Goal: Task Accomplishment & Management: Manage account settings

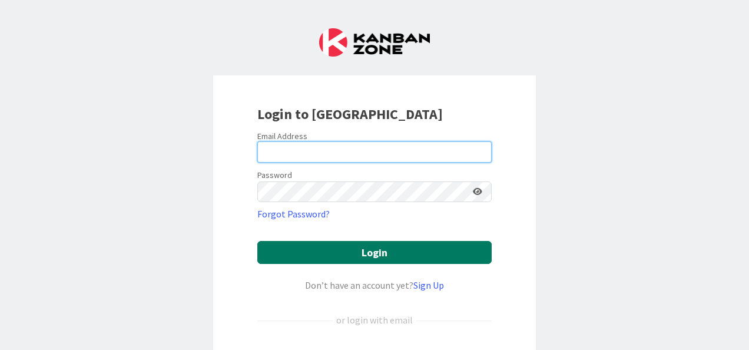
type input "[EMAIL_ADDRESS][DOMAIN_NAME]"
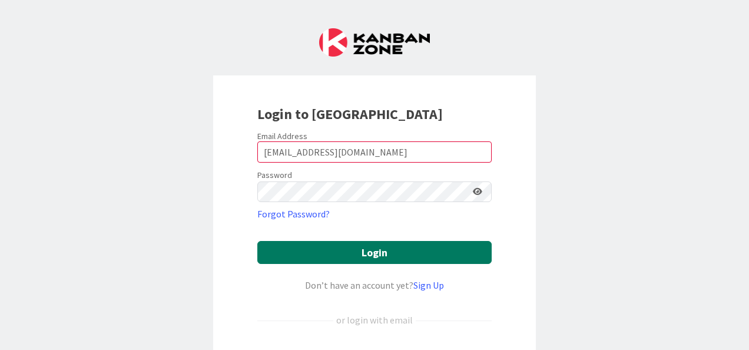
drag, startPoint x: 420, startPoint y: 250, endPoint x: 437, endPoint y: 244, distance: 18.3
click at [420, 250] on button "Login" at bounding box center [374, 252] width 234 height 23
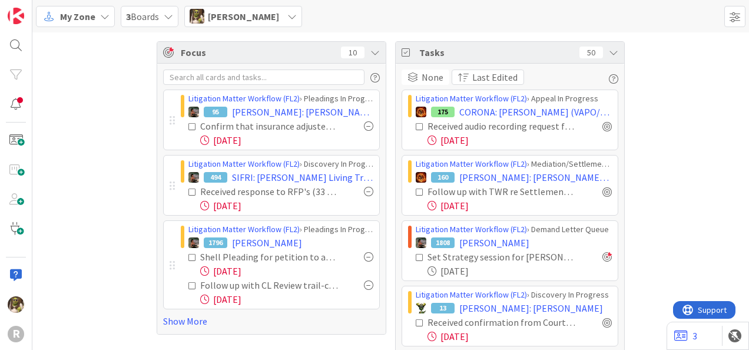
click at [97, 18] on div "My Zone" at bounding box center [75, 16] width 79 height 21
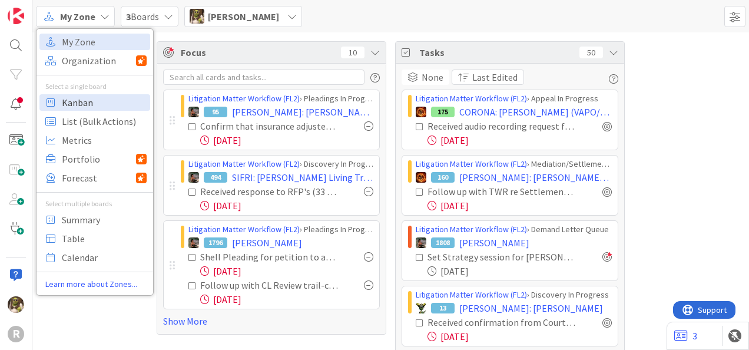
click at [91, 103] on span "Kanban" at bounding box center [104, 103] width 85 height 18
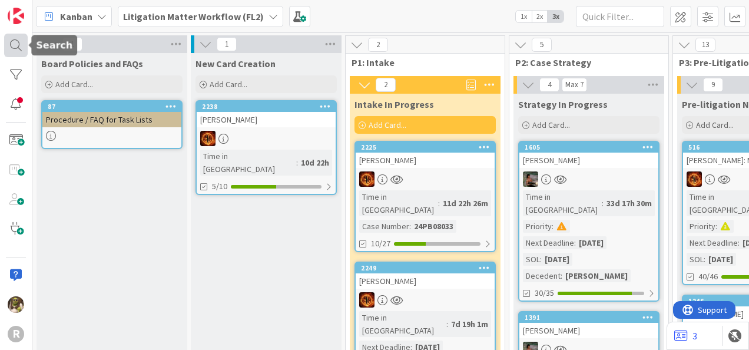
click at [19, 40] on div at bounding box center [16, 46] width 24 height 24
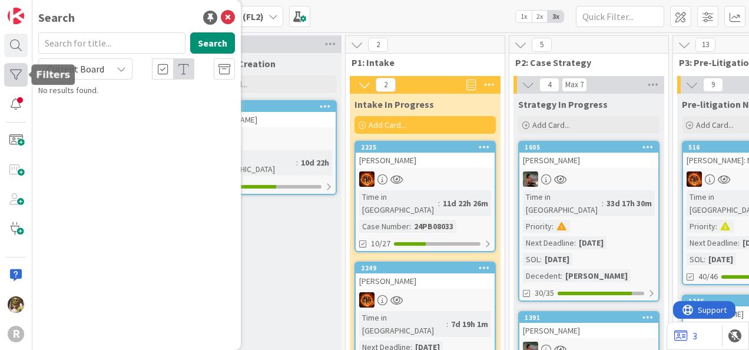
click at [9, 72] on div at bounding box center [16, 75] width 24 height 24
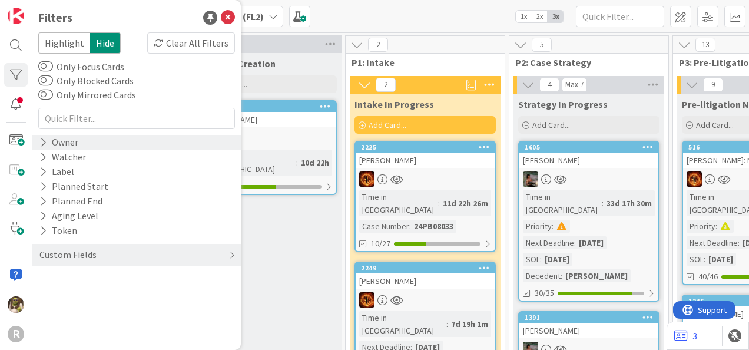
click at [45, 145] on icon at bounding box center [43, 142] width 8 height 10
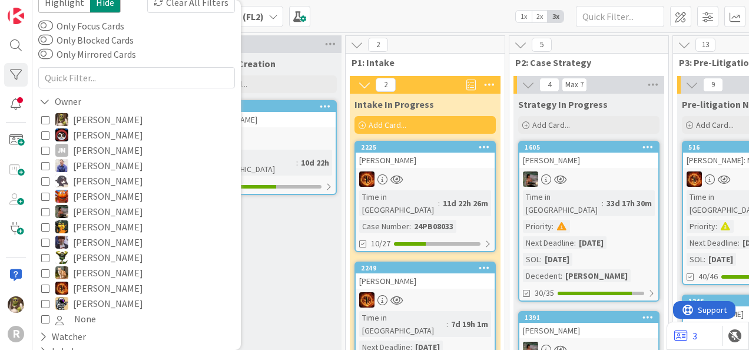
scroll to position [59, 0]
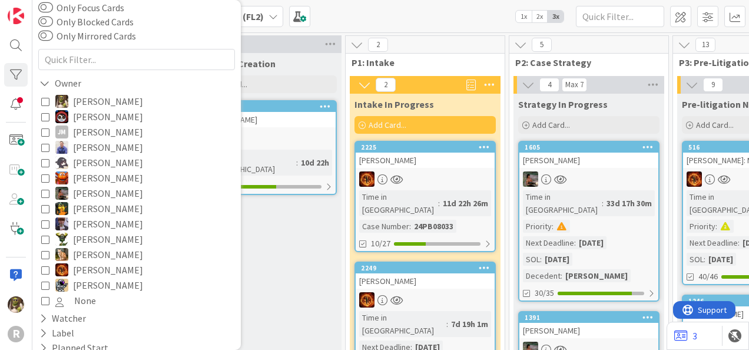
click at [46, 194] on icon at bounding box center [45, 193] width 8 height 8
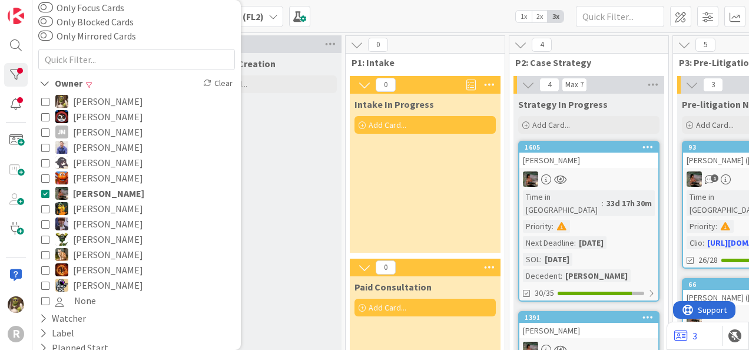
click at [46, 270] on icon at bounding box center [45, 270] width 8 height 8
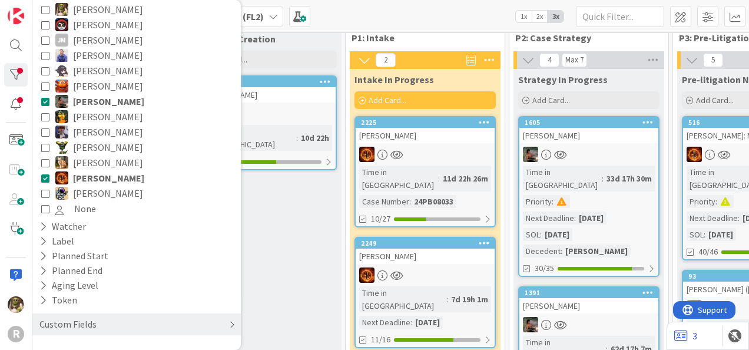
scroll to position [25, 0]
click at [229, 325] on icon at bounding box center [232, 324] width 6 height 9
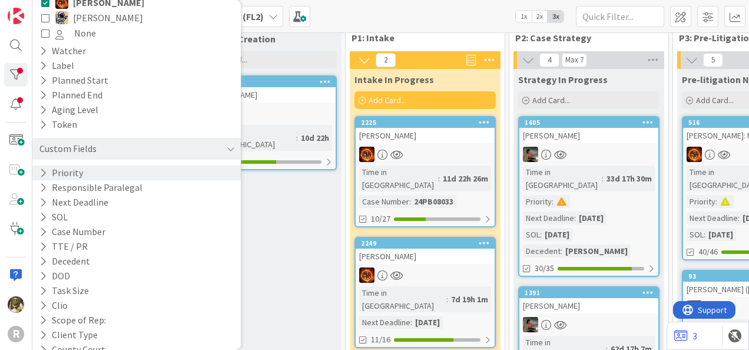
scroll to position [327, 0]
click at [48, 169] on button "Priority" at bounding box center [61, 172] width 46 height 15
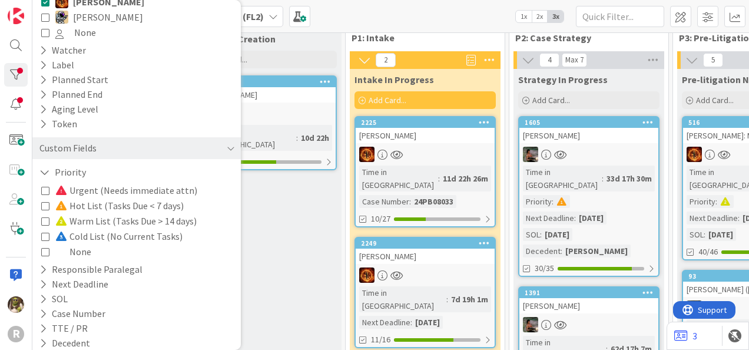
click at [48, 191] on icon at bounding box center [45, 190] width 8 height 8
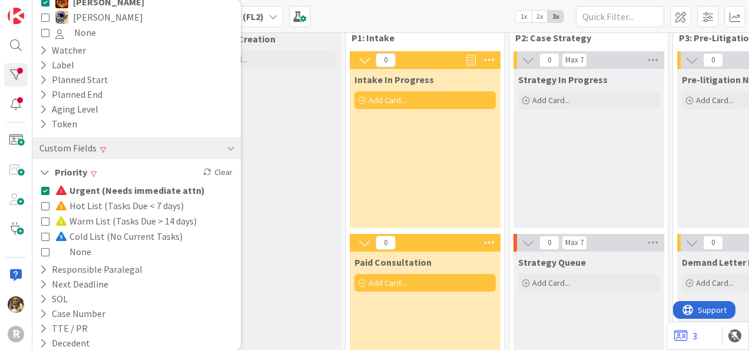
click at [48, 207] on icon at bounding box center [45, 205] width 8 height 8
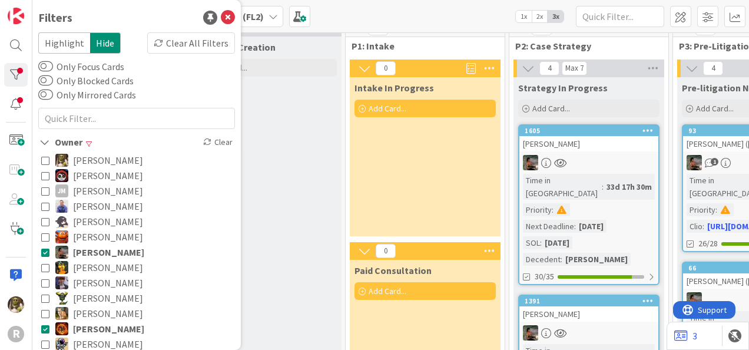
scroll to position [0, 0]
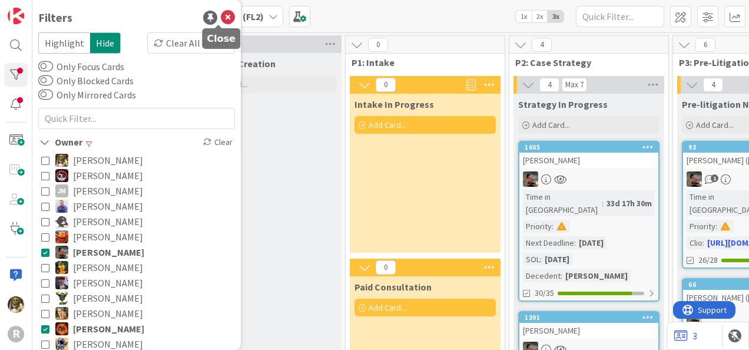
click at [391, 15] on div "Kanban Litigation Matter Workflow (FL2) 1x 2x 3x" at bounding box center [390, 16] width 717 height 32
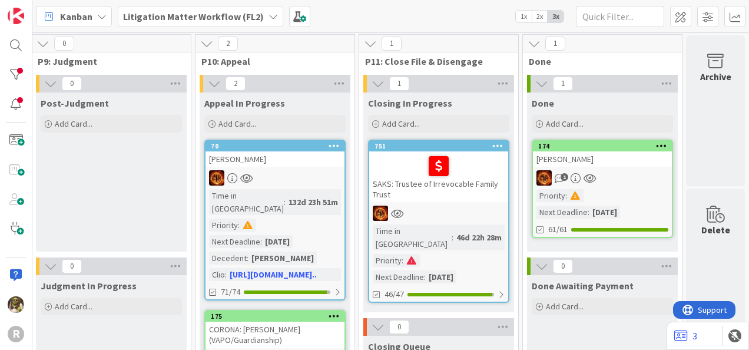
scroll to position [0, 1628]
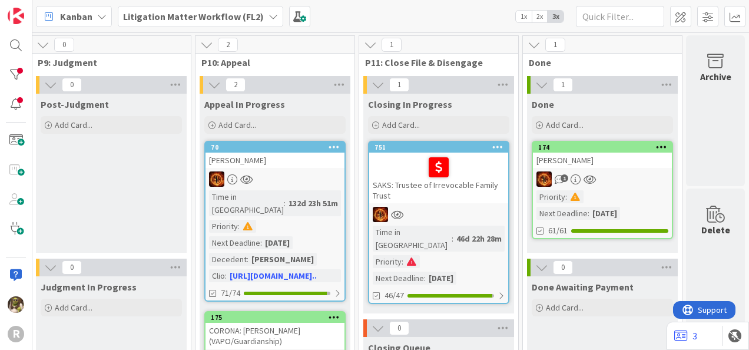
click at [628, 166] on div "[PERSON_NAME]" at bounding box center [602, 160] width 139 height 15
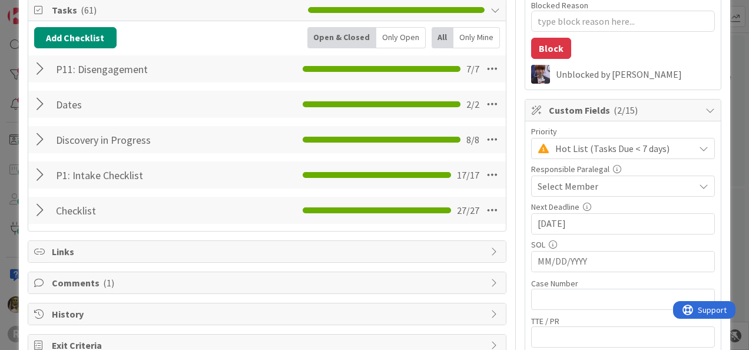
scroll to position [176, 0]
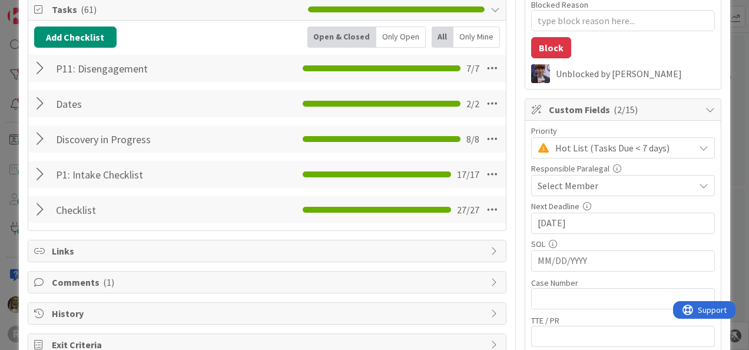
click at [407, 31] on div "Only Open" at bounding box center [400, 37] width 49 height 21
click at [35, 66] on div at bounding box center [41, 68] width 15 height 21
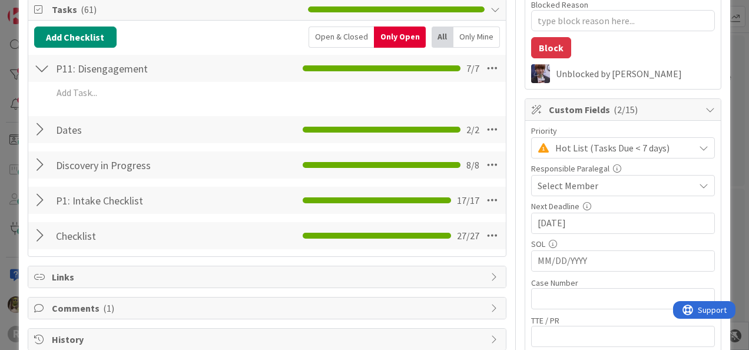
drag, startPoint x: 363, startPoint y: 31, endPoint x: 354, endPoint y: 33, distance: 9.1
click at [363, 31] on div "Open & Closed" at bounding box center [341, 37] width 65 height 21
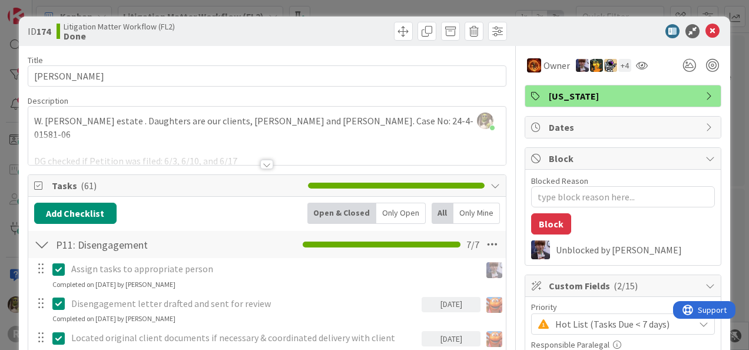
scroll to position [0, 0]
click at [706, 27] on icon at bounding box center [713, 31] width 14 height 14
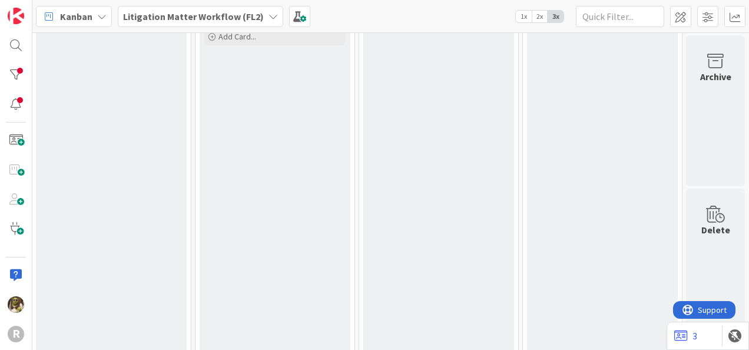
drag, startPoint x: 564, startPoint y: 341, endPoint x: 532, endPoint y: 301, distance: 51.1
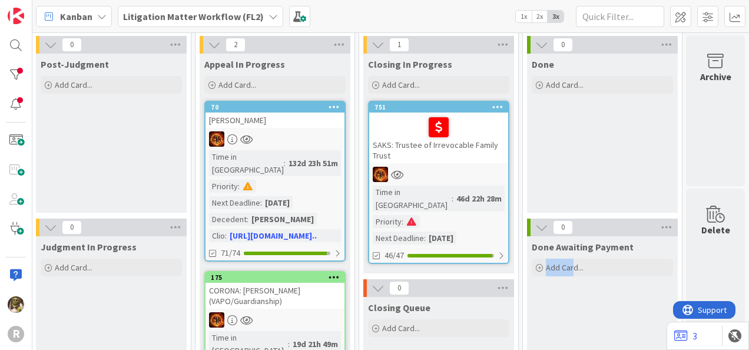
scroll to position [0, 1628]
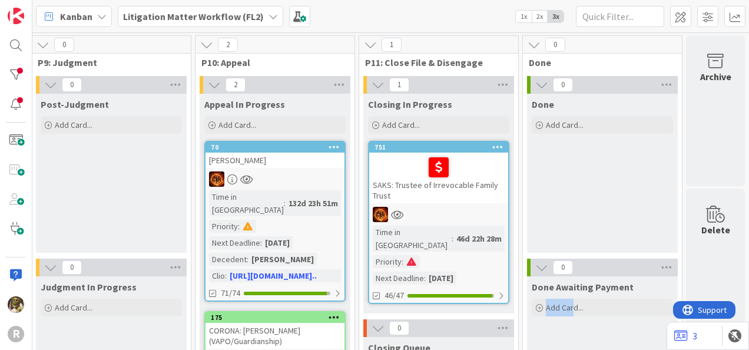
click at [388, 171] on div at bounding box center [439, 167] width 132 height 25
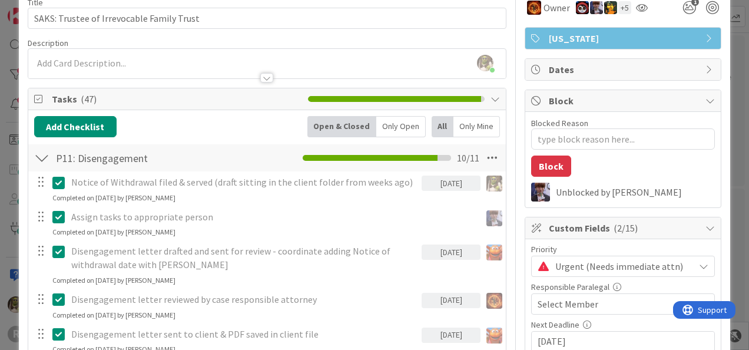
click at [401, 126] on div "Only Open" at bounding box center [400, 126] width 49 height 21
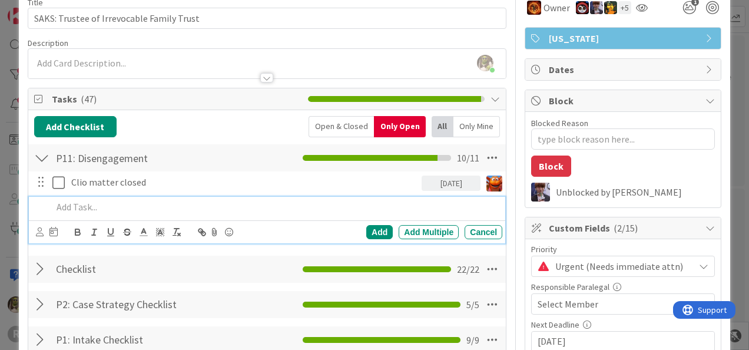
type textarea "x"
click at [77, 207] on p at bounding box center [274, 207] width 445 height 14
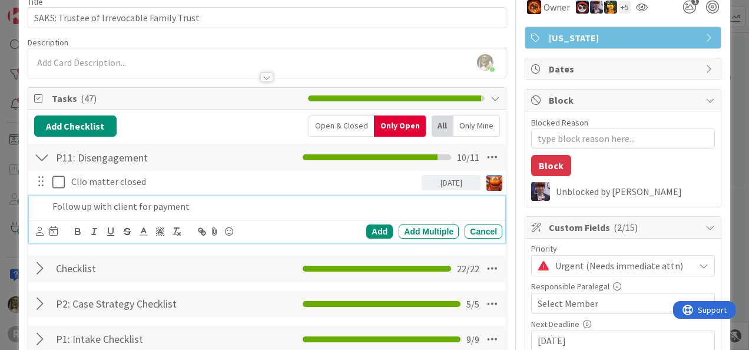
click at [41, 236] on div at bounding box center [40, 231] width 8 height 13
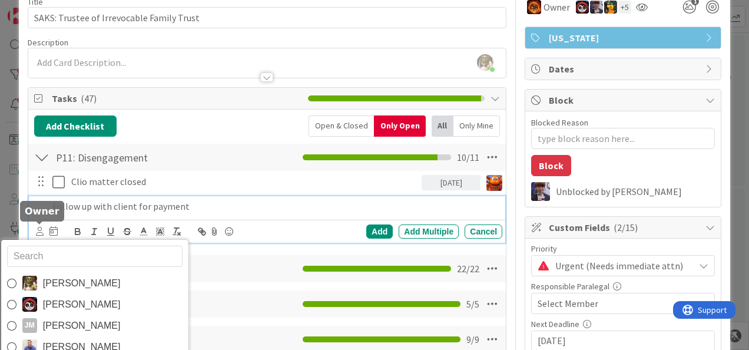
click at [38, 228] on icon at bounding box center [40, 231] width 8 height 9
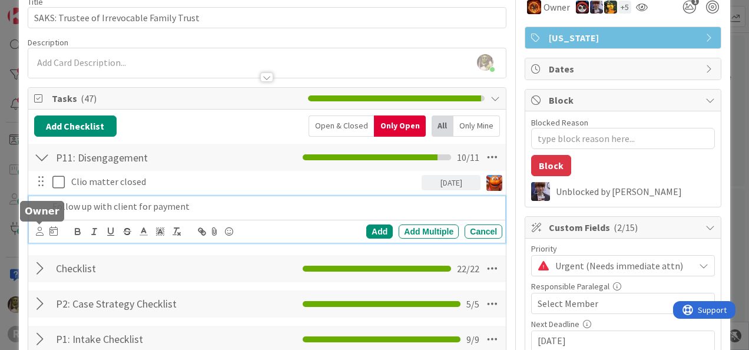
click at [38, 228] on icon at bounding box center [40, 231] width 8 height 9
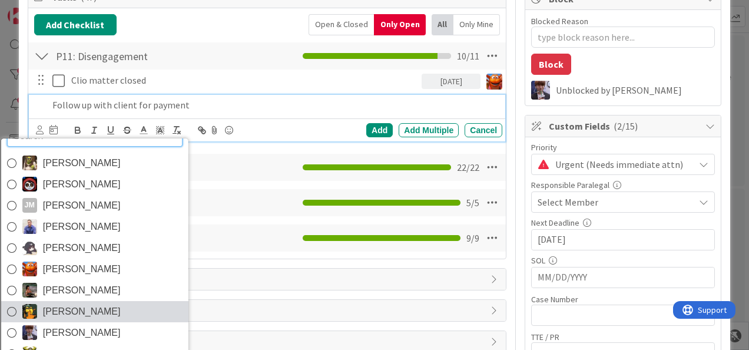
scroll to position [160, 0]
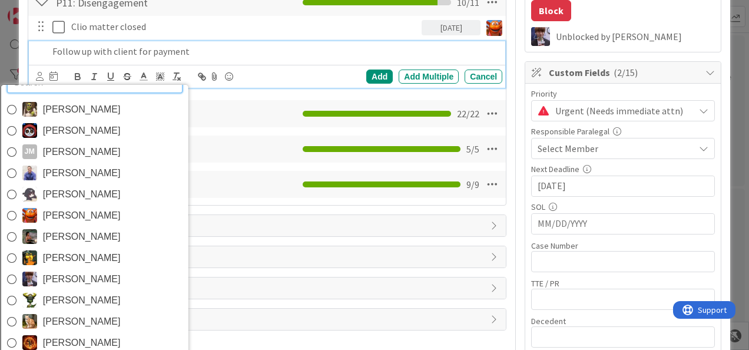
click at [66, 283] on span "[PERSON_NAME]" at bounding box center [81, 279] width 78 height 18
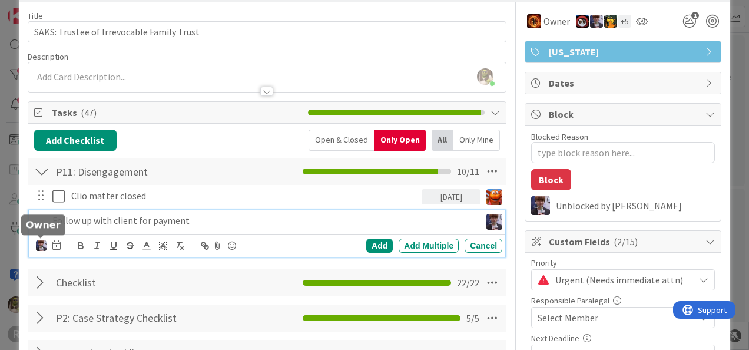
scroll to position [44, 0]
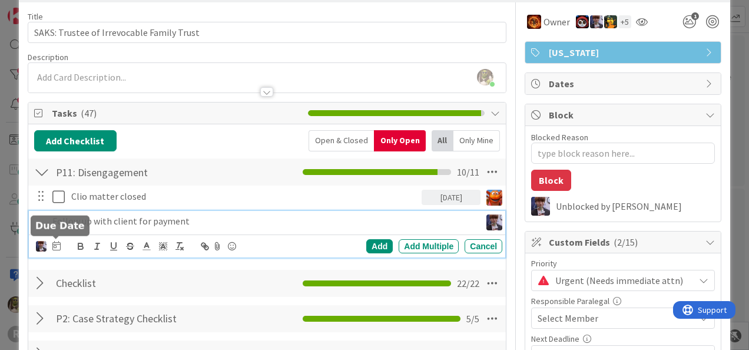
click at [57, 246] on icon at bounding box center [56, 245] width 8 height 9
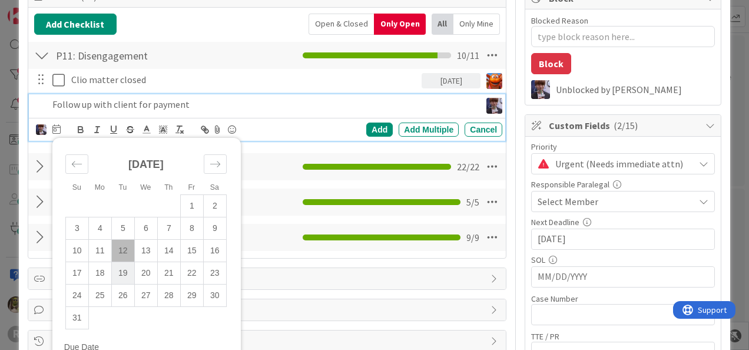
scroll to position [160, 0]
click at [125, 293] on td "26" at bounding box center [122, 295] width 23 height 22
click at [375, 127] on div "Add" at bounding box center [379, 130] width 27 height 14
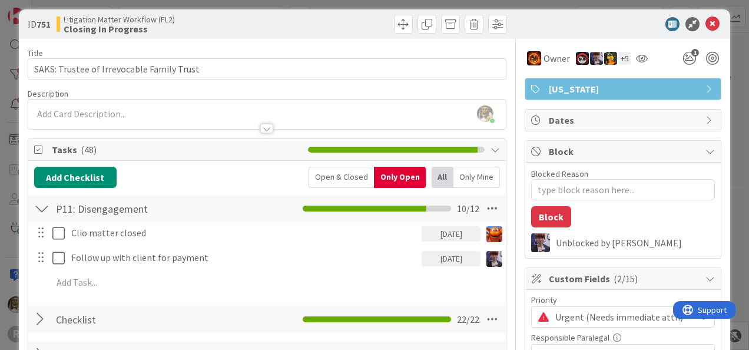
scroll to position [0, 0]
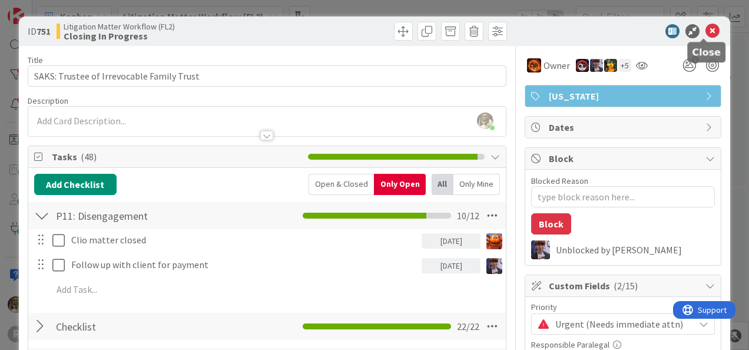
click at [706, 29] on icon at bounding box center [713, 31] width 14 height 14
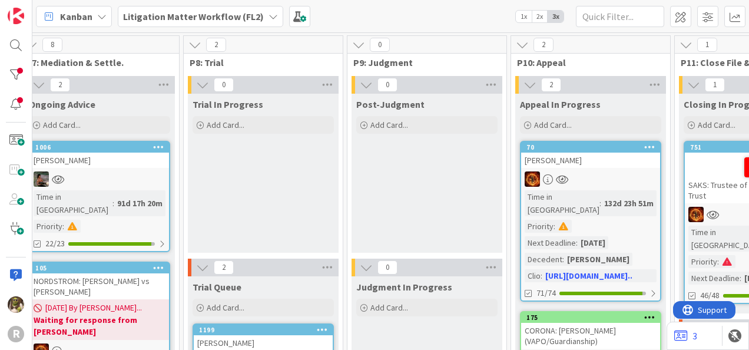
scroll to position [0, 1276]
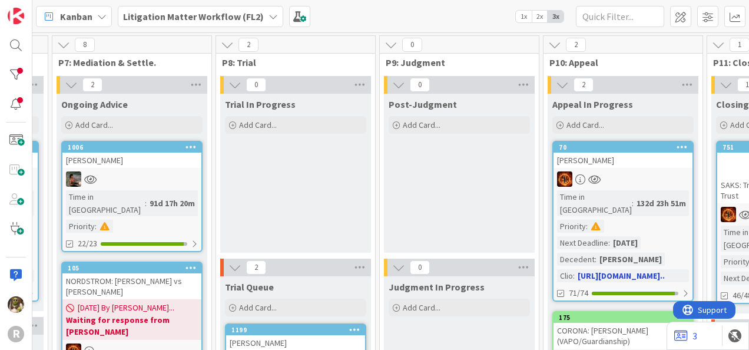
click at [629, 163] on div "[PERSON_NAME]" at bounding box center [623, 160] width 139 height 15
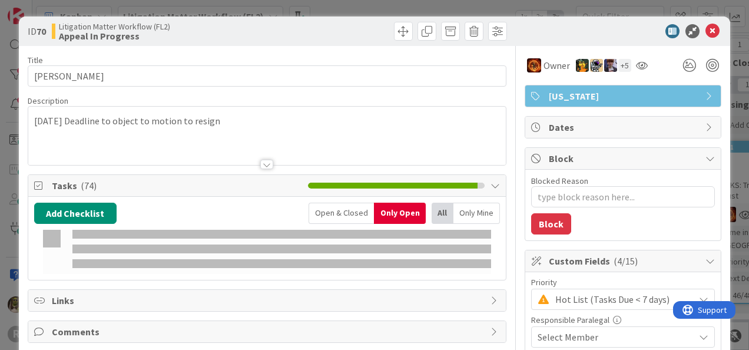
type textarea "x"
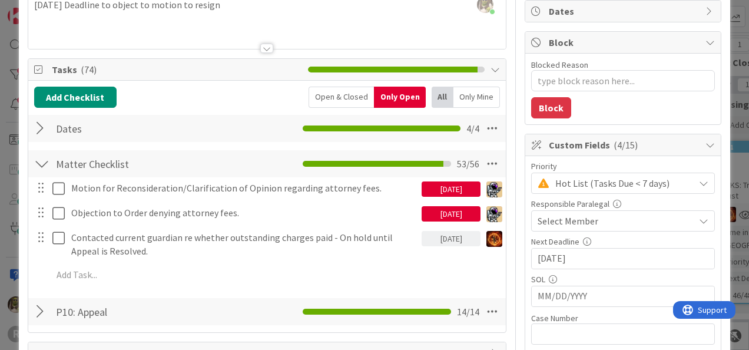
scroll to position [117, 0]
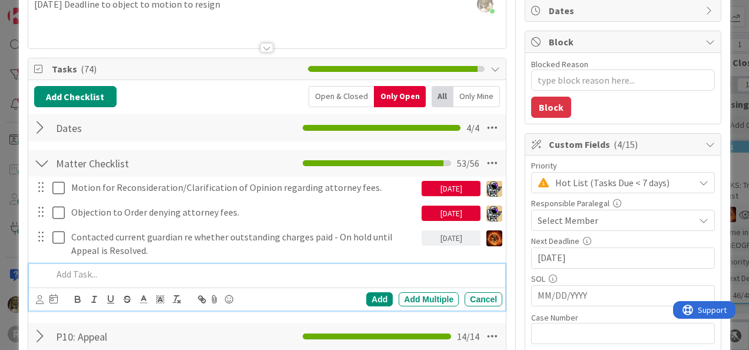
click at [77, 275] on p at bounding box center [274, 274] width 445 height 14
click at [38, 295] on icon at bounding box center [40, 299] width 8 height 9
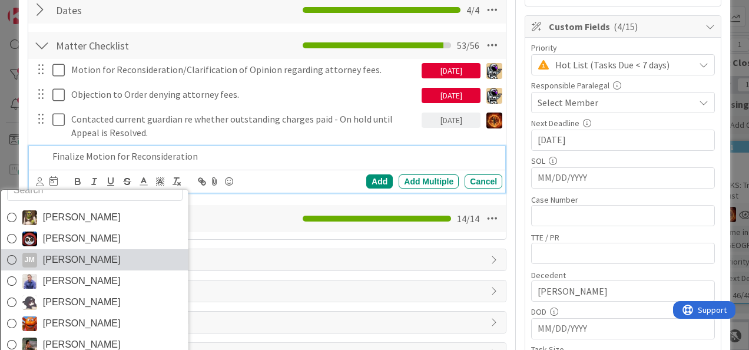
scroll to position [19, 0]
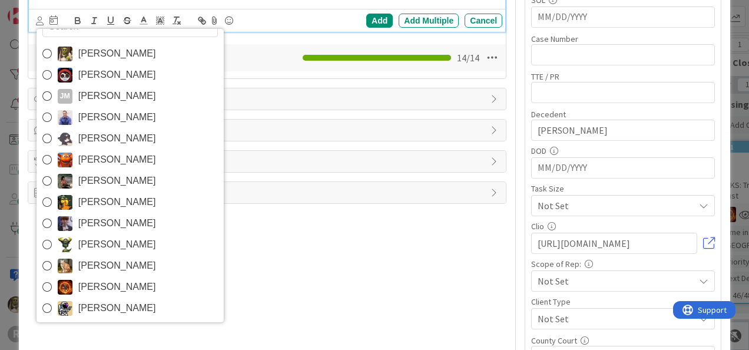
click at [121, 174] on span "[PERSON_NAME]" at bounding box center [117, 181] width 78 height 18
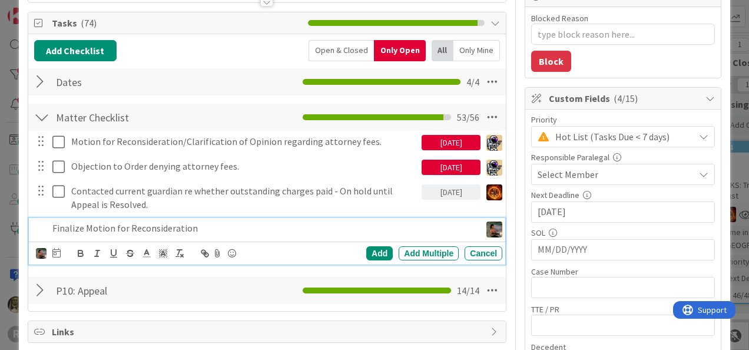
scroll to position [162, 0]
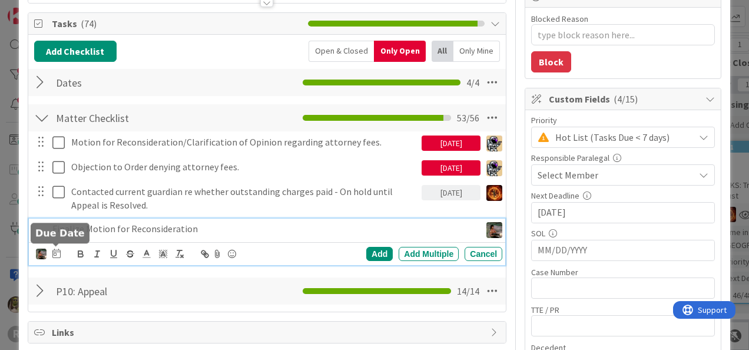
click at [52, 255] on icon at bounding box center [56, 253] width 8 height 9
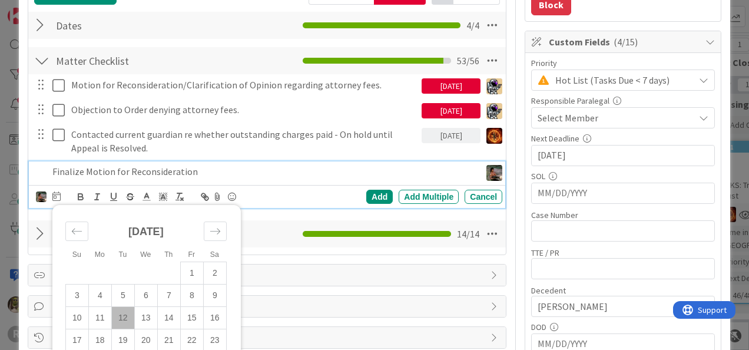
scroll to position [220, 0]
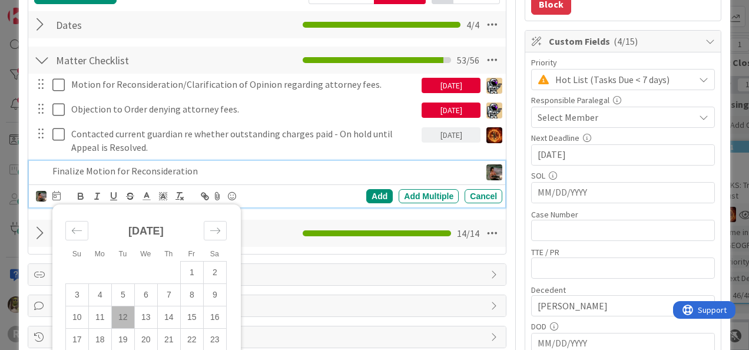
click at [126, 315] on td "12" at bounding box center [122, 317] width 23 height 22
click at [386, 188] on div "[PERSON_NAME] [PERSON_NAME] [PERSON_NAME] [PERSON_NAME] [PERSON_NAME] [PERSON_N…" at bounding box center [269, 196] width 467 height 16
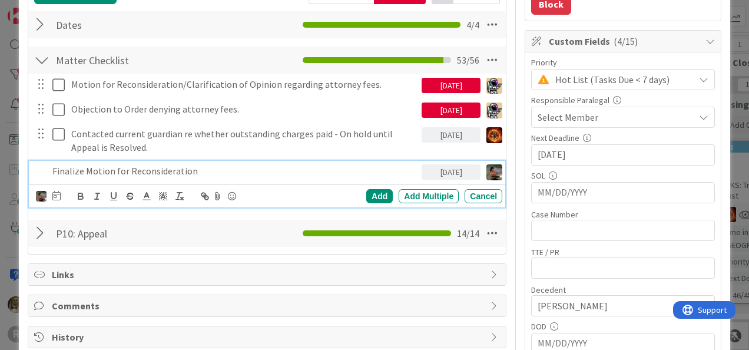
click at [358, 191] on div "Add Add Multiple Cancel" at bounding box center [409, 196] width 187 height 14
click at [374, 192] on div "Add" at bounding box center [379, 196] width 27 height 14
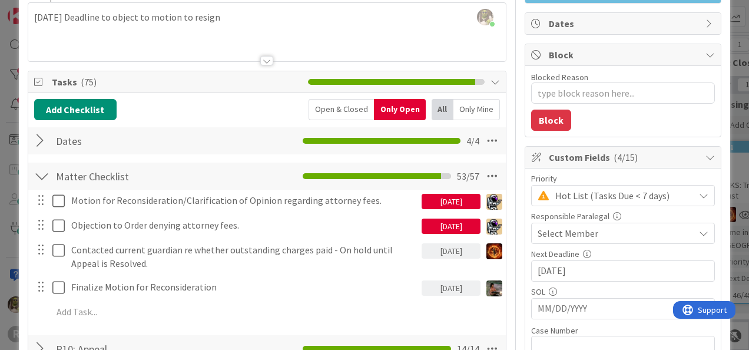
scroll to position [103, 0]
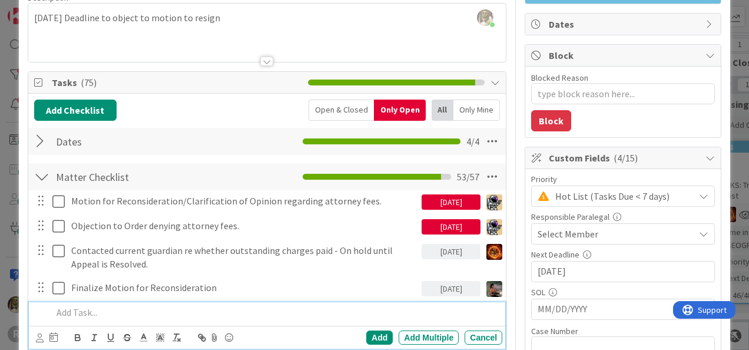
click at [91, 313] on p at bounding box center [274, 313] width 445 height 14
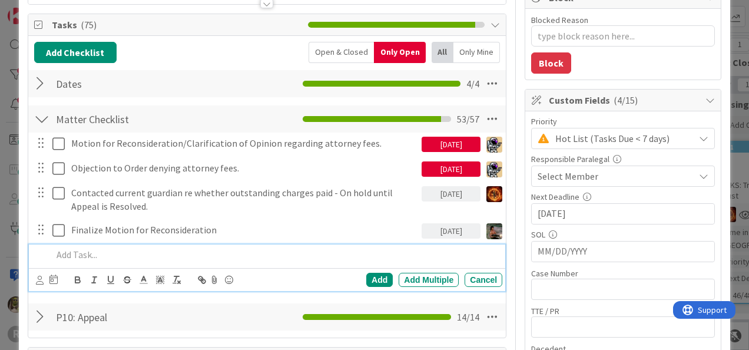
scroll to position [161, 0]
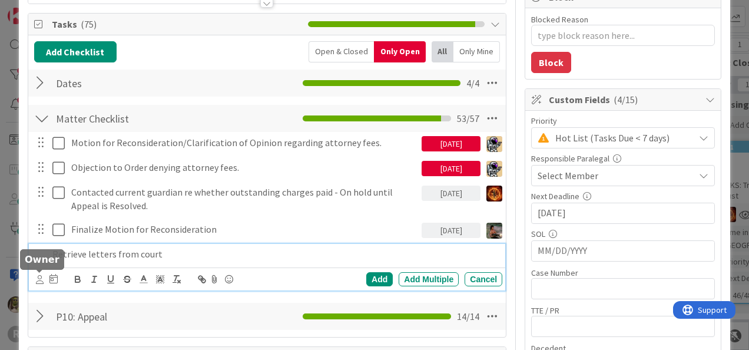
click at [38, 278] on icon at bounding box center [40, 279] width 8 height 9
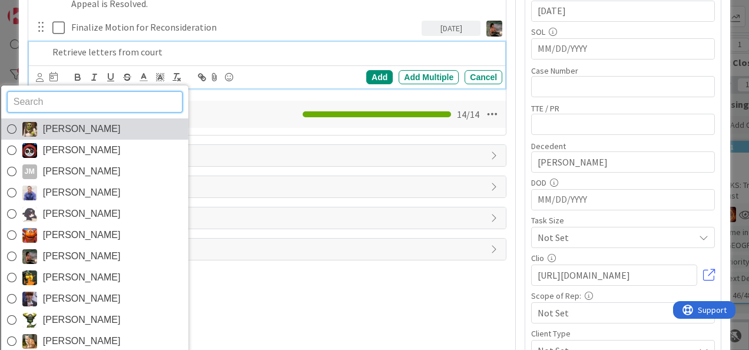
scroll to position [363, 0]
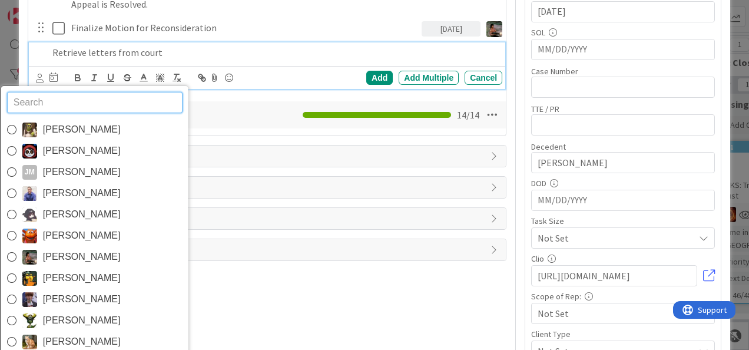
click at [84, 127] on span "[PERSON_NAME]" at bounding box center [81, 130] width 78 height 18
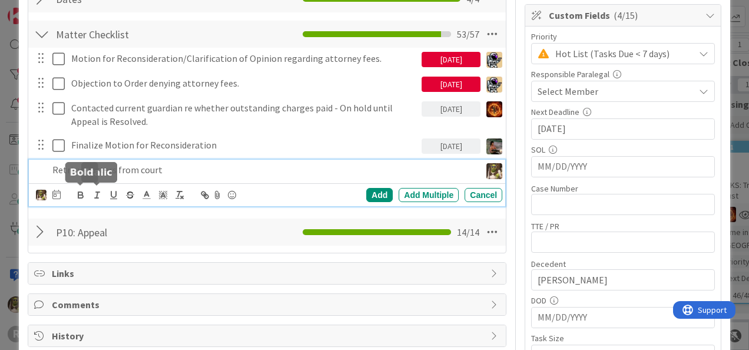
scroll to position [245, 0]
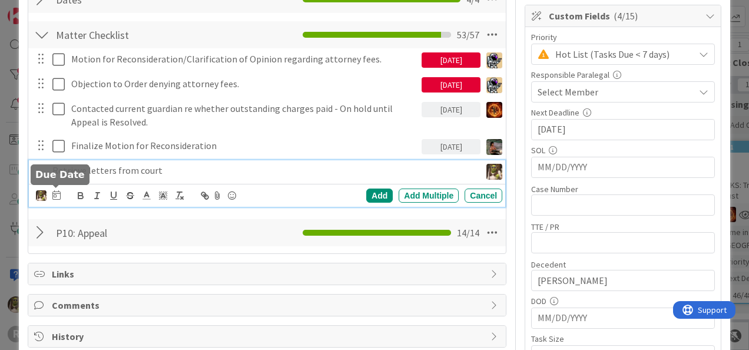
click at [52, 191] on icon at bounding box center [56, 194] width 8 height 9
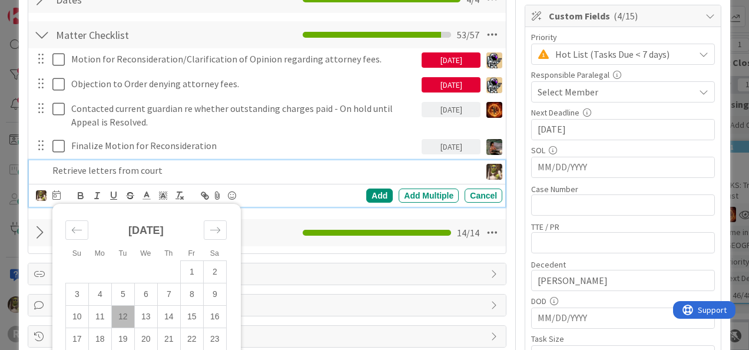
click at [118, 318] on td "12" at bounding box center [122, 317] width 23 height 22
click at [366, 194] on div "Add" at bounding box center [379, 196] width 27 height 14
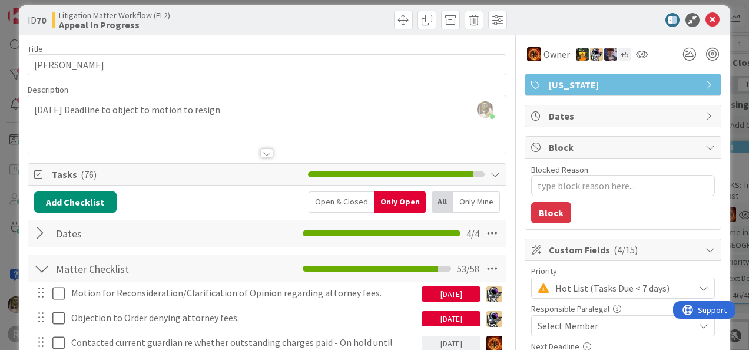
scroll to position [0, 0]
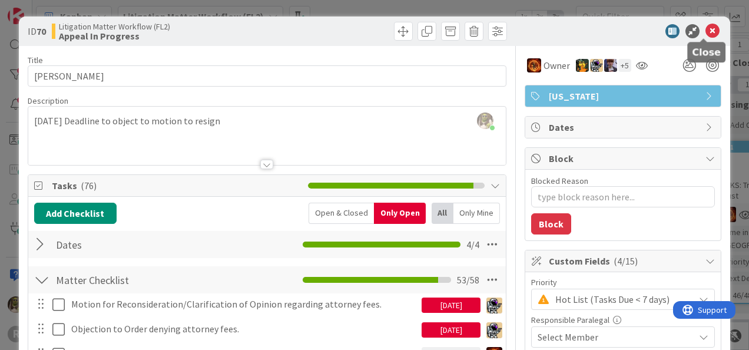
click at [706, 31] on icon at bounding box center [713, 31] width 14 height 14
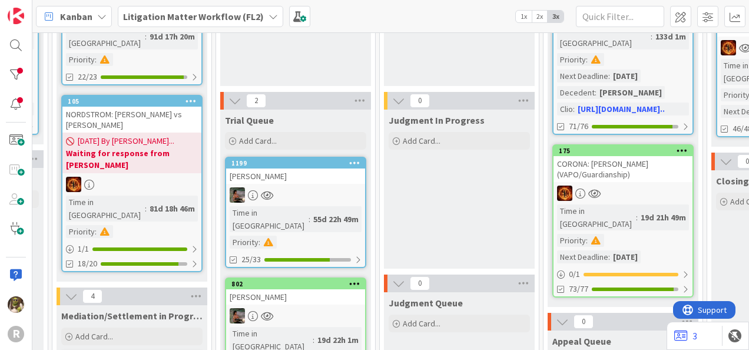
click at [643, 167] on link "175 CORONA: [PERSON_NAME] (VAPO/Guardianship) Time in Column : 19d 21h 49m Prio…" at bounding box center [623, 220] width 141 height 153
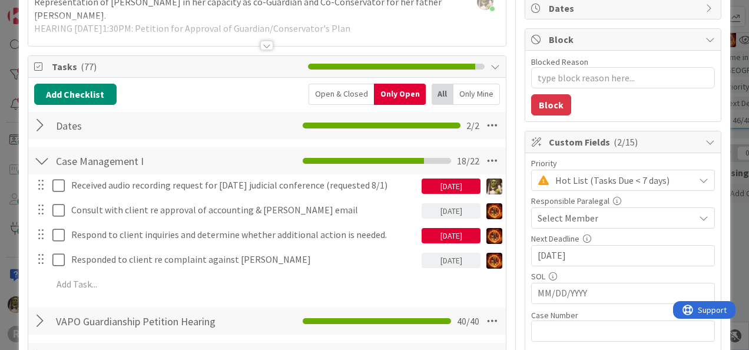
scroll to position [119, 0]
type textarea "x"
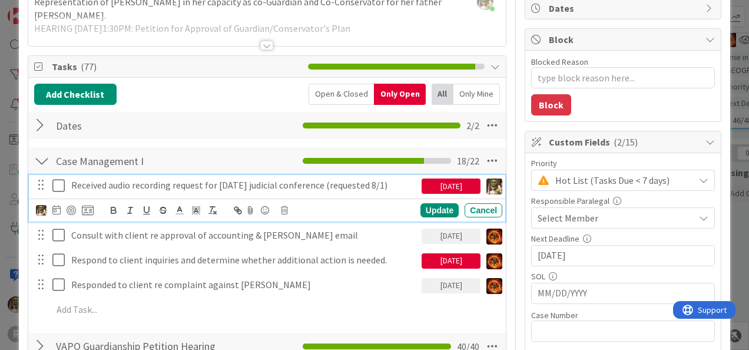
click at [336, 189] on p "Received audio recording request for [DATE] judicial conference (requested 8/1)" at bounding box center [244, 186] width 346 height 14
click at [58, 211] on icon at bounding box center [56, 209] width 8 height 9
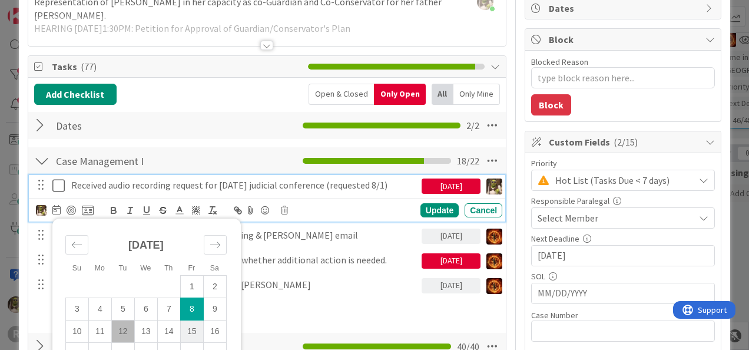
click at [190, 331] on td "15" at bounding box center [191, 331] width 23 height 22
type input "[DATE]"
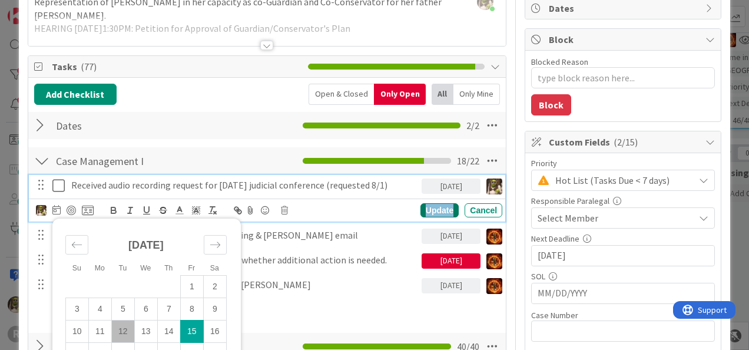
click at [427, 207] on div "Update" at bounding box center [440, 210] width 38 height 14
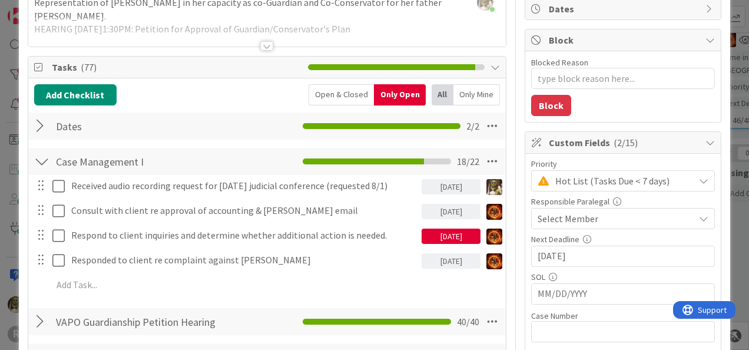
scroll to position [118, 0]
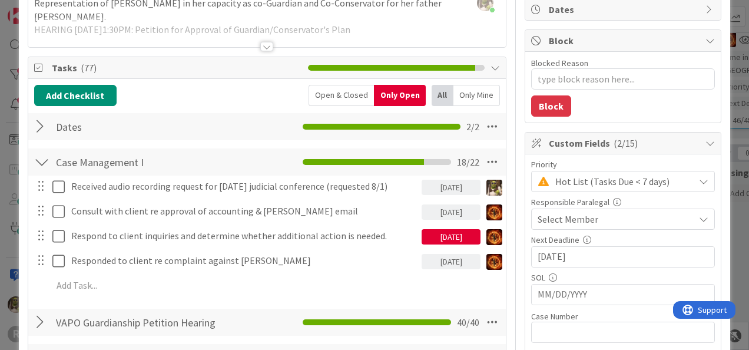
type textarea "x"
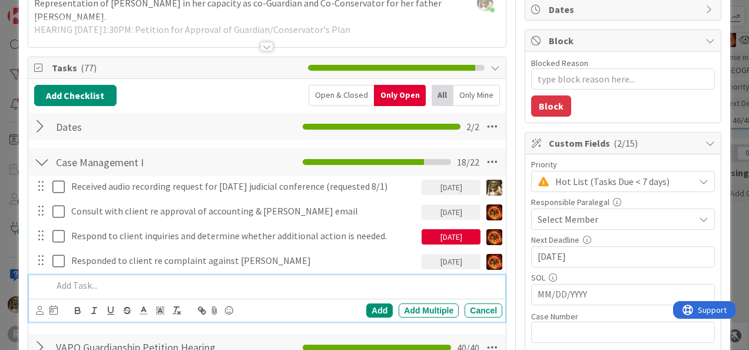
click at [108, 289] on p at bounding box center [274, 286] width 445 height 14
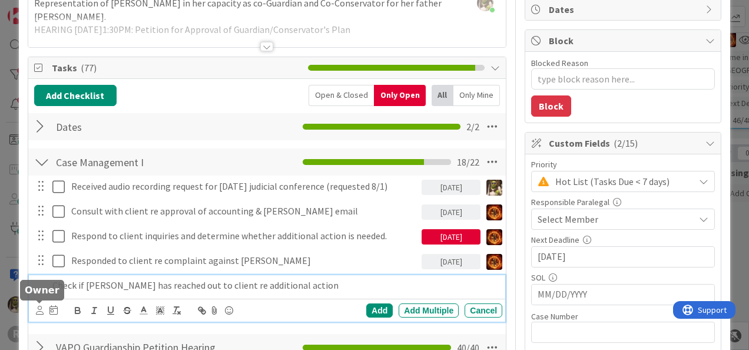
click at [44, 305] on div at bounding box center [47, 310] width 22 height 14
click at [37, 308] on icon at bounding box center [40, 310] width 8 height 9
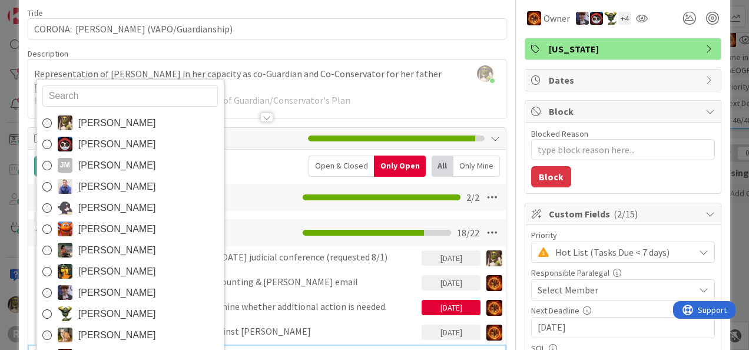
scroll to position [0, 0]
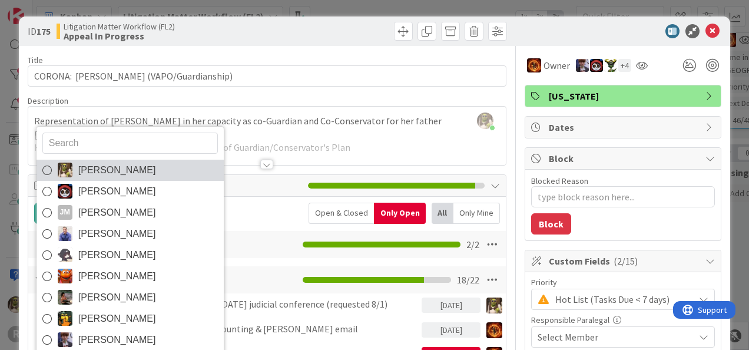
click at [126, 174] on span "[PERSON_NAME]" at bounding box center [117, 170] width 78 height 18
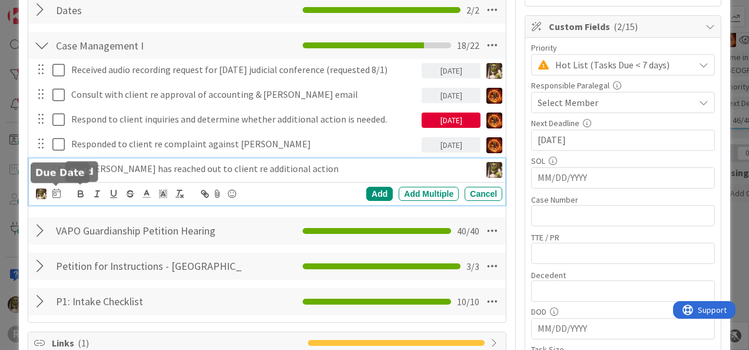
scroll to position [235, 0]
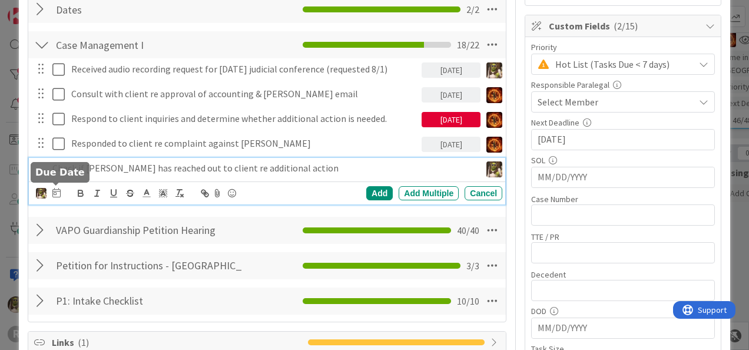
click at [59, 191] on icon at bounding box center [56, 192] width 8 height 9
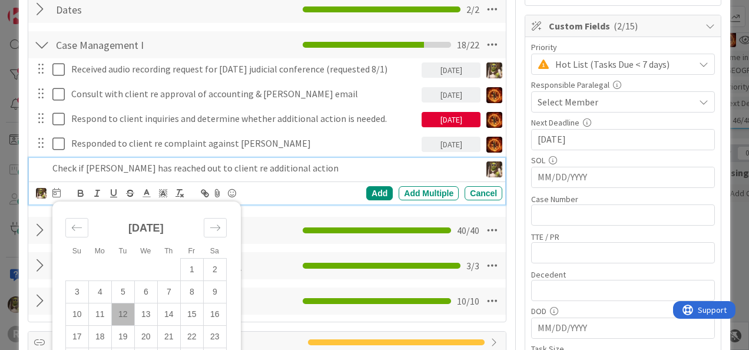
drag, startPoint x: 121, startPoint y: 312, endPoint x: 376, endPoint y: 217, distance: 272.2
click at [121, 312] on td "12" at bounding box center [122, 314] width 23 height 22
click at [371, 187] on div "Add" at bounding box center [379, 193] width 27 height 14
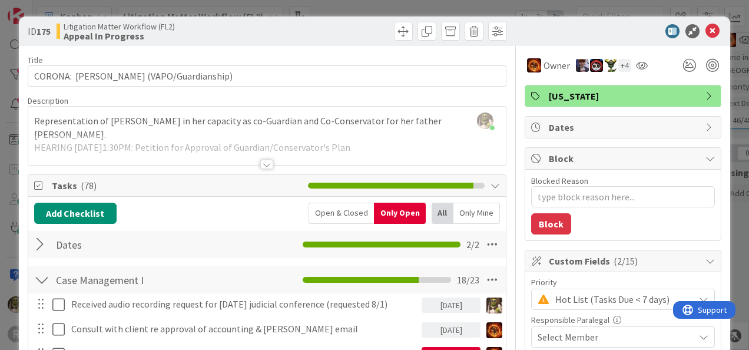
scroll to position [0, 0]
click at [706, 32] on icon at bounding box center [713, 31] width 14 height 14
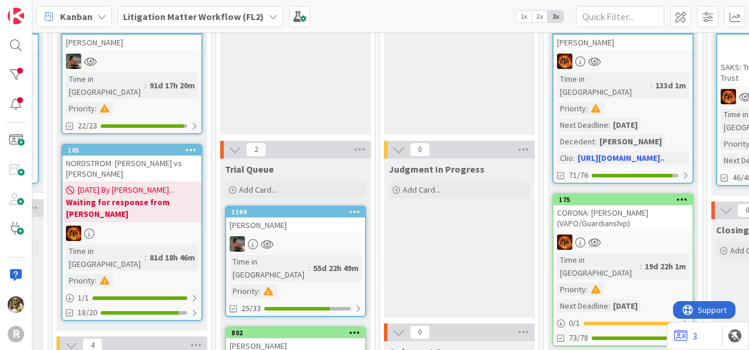
scroll to position [117, 1276]
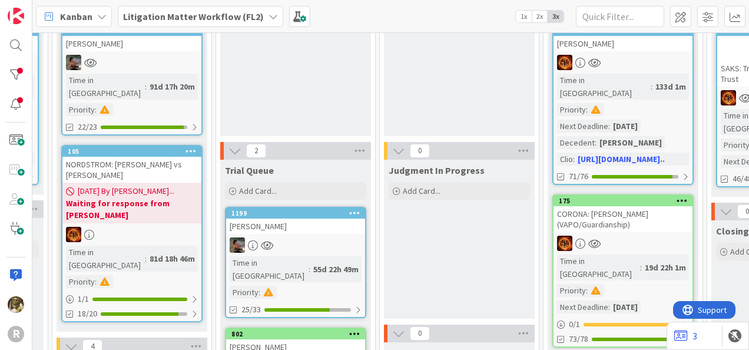
click at [300, 232] on div "[PERSON_NAME]" at bounding box center [295, 226] width 139 height 15
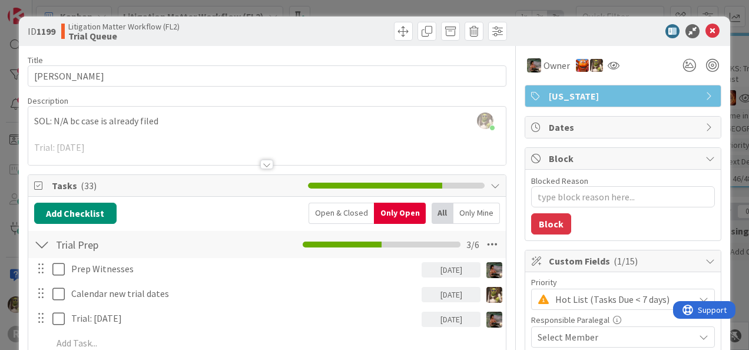
click at [113, 140] on div at bounding box center [267, 150] width 478 height 30
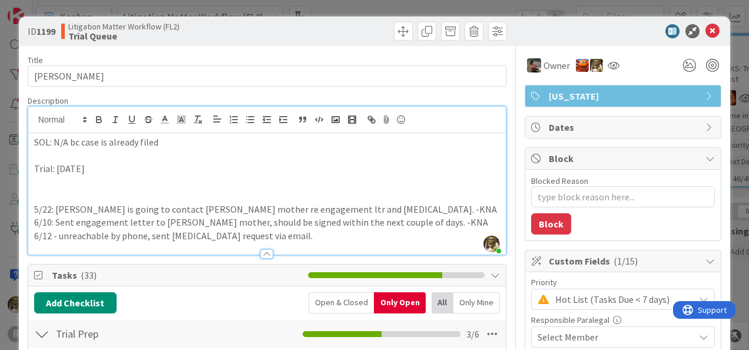
drag, startPoint x: 107, startPoint y: 173, endPoint x: 125, endPoint y: 170, distance: 18.6
click at [107, 173] on p "Trial: [DATE]" at bounding box center [267, 169] width 466 height 14
click at [141, 172] on p "Trial: [DATE]" at bounding box center [267, 169] width 466 height 14
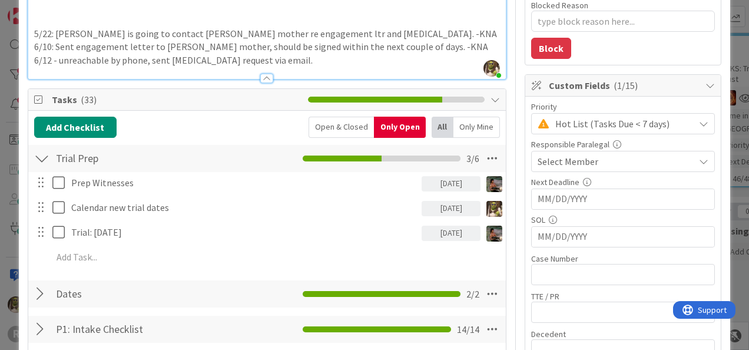
scroll to position [176, 0]
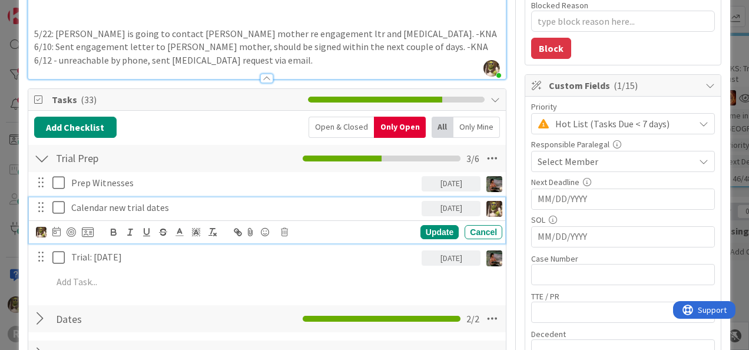
click at [57, 209] on icon at bounding box center [61, 207] width 18 height 14
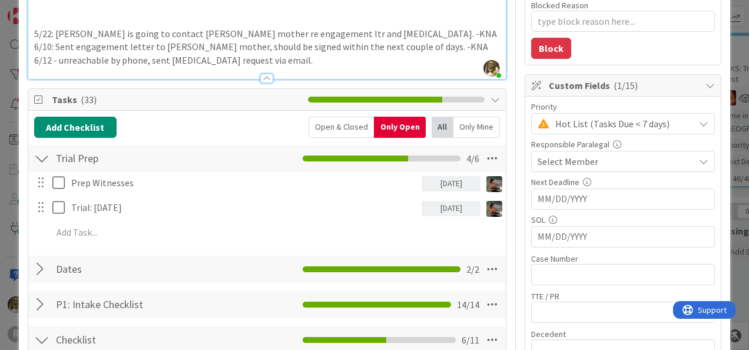
type textarea "x"
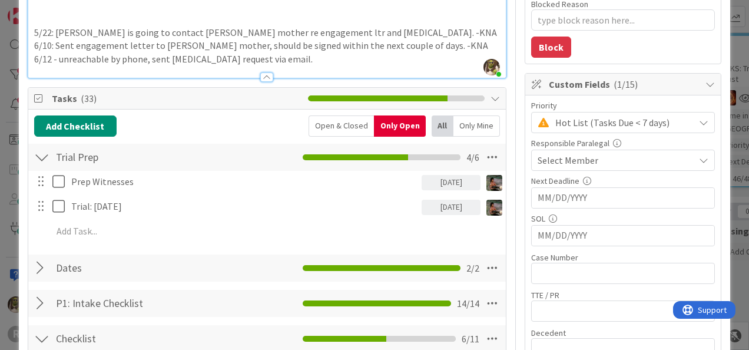
scroll to position [176, 0]
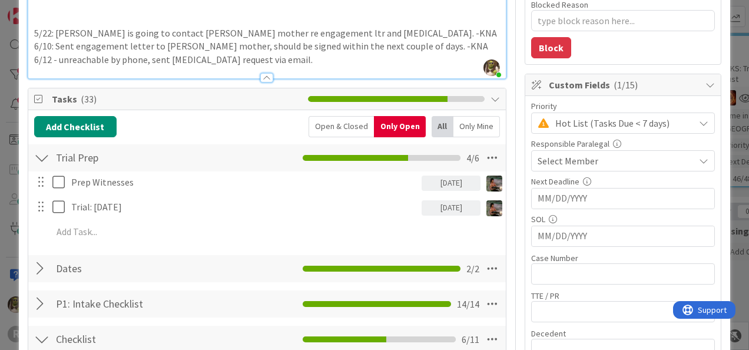
click at [442, 179] on div "[DATE]" at bounding box center [451, 183] width 59 height 15
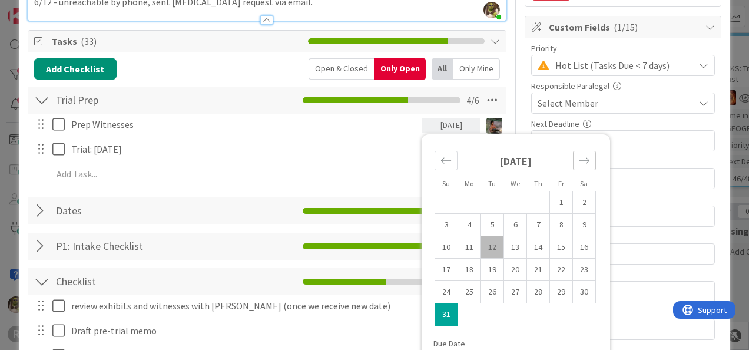
click at [579, 156] on icon "Move forward to switch to the next month." at bounding box center [584, 160] width 11 height 11
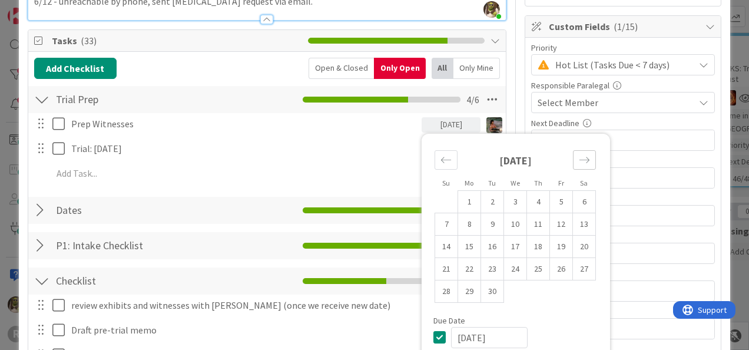
scroll to position [234, 0]
click at [580, 157] on icon "Move forward to switch to the next month." at bounding box center [585, 160] width 10 height 6
click at [556, 267] on td "21" at bounding box center [561, 268] width 23 height 22
type input "[DATE]"
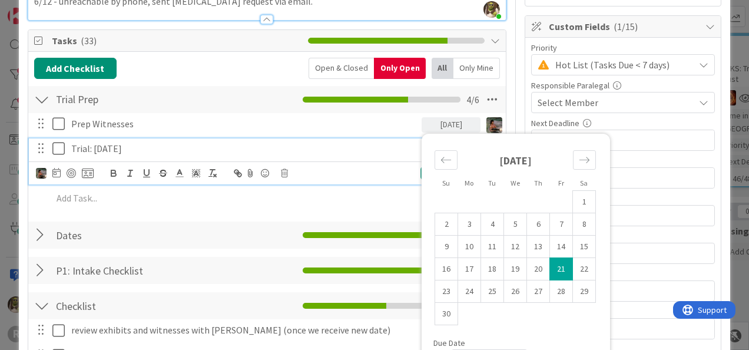
click at [315, 157] on div "Trial: [DATE]" at bounding box center [244, 148] width 355 height 21
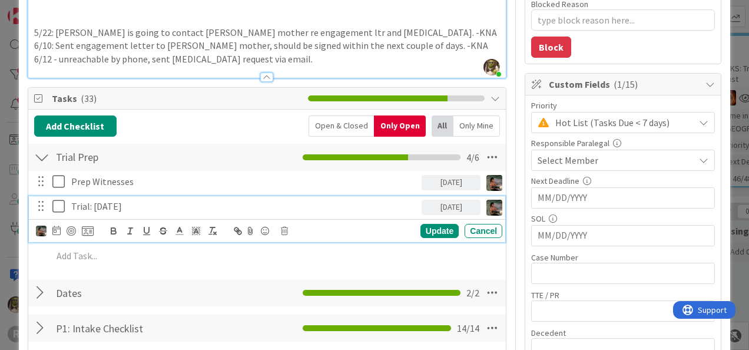
scroll to position [176, 0]
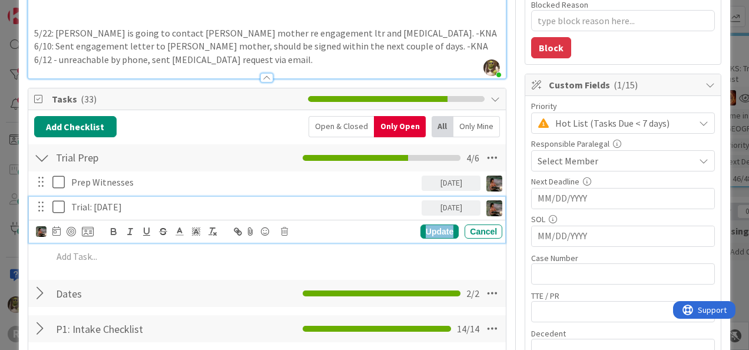
click at [421, 230] on div "Update" at bounding box center [440, 231] width 38 height 14
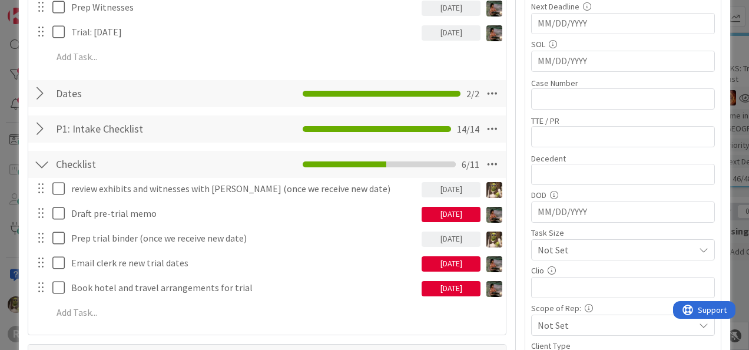
scroll to position [351, 0]
click at [440, 212] on div "[DATE]" at bounding box center [451, 214] width 59 height 15
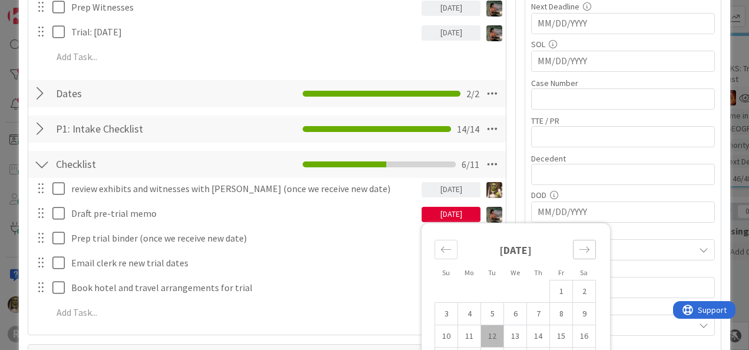
click at [583, 245] on div "Move forward to switch to the next month." at bounding box center [584, 249] width 23 height 19
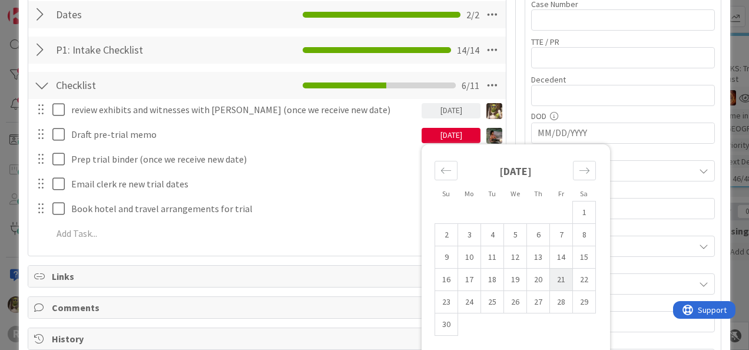
type textarea "x"
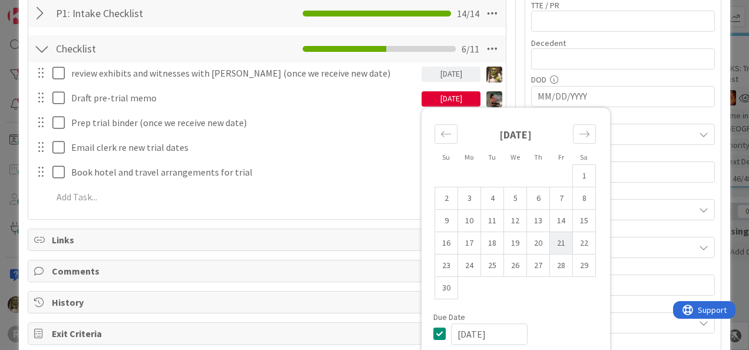
click at [554, 246] on td "21" at bounding box center [561, 243] width 23 height 22
type input "[DATE]"
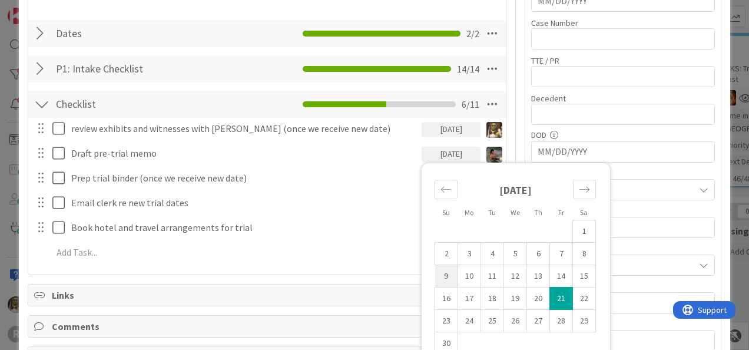
scroll to position [411, 0]
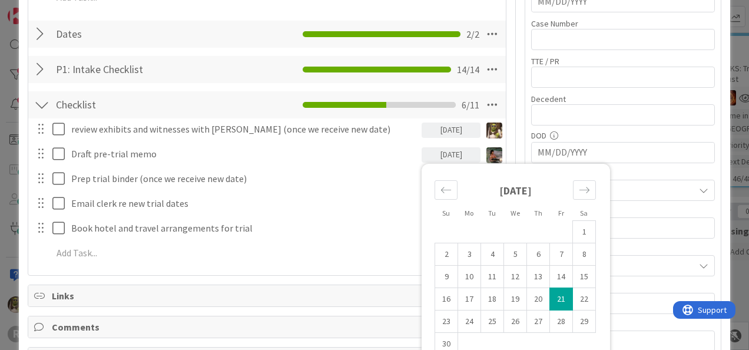
click at [348, 270] on div "Add Checklist Open & Closed Only Open All Only Mine Trial Prep Checklist Name 1…" at bounding box center [267, 75] width 478 height 399
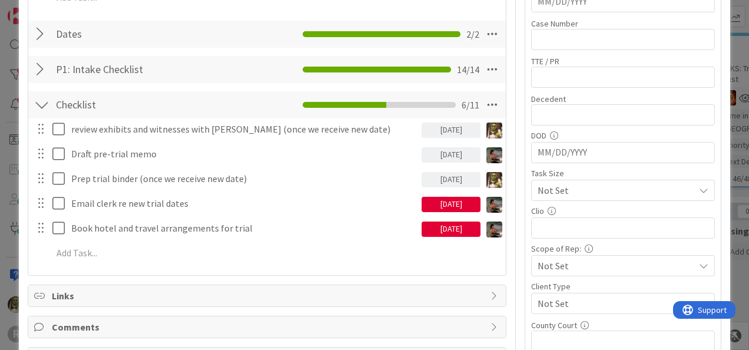
click at [445, 205] on div "[DATE]" at bounding box center [451, 204] width 59 height 15
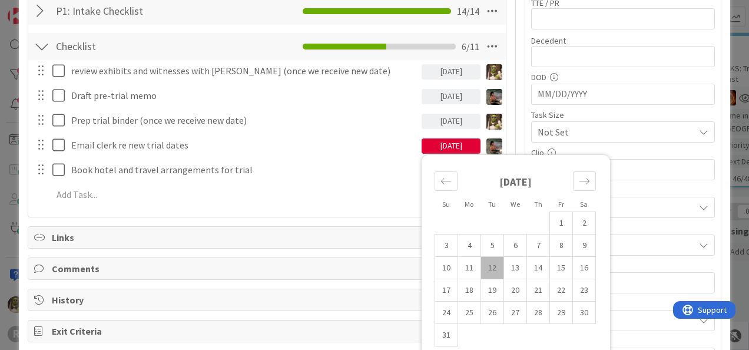
scroll to position [469, 0]
click at [581, 177] on icon "Move forward to switch to the next month." at bounding box center [584, 181] width 11 height 11
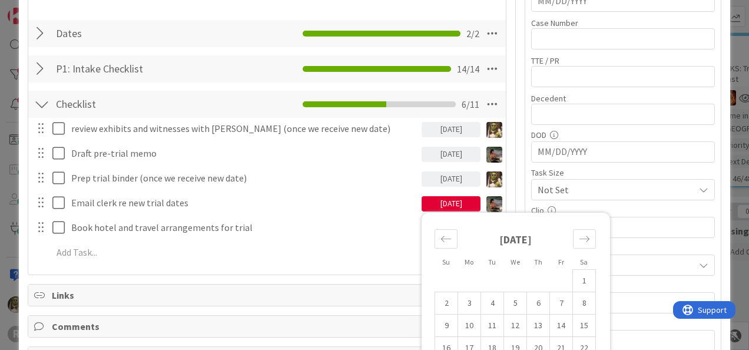
scroll to position [411, 0]
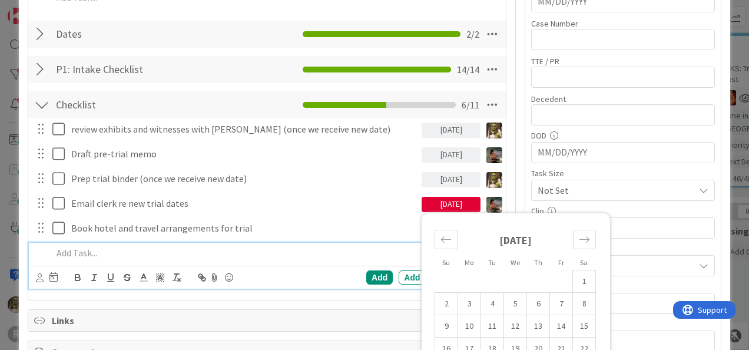
click at [118, 251] on p at bounding box center [274, 253] width 445 height 14
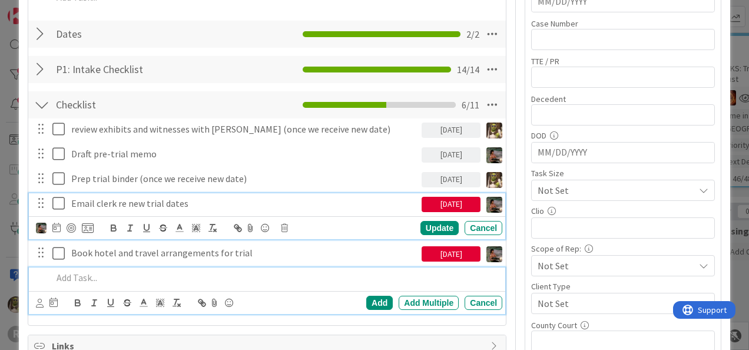
click at [57, 206] on div "Email clerk re new trial dates [DATE] Su Mo Tu We Th Fr Sa [DATE] 1 2 3 4 5 6 7…" at bounding box center [267, 216] width 477 height 47
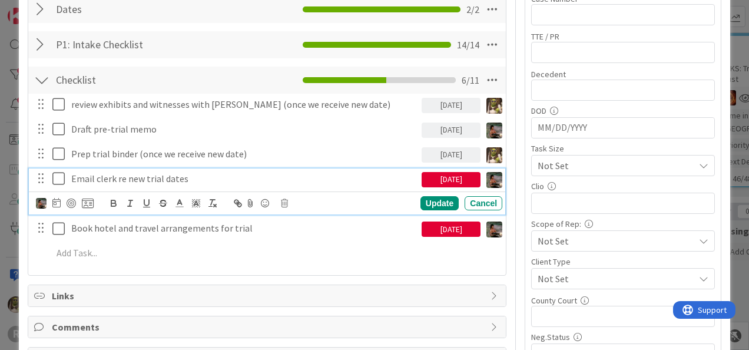
click at [59, 180] on icon at bounding box center [61, 178] width 18 height 14
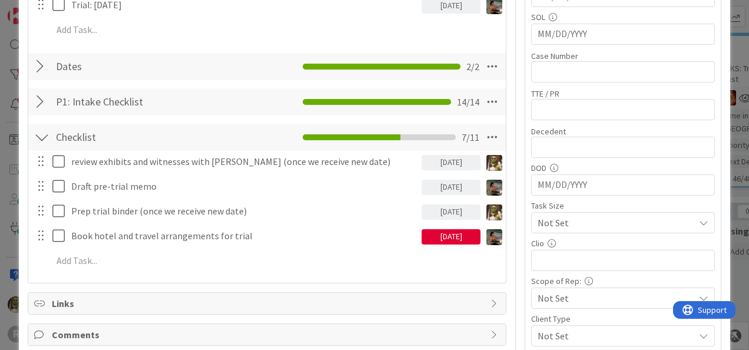
scroll to position [377, 0]
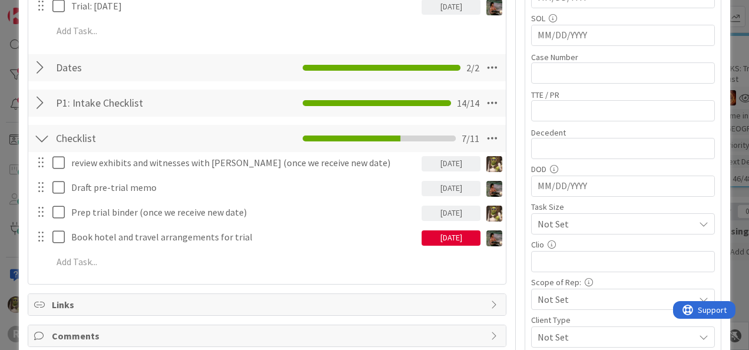
click at [441, 238] on div "[DATE]" at bounding box center [451, 237] width 59 height 15
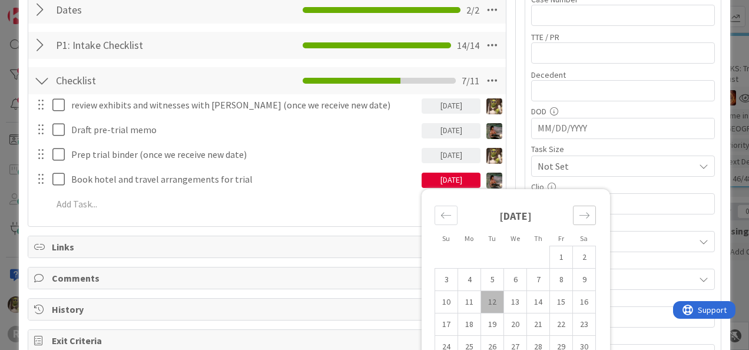
scroll to position [435, 0]
click at [580, 218] on icon "Move forward to switch to the next month." at bounding box center [584, 215] width 11 height 11
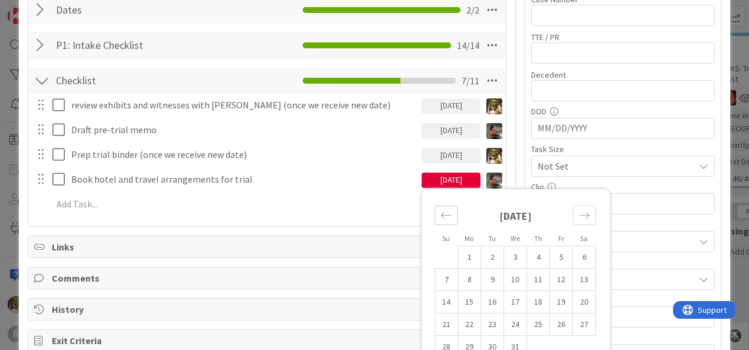
click at [435, 212] on div "Move backward to switch to the previous month." at bounding box center [446, 215] width 23 height 19
type textarea "x"
click at [553, 323] on td "21" at bounding box center [561, 324] width 23 height 22
type input "[DATE]"
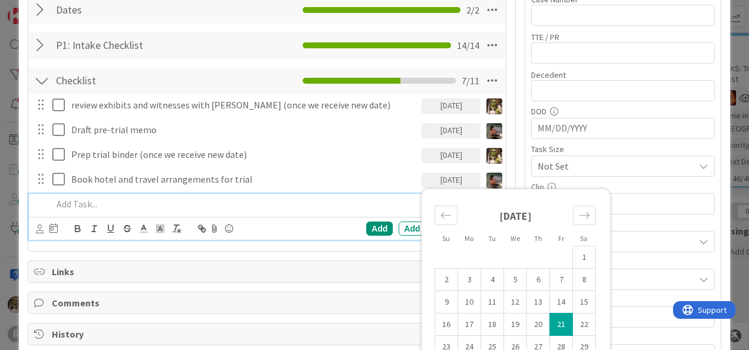
click at [242, 203] on p at bounding box center [274, 204] width 445 height 14
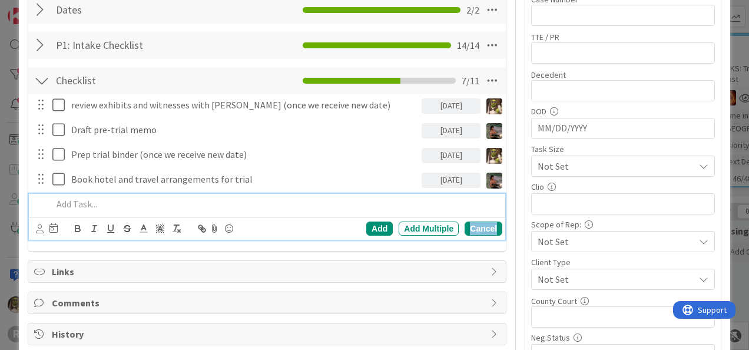
click at [481, 226] on div "Cancel" at bounding box center [484, 229] width 38 height 14
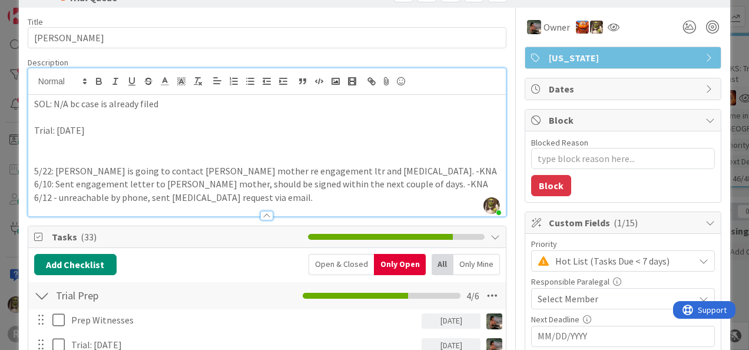
scroll to position [0, 0]
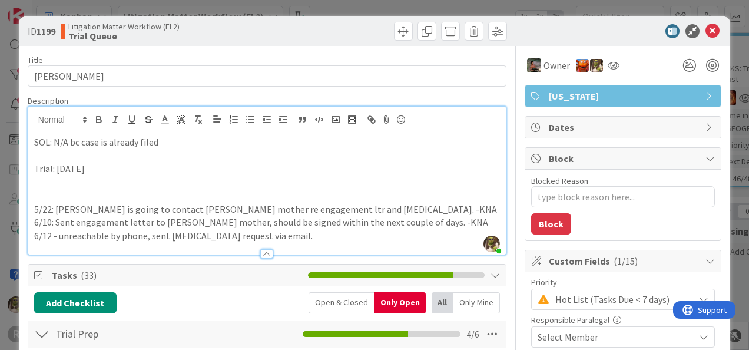
click at [262, 252] on div at bounding box center [266, 253] width 13 height 9
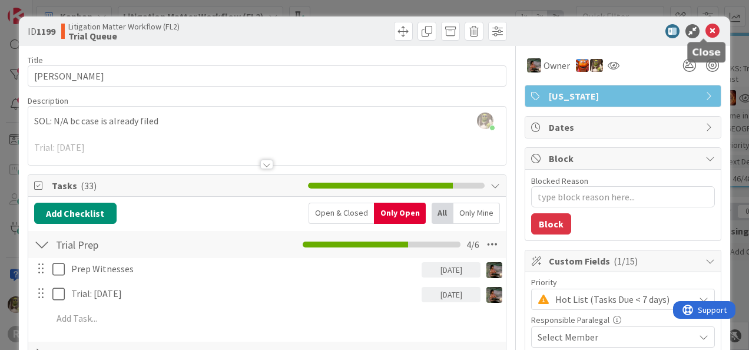
click at [706, 30] on icon at bounding box center [713, 31] width 14 height 14
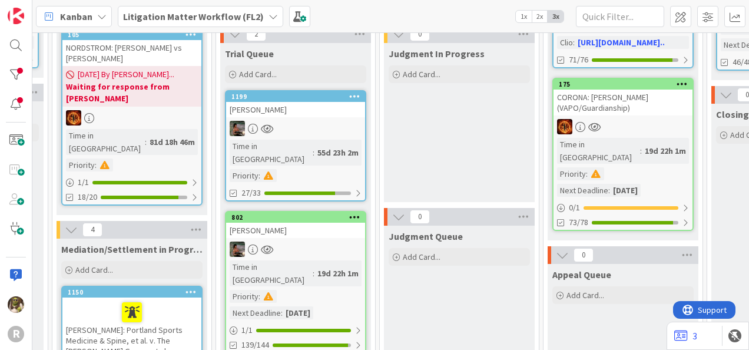
scroll to position [234, 1276]
click at [303, 222] on div "[PERSON_NAME]" at bounding box center [295, 229] width 139 height 15
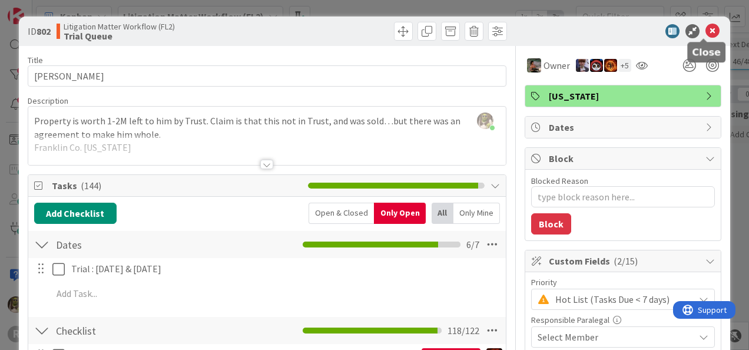
click at [706, 30] on icon at bounding box center [713, 31] width 14 height 14
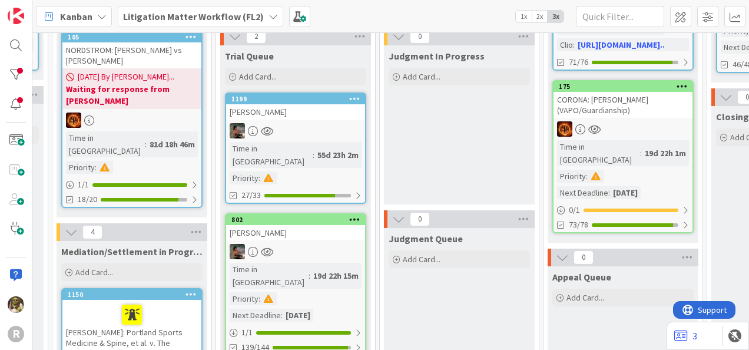
click at [299, 244] on div at bounding box center [295, 251] width 139 height 15
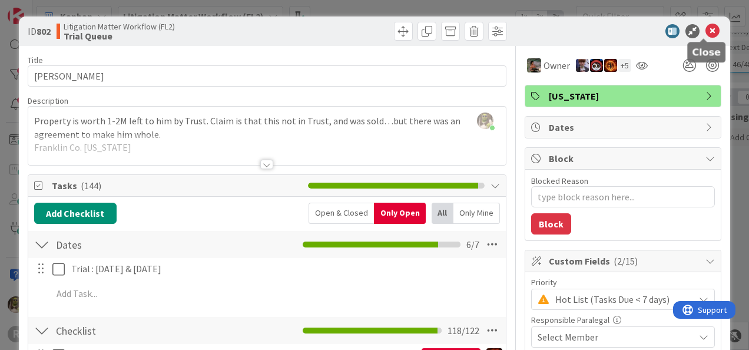
click at [706, 28] on icon at bounding box center [713, 31] width 14 height 14
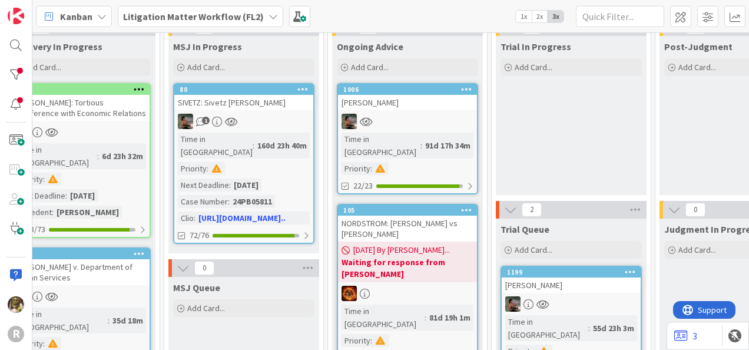
scroll to position [58, 1000]
click at [407, 117] on div at bounding box center [407, 120] width 139 height 15
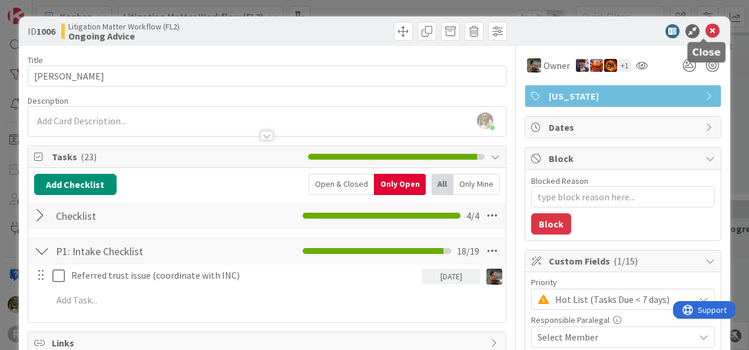
click at [706, 31] on icon at bounding box center [713, 31] width 14 height 14
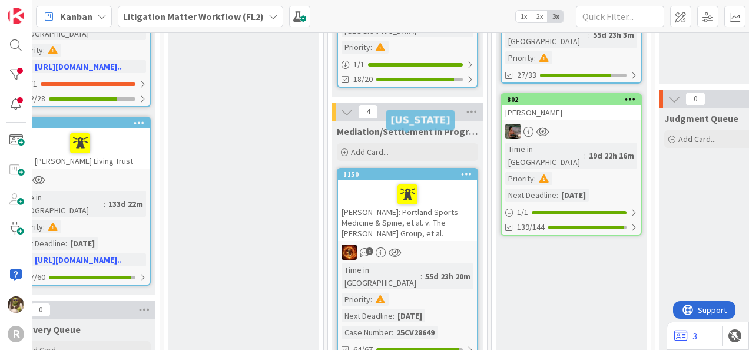
scroll to position [351, 1000]
click at [370, 182] on div at bounding box center [408, 194] width 132 height 25
type textarea "x"
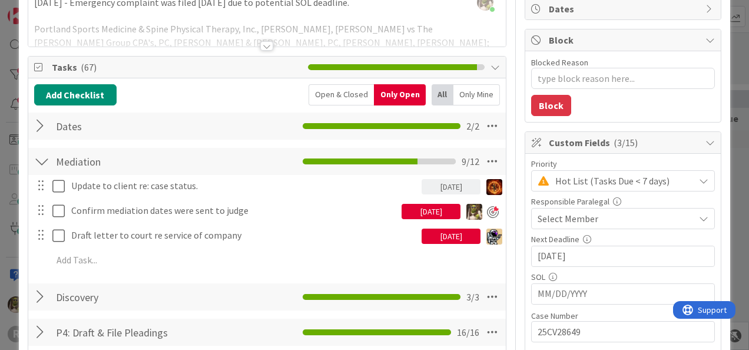
scroll to position [118, 0]
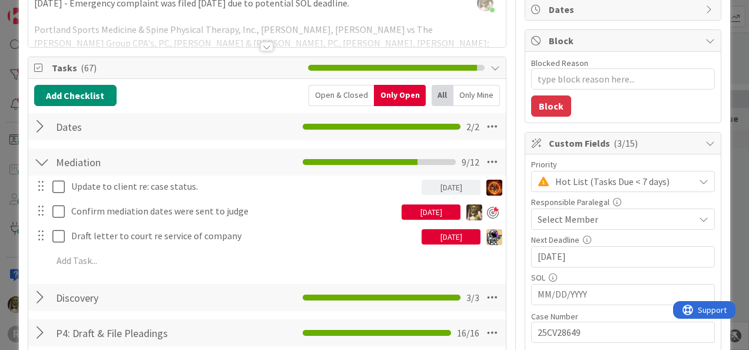
click at [443, 233] on div "[DATE]" at bounding box center [451, 236] width 59 height 15
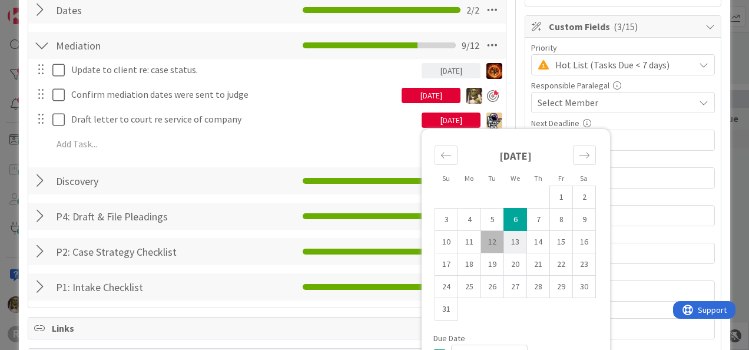
scroll to position [236, 0]
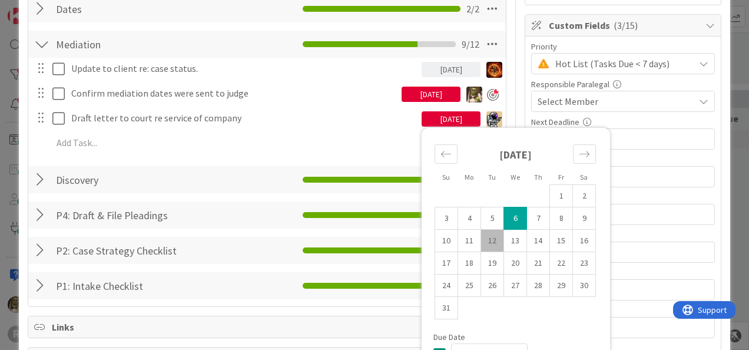
click at [489, 240] on td "12" at bounding box center [492, 241] width 23 height 22
type input "[DATE]"
type textarea "x"
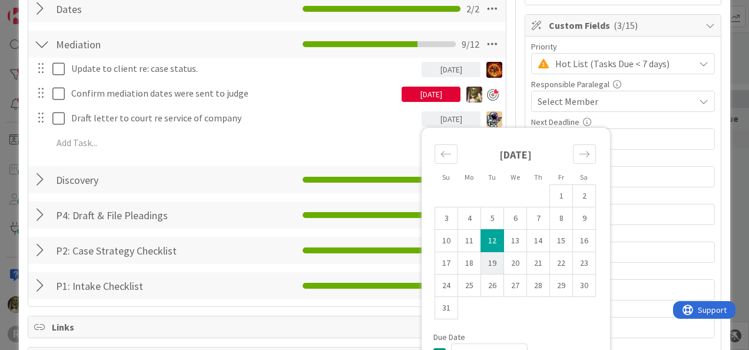
click at [482, 255] on td "19" at bounding box center [492, 263] width 23 height 22
type input "[DATE]"
click at [324, 131] on div "Update to client re: case status. [DATE] Update Cancel Confirm mediation dates …" at bounding box center [267, 108] width 466 height 100
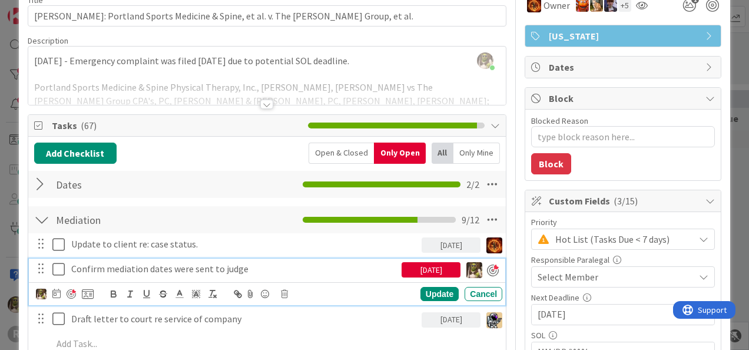
click at [54, 269] on icon at bounding box center [61, 269] width 18 height 14
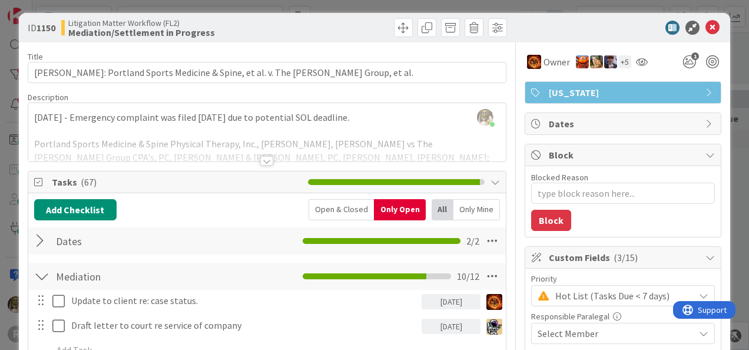
scroll to position [0, 0]
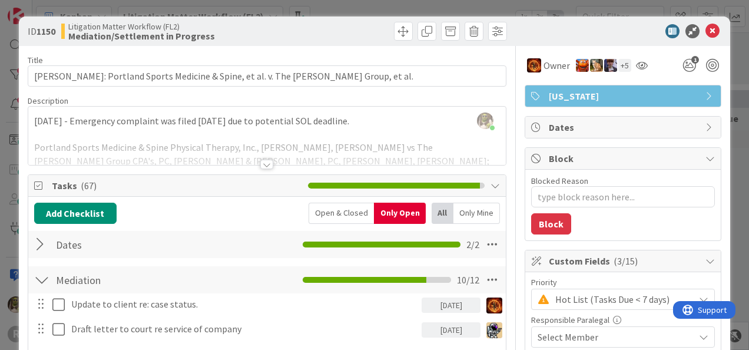
click at [264, 167] on div at bounding box center [266, 164] width 13 height 9
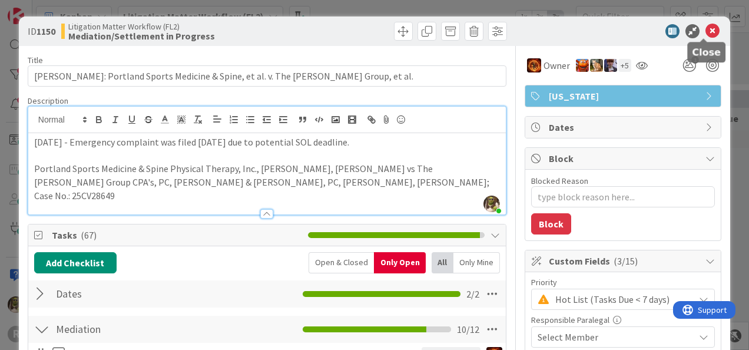
click at [706, 34] on icon at bounding box center [713, 31] width 14 height 14
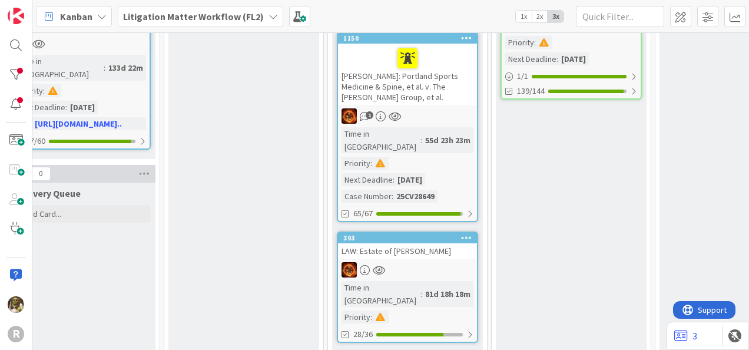
scroll to position [501, 1000]
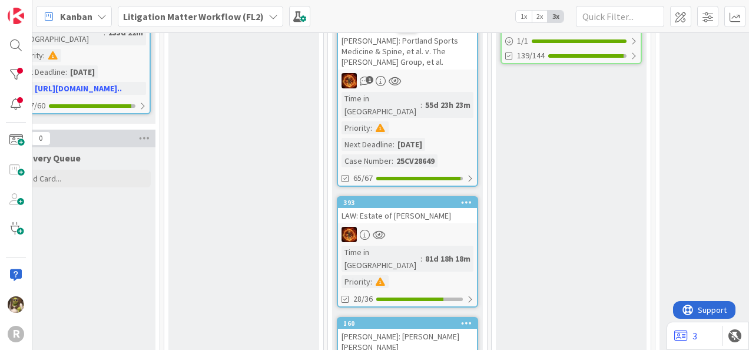
click at [425, 227] on div at bounding box center [407, 234] width 139 height 15
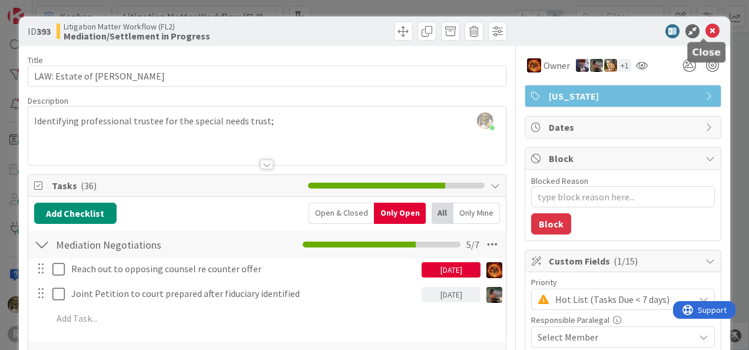
click at [706, 33] on icon at bounding box center [713, 31] width 14 height 14
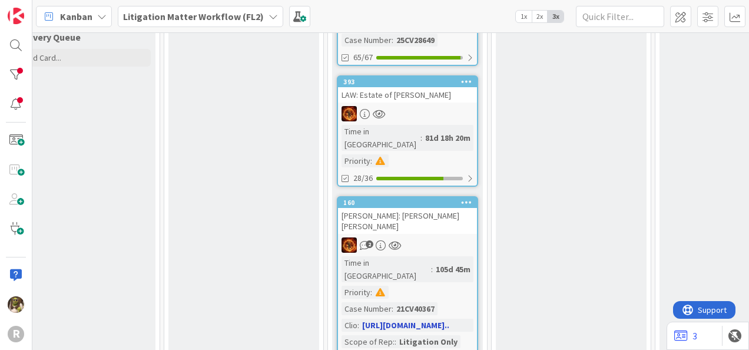
click at [422, 196] on link "160 [PERSON_NAME]: [PERSON_NAME] [PERSON_NAME] 2 Time in Column : 105d 45m Prio…" at bounding box center [407, 305] width 141 height 219
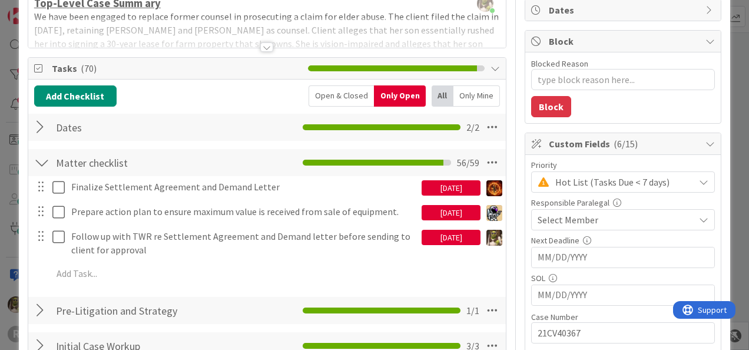
scroll to position [118, 0]
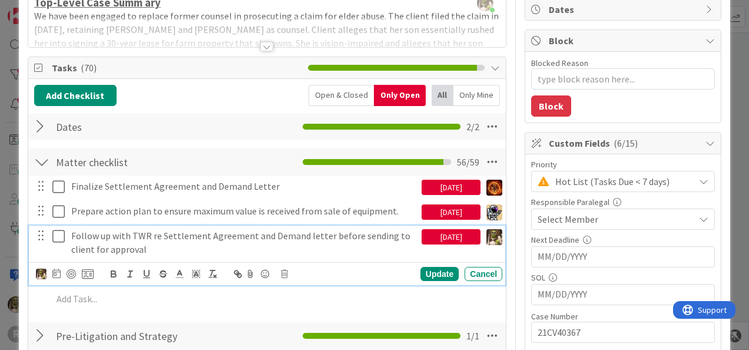
click at [60, 237] on icon at bounding box center [61, 236] width 18 height 14
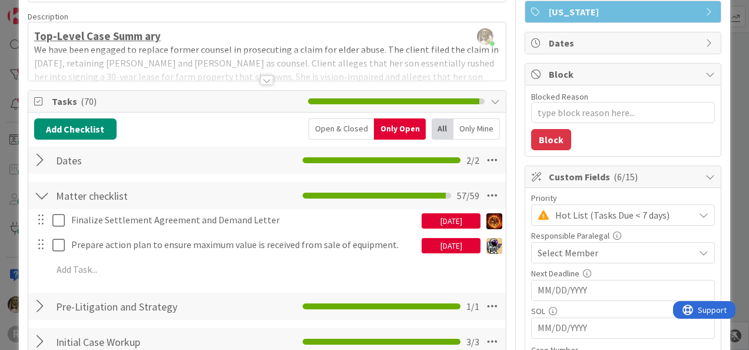
scroll to position [0, 0]
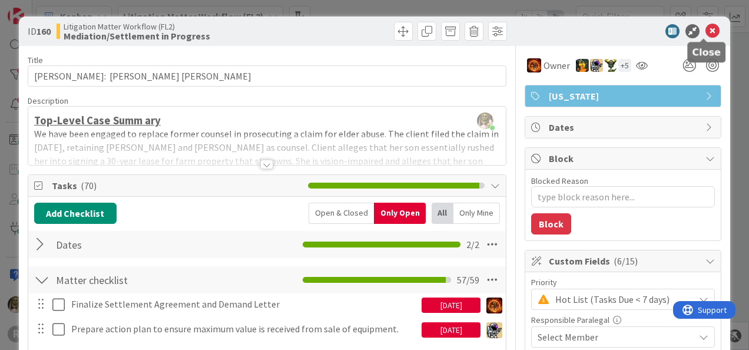
click at [706, 32] on icon at bounding box center [713, 31] width 14 height 14
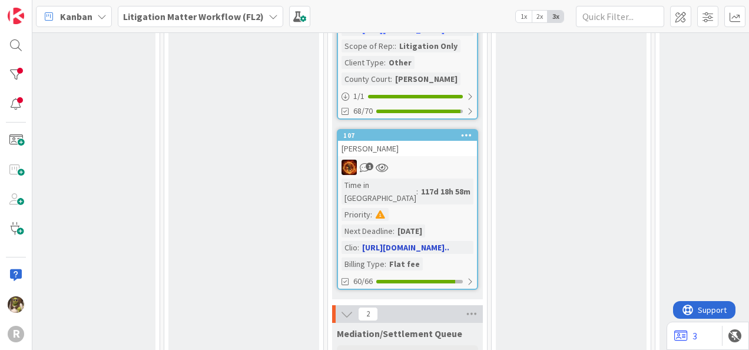
scroll to position [939, 1000]
click at [438, 160] on div "1" at bounding box center [407, 167] width 139 height 15
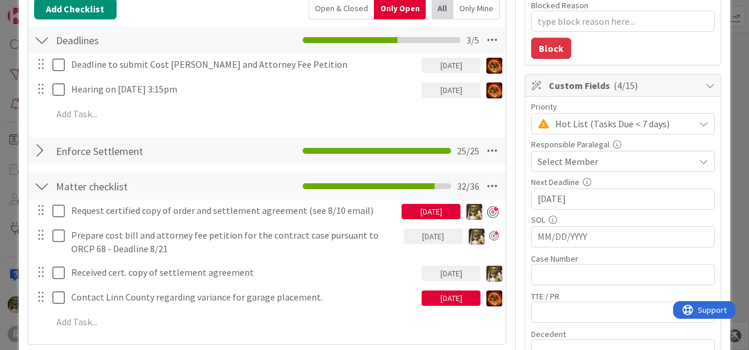
scroll to position [176, 0]
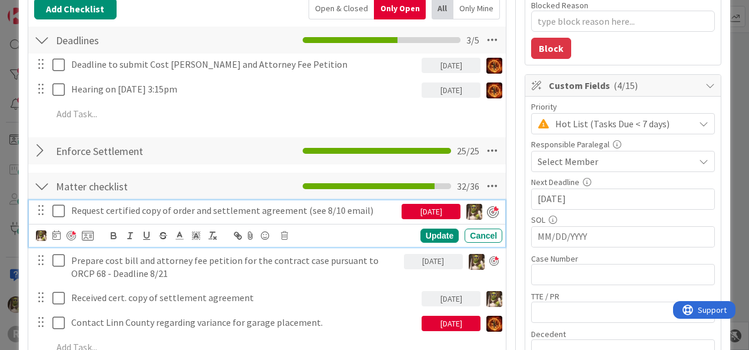
click at [54, 209] on icon at bounding box center [61, 211] width 18 height 14
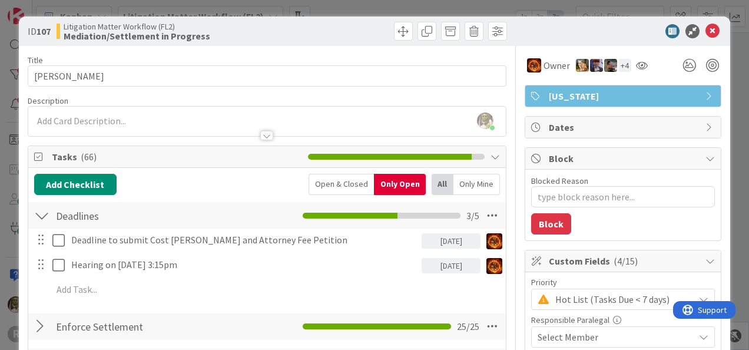
scroll to position [0, 0]
click at [706, 27] on icon at bounding box center [713, 31] width 14 height 14
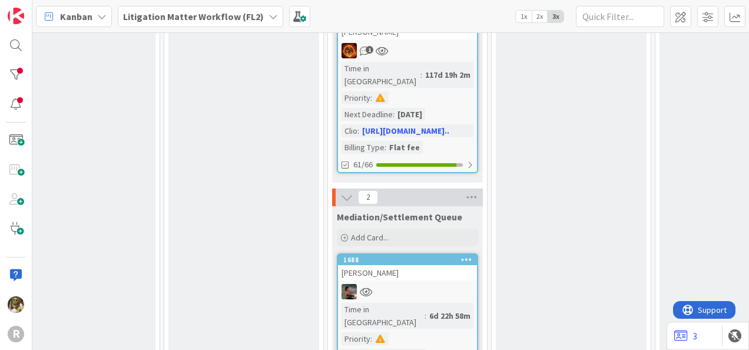
click at [398, 265] on div "[PERSON_NAME]" at bounding box center [407, 272] width 139 height 15
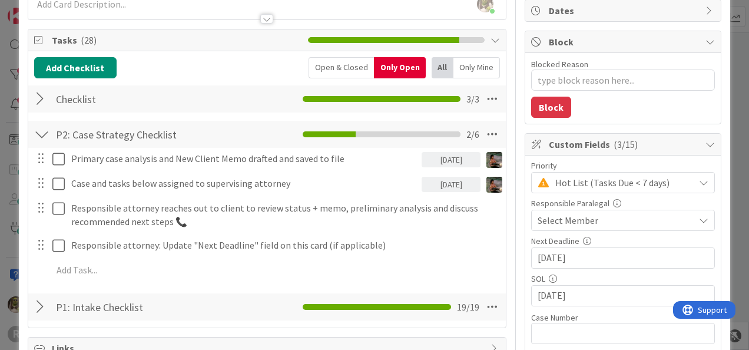
scroll to position [117, 0]
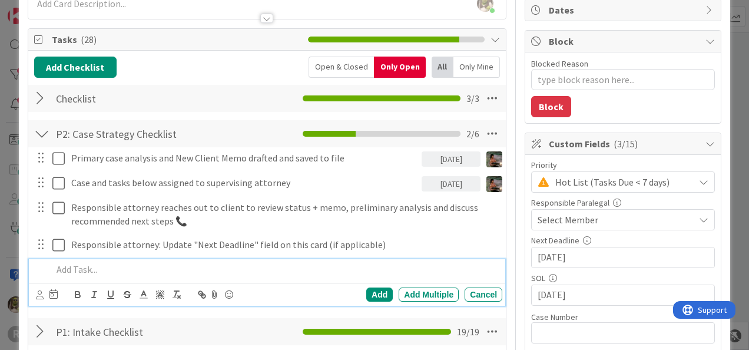
click at [224, 270] on p at bounding box center [274, 270] width 445 height 14
click at [478, 295] on div "Cancel" at bounding box center [484, 295] width 38 height 14
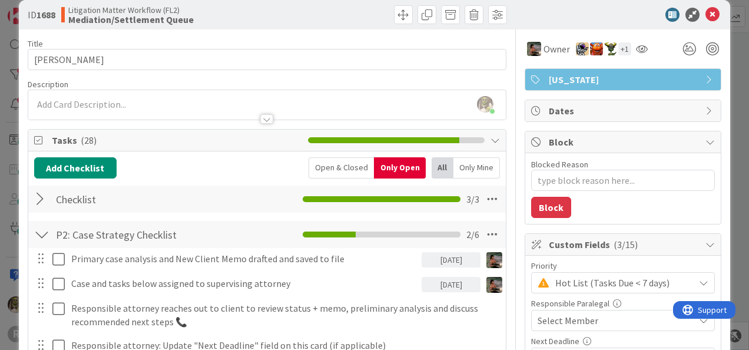
scroll to position [0, 0]
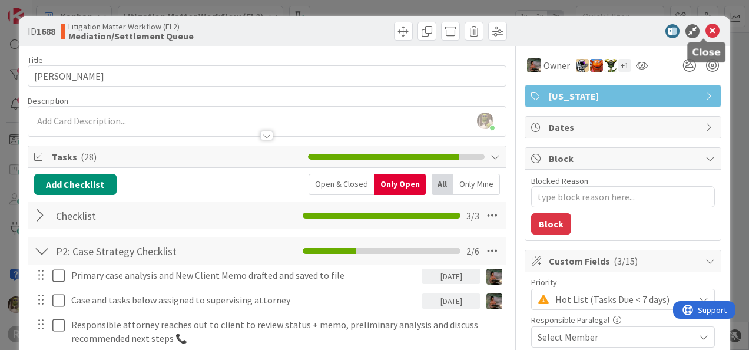
click at [707, 31] on icon at bounding box center [713, 31] width 14 height 14
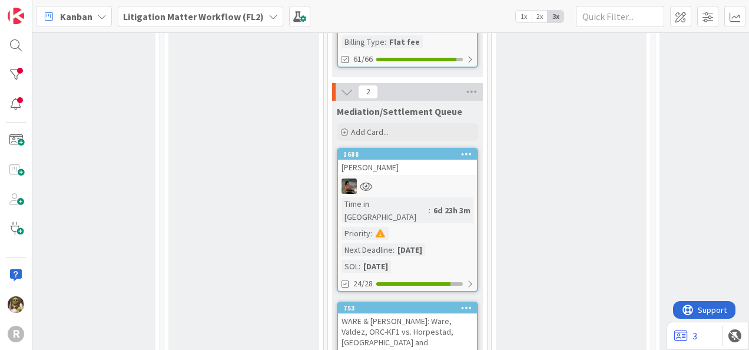
click at [405, 313] on div "WARE & [PERSON_NAME]: Ware, Valdez, ORC-KF1 vs. Horpestad, [GEOGRAPHIC_DATA] an…" at bounding box center [407, 336] width 139 height 47
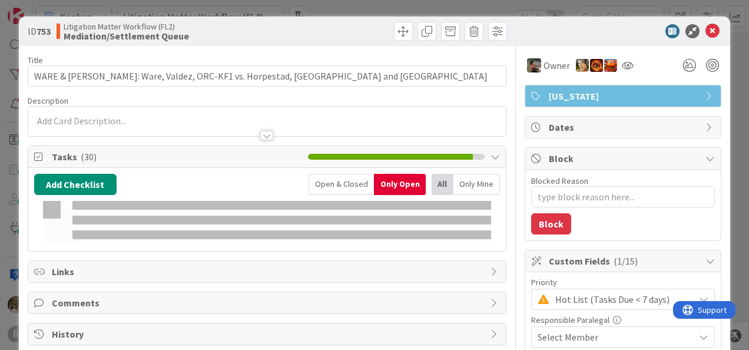
type textarea "x"
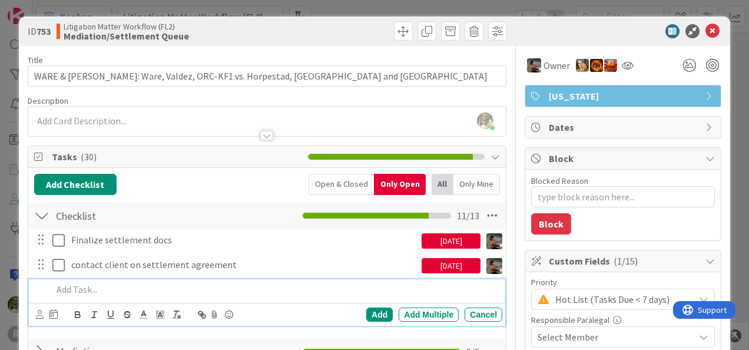
click at [136, 286] on p at bounding box center [274, 290] width 445 height 14
click at [41, 312] on icon at bounding box center [40, 314] width 8 height 9
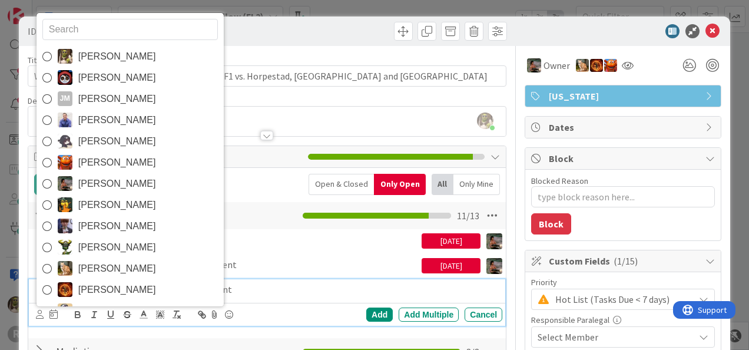
drag, startPoint x: 121, startPoint y: 176, endPoint x: 123, endPoint y: 183, distance: 7.9
click at [121, 176] on span "[PERSON_NAME]" at bounding box center [117, 184] width 78 height 18
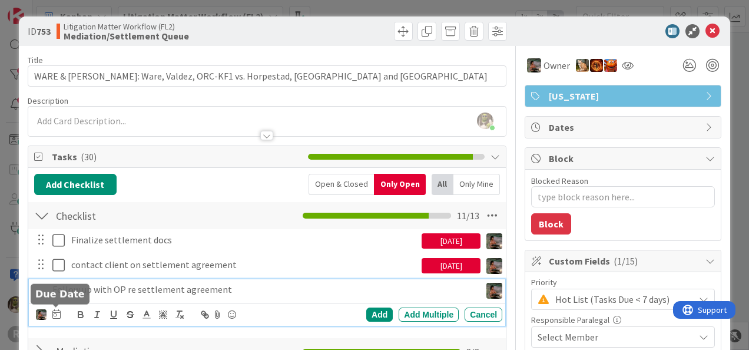
click at [54, 311] on icon at bounding box center [56, 313] width 8 height 9
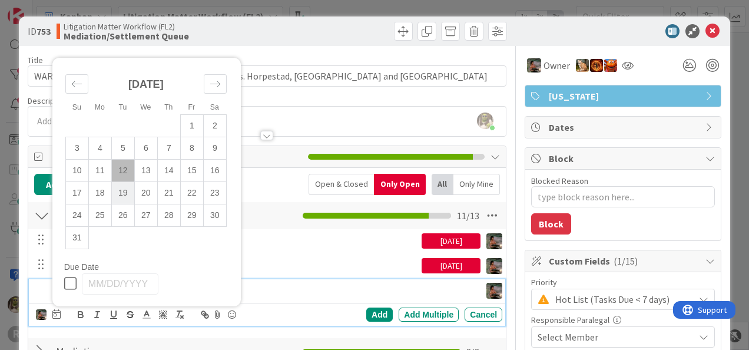
click at [124, 185] on td "19" at bounding box center [122, 192] width 23 height 22
click at [375, 315] on div "Add" at bounding box center [379, 315] width 27 height 14
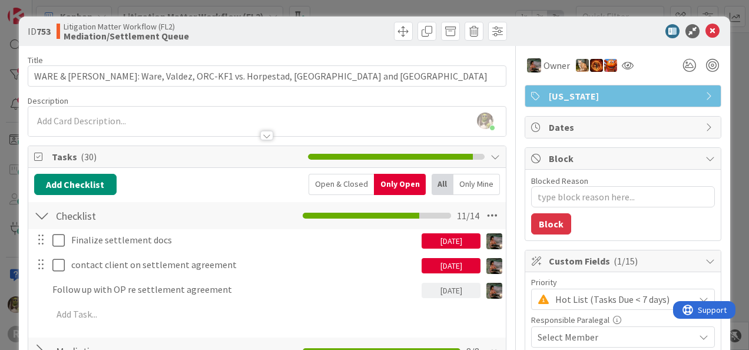
type textarea "x"
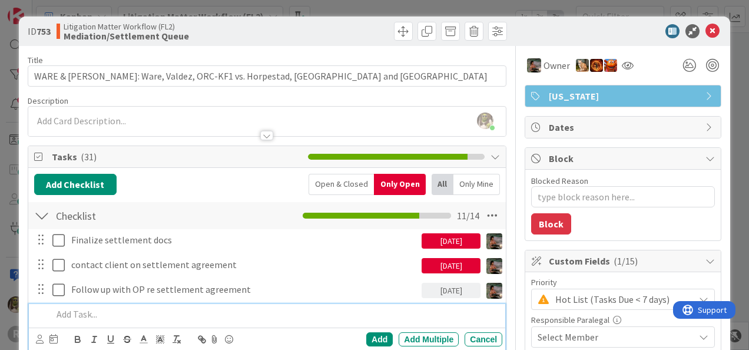
click at [118, 312] on p at bounding box center [274, 315] width 445 height 14
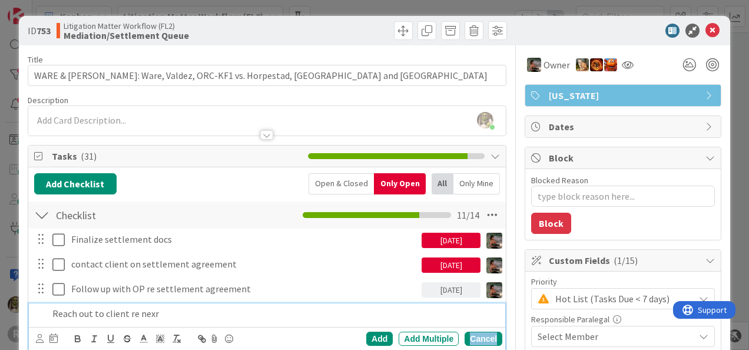
click at [471, 332] on div "Cancel" at bounding box center [484, 339] width 38 height 14
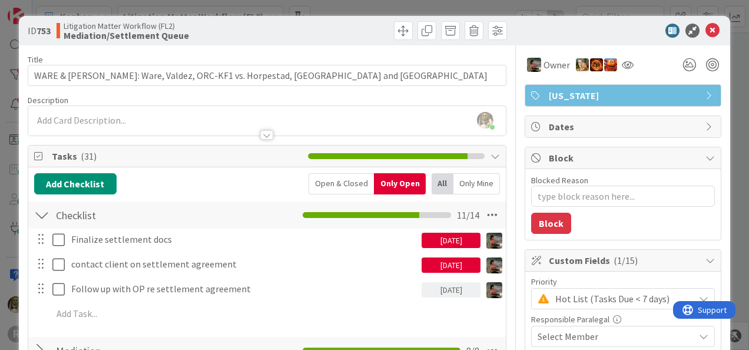
scroll to position [0, 0]
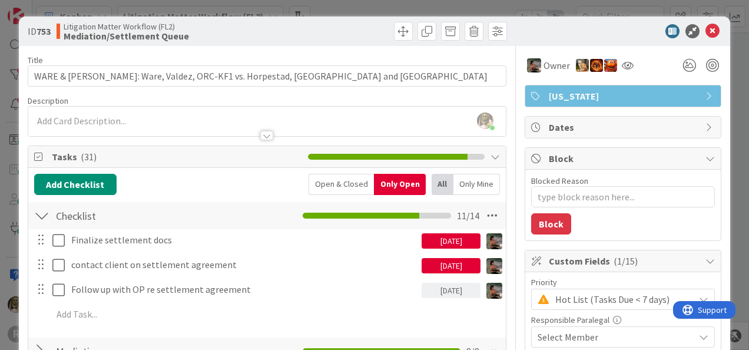
click at [431, 267] on div "[DATE]" at bounding box center [451, 265] width 59 height 15
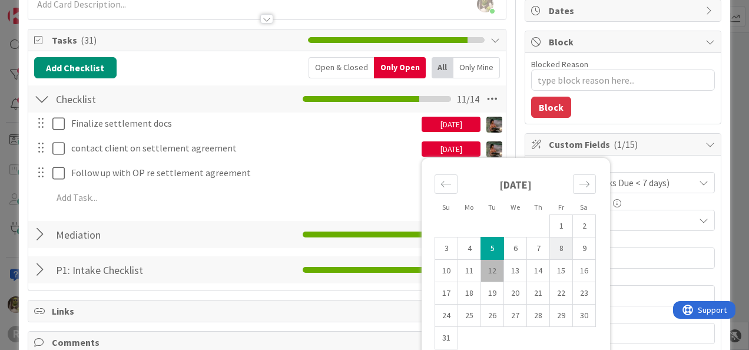
scroll to position [117, 0]
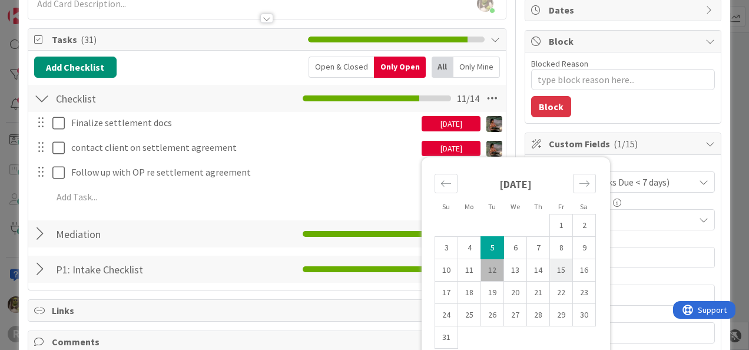
click at [551, 267] on td "15" at bounding box center [561, 270] width 23 height 22
type input "[DATE]"
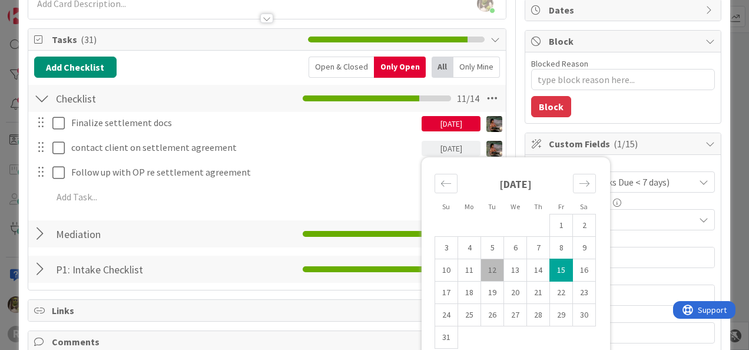
type textarea "x"
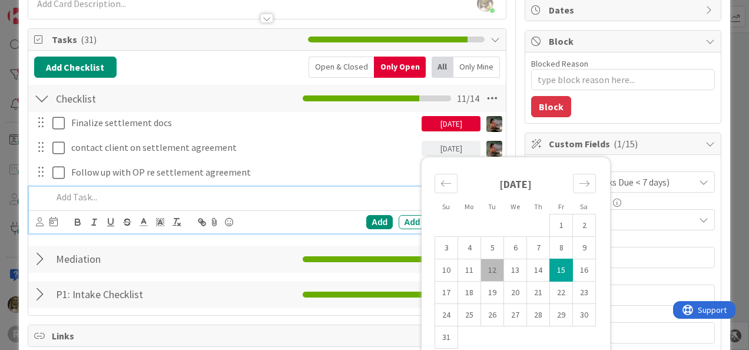
click at [184, 198] on p at bounding box center [274, 197] width 445 height 14
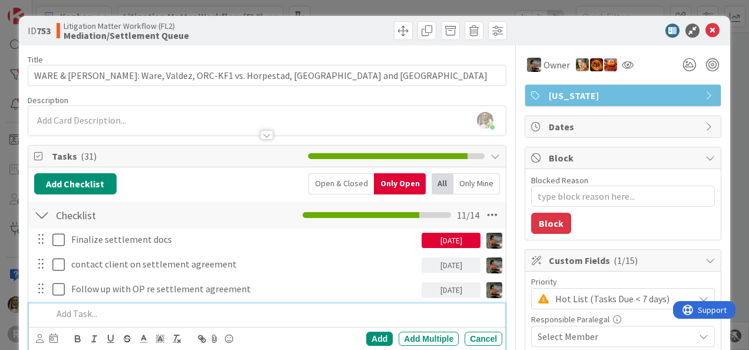
scroll to position [0, 0]
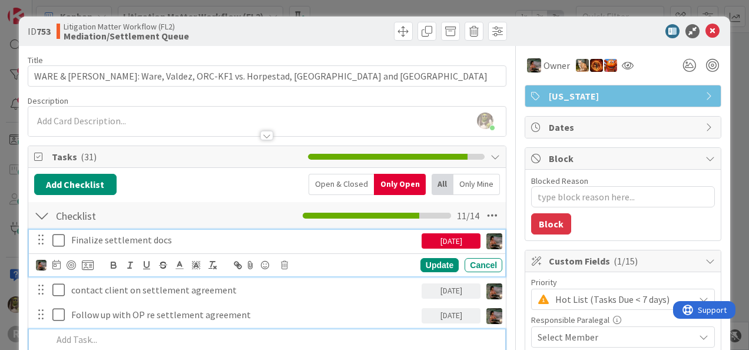
click at [403, 237] on p "Finalize settlement docs" at bounding box center [244, 240] width 346 height 14
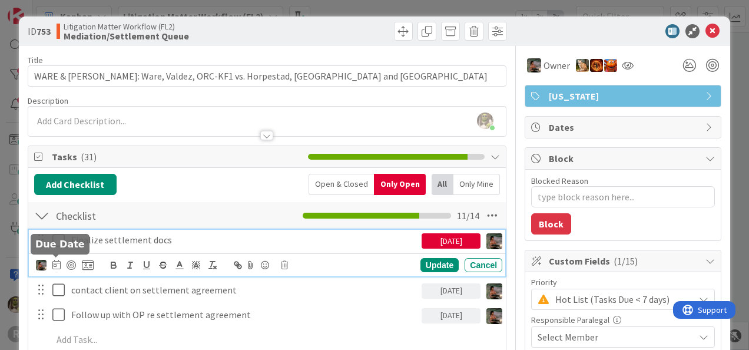
click at [53, 265] on icon at bounding box center [56, 264] width 8 height 9
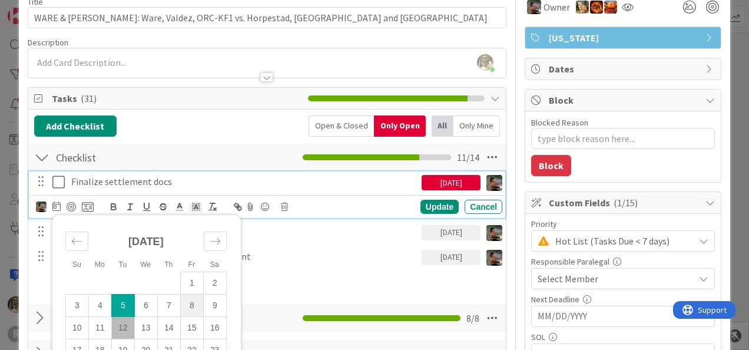
scroll to position [59, 0]
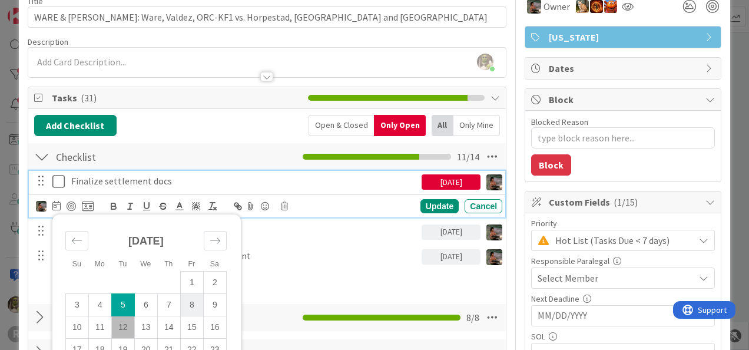
click at [196, 303] on td "8" at bounding box center [191, 304] width 23 height 22
type input "[DATE]"
type textarea "x"
click at [442, 203] on div "Update" at bounding box center [440, 206] width 38 height 14
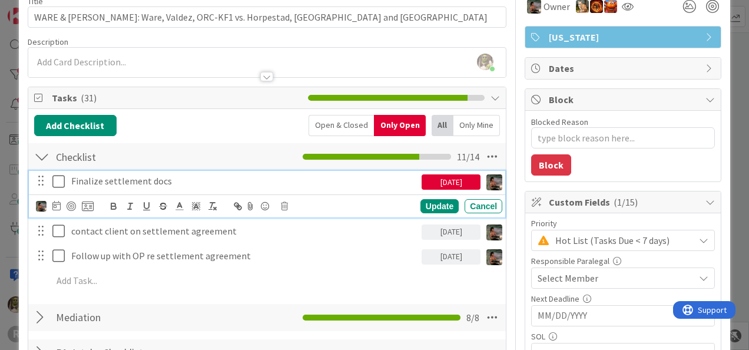
click at [335, 180] on p "Finalize settlement docs" at bounding box center [244, 181] width 346 height 14
click at [50, 204] on div "Su Mo Tu We Th Fr Sa [DATE] 1 2 3 4 5 6 7 8 9 10 11 12 13 14 15 16 17 18 19 20 …" at bounding box center [65, 206] width 58 height 14
click at [53, 206] on icon at bounding box center [56, 205] width 8 height 9
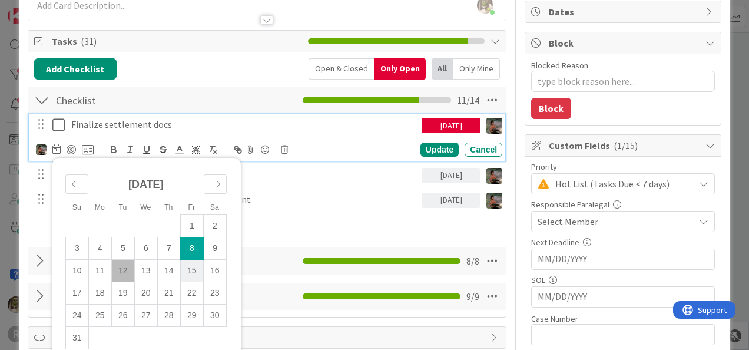
click at [193, 276] on td "15" at bounding box center [191, 270] width 23 height 22
type input "[DATE]"
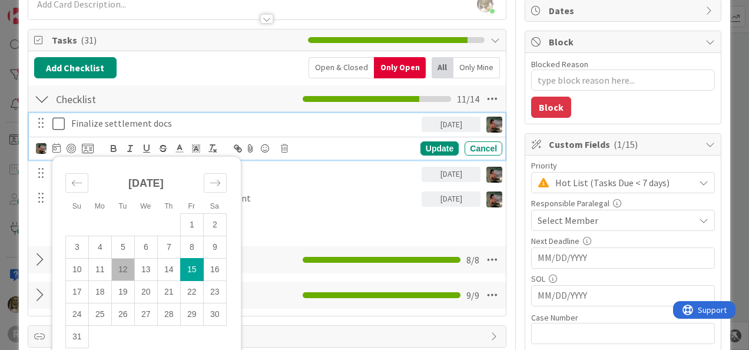
scroll to position [117, 0]
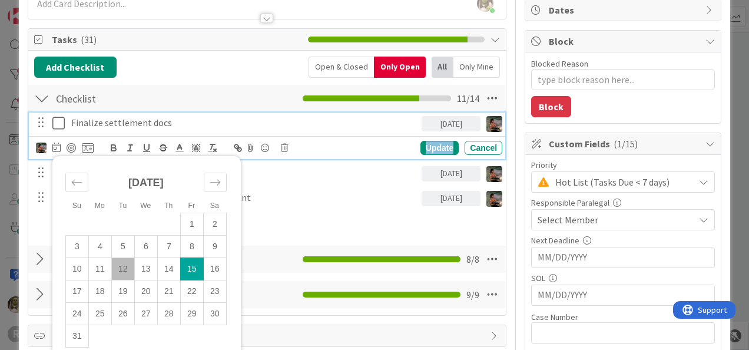
click at [427, 143] on div "Update" at bounding box center [440, 148] width 38 height 14
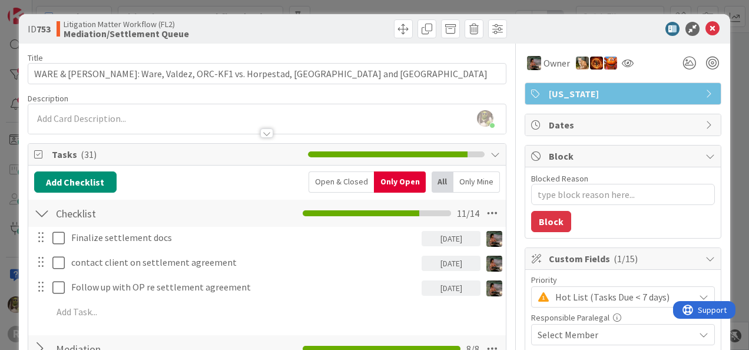
scroll to position [0, 0]
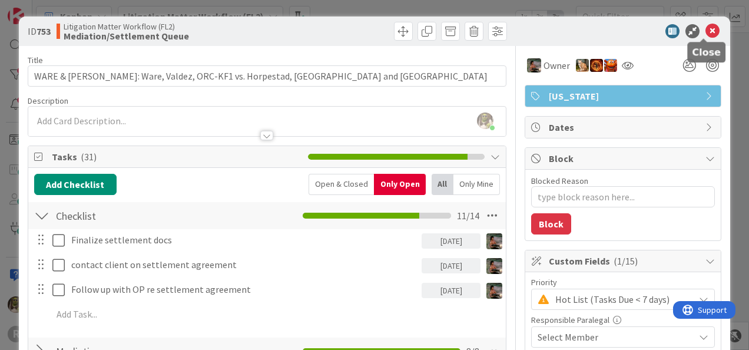
click at [708, 31] on icon at bounding box center [713, 31] width 14 height 14
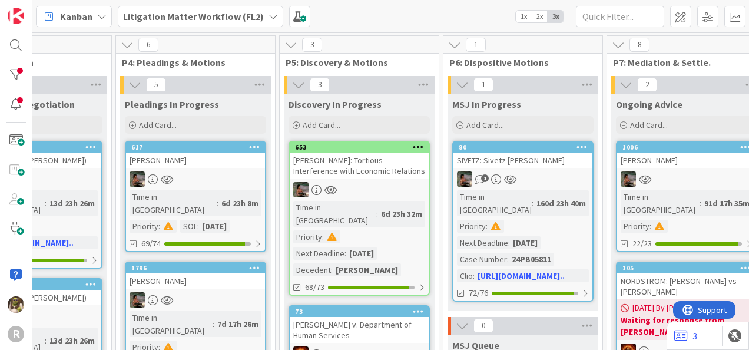
scroll to position [0, 696]
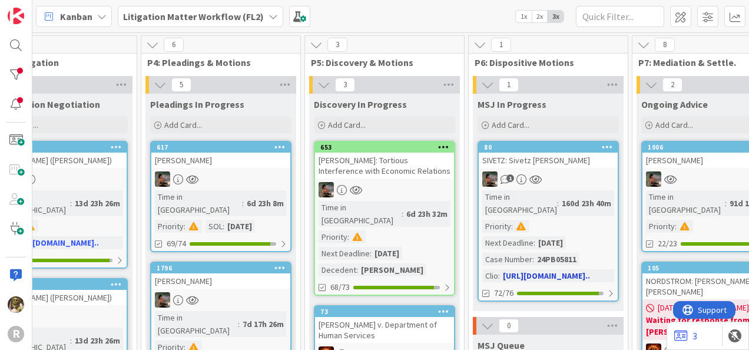
click at [600, 173] on div "1" at bounding box center [548, 178] width 139 height 15
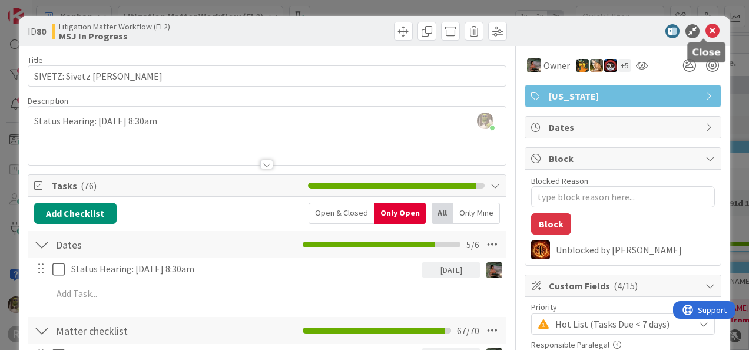
click at [706, 28] on icon at bounding box center [713, 31] width 14 height 14
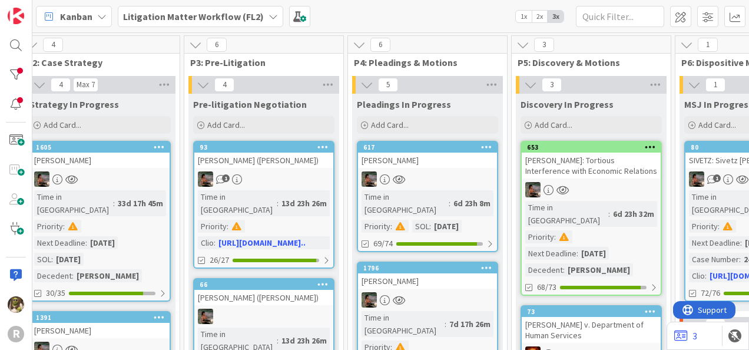
scroll to position [0, 492]
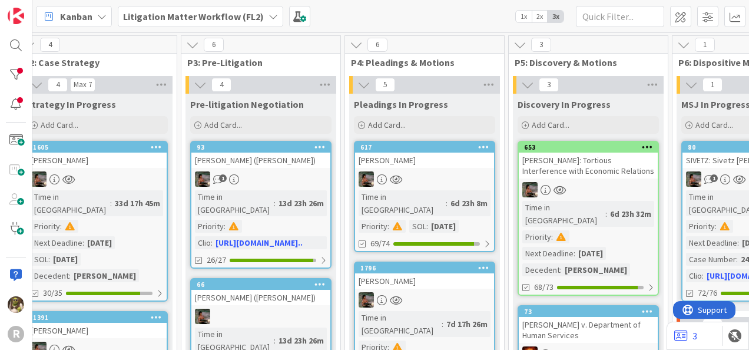
click at [584, 180] on link "653 [PERSON_NAME]: Tortious Interference with Economic Relations Time in Column…" at bounding box center [588, 218] width 141 height 155
type textarea "x"
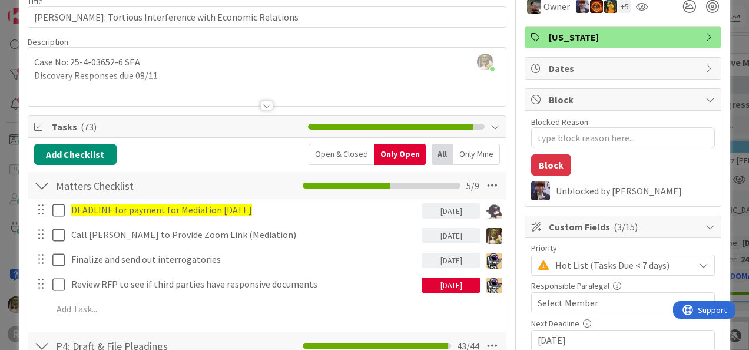
scroll to position [59, 0]
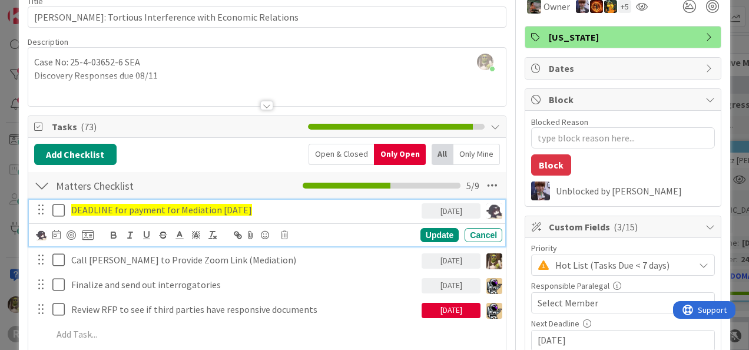
click at [279, 206] on p "DEADLINE for payment for Mediation [DATE]" at bounding box center [244, 210] width 346 height 14
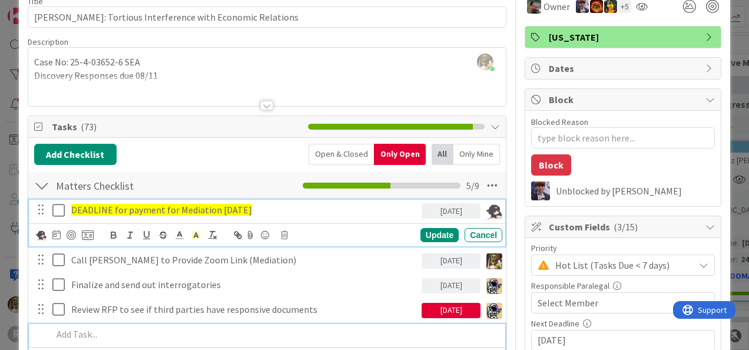
click at [198, 325] on div at bounding box center [275, 334] width 455 height 21
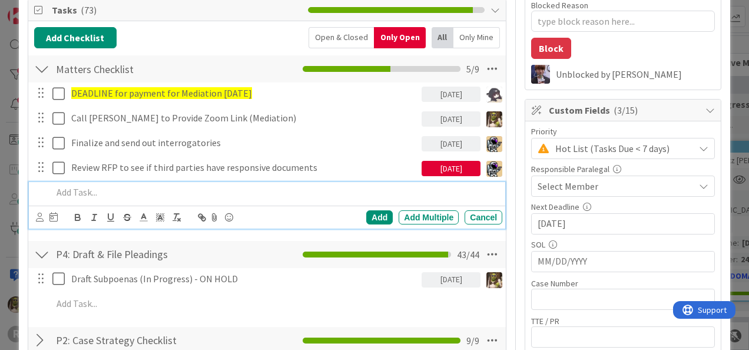
scroll to position [176, 0]
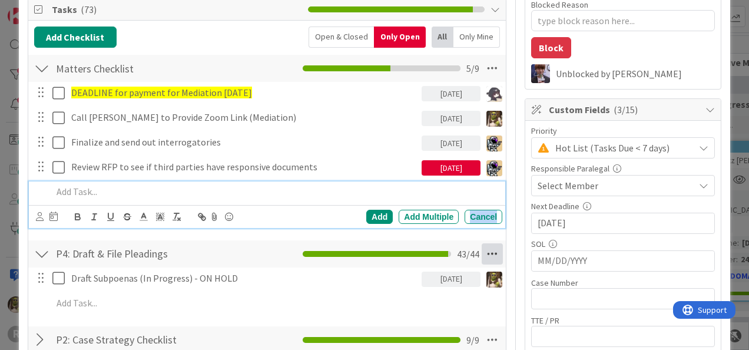
click at [477, 216] on div "Cancel" at bounding box center [484, 217] width 38 height 14
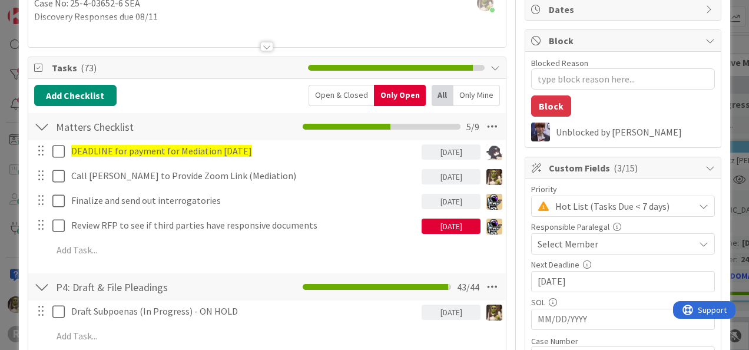
scroll to position [118, 0]
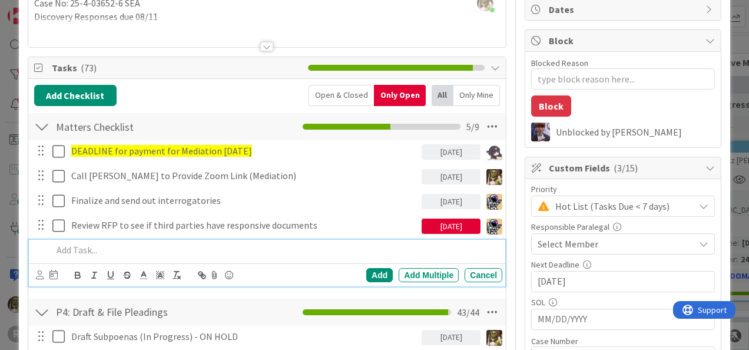
click at [94, 246] on p at bounding box center [274, 250] width 445 height 14
click at [95, 250] on p at bounding box center [274, 250] width 445 height 14
click at [39, 272] on icon at bounding box center [40, 274] width 8 height 9
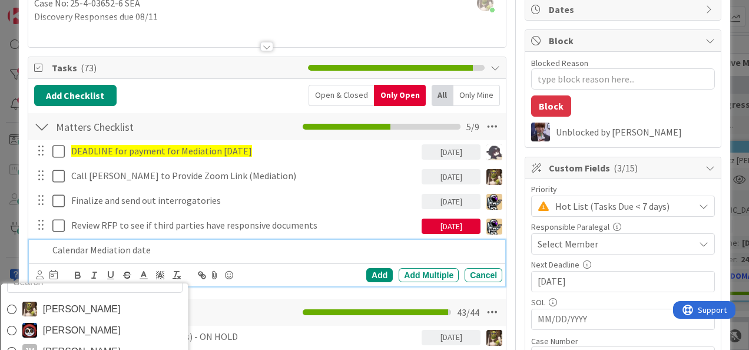
scroll to position [19, 0]
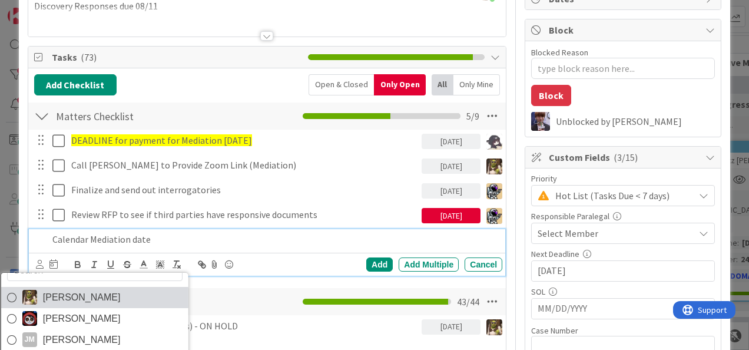
click at [75, 300] on span "[PERSON_NAME]" at bounding box center [81, 298] width 78 height 18
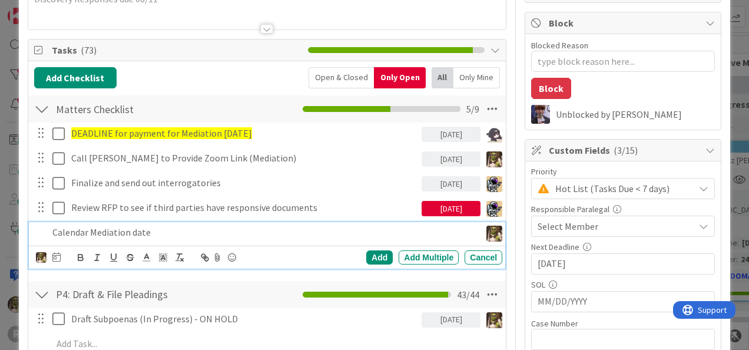
scroll to position [136, 0]
click at [57, 256] on icon at bounding box center [56, 256] width 8 height 9
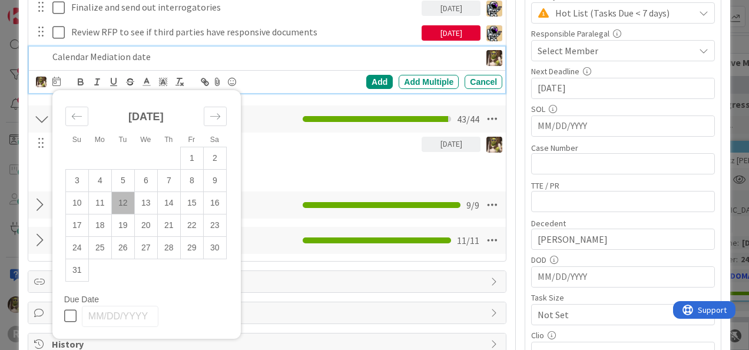
click at [127, 203] on td "12" at bounding box center [122, 202] width 23 height 22
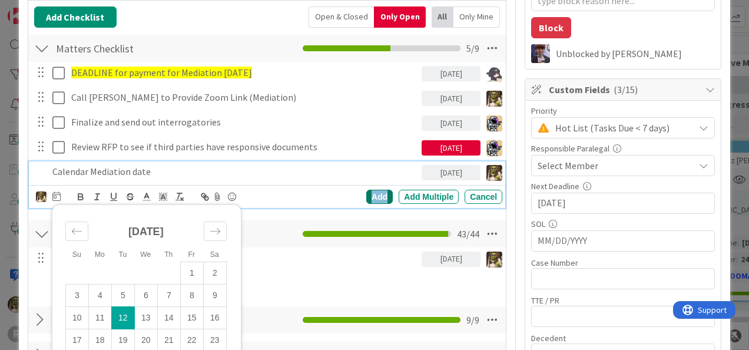
click at [366, 192] on div "Add" at bounding box center [379, 197] width 27 height 14
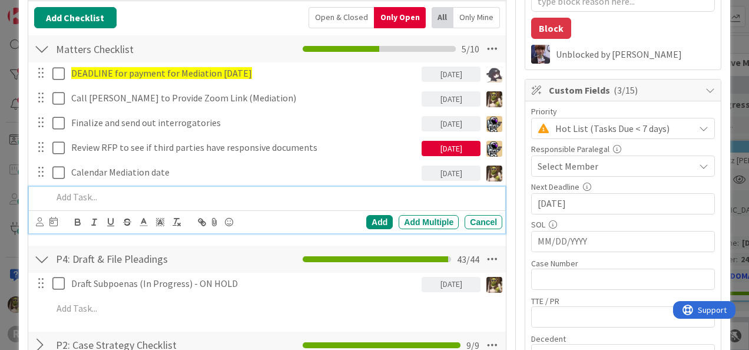
click at [120, 194] on p at bounding box center [274, 197] width 445 height 14
click at [32, 222] on div "[PERSON_NAME] [PERSON_NAME] [PERSON_NAME] [PERSON_NAME] [PERSON_NAME] [PERSON_N…" at bounding box center [267, 221] width 477 height 23
click at [41, 220] on icon at bounding box center [40, 221] width 8 height 9
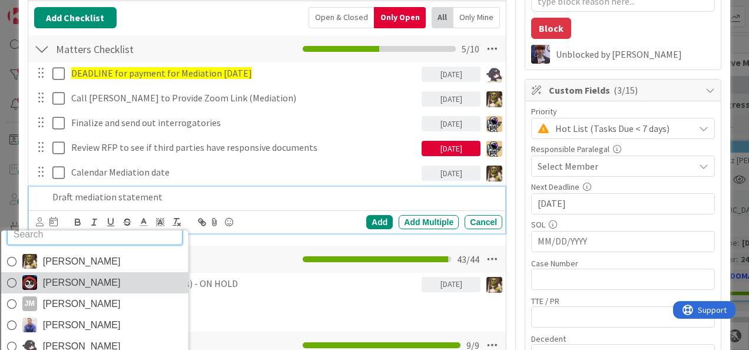
scroll to position [19, 0]
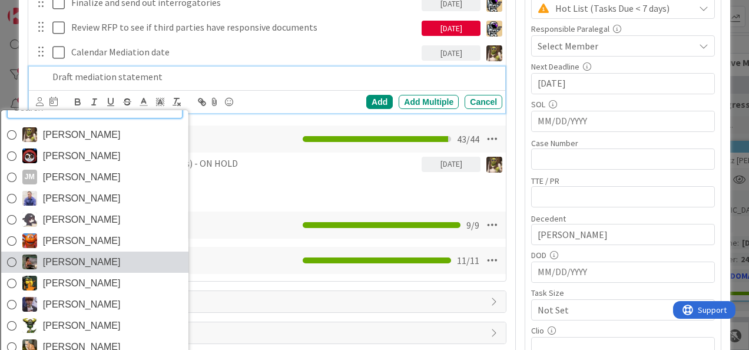
click at [33, 260] on img at bounding box center [29, 262] width 15 height 15
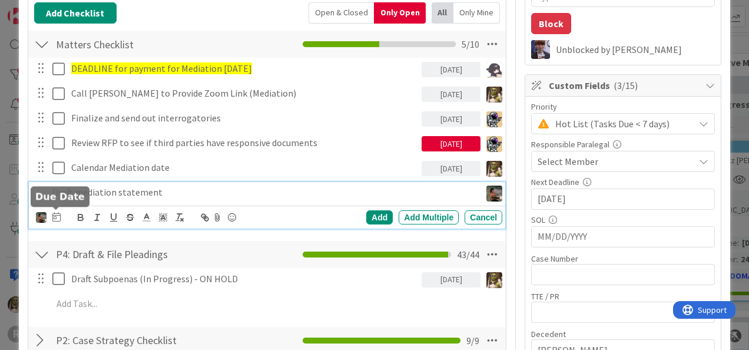
click at [55, 216] on icon at bounding box center [56, 216] width 8 height 9
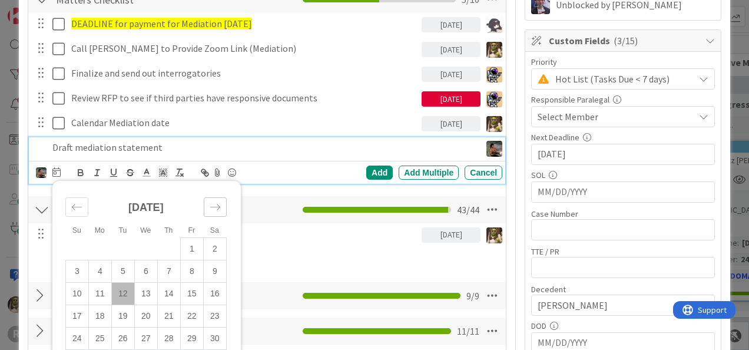
click at [218, 210] on div "Move forward to switch to the next month." at bounding box center [215, 206] width 23 height 19
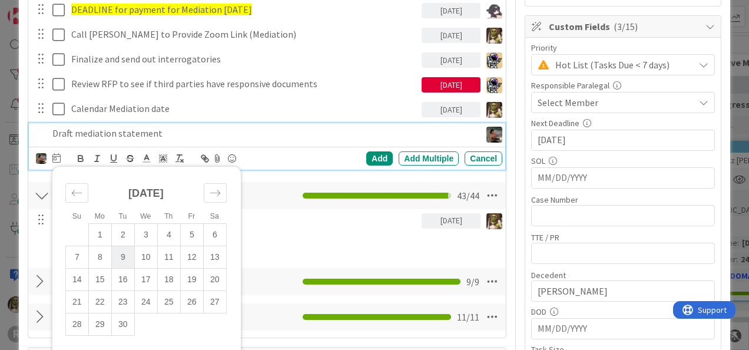
scroll to position [259, 0]
click at [98, 299] on td "22" at bounding box center [99, 301] width 23 height 22
click at [377, 157] on div "Add" at bounding box center [379, 158] width 27 height 14
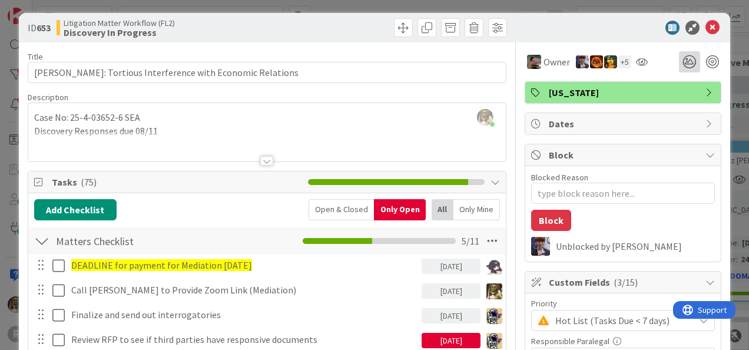
scroll to position [0, 0]
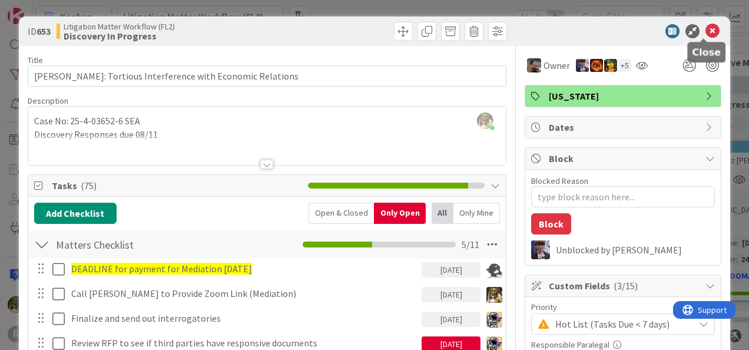
click at [706, 31] on icon at bounding box center [713, 31] width 14 height 14
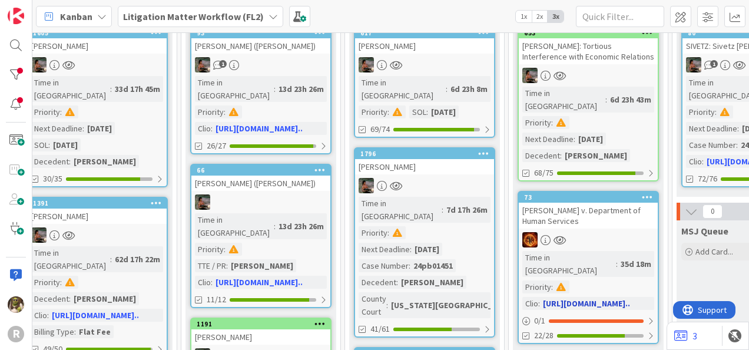
click at [596, 203] on div "[PERSON_NAME] v. Department of Human Services" at bounding box center [588, 216] width 139 height 26
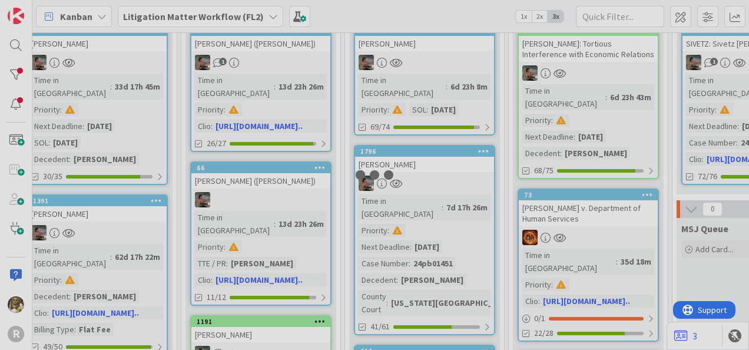
scroll to position [117, 492]
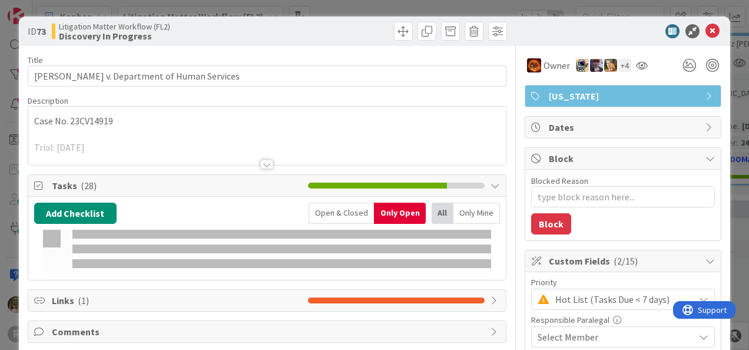
type textarea "x"
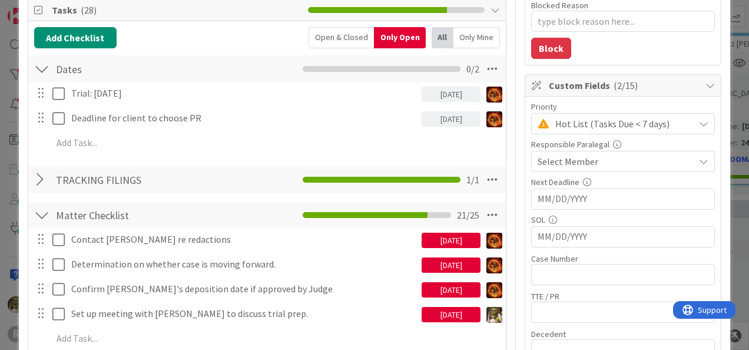
scroll to position [176, 0]
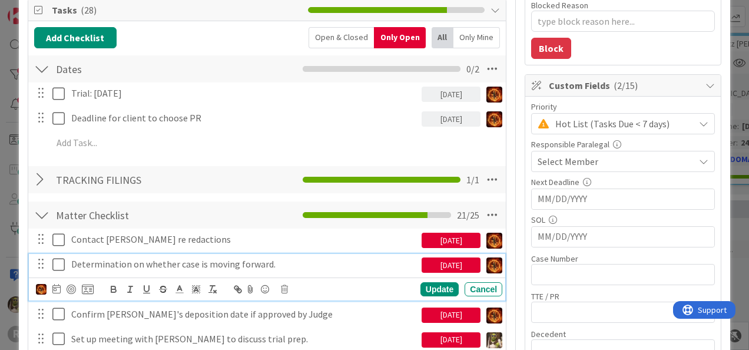
click at [299, 258] on p "Determination on whether case is moving forward." at bounding box center [244, 264] width 346 height 14
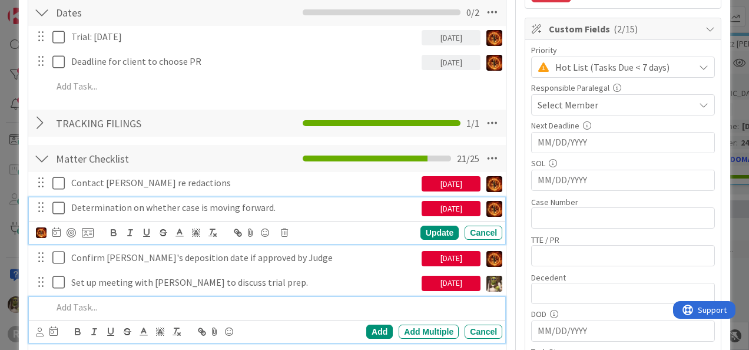
click at [88, 308] on p at bounding box center [274, 307] width 445 height 14
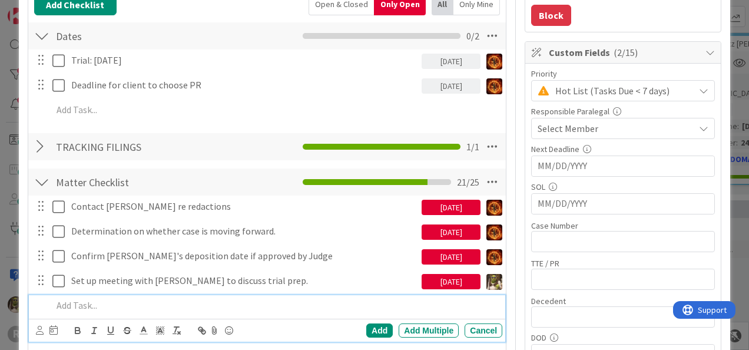
scroll to position [209, 0]
click at [44, 330] on div at bounding box center [47, 330] width 22 height 14
click at [40, 331] on icon at bounding box center [40, 330] width 8 height 9
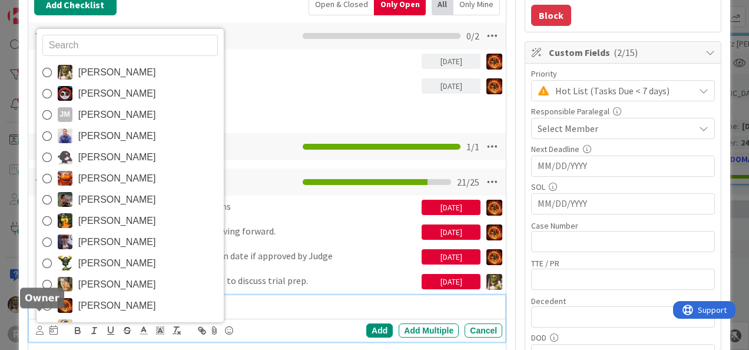
scroll to position [221, 0]
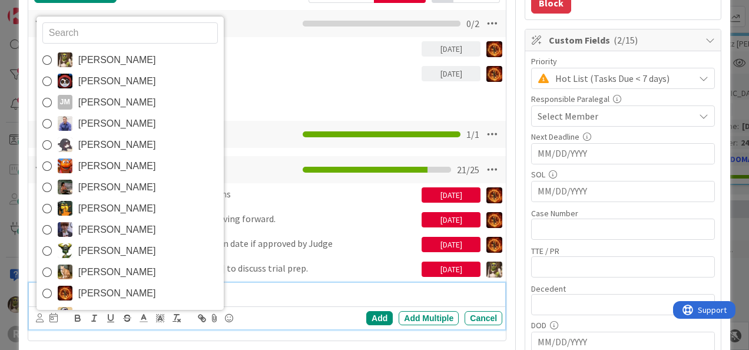
click at [85, 250] on span "[PERSON_NAME]" at bounding box center [117, 251] width 78 height 18
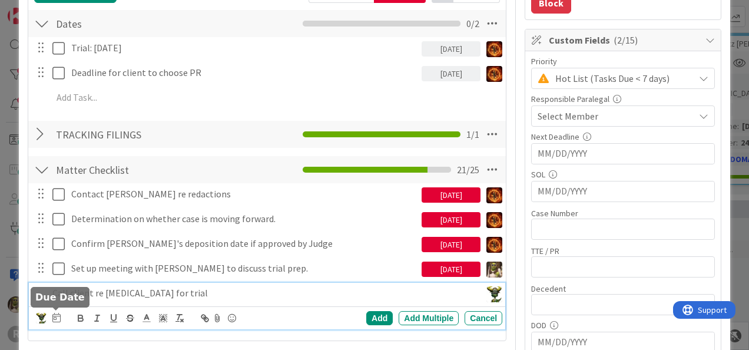
click at [57, 313] on icon at bounding box center [56, 317] width 8 height 9
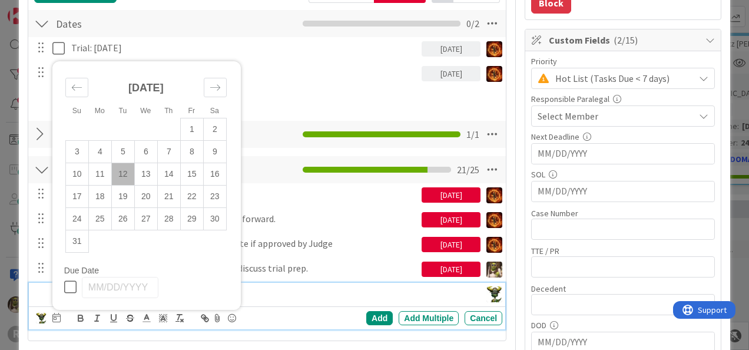
click at [125, 172] on td "12" at bounding box center [122, 174] width 23 height 22
click at [196, 176] on td "15" at bounding box center [191, 174] width 23 height 22
click at [371, 311] on div "Add" at bounding box center [379, 318] width 27 height 14
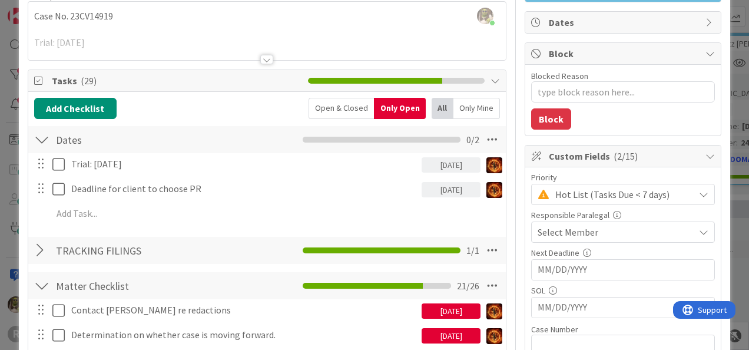
scroll to position [104, 0]
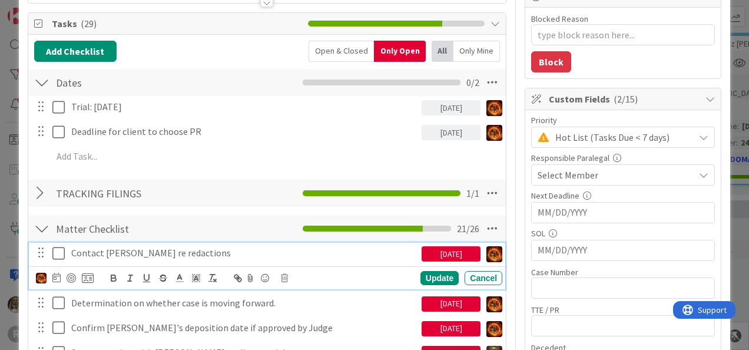
click at [396, 253] on p "Contact [PERSON_NAME] re redactions" at bounding box center [244, 253] width 346 height 14
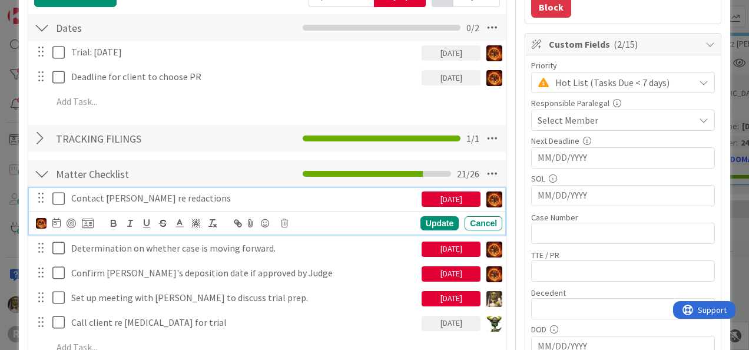
click at [55, 227] on div at bounding box center [56, 223] width 8 height 14
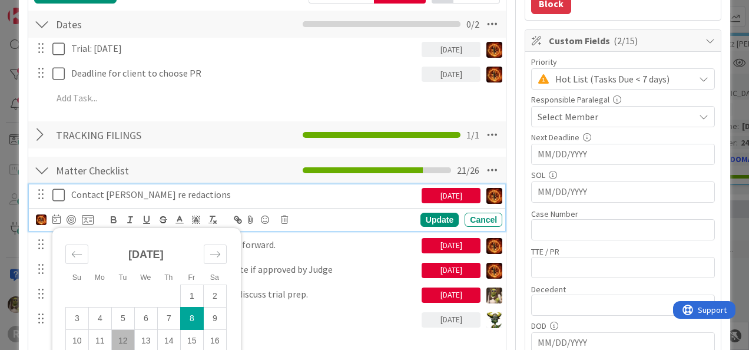
type textarea "x"
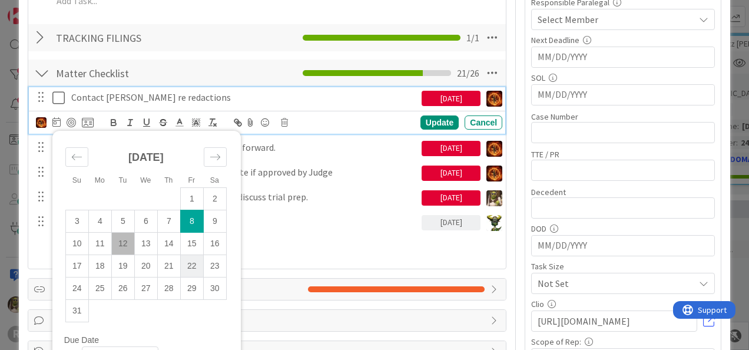
click at [191, 267] on td "22" at bounding box center [191, 266] width 23 height 22
type input "[DATE]"
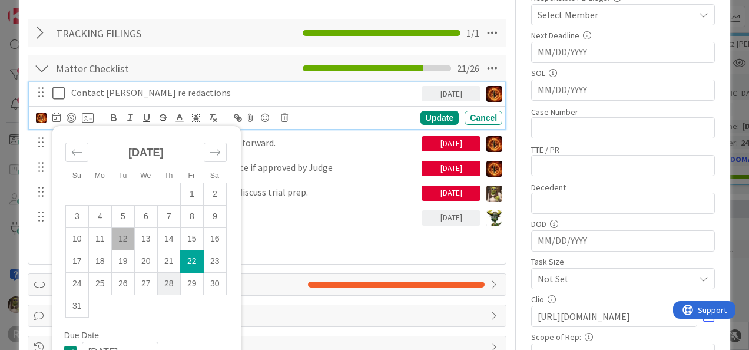
type textarea "x"
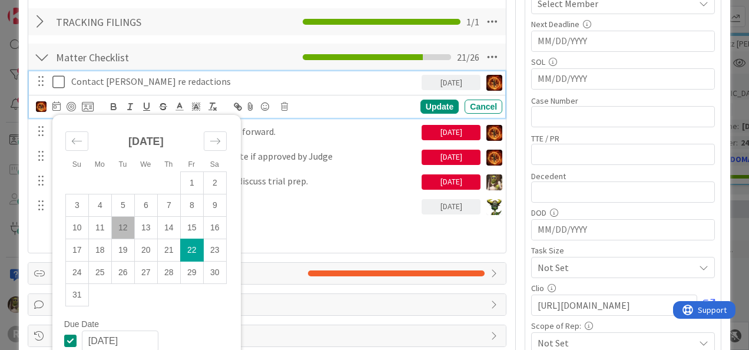
click at [343, 255] on div "Title 38 / 128 [PERSON_NAME] v. Department of Human Services Description [PERSO…" at bounding box center [267, 158] width 479 height 892
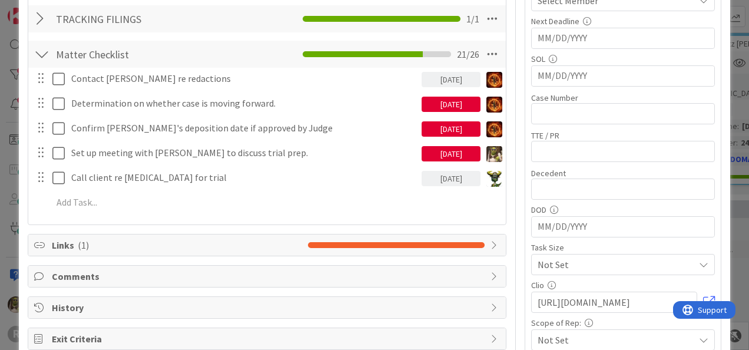
click at [439, 99] on div "[DATE]" at bounding box center [451, 104] width 59 height 15
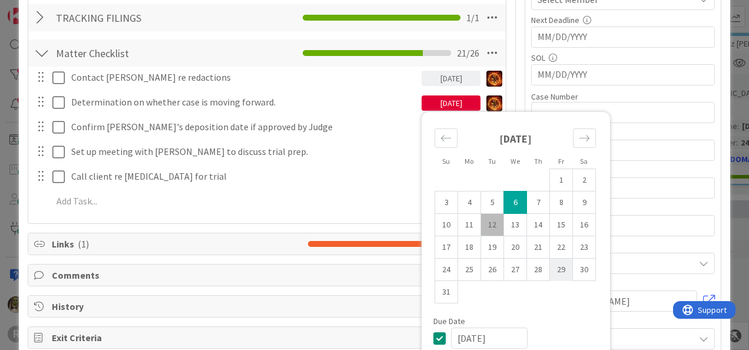
scroll to position [338, 0]
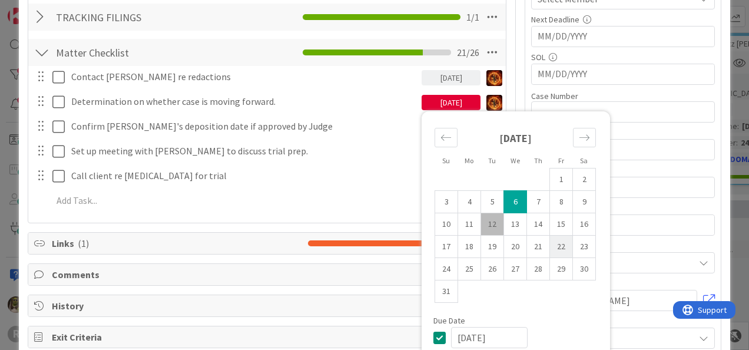
click at [550, 239] on td "22" at bounding box center [561, 247] width 23 height 22
type input "[DATE]"
type textarea "x"
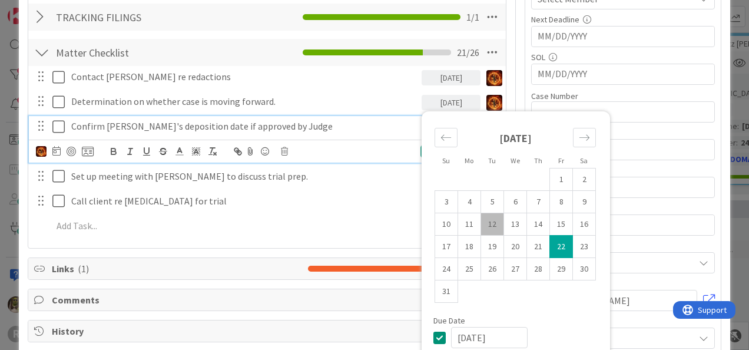
click at [409, 117] on div "Confirm [PERSON_NAME]'s deposition date if approved by Judge" at bounding box center [244, 126] width 355 height 21
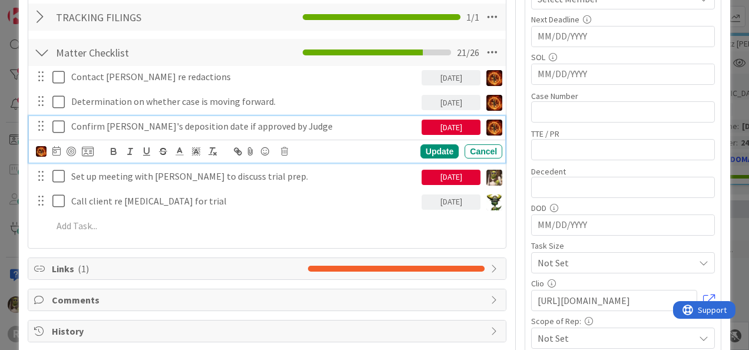
click at [439, 124] on div "[DATE]" at bounding box center [451, 127] width 59 height 15
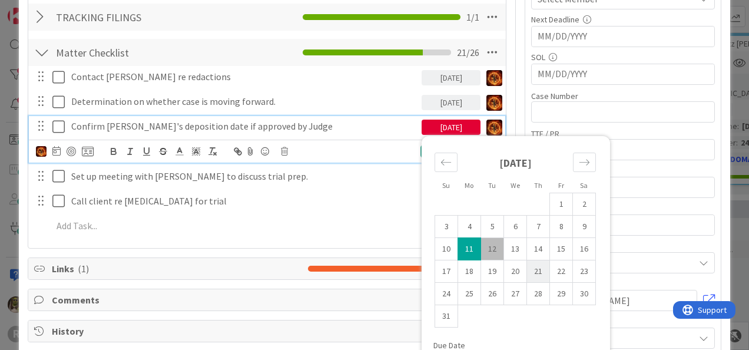
drag, startPoint x: 553, startPoint y: 272, endPoint x: 518, endPoint y: 269, distance: 35.5
click at [553, 272] on td "22" at bounding box center [561, 271] width 23 height 22
type input "[DATE]"
type textarea "x"
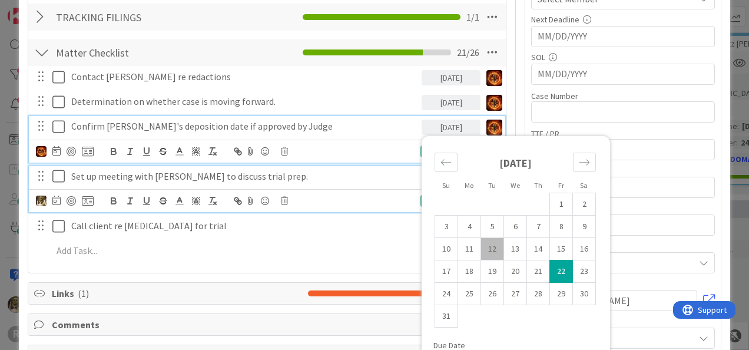
click at [392, 166] on div "Set up meeting with [PERSON_NAME] to discuss trial prep." at bounding box center [244, 176] width 355 height 21
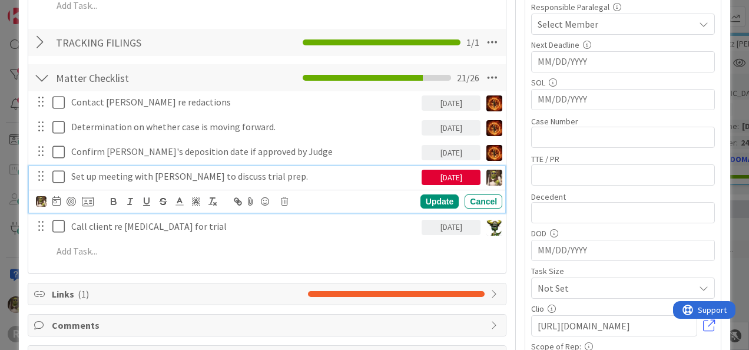
click at [422, 176] on div "[DATE]" at bounding box center [451, 177] width 59 height 15
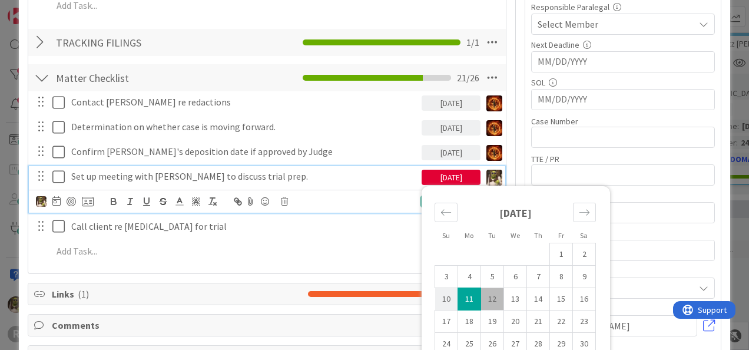
drag, startPoint x: 551, startPoint y: 319, endPoint x: 437, endPoint y: 293, distance: 117.3
click at [552, 319] on td "22" at bounding box center [561, 321] width 23 height 22
type input "[DATE]"
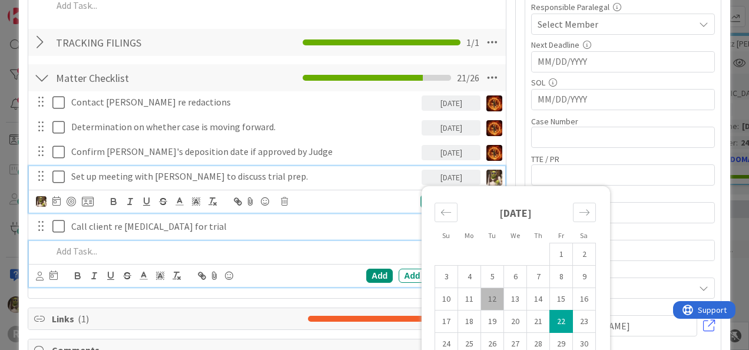
click at [369, 246] on p at bounding box center [274, 252] width 445 height 14
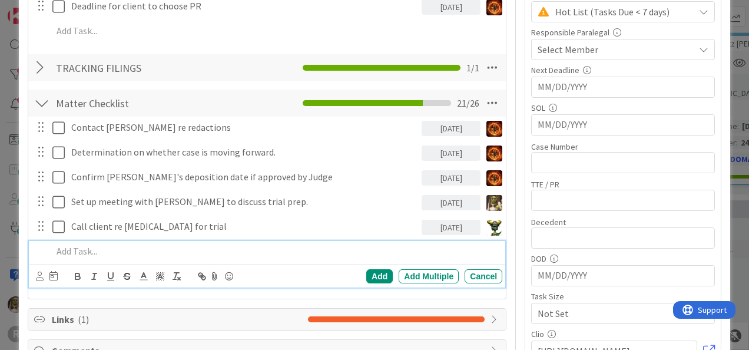
click at [363, 265] on div "[PERSON_NAME] [PERSON_NAME] [PERSON_NAME] [PERSON_NAME] [PERSON_NAME] [PERSON_N…" at bounding box center [267, 276] width 477 height 23
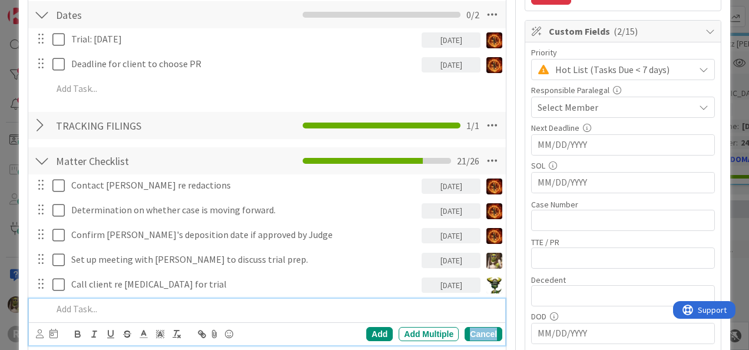
scroll to position [232, 0]
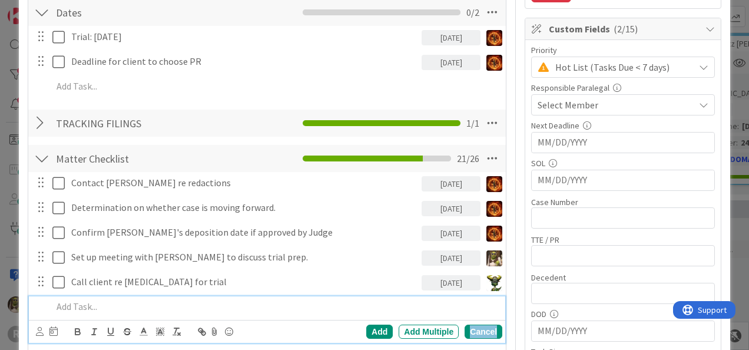
click at [469, 330] on div "Cancel" at bounding box center [484, 332] width 38 height 14
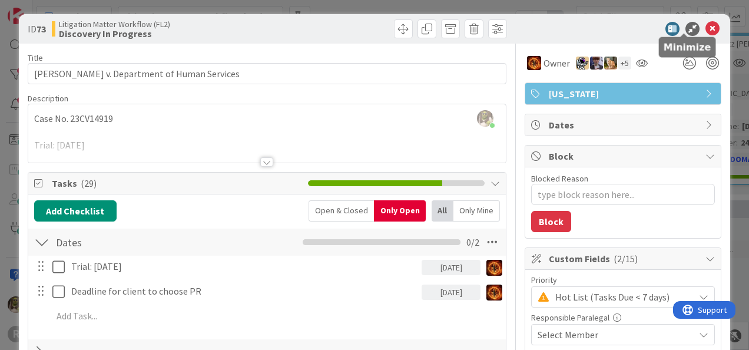
scroll to position [0, 0]
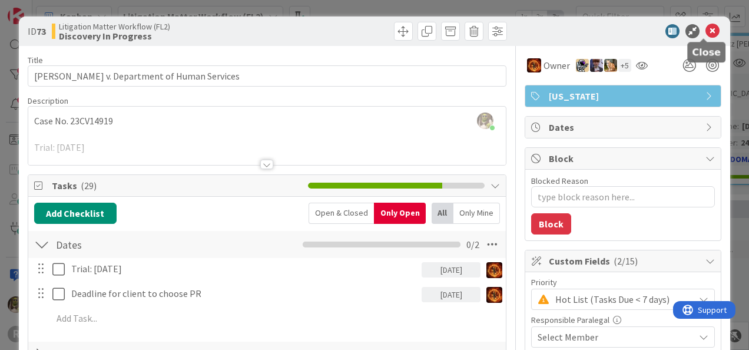
drag, startPoint x: 706, startPoint y: 32, endPoint x: 694, endPoint y: 67, distance: 36.7
click at [706, 32] on icon at bounding box center [713, 31] width 14 height 14
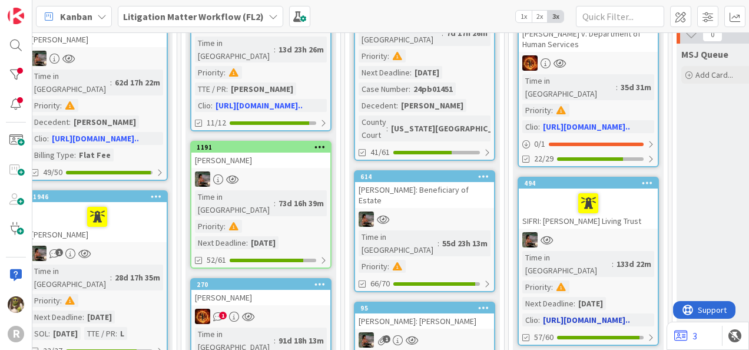
scroll to position [292, 492]
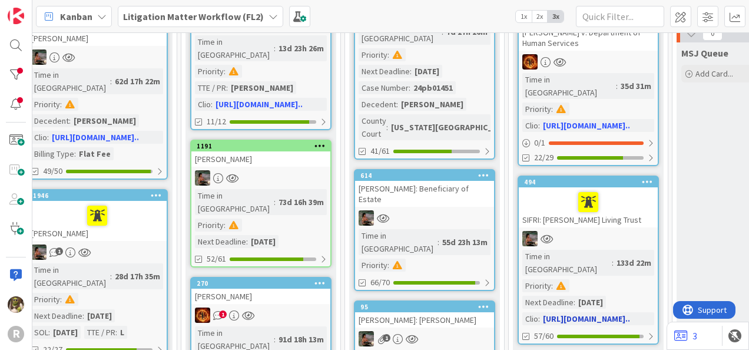
click at [543, 190] on div at bounding box center [589, 202] width 132 height 25
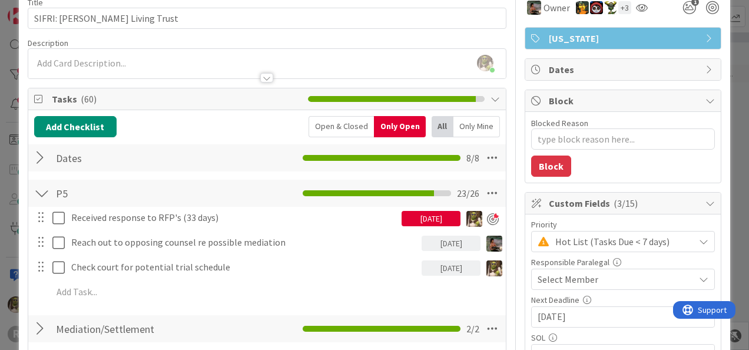
scroll to position [58, 0]
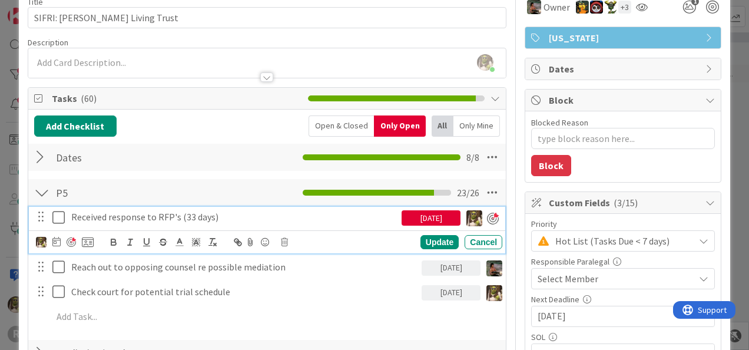
click at [252, 214] on p "Received response to RFP's (33 days)" at bounding box center [234, 217] width 326 height 14
click at [61, 216] on icon at bounding box center [61, 217] width 18 height 14
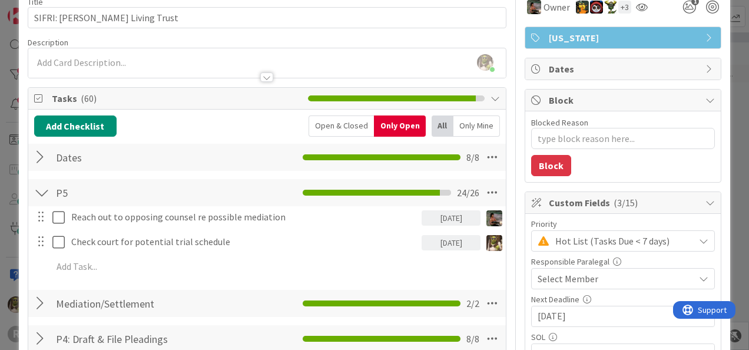
type textarea "x"
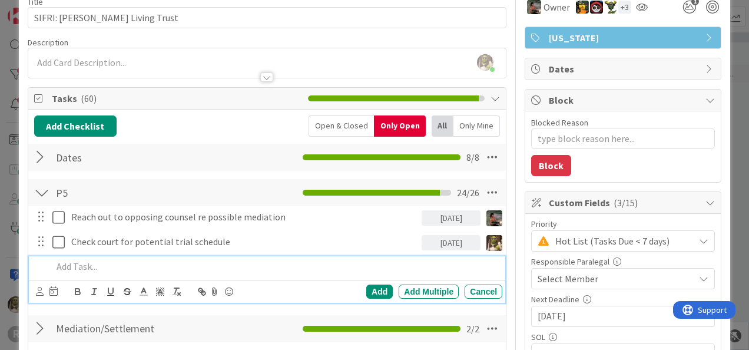
click at [217, 269] on p at bounding box center [274, 267] width 445 height 14
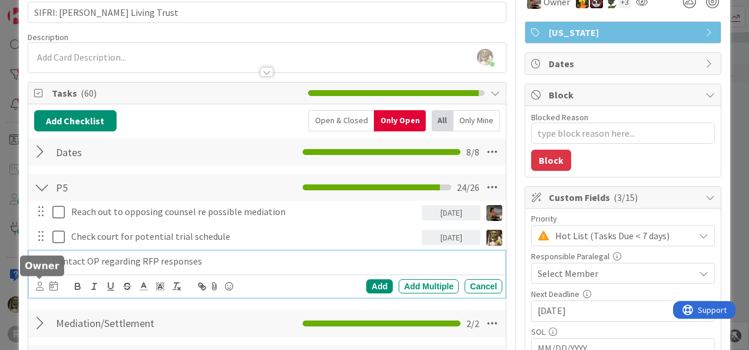
click at [42, 283] on icon at bounding box center [40, 286] width 8 height 9
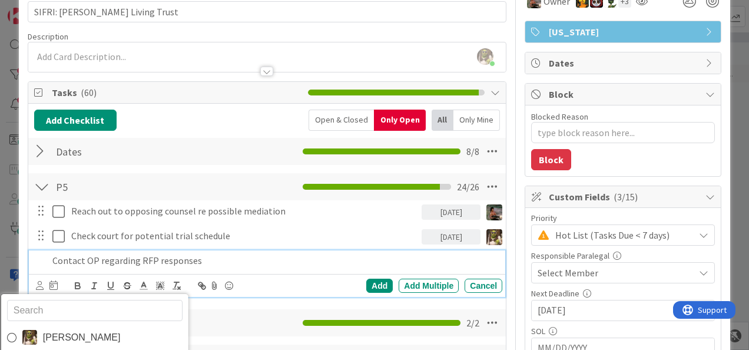
click at [234, 259] on p "Contact OP regarding RFP responses" at bounding box center [274, 261] width 445 height 14
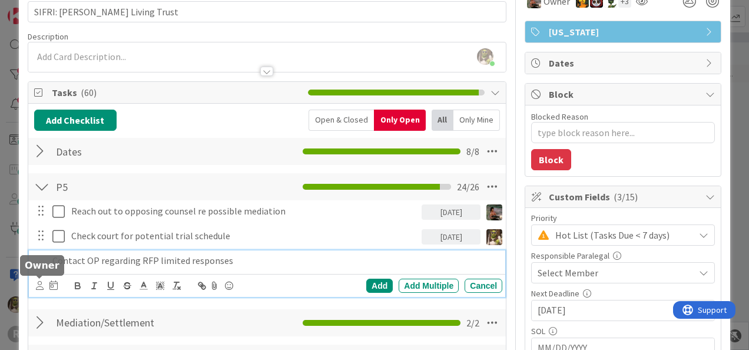
drag, startPoint x: 41, startPoint y: 283, endPoint x: 64, endPoint y: 282, distance: 22.4
click at [41, 282] on icon at bounding box center [40, 285] width 8 height 9
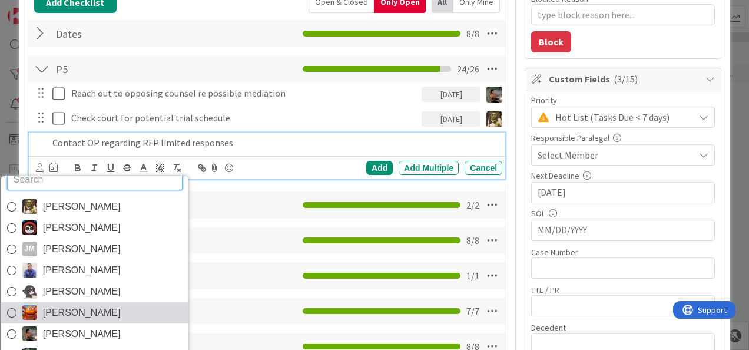
scroll to position [19, 0]
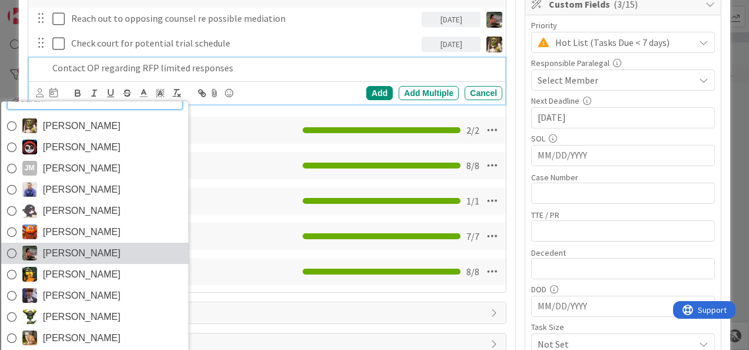
click at [60, 252] on span "[PERSON_NAME]" at bounding box center [81, 254] width 78 height 18
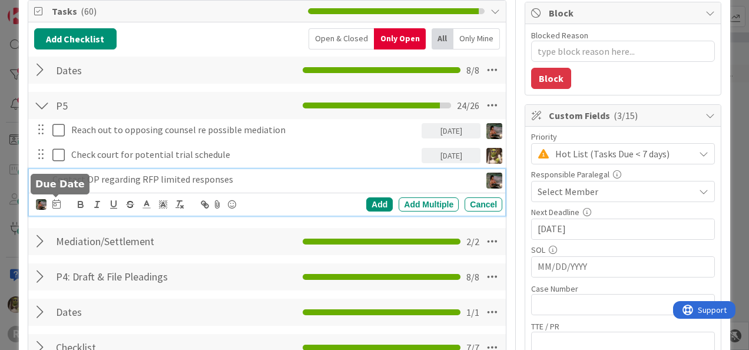
scroll to position [145, 0]
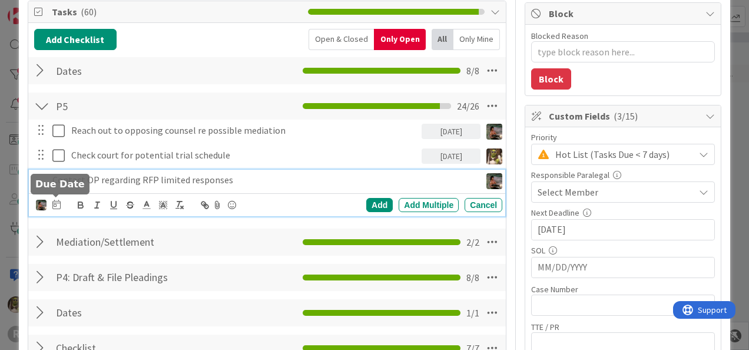
drag, startPoint x: 57, startPoint y: 201, endPoint x: 68, endPoint y: 203, distance: 11.3
click at [57, 200] on icon at bounding box center [56, 204] width 8 height 9
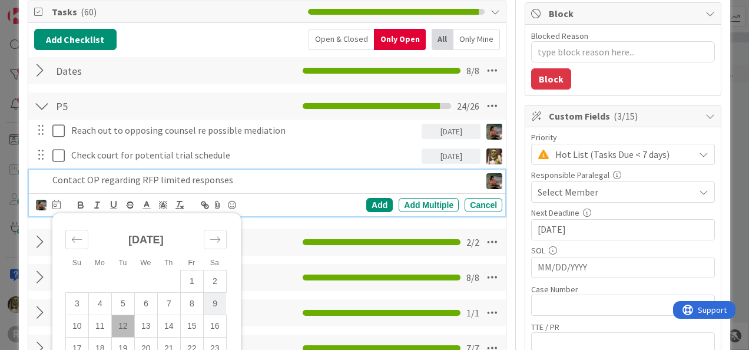
drag, startPoint x: 193, startPoint y: 323, endPoint x: 222, endPoint y: 305, distance: 33.7
click at [193, 323] on td "15" at bounding box center [191, 326] width 23 height 22
click at [376, 200] on div "Add" at bounding box center [379, 205] width 27 height 14
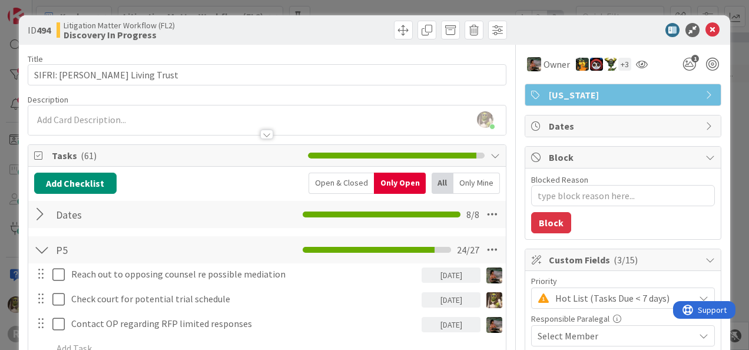
scroll to position [0, 0]
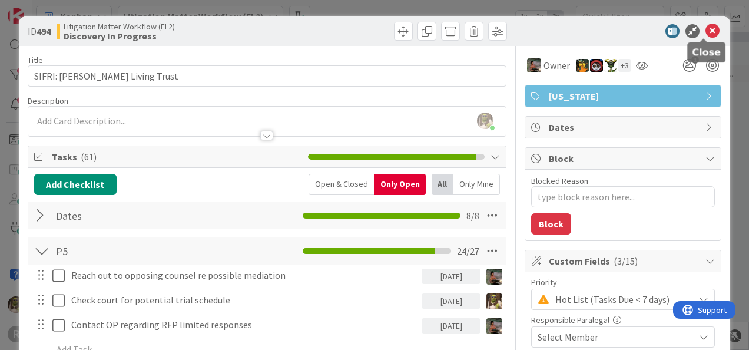
click at [706, 29] on icon at bounding box center [713, 31] width 14 height 14
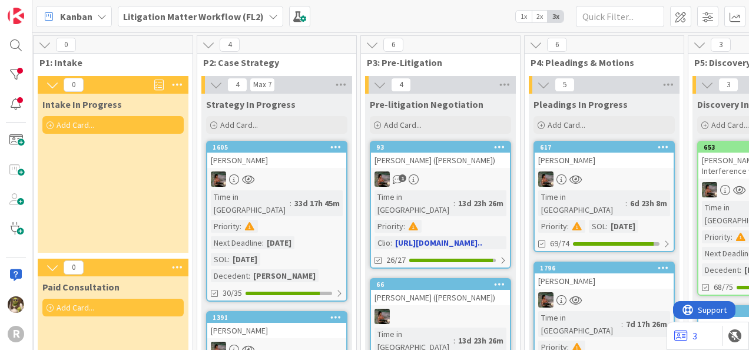
scroll to position [0, 315]
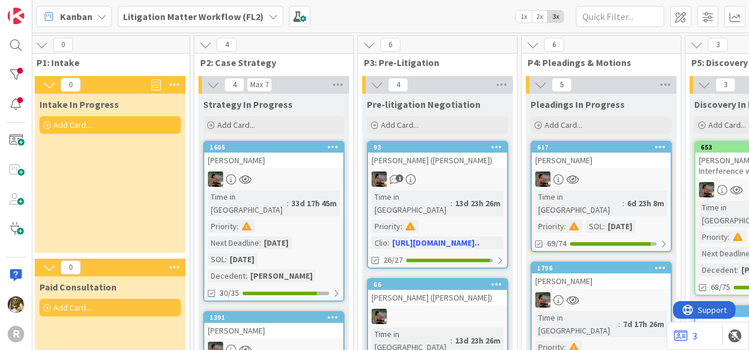
click at [610, 163] on div "[PERSON_NAME]" at bounding box center [601, 160] width 139 height 15
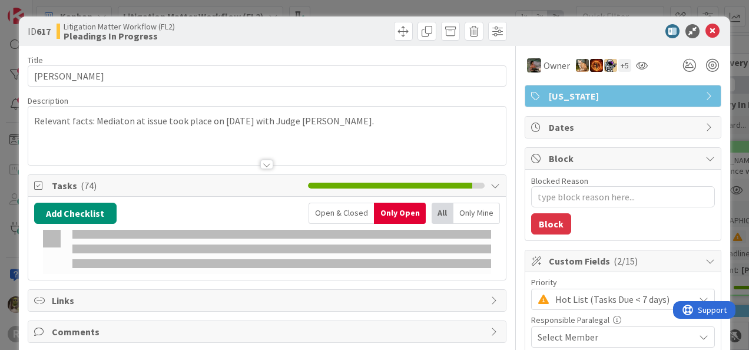
type textarea "x"
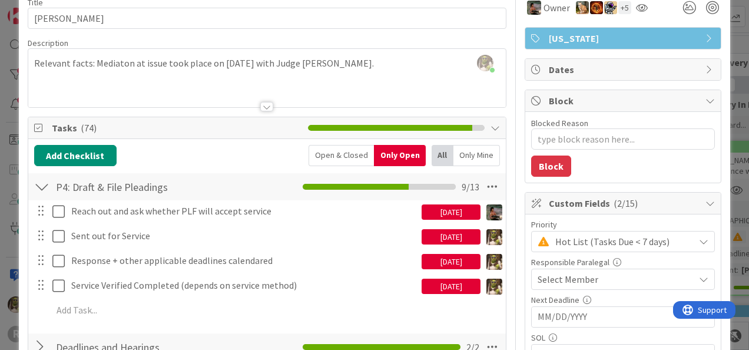
scroll to position [58, 0]
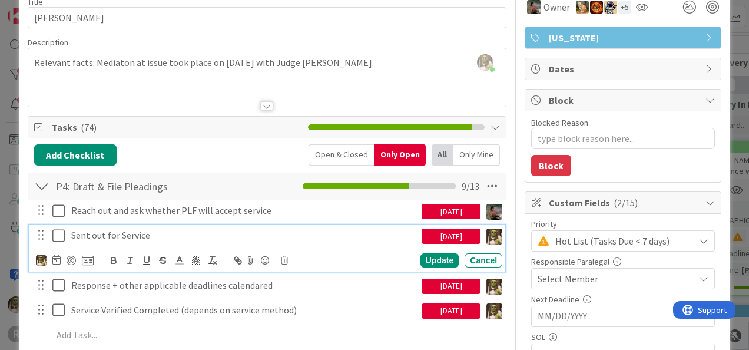
click at [179, 236] on p "Sent out for Service" at bounding box center [244, 236] width 346 height 14
click at [185, 237] on p "Sent out for Service" at bounding box center [244, 236] width 346 height 14
click at [69, 234] on div "Sent out for Service" at bounding box center [244, 235] width 355 height 21
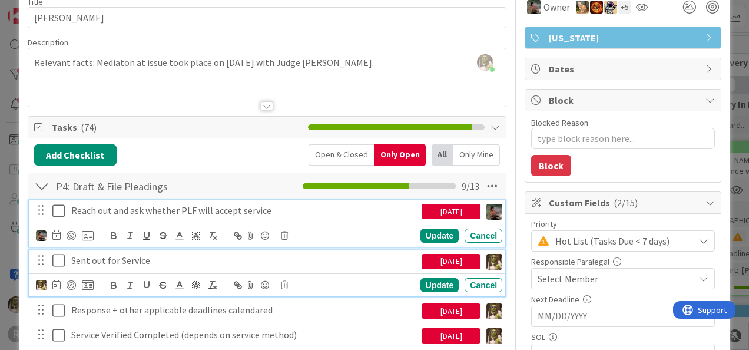
click at [197, 209] on p "Reach out and ask whether PLF will accept service" at bounding box center [244, 211] width 346 height 14
click at [176, 259] on p "Sent out for Service" at bounding box center [244, 261] width 346 height 14
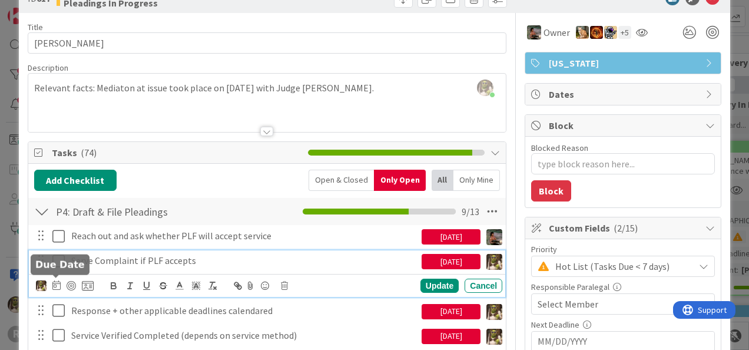
click at [58, 283] on icon at bounding box center [56, 284] width 8 height 9
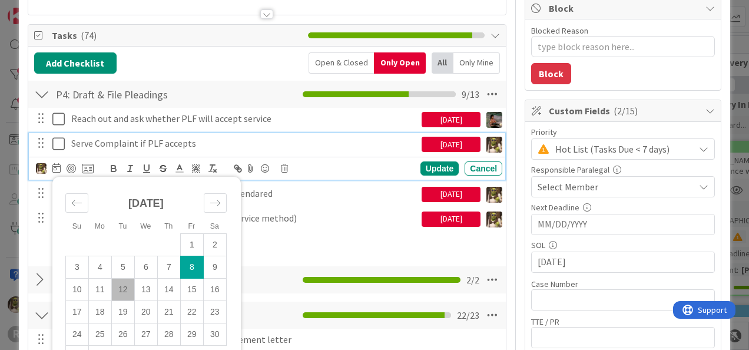
scroll to position [151, 0]
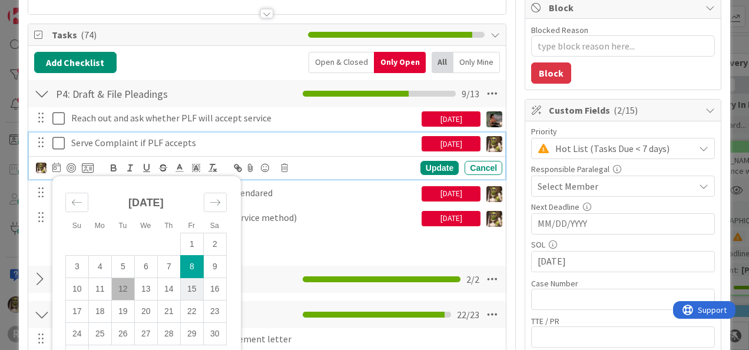
click at [191, 290] on td "15" at bounding box center [191, 289] width 23 height 22
type input "[DATE]"
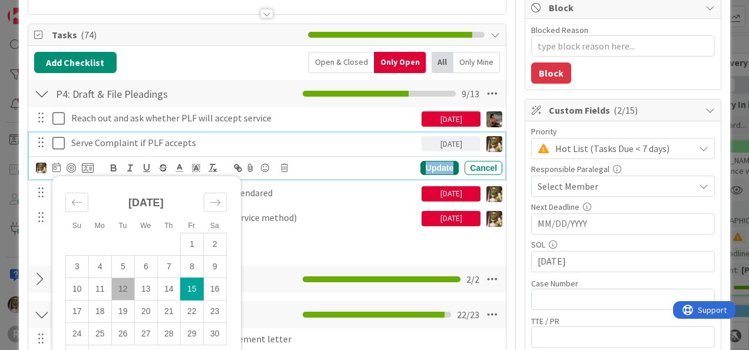
click at [425, 169] on div "Update" at bounding box center [440, 168] width 38 height 14
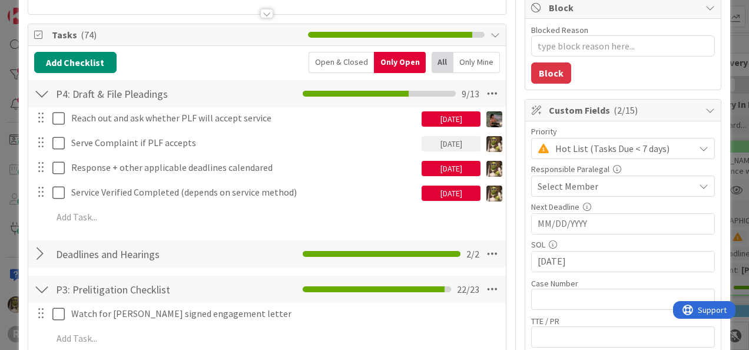
type textarea "x"
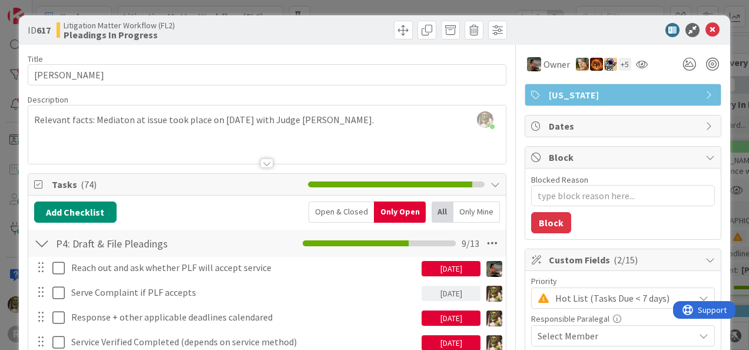
scroll to position [0, 0]
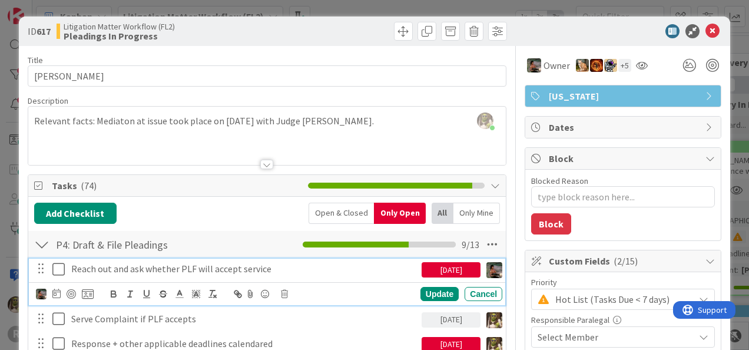
click at [331, 270] on p "Reach out and ask whether PLF will accept service" at bounding box center [244, 269] width 346 height 14
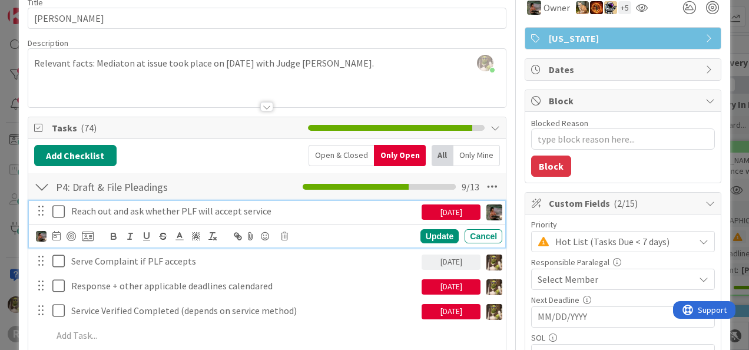
scroll to position [58, 0]
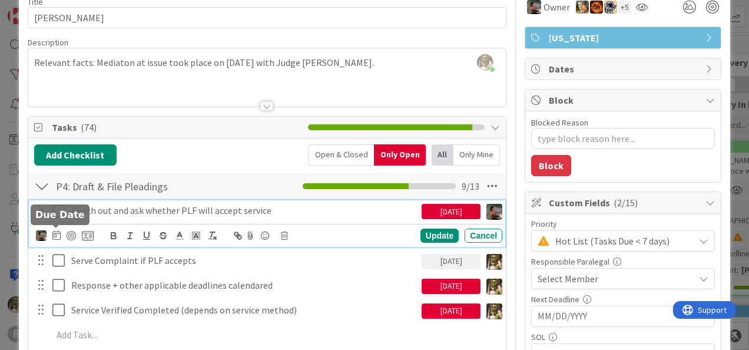
click at [54, 232] on icon at bounding box center [56, 234] width 8 height 9
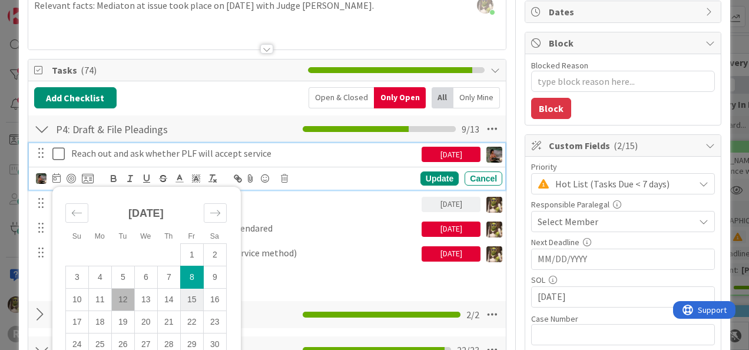
click at [190, 300] on td "15" at bounding box center [191, 299] width 23 height 22
type input "[DATE]"
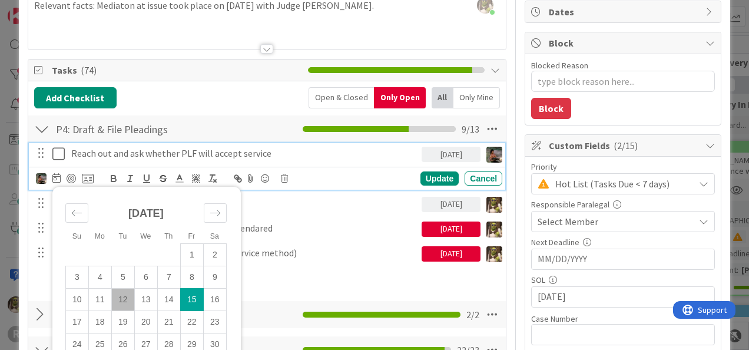
scroll to position [116, 0]
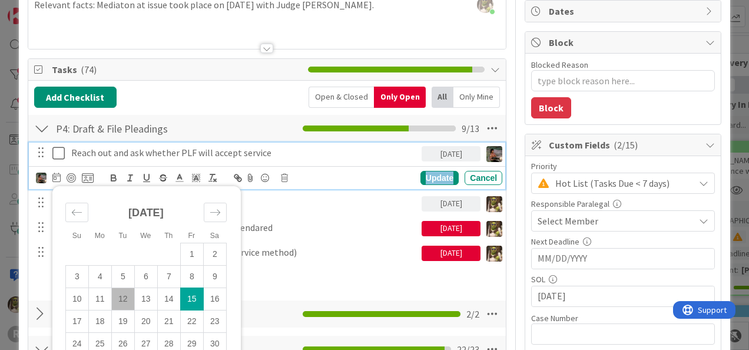
drag, startPoint x: 428, startPoint y: 172, endPoint x: 425, endPoint y: 181, distance: 9.3
click at [428, 172] on div "Update" at bounding box center [440, 178] width 38 height 14
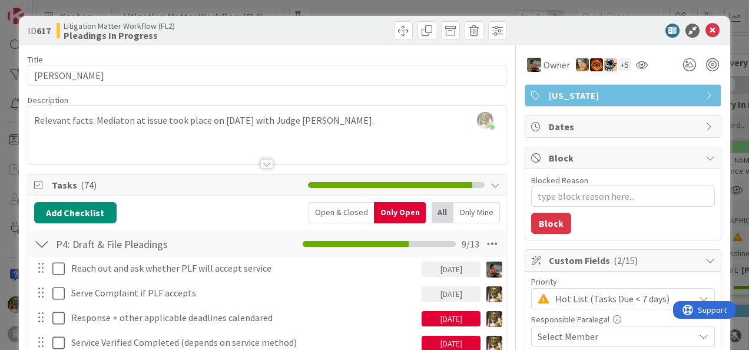
scroll to position [0, 0]
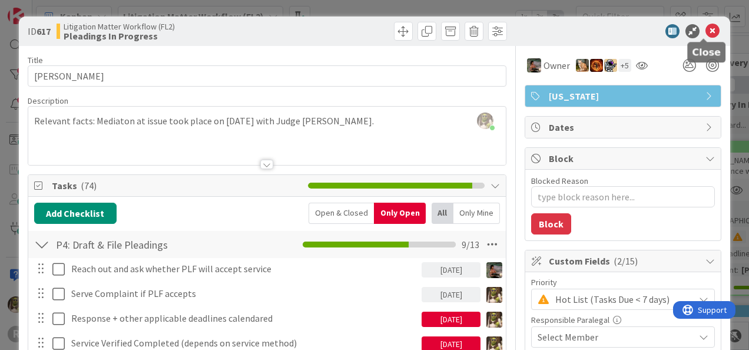
click at [706, 34] on icon at bounding box center [713, 31] width 14 height 14
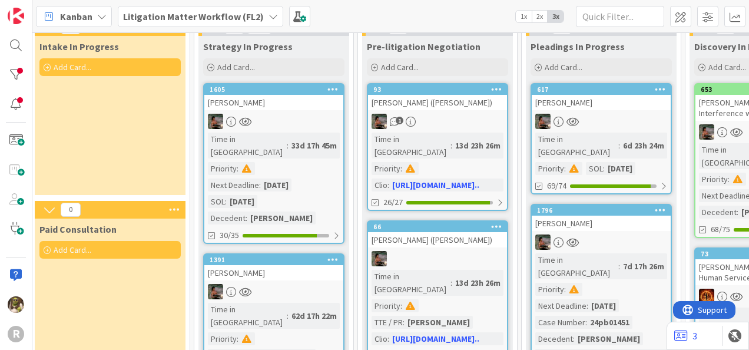
scroll to position [58, 315]
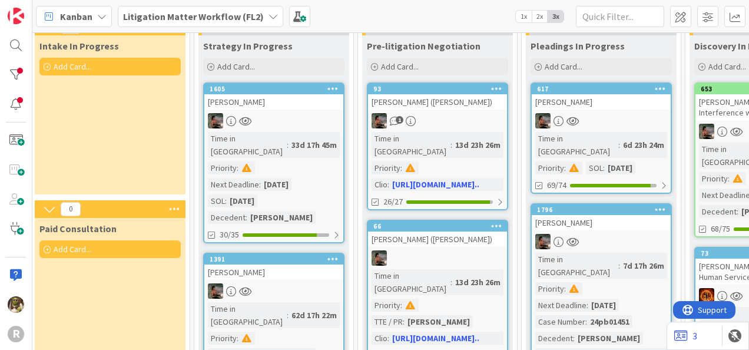
click at [610, 215] on div "[PERSON_NAME]" at bounding box center [601, 222] width 139 height 15
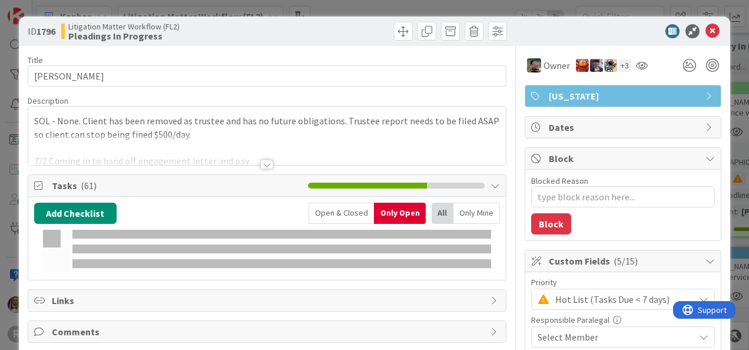
type textarea "x"
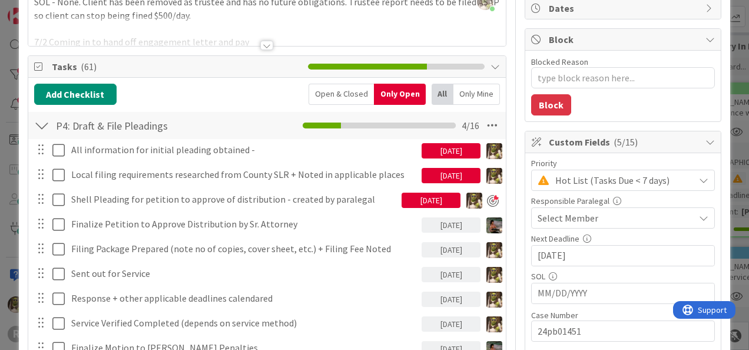
scroll to position [117, 0]
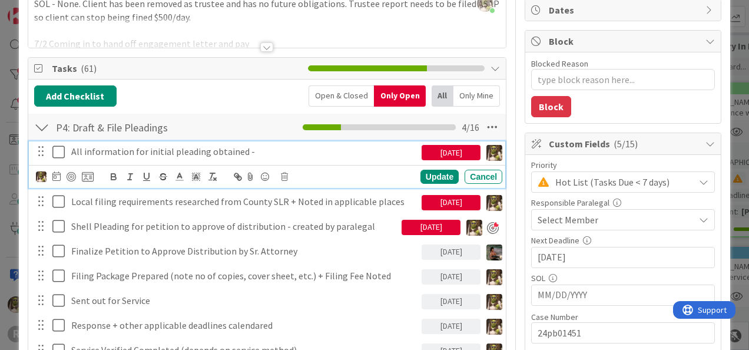
click at [269, 150] on p "All information for initial pleading obtained -" at bounding box center [244, 152] width 346 height 14
click at [53, 174] on icon at bounding box center [56, 175] width 8 height 9
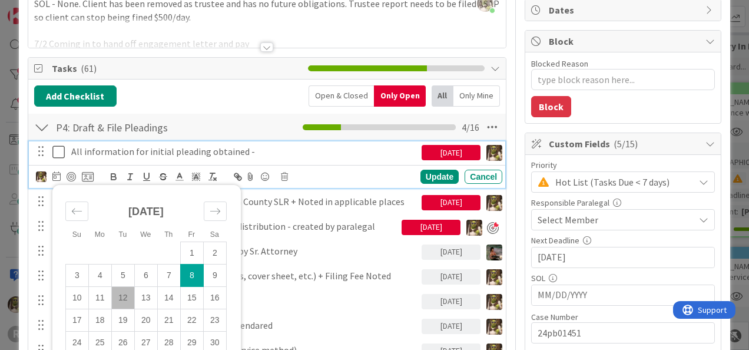
click at [122, 298] on td "12" at bounding box center [122, 297] width 23 height 22
type input "[DATE]"
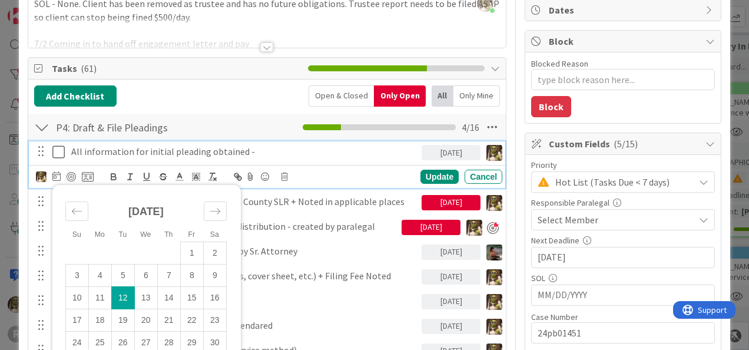
type textarea "x"
click at [434, 175] on div "Update" at bounding box center [440, 177] width 38 height 14
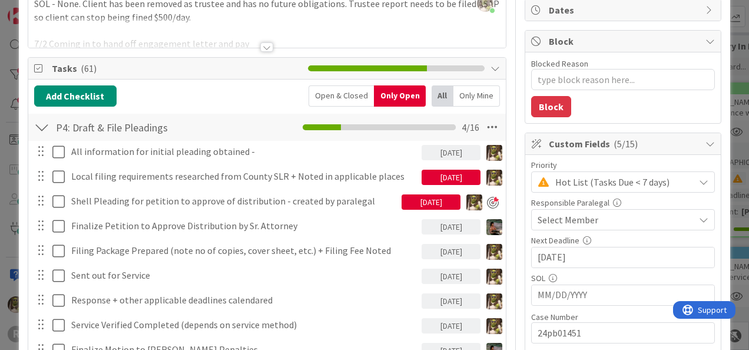
click at [438, 177] on div "[DATE]" at bounding box center [451, 177] width 59 height 15
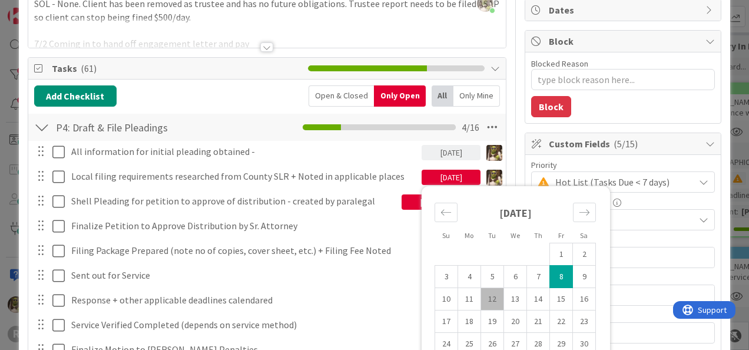
click at [488, 298] on td "12" at bounding box center [492, 299] width 23 height 22
type input "[DATE]"
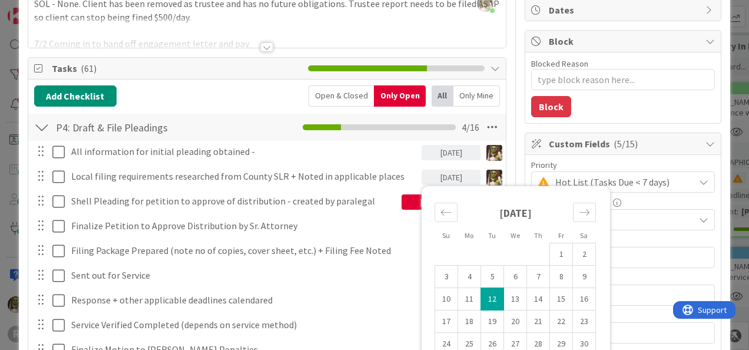
type textarea "x"
click at [403, 201] on div "[DATE]" at bounding box center [431, 201] width 59 height 15
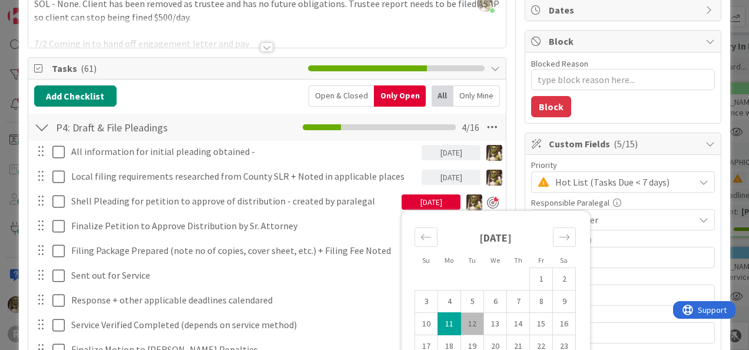
click at [470, 321] on td "12" at bounding box center [472, 324] width 23 height 22
type input "[DATE]"
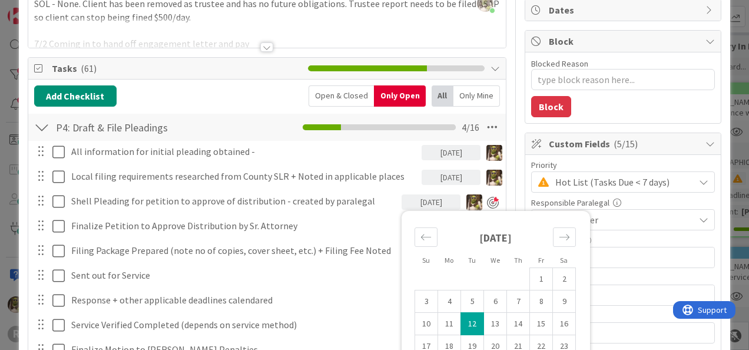
type textarea "x"
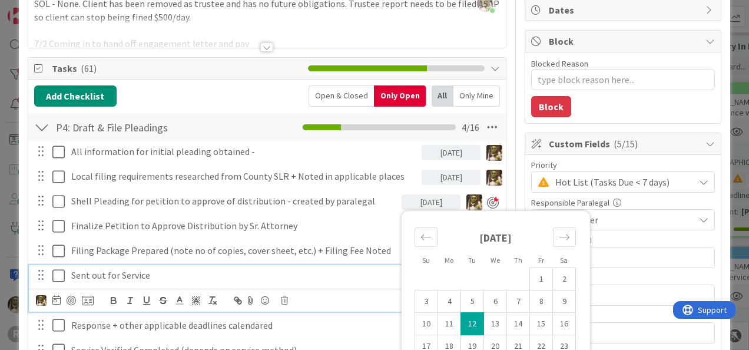
click at [344, 271] on p "Sent out for Service" at bounding box center [244, 276] width 346 height 14
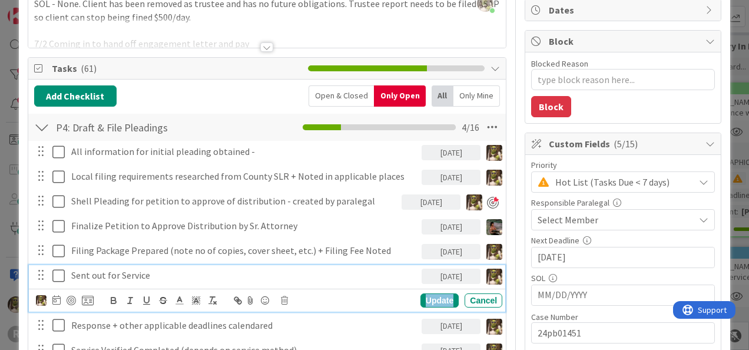
click at [421, 293] on div "Update" at bounding box center [440, 300] width 38 height 14
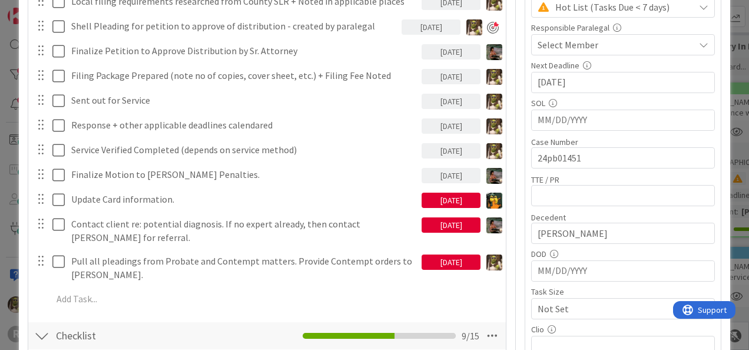
scroll to position [292, 0]
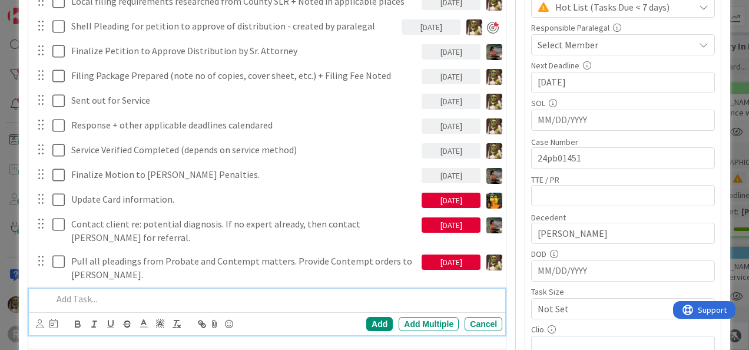
click at [133, 298] on p at bounding box center [274, 299] width 445 height 14
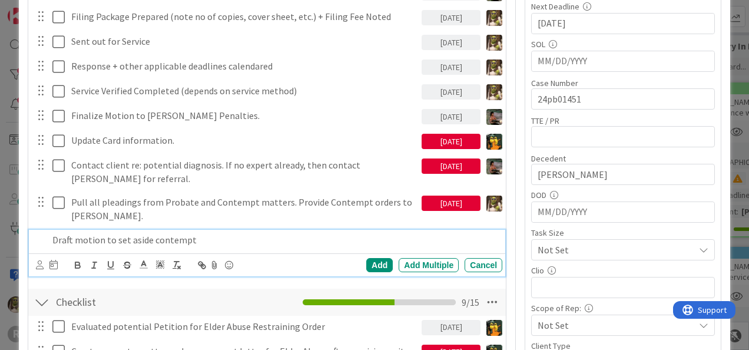
scroll to position [351, 0]
click at [35, 264] on div "Add Add Multiple Cancel" at bounding box center [267, 264] width 477 height 23
click at [40, 263] on icon at bounding box center [40, 264] width 8 height 9
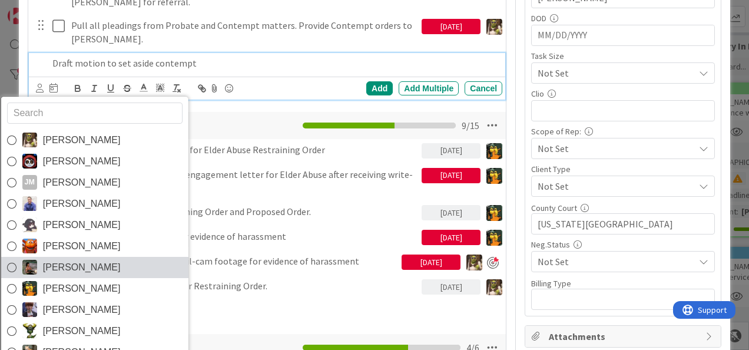
click at [61, 265] on span "[PERSON_NAME]" at bounding box center [81, 268] width 78 height 18
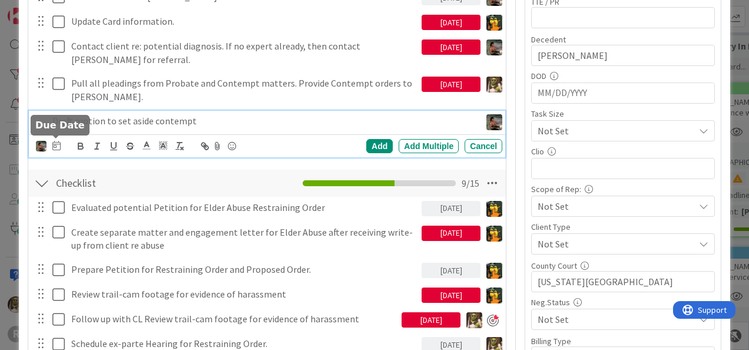
scroll to position [470, 0]
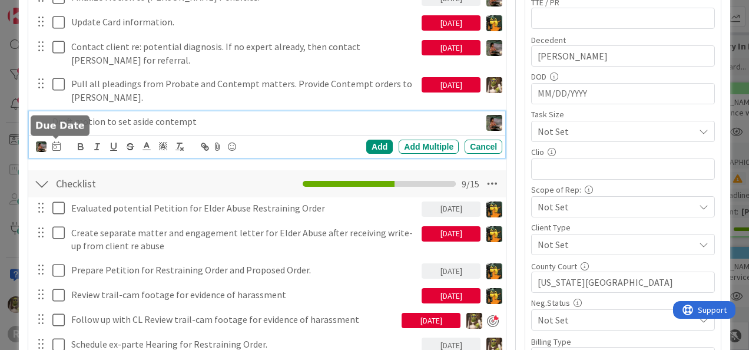
click at [60, 145] on icon at bounding box center [56, 145] width 8 height 9
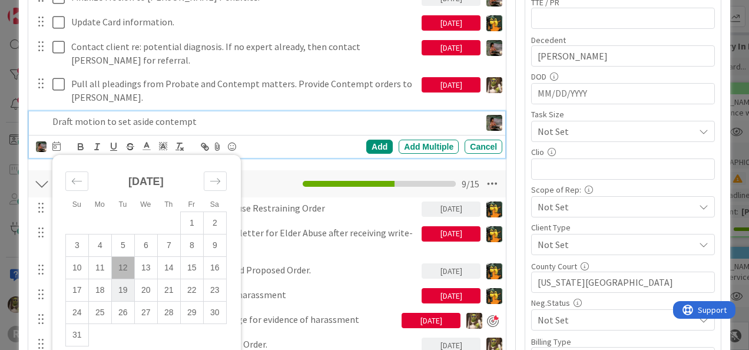
click at [121, 288] on td "19" at bounding box center [122, 290] width 23 height 22
click at [366, 143] on div "Add" at bounding box center [379, 147] width 27 height 14
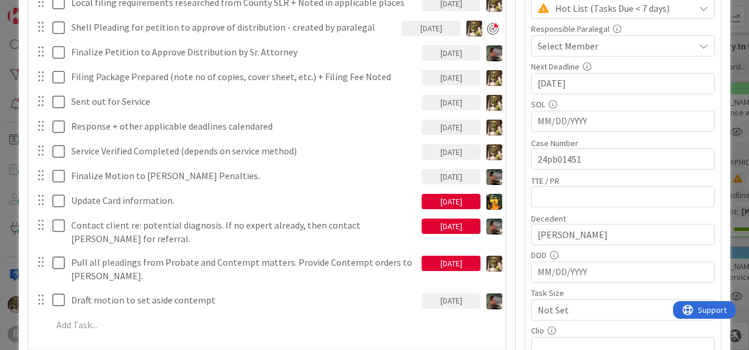
scroll to position [292, 0]
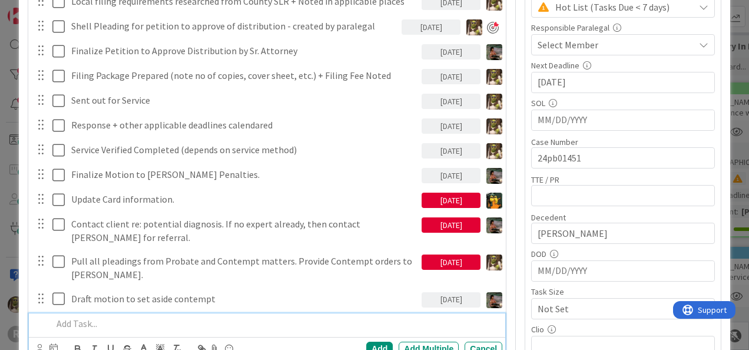
click at [74, 318] on p at bounding box center [274, 324] width 445 height 14
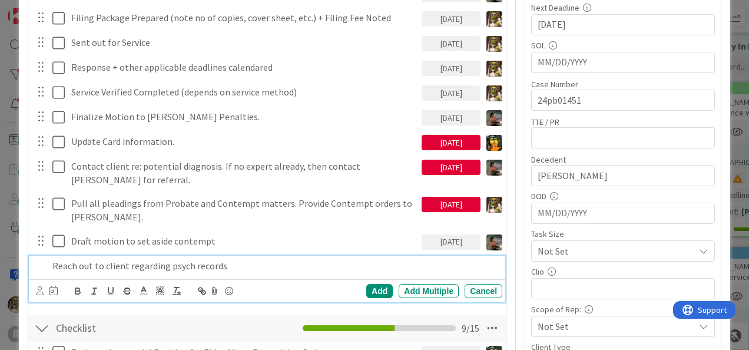
scroll to position [351, 0]
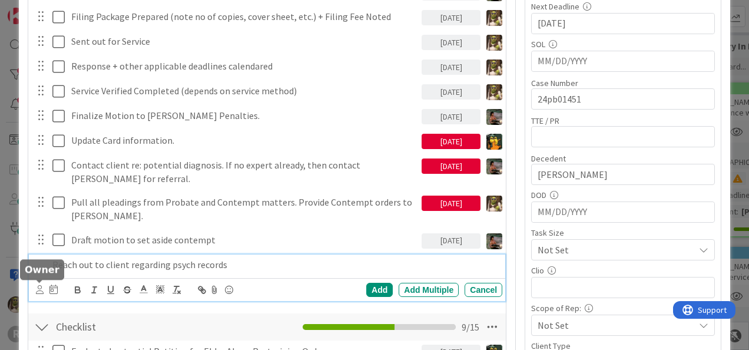
click at [41, 291] on icon at bounding box center [40, 289] width 8 height 9
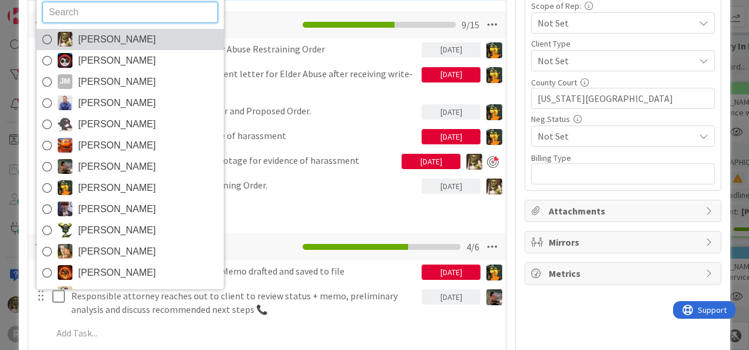
click at [113, 35] on span "[PERSON_NAME]" at bounding box center [117, 40] width 78 height 18
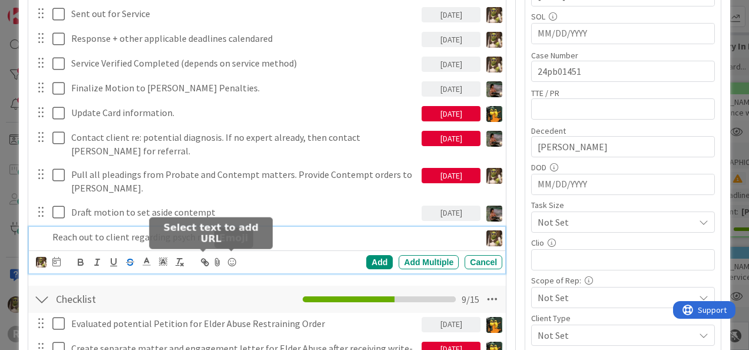
scroll to position [379, 0]
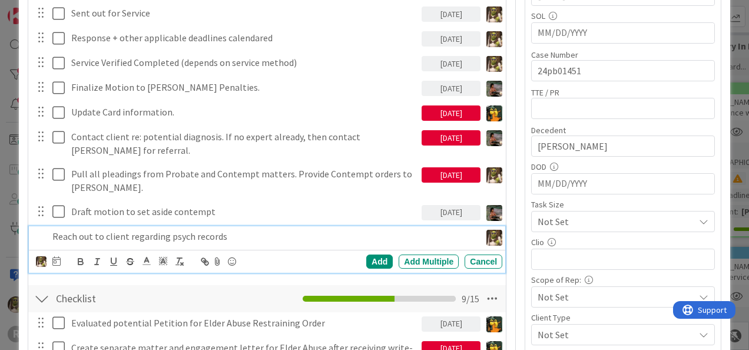
click at [60, 262] on icon at bounding box center [56, 260] width 8 height 9
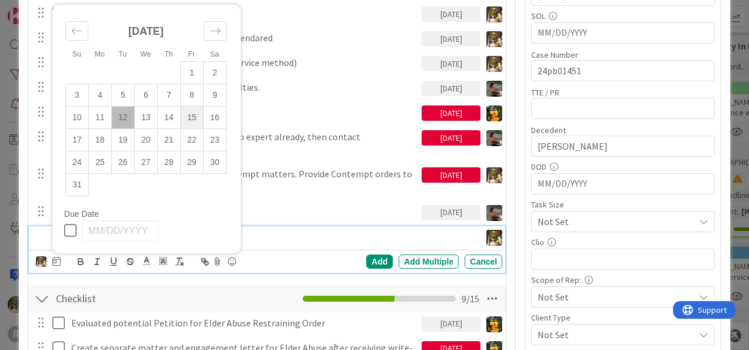
click at [196, 115] on td "15" at bounding box center [191, 117] width 23 height 22
click at [371, 256] on div "Add" at bounding box center [379, 262] width 27 height 14
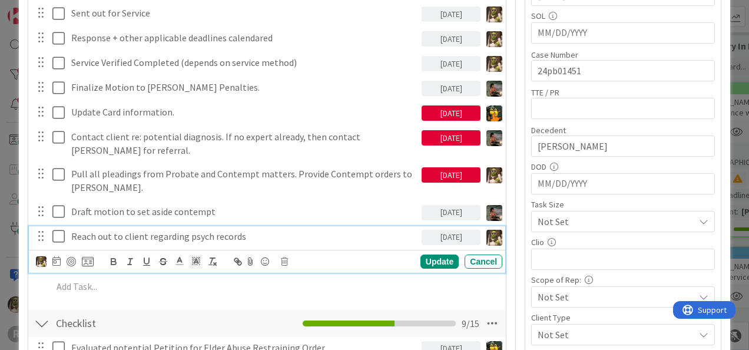
click at [153, 230] on p "Reach out to client regarding psych records" at bounding box center [244, 237] width 346 height 14
click at [71, 259] on div at bounding box center [71, 261] width 9 height 9
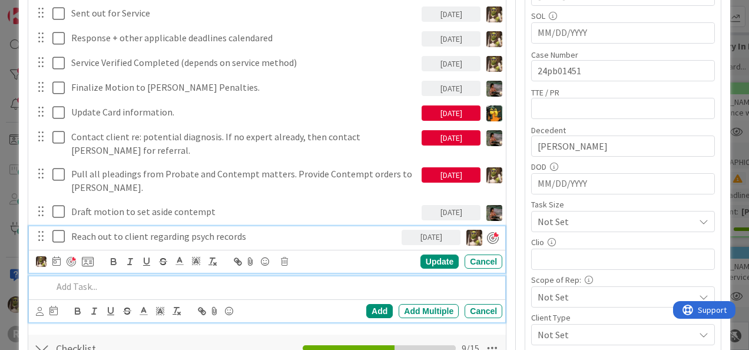
click at [91, 282] on p at bounding box center [274, 287] width 445 height 14
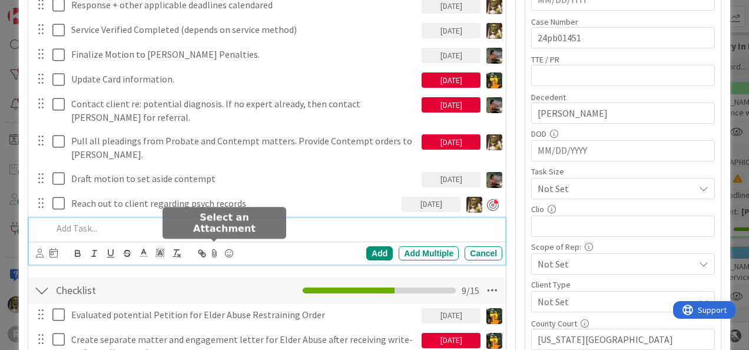
scroll to position [413, 0]
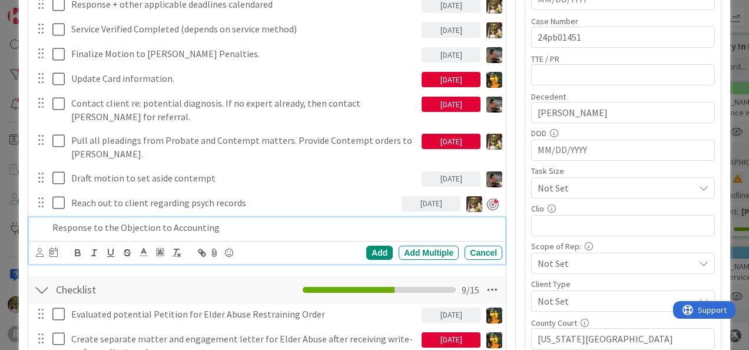
click at [115, 223] on p "Response to the Objection to Accounting" at bounding box center [274, 228] width 445 height 14
click at [50, 224] on div "Response to Objection to Accounting" at bounding box center [275, 227] width 455 height 21
click at [40, 253] on icon at bounding box center [40, 252] width 8 height 9
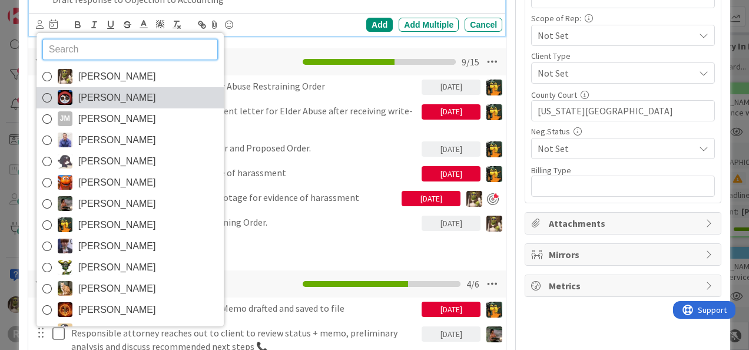
scroll to position [640, 0]
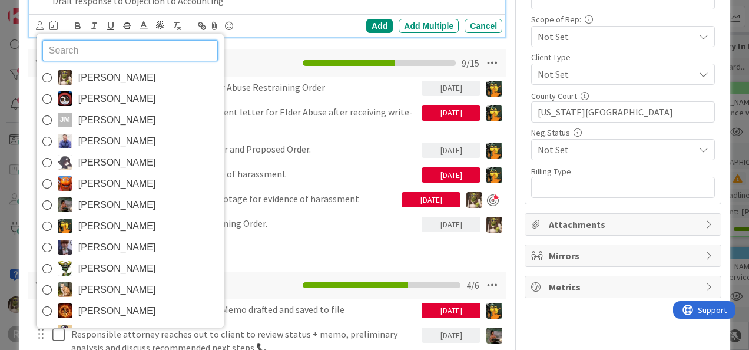
drag, startPoint x: 85, startPoint y: 203, endPoint x: 96, endPoint y: 206, distance: 11.4
click at [87, 204] on span "[PERSON_NAME]" at bounding box center [117, 205] width 78 height 18
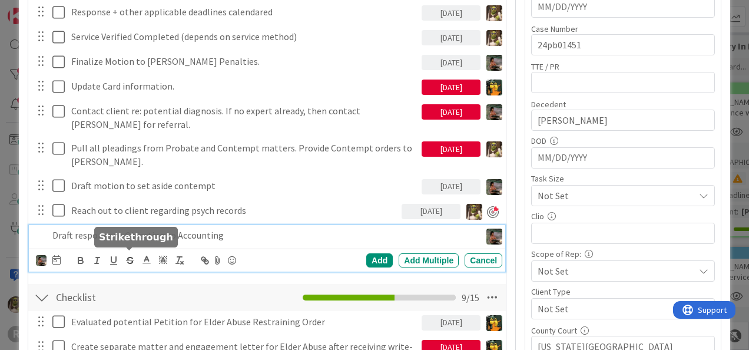
scroll to position [405, 0]
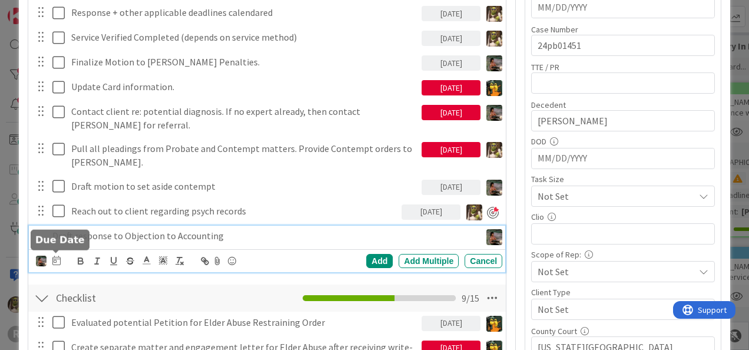
click at [53, 262] on icon at bounding box center [56, 260] width 8 height 9
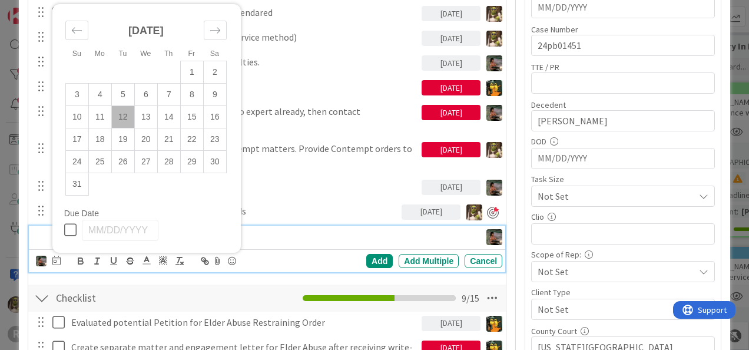
click at [280, 232] on p "Draft response to Objection to Accounting" at bounding box center [264, 236] width 424 height 14
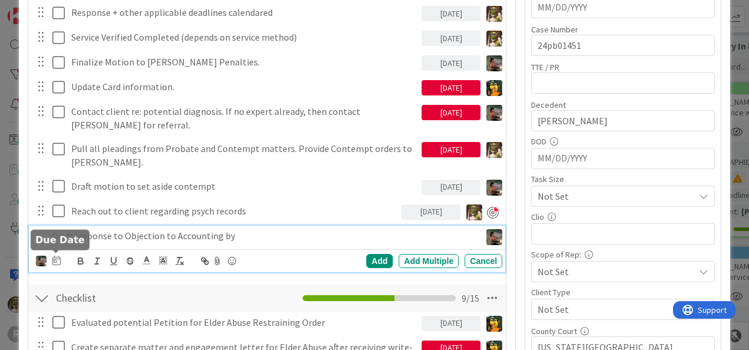
click at [57, 260] on icon at bounding box center [56, 260] width 8 height 9
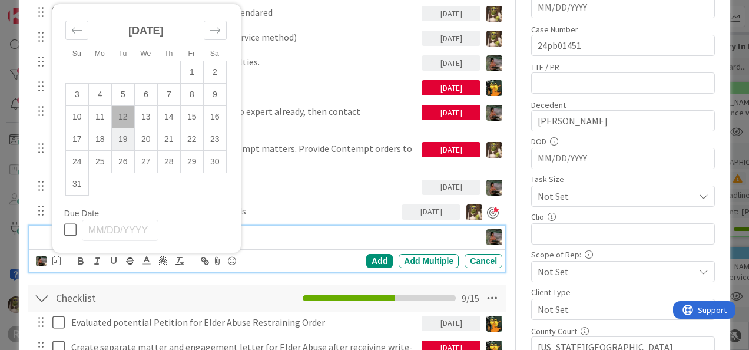
click at [120, 134] on td "19" at bounding box center [122, 139] width 23 height 22
click at [270, 234] on p "Draft response to Objection to Accounting by" at bounding box center [234, 236] width 365 height 14
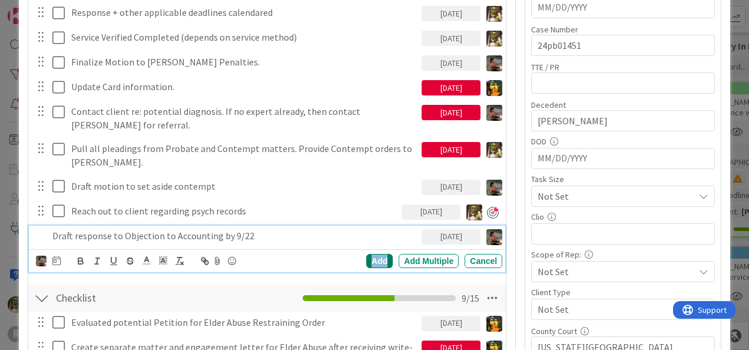
click at [374, 259] on div "Add" at bounding box center [379, 261] width 27 height 14
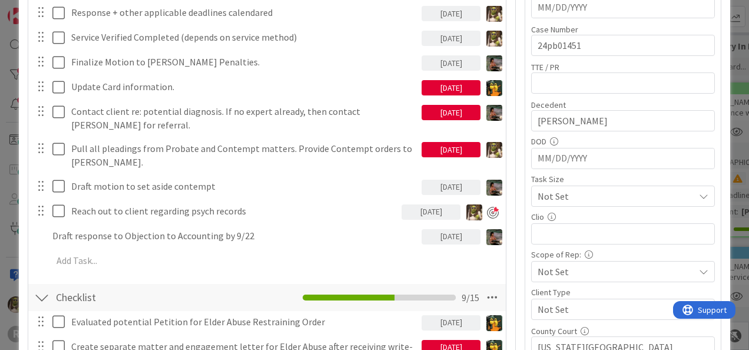
type textarea "x"
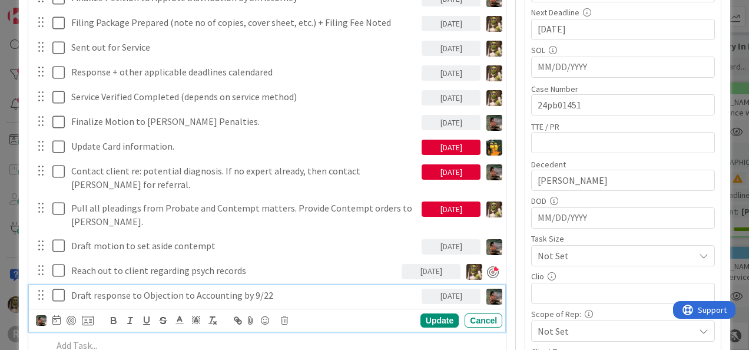
scroll to position [345, 0]
click at [280, 289] on p "Draft response to Objection to Accounting by 9/22" at bounding box center [244, 296] width 346 height 14
click at [51, 319] on div at bounding box center [65, 320] width 58 height 14
click at [57, 321] on icon at bounding box center [56, 319] width 8 height 9
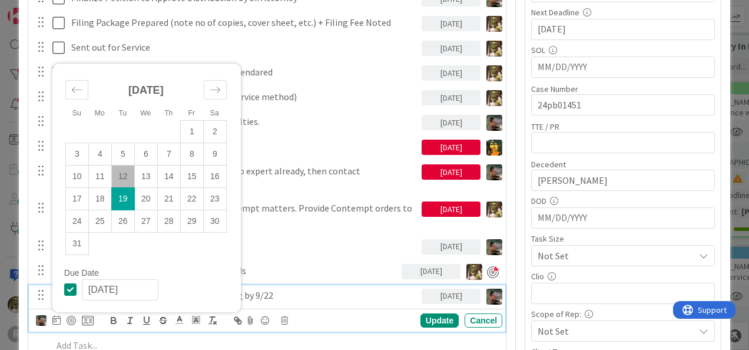
click at [295, 292] on p "Draft response to Objection to Accounting by 9/22" at bounding box center [244, 296] width 346 height 14
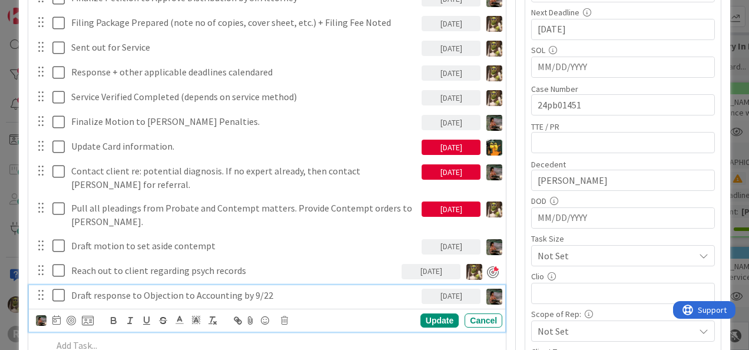
click at [253, 293] on p "Draft response to Objection to Accounting by 9/22" at bounding box center [244, 296] width 346 height 14
click at [440, 317] on div "Update" at bounding box center [440, 320] width 38 height 14
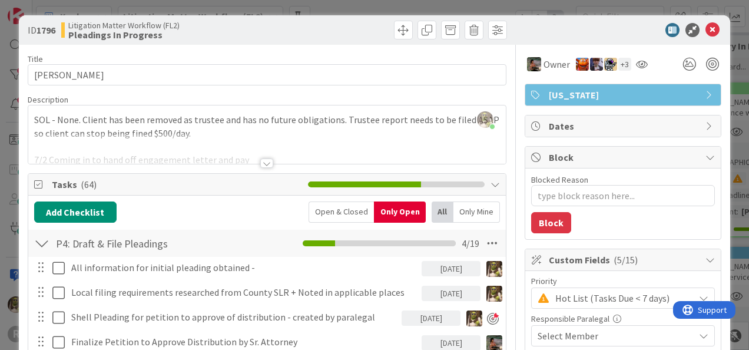
scroll to position [0, 0]
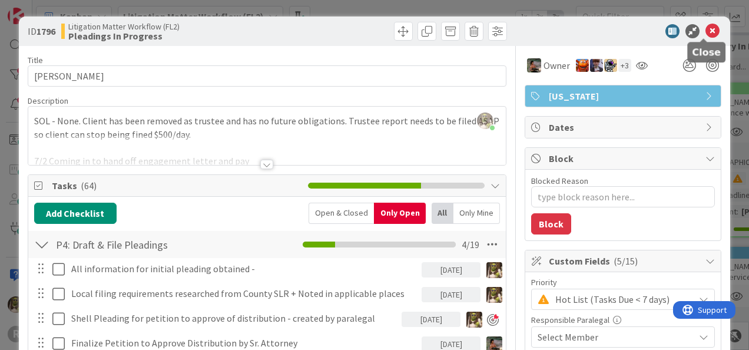
click at [708, 30] on icon at bounding box center [713, 31] width 14 height 14
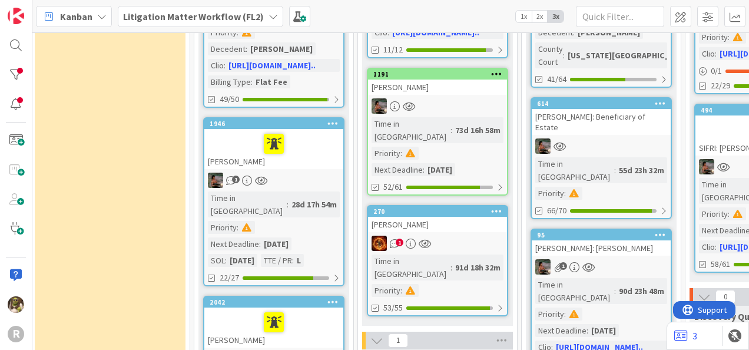
click at [609, 138] on div at bounding box center [601, 145] width 139 height 15
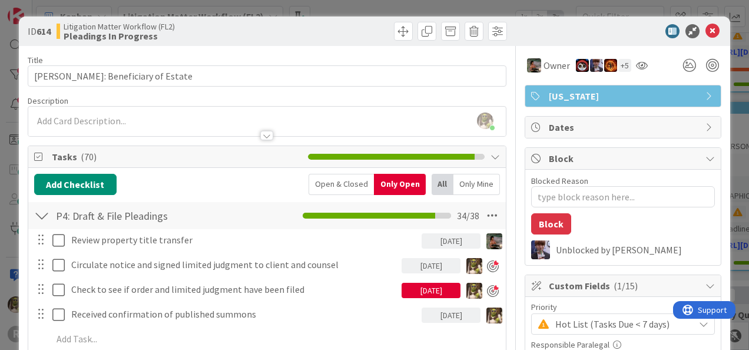
type textarea "x"
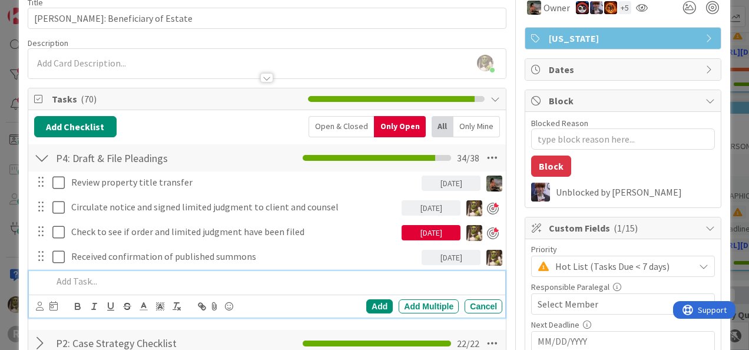
click at [95, 280] on p at bounding box center [274, 282] width 445 height 14
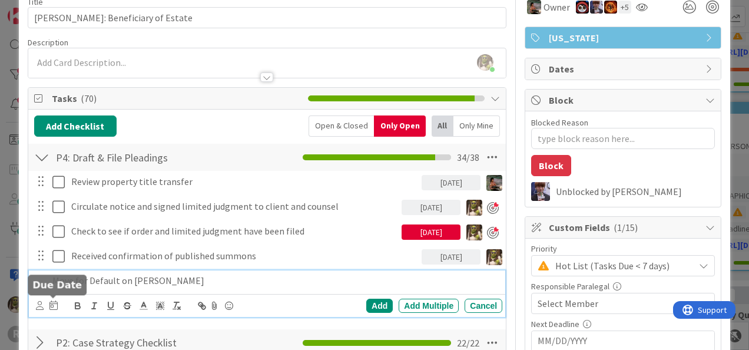
click at [52, 304] on icon at bounding box center [53, 304] width 8 height 9
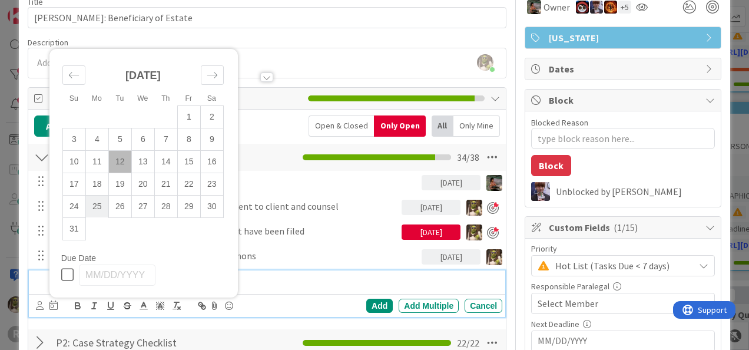
click at [97, 209] on td "25" at bounding box center [96, 206] width 23 height 22
click at [309, 288] on div "Move for Default on [PERSON_NAME]" at bounding box center [246, 280] width 396 height 21
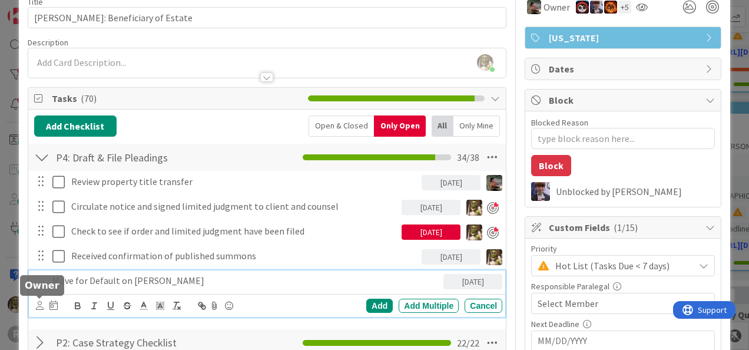
click at [39, 302] on icon at bounding box center [40, 305] width 8 height 9
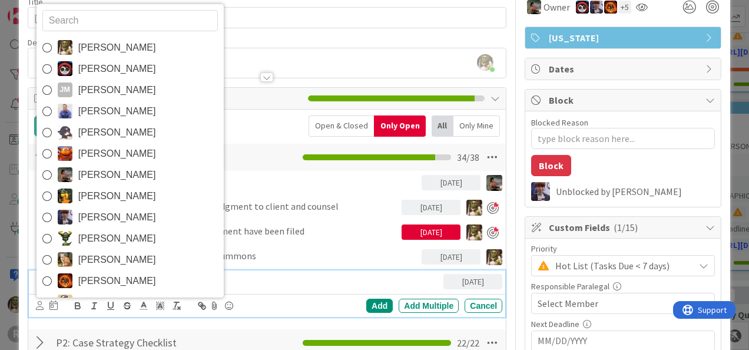
drag, startPoint x: 134, startPoint y: 173, endPoint x: 161, endPoint y: 177, distance: 26.7
click at [134, 173] on span "[PERSON_NAME]" at bounding box center [117, 175] width 78 height 18
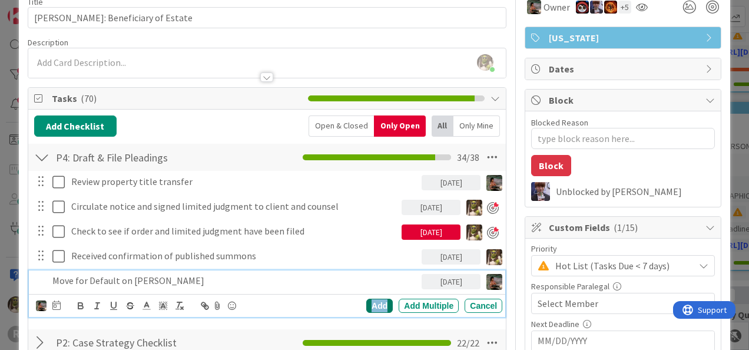
click at [374, 305] on div "Add" at bounding box center [379, 306] width 27 height 14
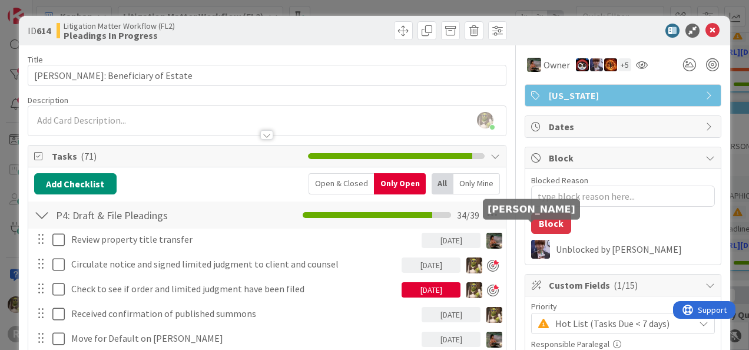
scroll to position [0, 0]
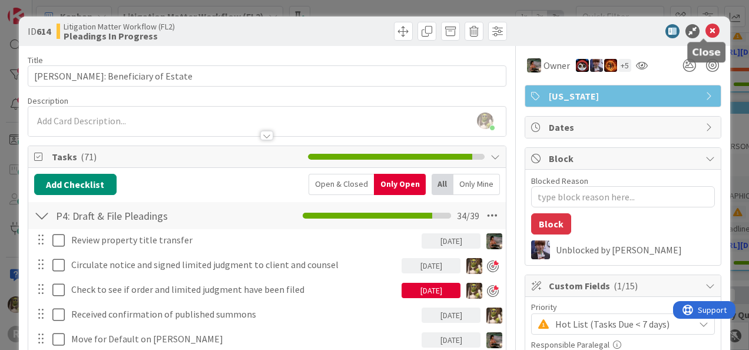
click at [706, 34] on icon at bounding box center [713, 31] width 14 height 14
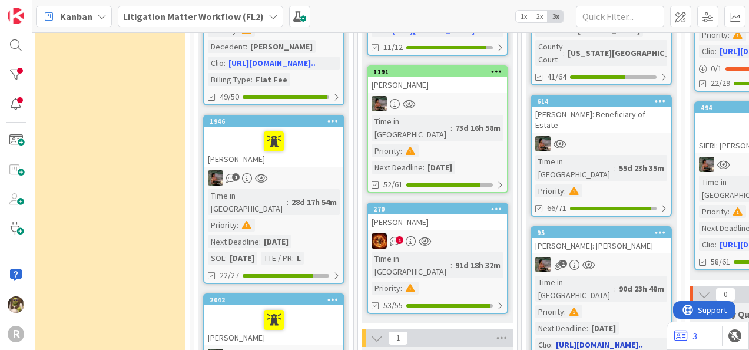
scroll to position [366, 315]
click at [623, 257] on div "1" at bounding box center [601, 264] width 139 height 15
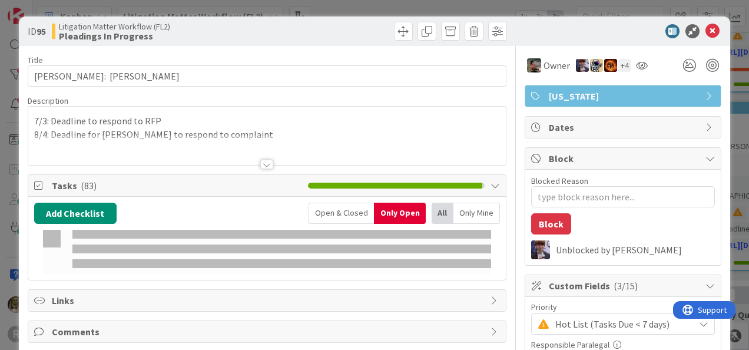
type textarea "x"
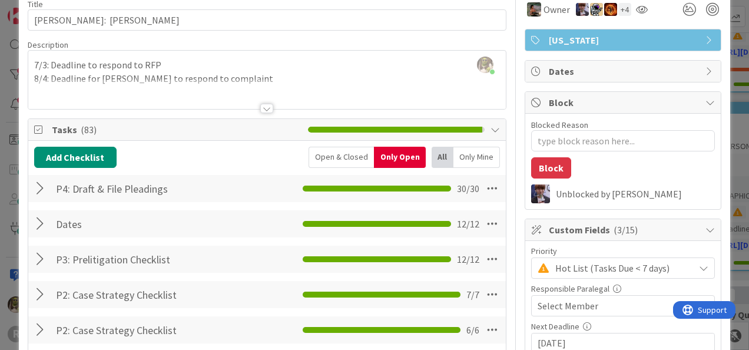
scroll to position [57, 0]
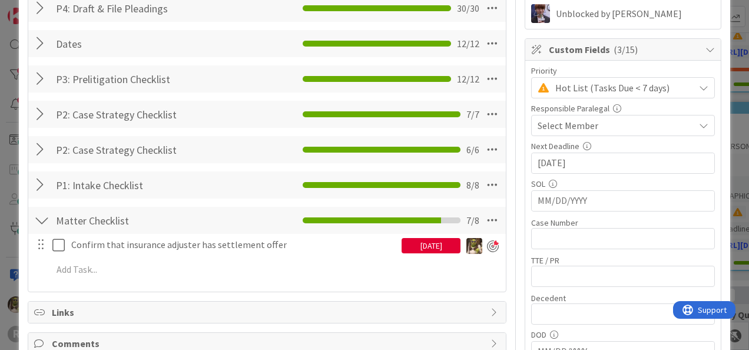
scroll to position [236, 0]
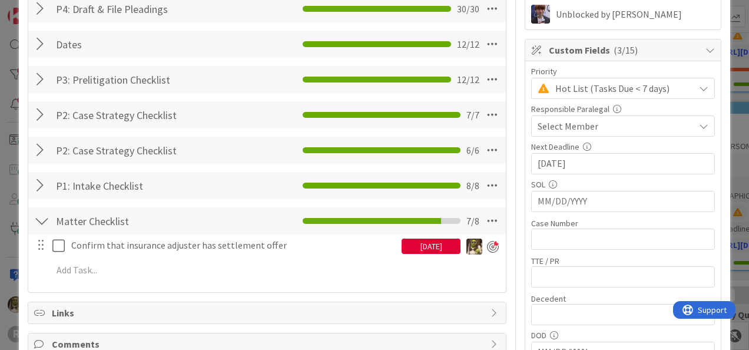
type textarea "x"
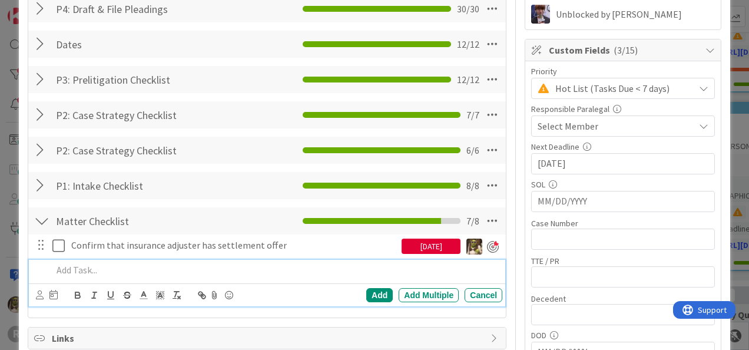
click at [134, 272] on p at bounding box center [274, 270] width 445 height 14
click at [37, 292] on icon at bounding box center [40, 294] width 8 height 9
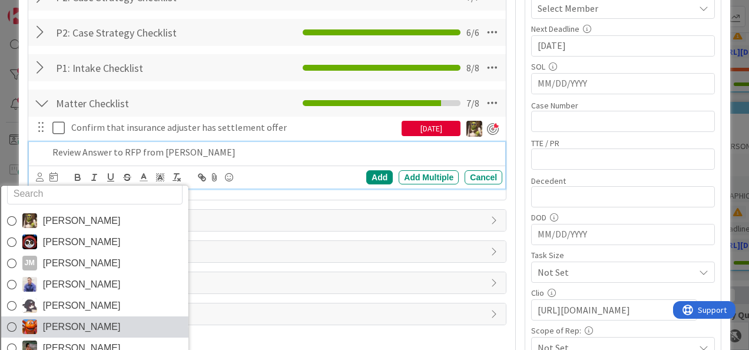
scroll to position [19, 0]
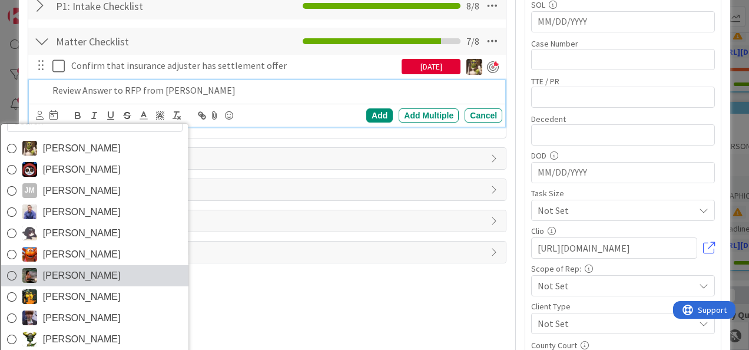
click at [41, 277] on link "[PERSON_NAME]" at bounding box center [94, 275] width 187 height 21
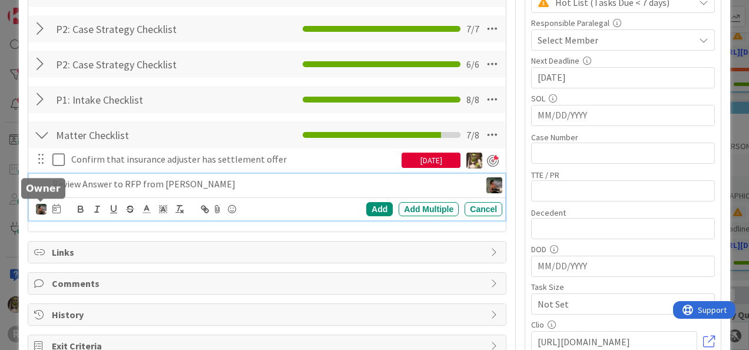
scroll to position [321, 0]
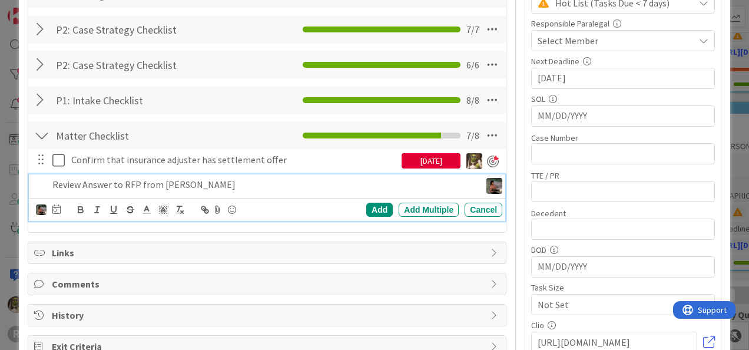
click at [136, 186] on p "Review Answer to RFP from Rosa Perez" at bounding box center [264, 185] width 424 height 14
click at [57, 207] on icon at bounding box center [56, 208] width 8 height 9
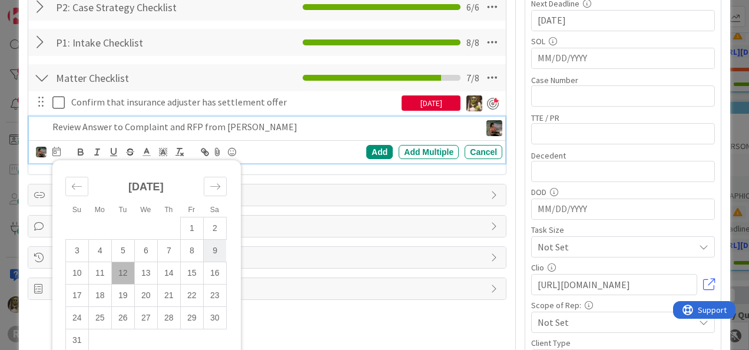
scroll to position [379, 0]
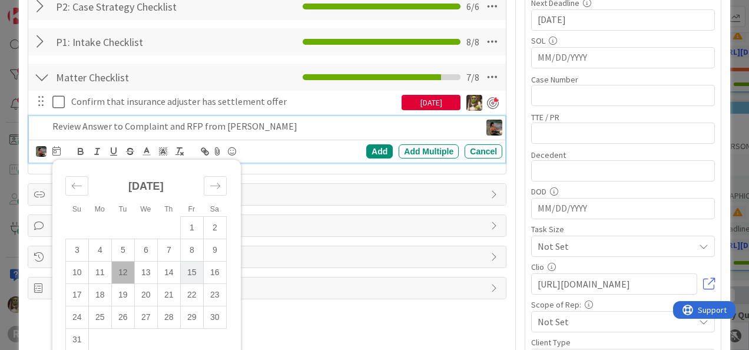
click at [186, 273] on td "15" at bounding box center [191, 272] width 23 height 22
click at [366, 150] on div "Add" at bounding box center [379, 151] width 27 height 14
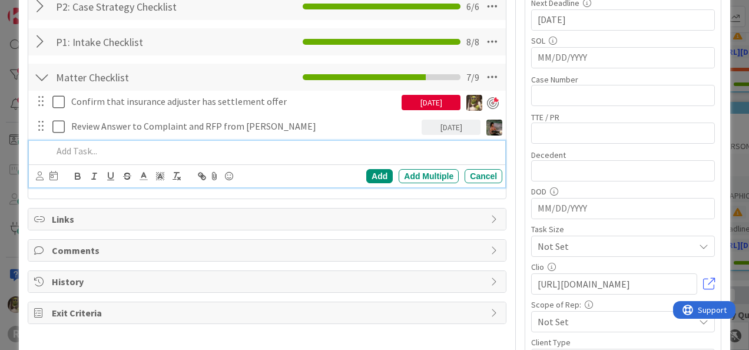
click at [106, 151] on p at bounding box center [274, 151] width 445 height 14
click at [44, 173] on div "Devine Gines Jasmin Sanchez JM Jeff Myers John Grant Kelly Nguyen Kiara Adams M…" at bounding box center [47, 176] width 22 height 14
click at [41, 176] on icon at bounding box center [40, 175] width 8 height 9
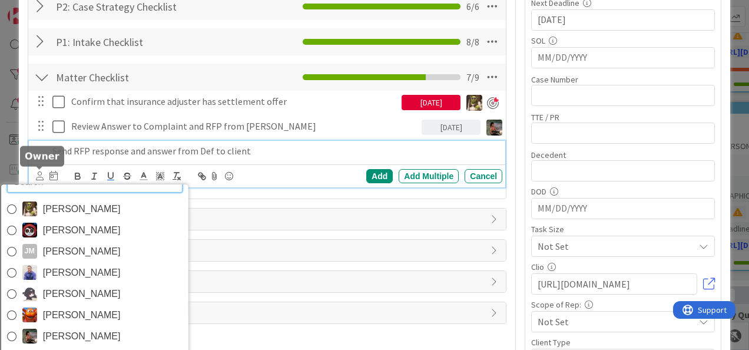
scroll to position [6, 0]
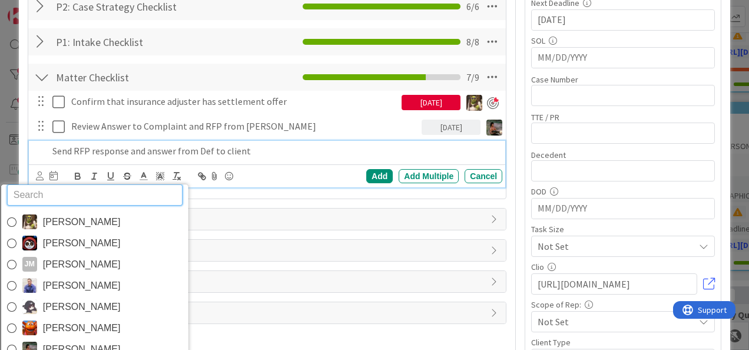
drag, startPoint x: 77, startPoint y: 226, endPoint x: 72, endPoint y: 220, distance: 7.2
click at [77, 226] on span "[PERSON_NAME]" at bounding box center [81, 222] width 78 height 18
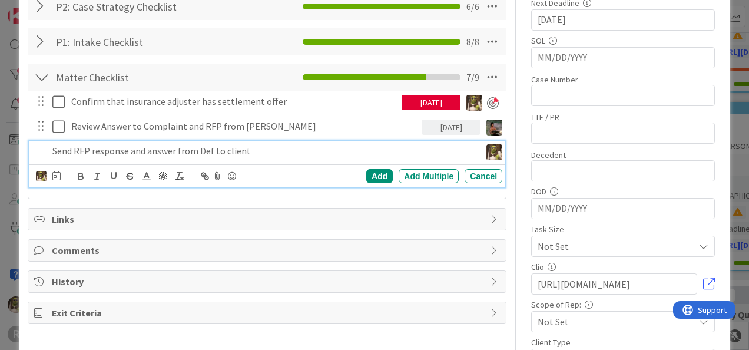
click at [55, 180] on div at bounding box center [56, 176] width 8 height 14
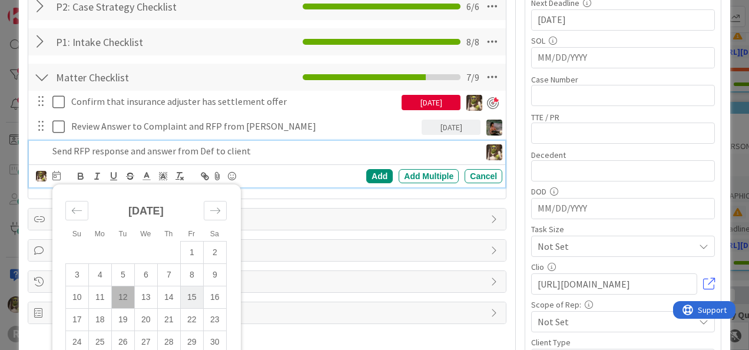
click at [187, 292] on td "15" at bounding box center [191, 297] width 23 height 22
click at [377, 173] on div "Add" at bounding box center [379, 176] width 27 height 14
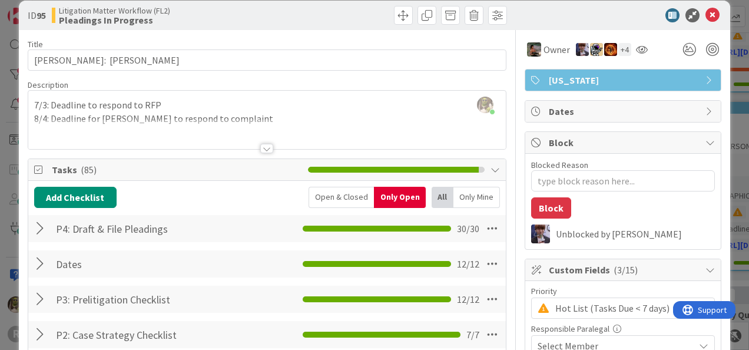
scroll to position [0, 0]
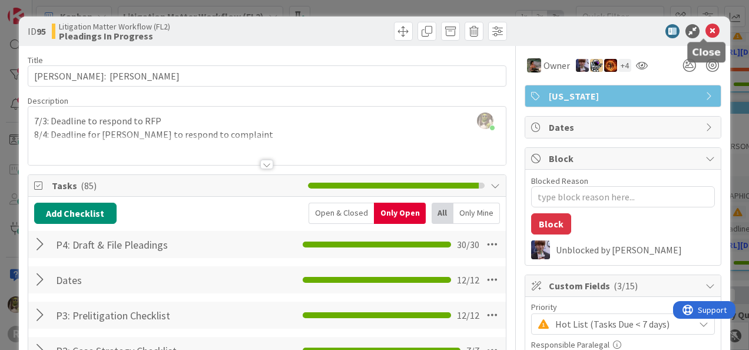
click at [706, 30] on icon at bounding box center [713, 31] width 14 height 14
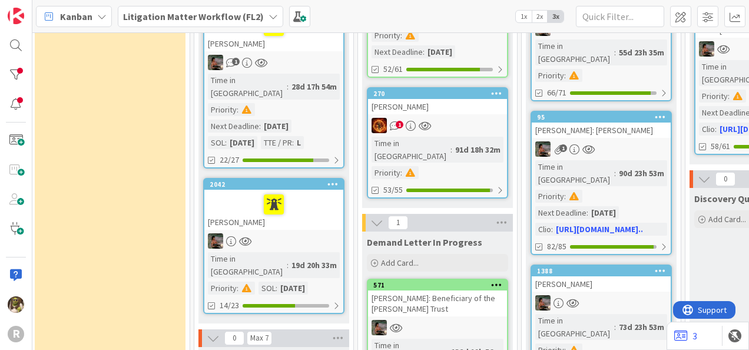
scroll to position [483, 315]
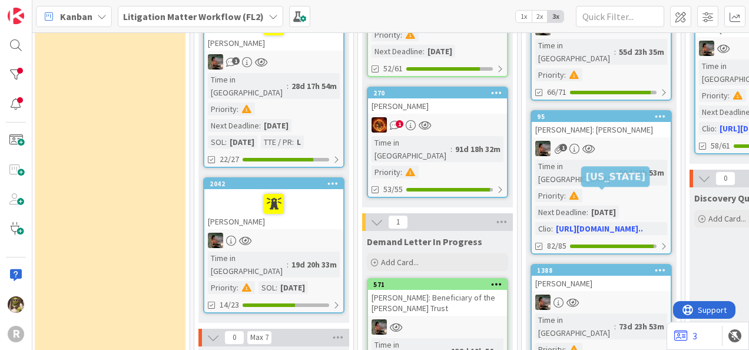
click at [615, 295] on div at bounding box center [601, 302] width 139 height 15
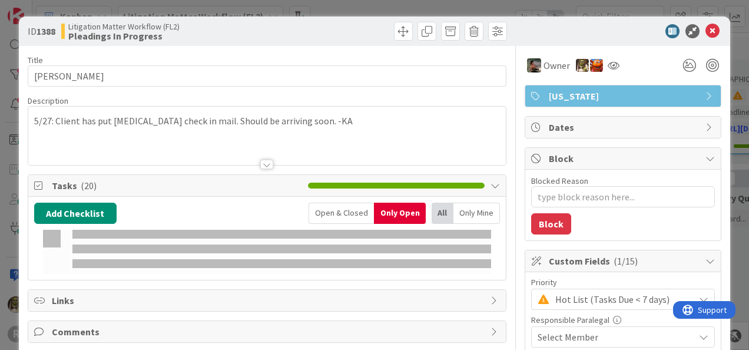
type textarea "x"
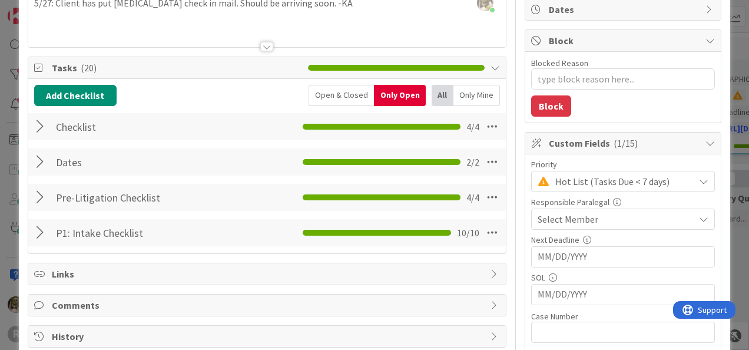
scroll to position [118, 0]
click at [32, 160] on div "Dates Checklist Name 5 / 64 Dates 2 / 2" at bounding box center [267, 161] width 478 height 27
click at [37, 158] on div at bounding box center [41, 161] width 15 height 21
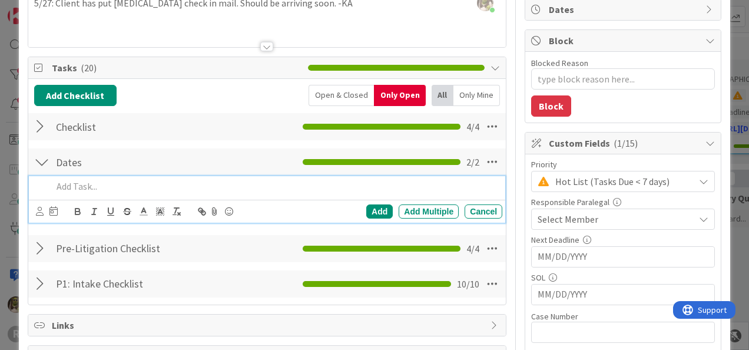
click at [68, 183] on p at bounding box center [274, 187] width 445 height 14
click at [35, 121] on div at bounding box center [41, 126] width 15 height 21
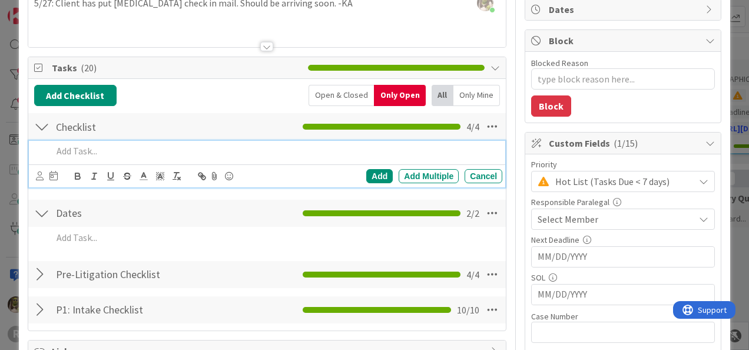
click at [82, 150] on p at bounding box center [274, 151] width 445 height 14
click at [43, 174] on div at bounding box center [47, 176] width 22 height 14
click at [36, 176] on icon at bounding box center [40, 175] width 8 height 9
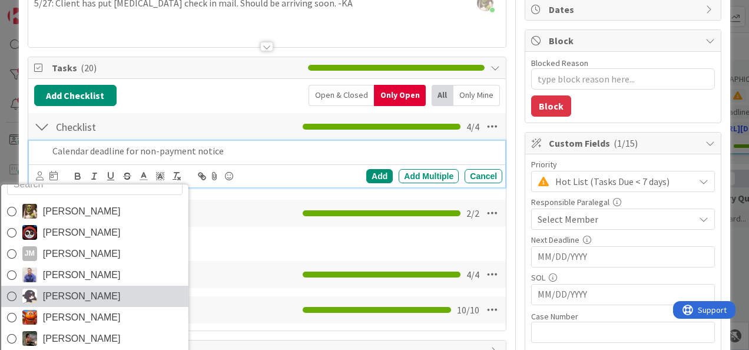
scroll to position [19, 0]
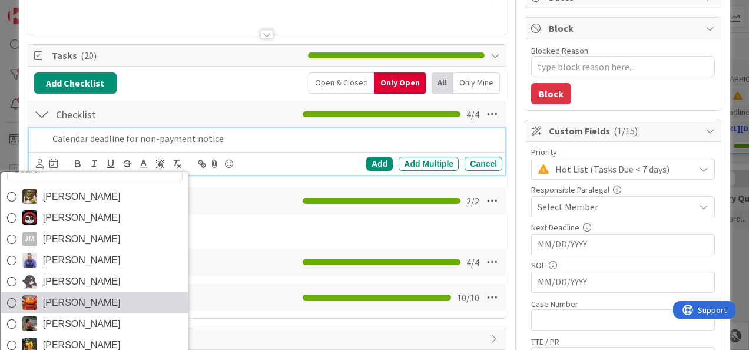
click at [41, 299] on link "[PERSON_NAME]" at bounding box center [94, 302] width 187 height 21
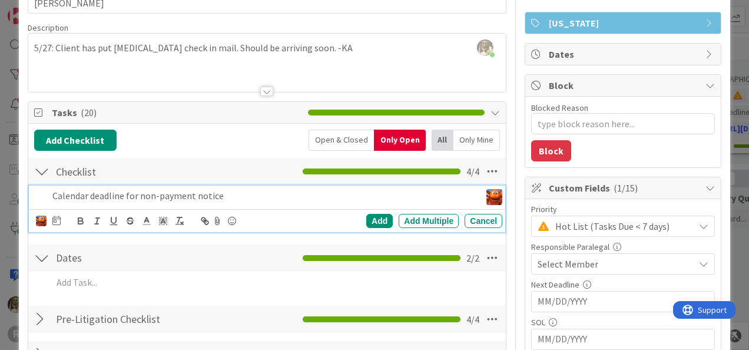
scroll to position [73, 0]
click at [58, 222] on icon at bounding box center [56, 220] width 8 height 9
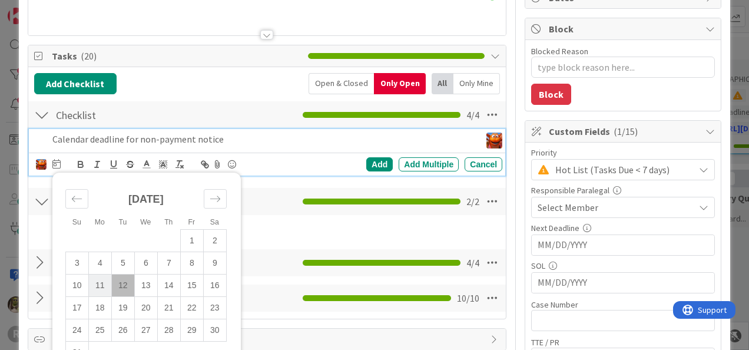
scroll to position [131, 0]
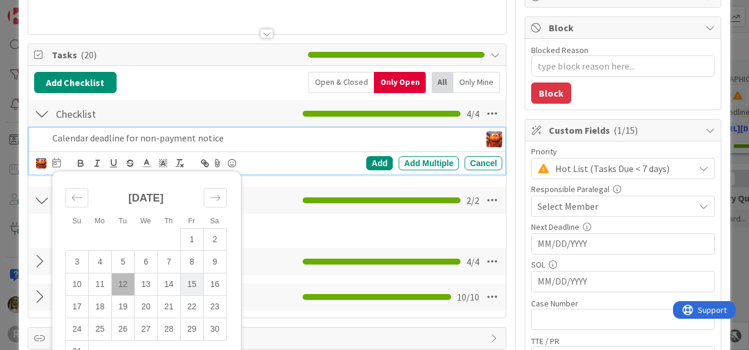
click at [186, 283] on td "15" at bounding box center [191, 284] width 23 height 22
click at [375, 158] on div "Add" at bounding box center [379, 163] width 27 height 14
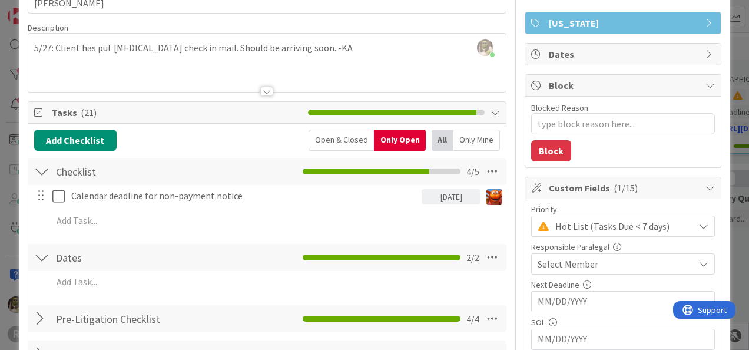
scroll to position [73, 0]
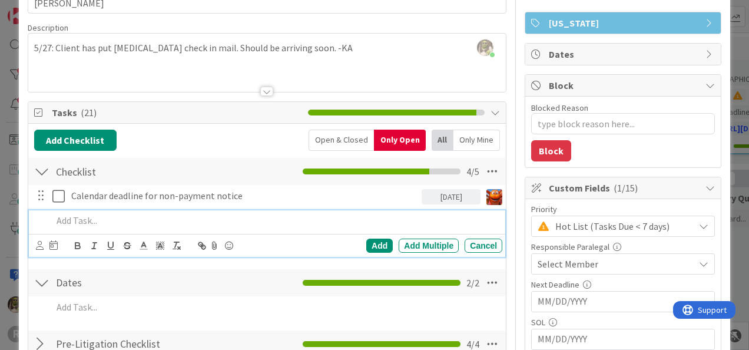
click at [82, 227] on div at bounding box center [275, 220] width 455 height 21
click at [38, 244] on icon at bounding box center [40, 245] width 8 height 9
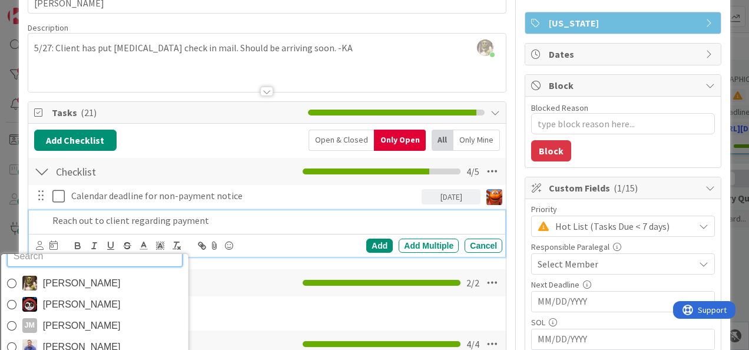
scroll to position [19, 0]
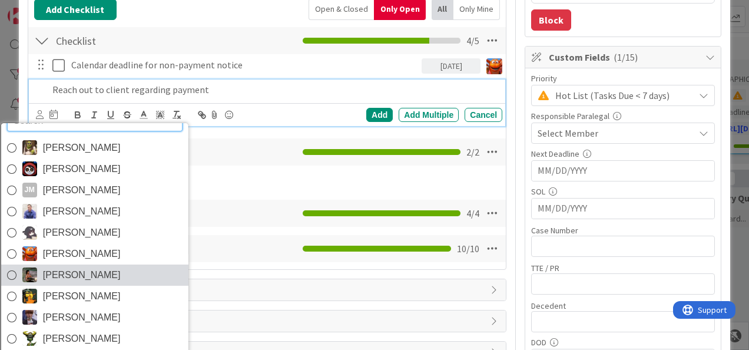
click at [53, 267] on span "[PERSON_NAME]" at bounding box center [81, 275] width 78 height 18
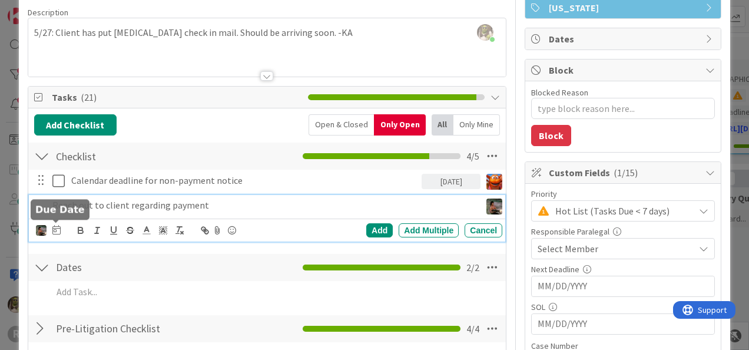
click at [57, 227] on icon at bounding box center [56, 229] width 8 height 9
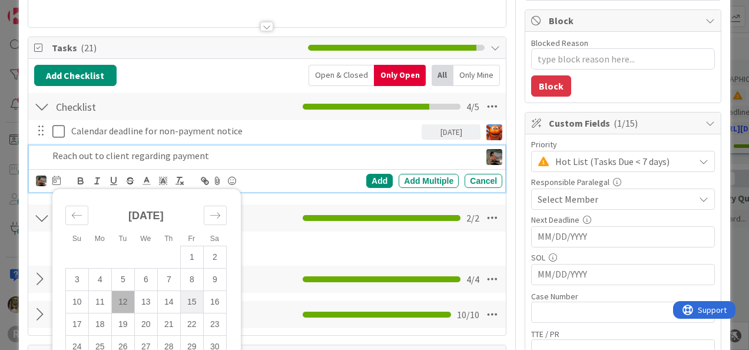
scroll to position [139, 0]
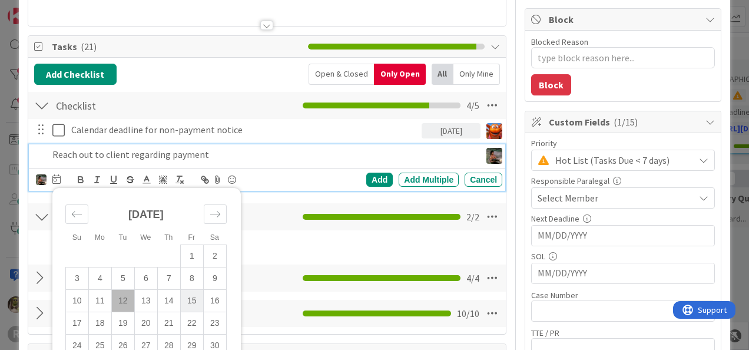
click at [189, 293] on td "15" at bounding box center [191, 300] width 23 height 22
click at [381, 177] on div "Add" at bounding box center [379, 180] width 27 height 14
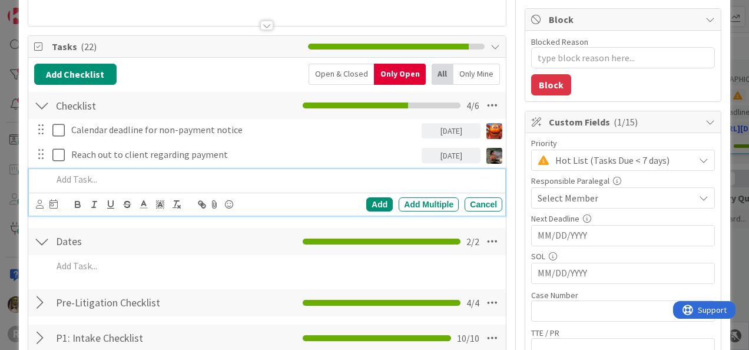
click at [124, 173] on p at bounding box center [274, 180] width 445 height 14
click at [40, 206] on icon at bounding box center [40, 204] width 8 height 9
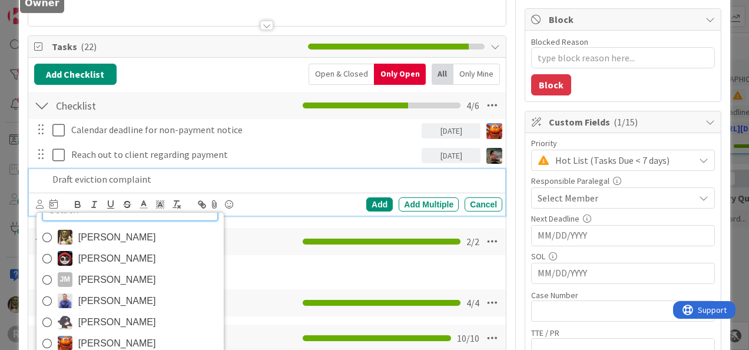
scroll to position [357, 0]
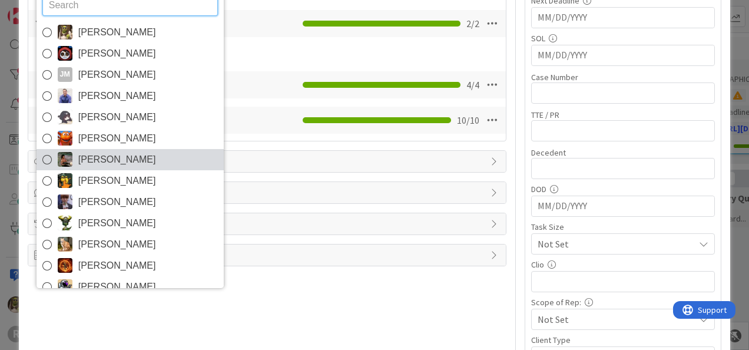
click at [124, 153] on span "[PERSON_NAME]" at bounding box center [117, 160] width 78 height 18
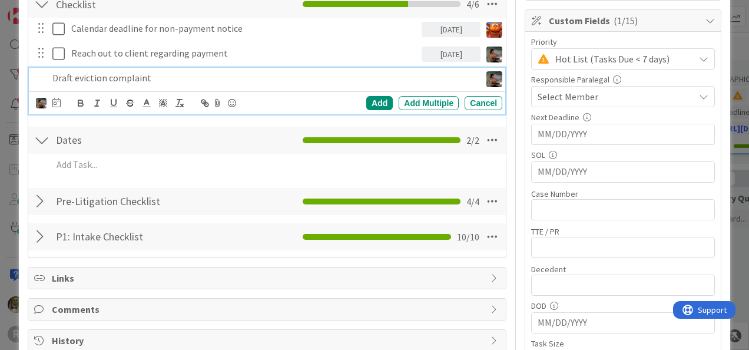
scroll to position [240, 0]
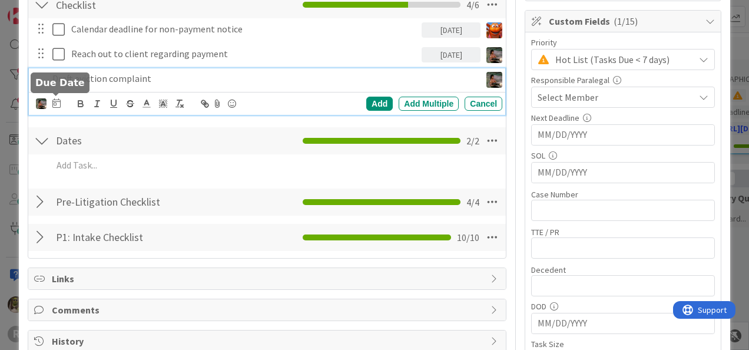
click at [55, 100] on icon at bounding box center [56, 102] width 8 height 9
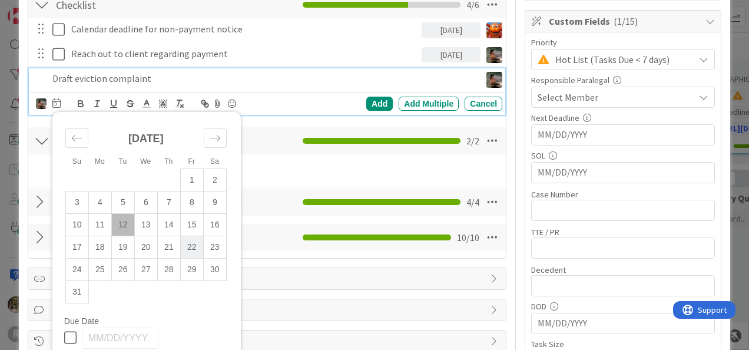
click at [185, 247] on td "22" at bounding box center [191, 247] width 23 height 22
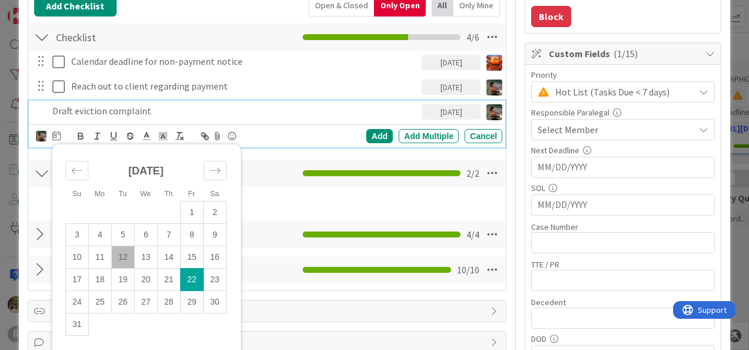
scroll to position [181, 0]
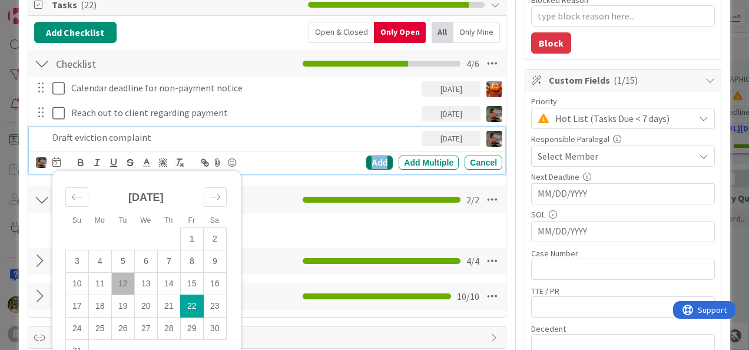
click at [377, 158] on div "Add" at bounding box center [379, 163] width 27 height 14
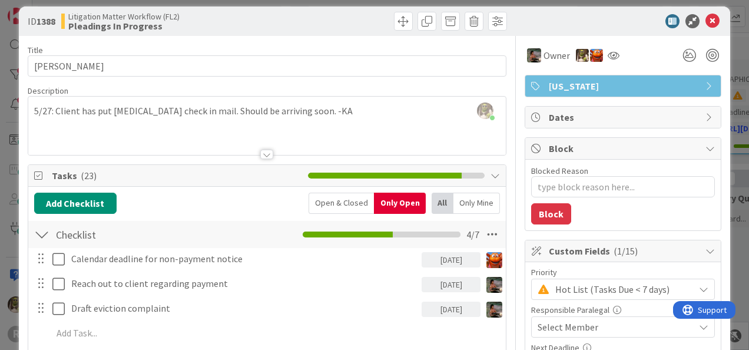
scroll to position [0, 0]
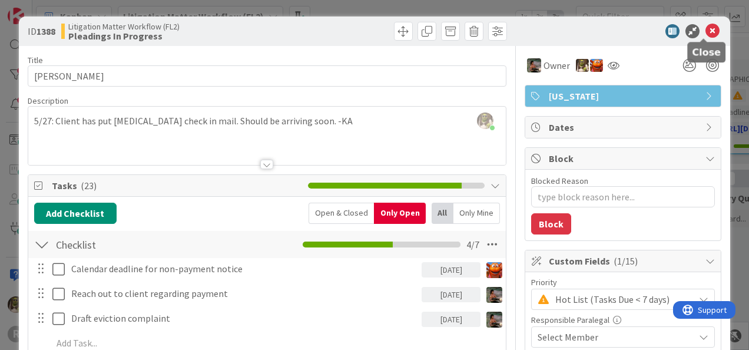
click at [708, 32] on icon at bounding box center [713, 31] width 14 height 14
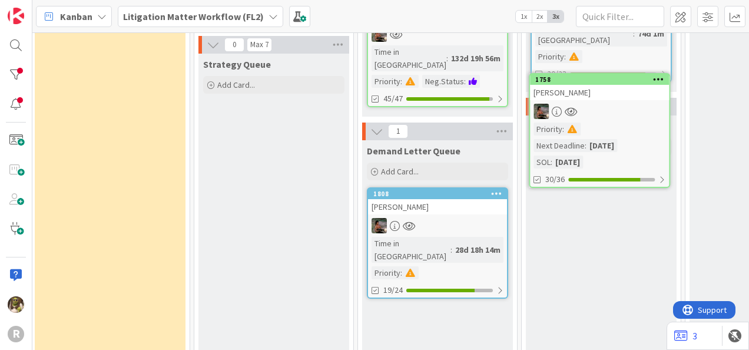
scroll to position [777, 315]
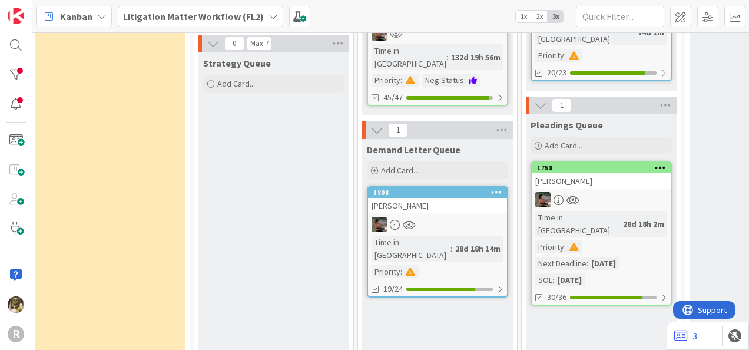
click at [621, 161] on link "1758 STANDRIDGE, Amanda Time in Column : 28d 18h 2m Priority : Next Deadline : …" at bounding box center [601, 233] width 141 height 144
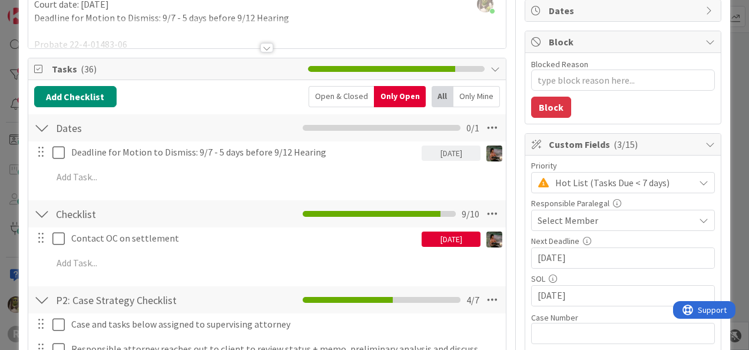
scroll to position [117, 0]
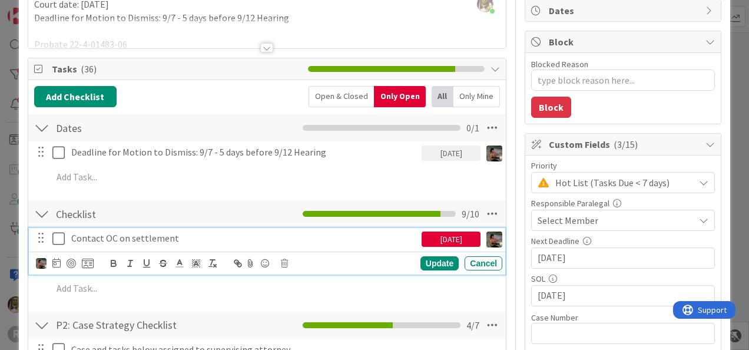
click at [58, 239] on icon at bounding box center [61, 239] width 18 height 14
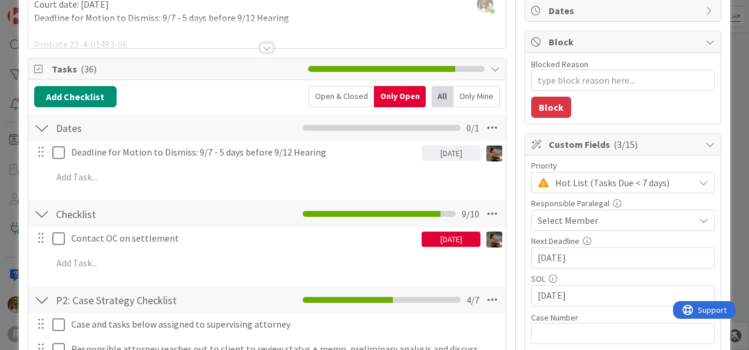
type textarea "x"
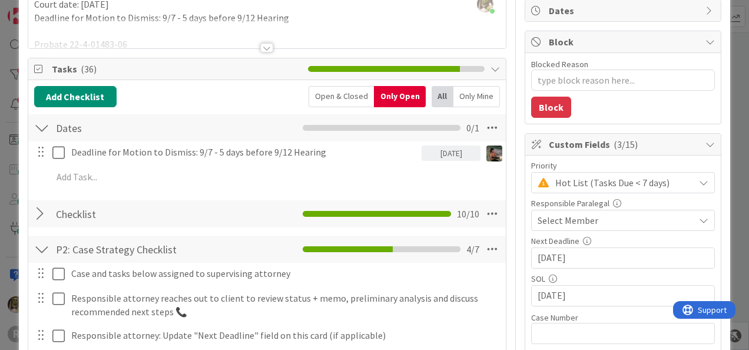
click at [88, 230] on div "Add Checklist Open & Closed Only Open All Only Mine Dates Checklist Name 5 / 64…" at bounding box center [267, 274] width 466 height 376
click at [41, 212] on div at bounding box center [41, 213] width 15 height 21
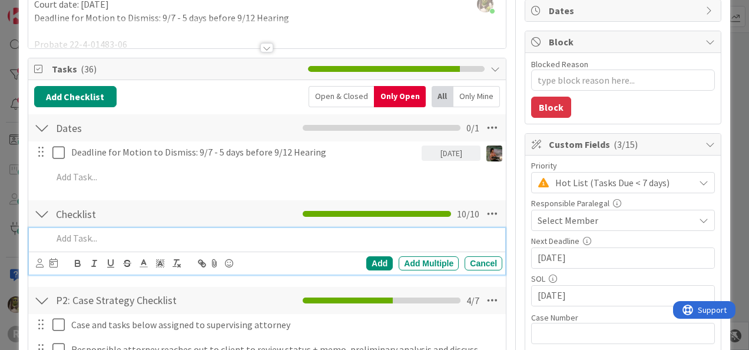
click at [120, 240] on p at bounding box center [274, 239] width 445 height 14
click at [36, 262] on icon at bounding box center [40, 263] width 8 height 9
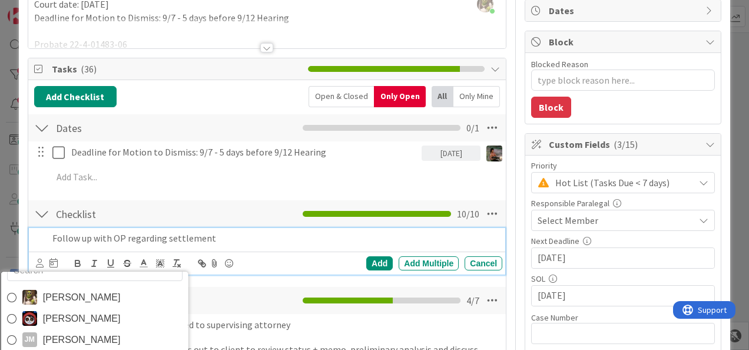
scroll to position [19, 0]
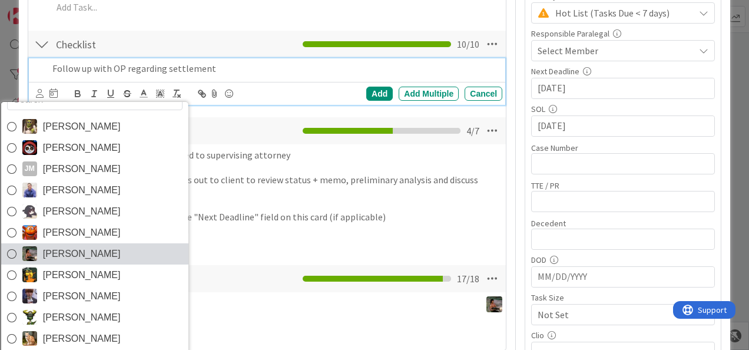
click at [60, 246] on span "[PERSON_NAME]" at bounding box center [81, 254] width 78 height 18
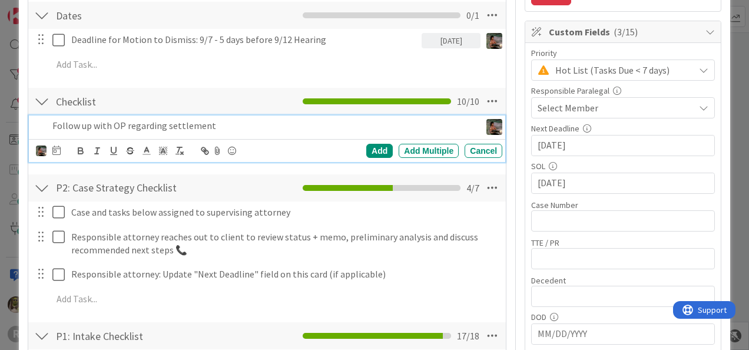
scroll to position [229, 0]
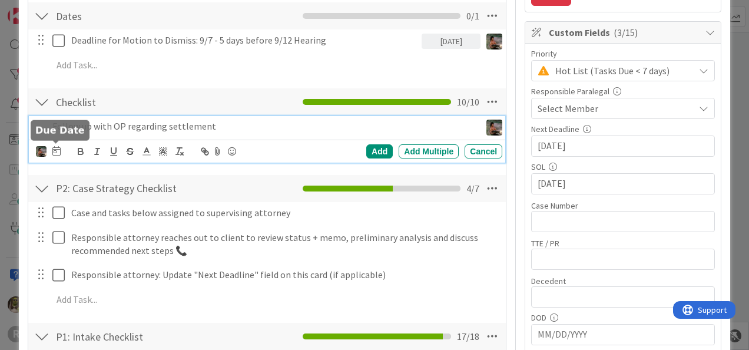
click at [57, 148] on icon at bounding box center [56, 150] width 8 height 9
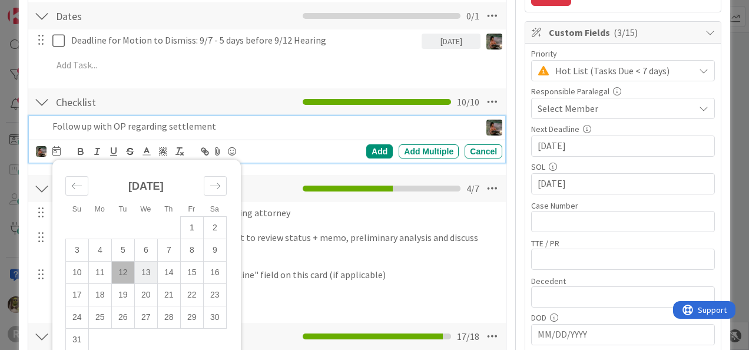
drag, startPoint x: 123, startPoint y: 273, endPoint x: 152, endPoint y: 263, distance: 31.3
click at [123, 273] on td "12" at bounding box center [122, 272] width 23 height 22
click at [375, 147] on div "Add" at bounding box center [379, 151] width 27 height 14
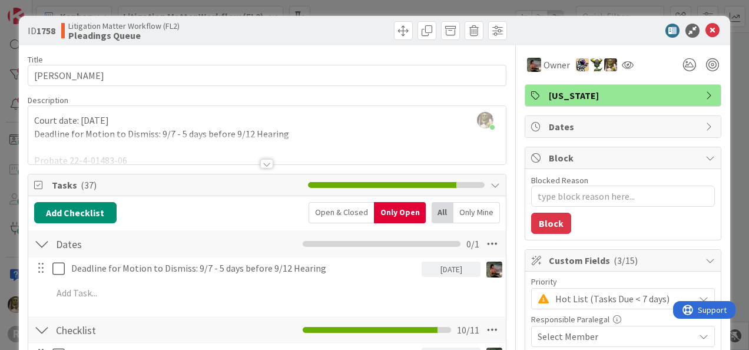
scroll to position [0, 0]
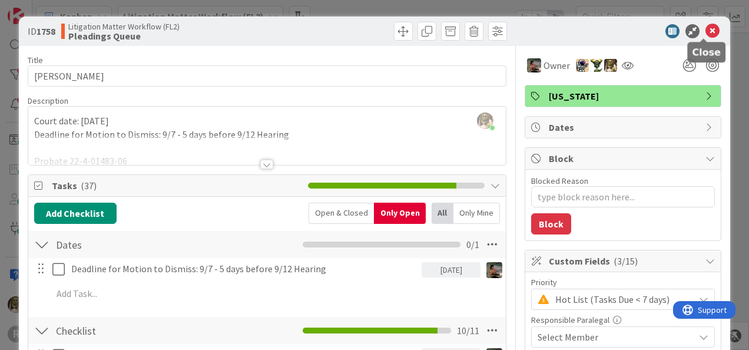
click at [706, 29] on icon at bounding box center [713, 31] width 14 height 14
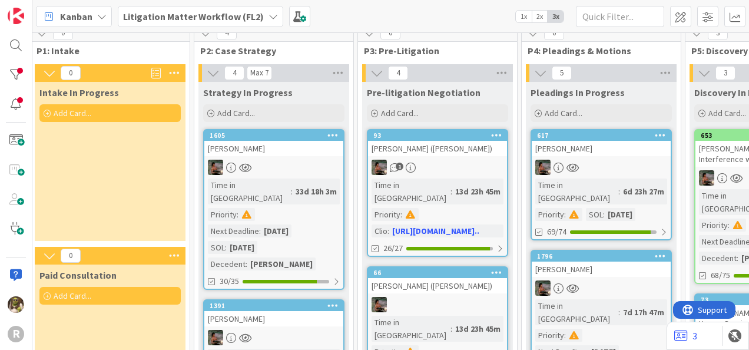
scroll to position [0, 315]
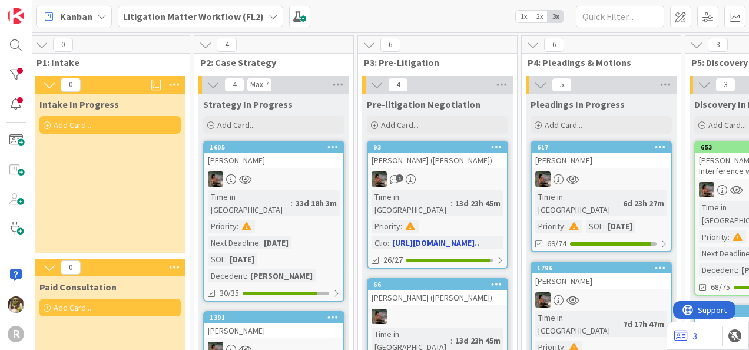
click at [440, 174] on div "1" at bounding box center [437, 178] width 139 height 15
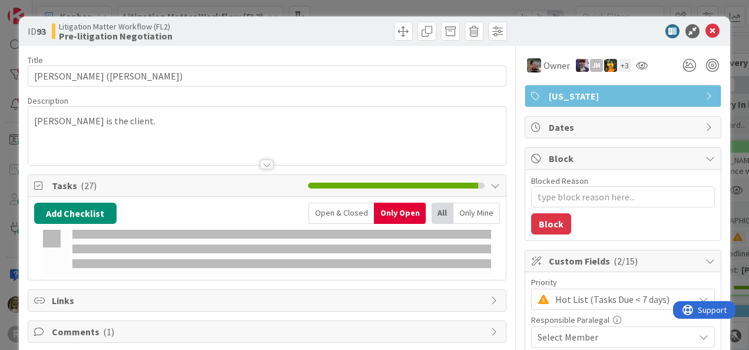
type textarea "x"
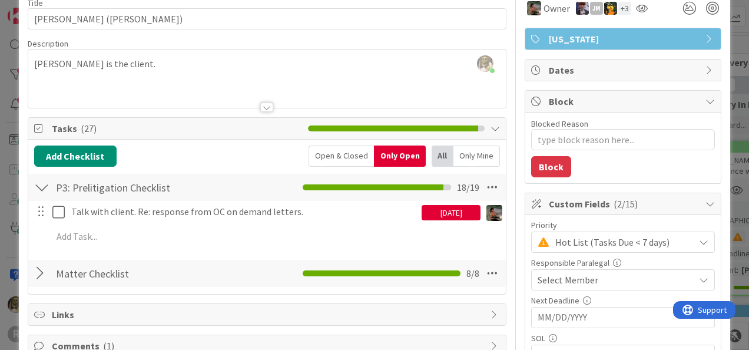
scroll to position [58, 0]
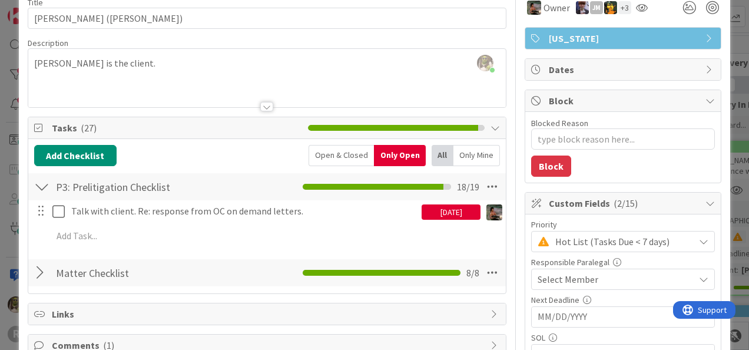
click at [437, 205] on div "[DATE]" at bounding box center [451, 211] width 59 height 15
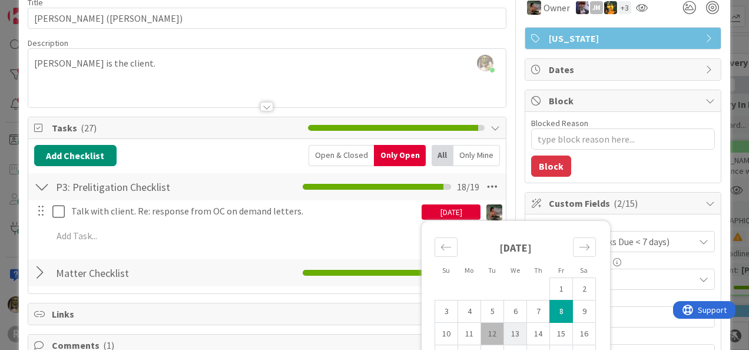
click at [504, 331] on td "13" at bounding box center [515, 334] width 23 height 22
type input "08/13/2025"
type textarea "x"
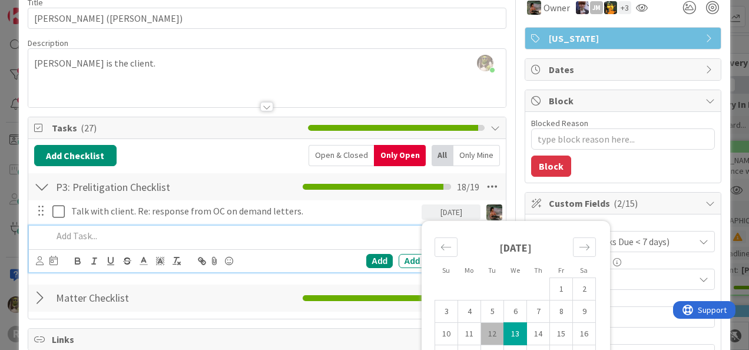
click at [275, 231] on p at bounding box center [274, 236] width 445 height 14
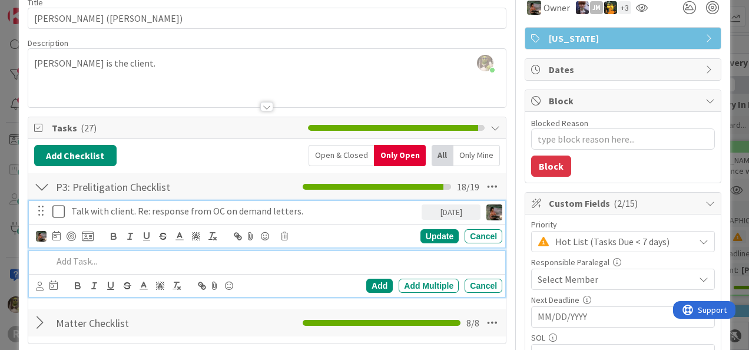
click at [383, 216] on div "Talk with client. Re: response from OC on demand letters. 08/13/2025 Su Mo Tu W…" at bounding box center [267, 224] width 477 height 47
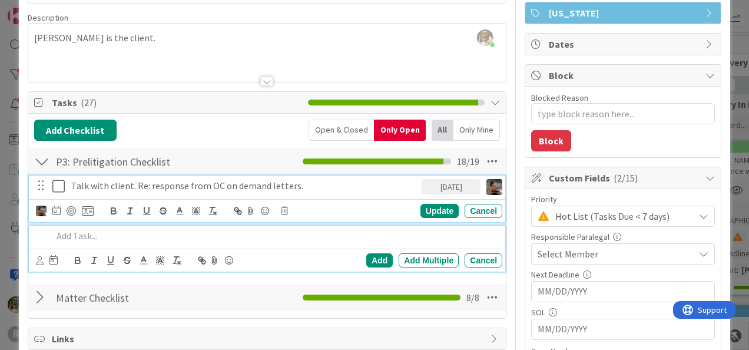
click at [255, 240] on p at bounding box center [274, 236] width 445 height 14
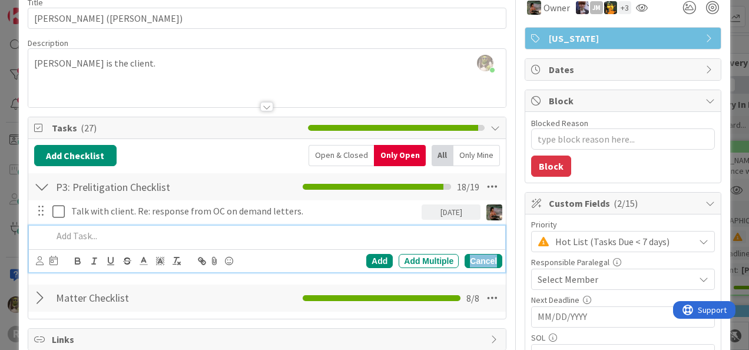
click at [483, 258] on div "Cancel" at bounding box center [484, 261] width 38 height 14
click at [97, 233] on p at bounding box center [274, 236] width 445 height 14
click at [41, 256] on icon at bounding box center [40, 260] width 8 height 9
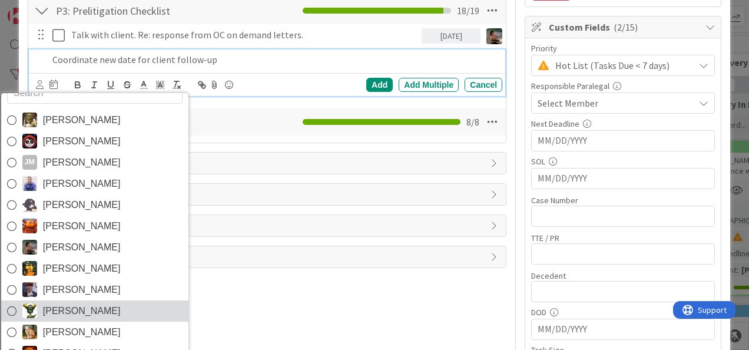
scroll to position [19, 0]
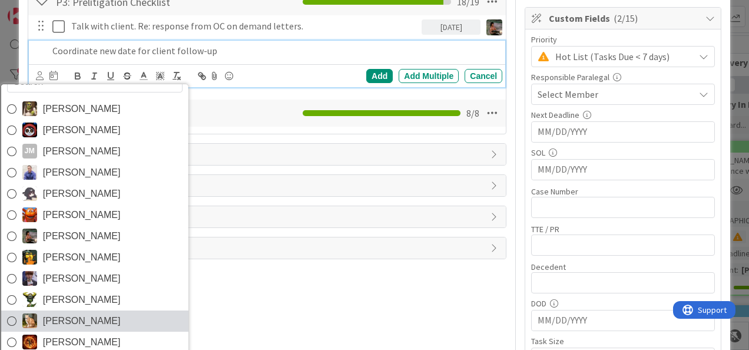
click at [53, 325] on span "[PERSON_NAME]" at bounding box center [81, 321] width 78 height 18
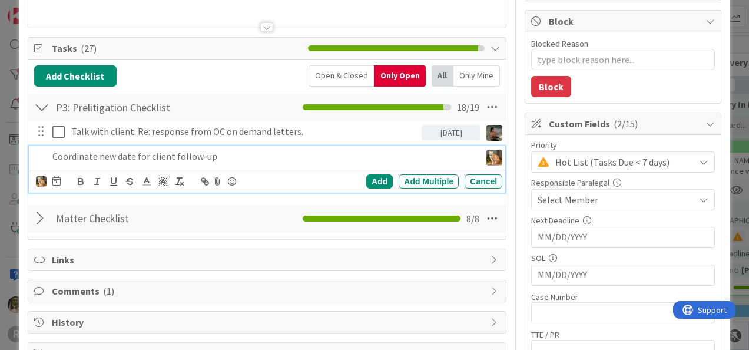
click at [58, 173] on div "Devine Gines Jasmin Sanchez JM Jeff Myers John Grant Kelly Nguyen Kiara Adams M…" at bounding box center [269, 181] width 467 height 16
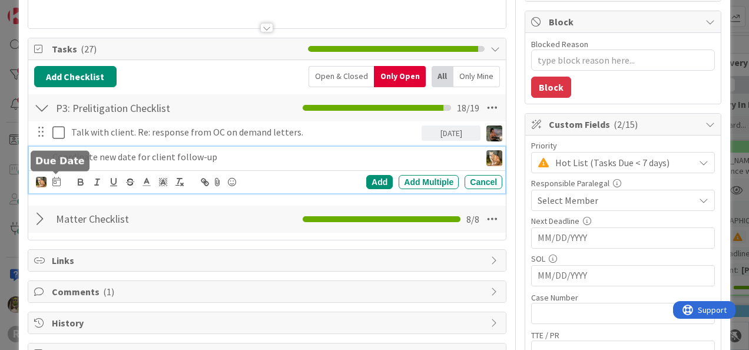
click at [57, 183] on icon at bounding box center [56, 181] width 8 height 9
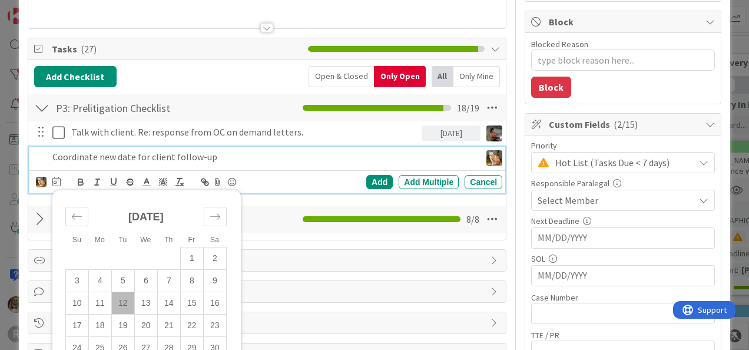
click at [120, 300] on td "12" at bounding box center [122, 303] width 23 height 22
click at [374, 183] on div "Add" at bounding box center [379, 182] width 27 height 14
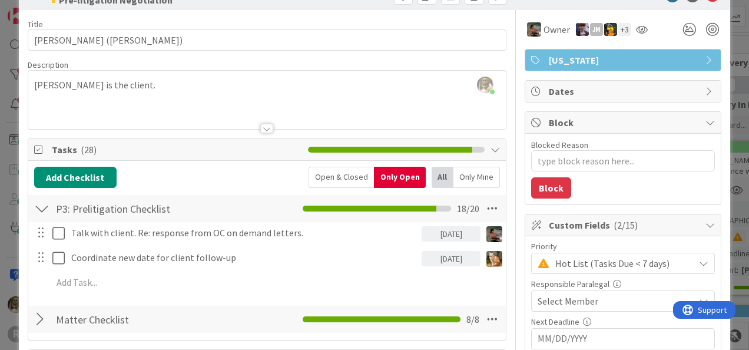
scroll to position [0, 0]
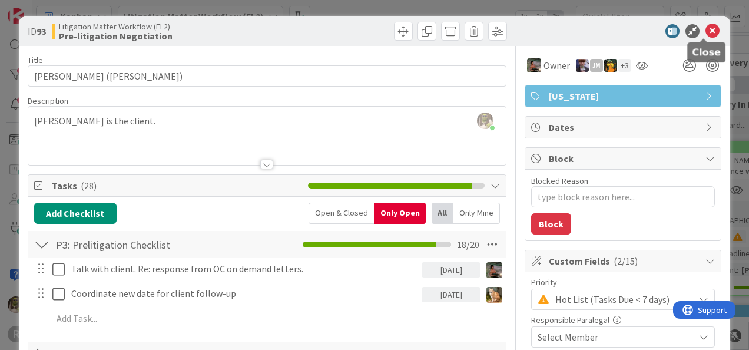
click at [706, 31] on icon at bounding box center [713, 31] width 14 height 14
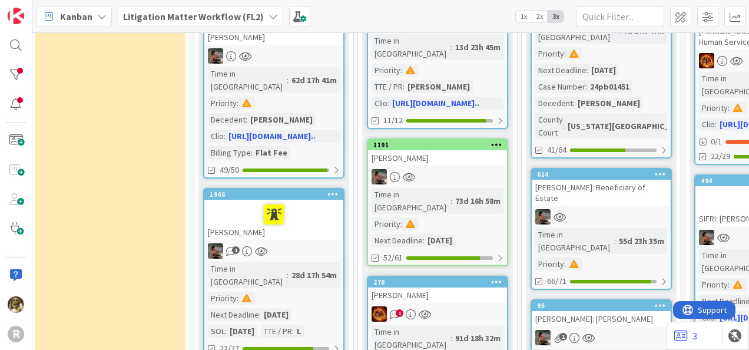
scroll to position [293, 315]
click at [447, 139] on link "1191 ROBERTS, Amy Time in Column : 73d 16h 58m Priority : Next Deadline : 08/04…" at bounding box center [437, 202] width 141 height 128
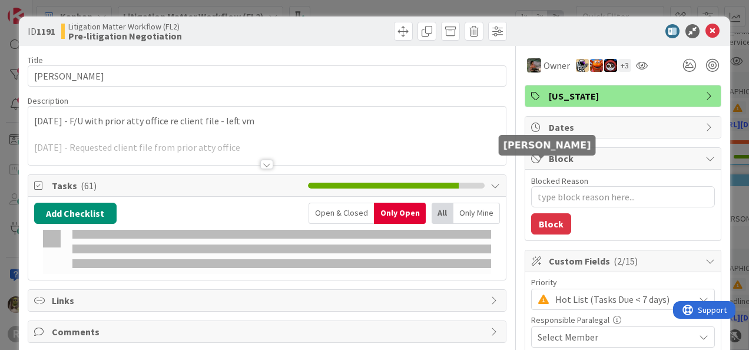
type textarea "x"
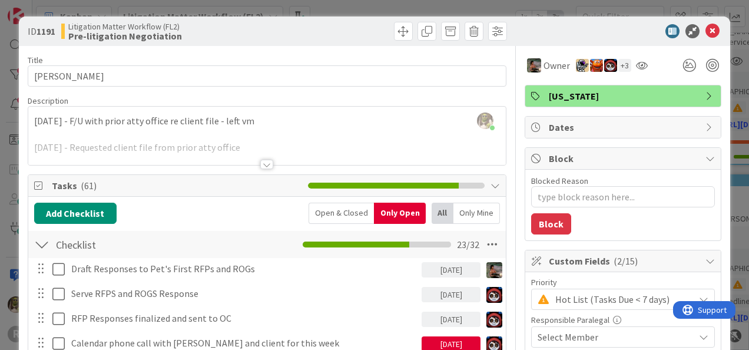
click at [269, 163] on div at bounding box center [266, 164] width 13 height 9
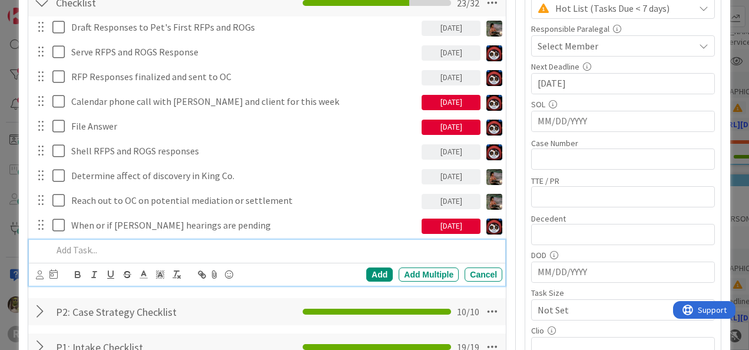
click at [98, 252] on p at bounding box center [274, 250] width 445 height 14
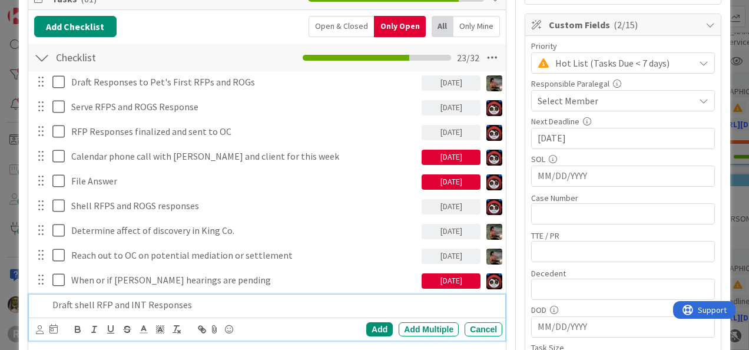
scroll to position [236, 0]
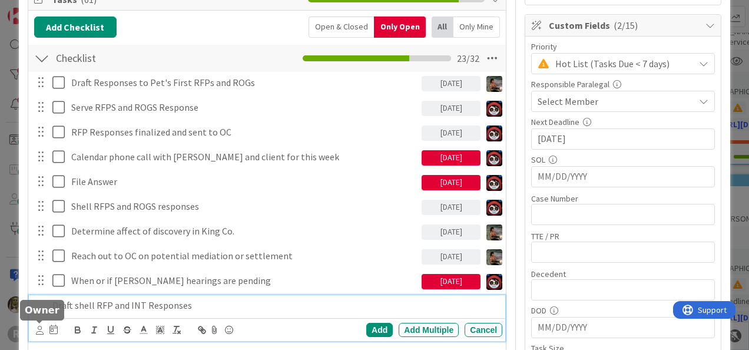
click at [41, 331] on icon at bounding box center [40, 330] width 8 height 9
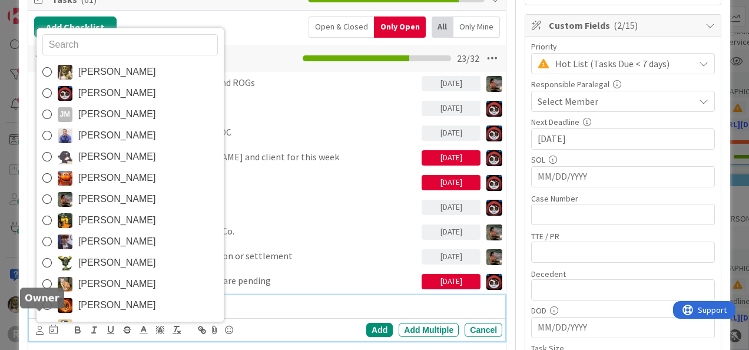
scroll to position [247, 0]
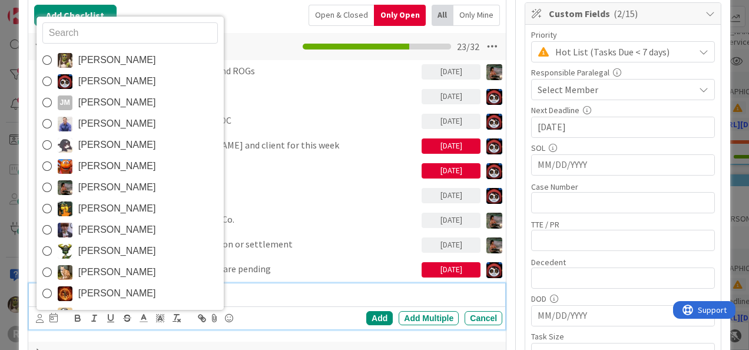
click at [127, 60] on span "[PERSON_NAME]" at bounding box center [117, 60] width 78 height 18
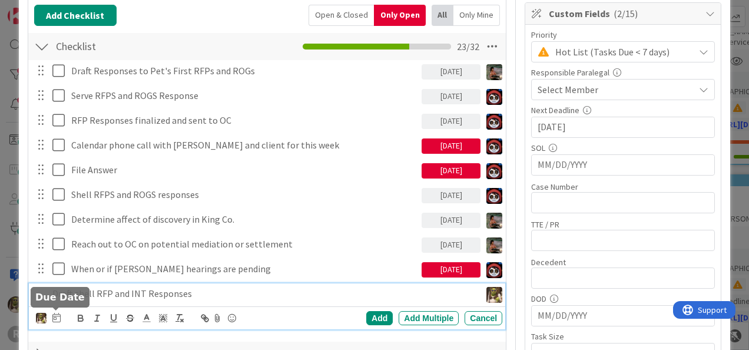
click at [58, 316] on icon at bounding box center [56, 317] width 8 height 9
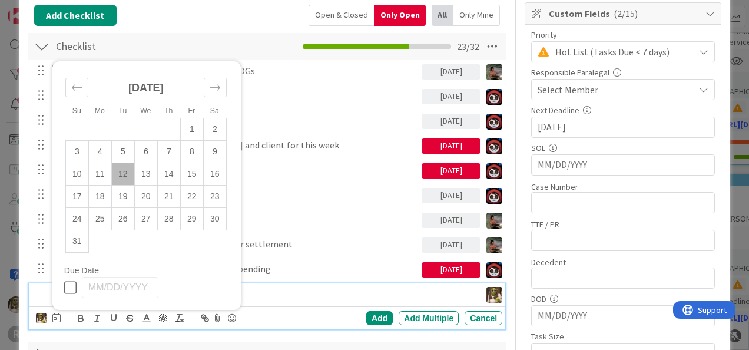
click at [124, 174] on td "12" at bounding box center [122, 174] width 23 height 22
click at [270, 297] on p "Draft shell RFP and INT Responses" at bounding box center [234, 294] width 365 height 14
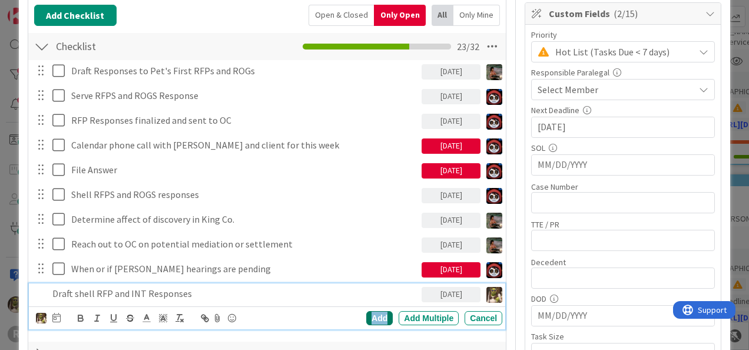
click at [370, 317] on div "Add" at bounding box center [379, 318] width 27 height 14
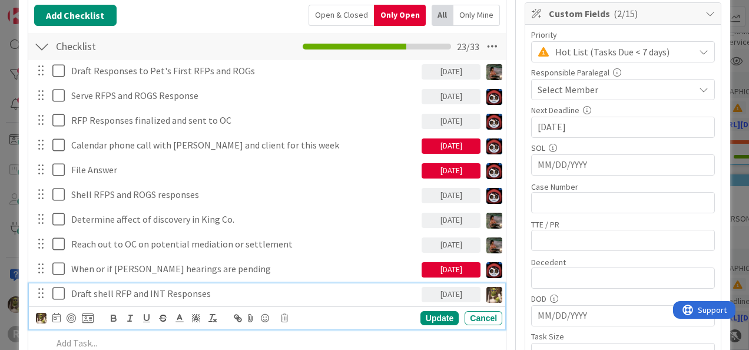
click at [220, 290] on p "Draft shell RFP and INT Responses" at bounding box center [244, 294] width 346 height 14
drag, startPoint x: 70, startPoint y: 316, endPoint x: 91, endPoint y: 316, distance: 21.8
click at [70, 316] on div at bounding box center [71, 317] width 9 height 9
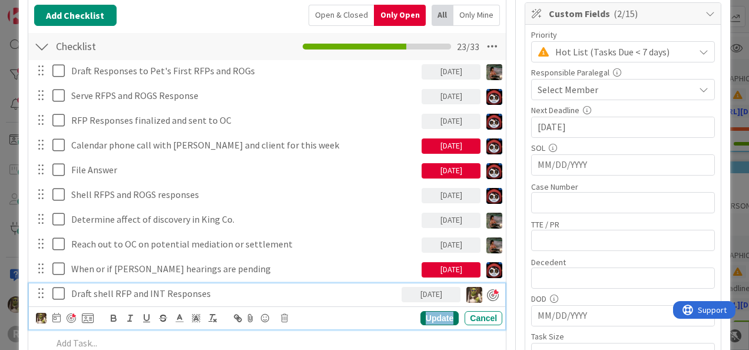
click at [429, 316] on div "Update" at bounding box center [440, 318] width 38 height 14
click at [273, 292] on p "Draft shell RFP and INT Responses" at bounding box center [234, 294] width 326 height 14
click at [284, 315] on icon at bounding box center [284, 318] width 7 height 8
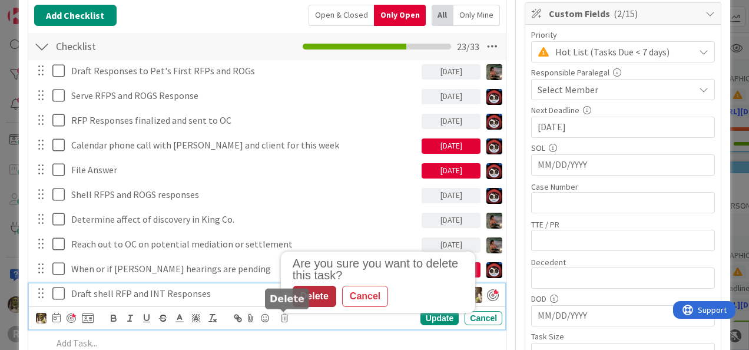
click at [315, 297] on div "Delete" at bounding box center [315, 296] width 44 height 21
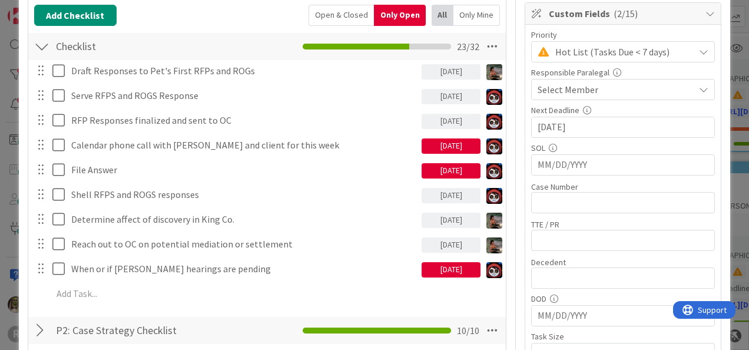
type textarea "x"
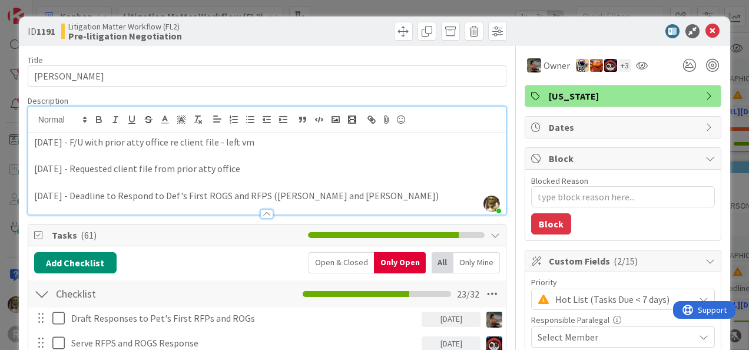
scroll to position [0, 0]
drag, startPoint x: 705, startPoint y: 33, endPoint x: 702, endPoint y: 51, distance: 17.8
click at [706, 33] on icon at bounding box center [713, 31] width 14 height 14
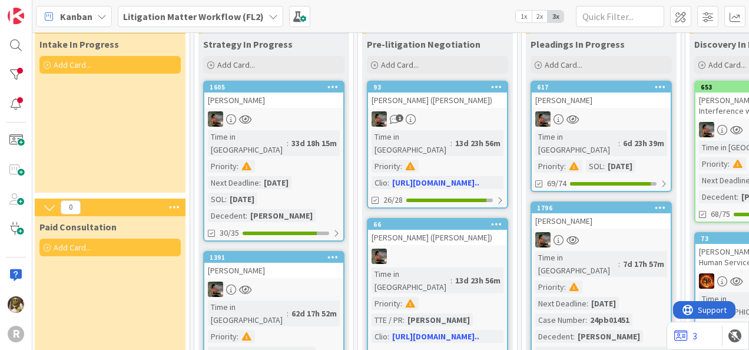
scroll to position [60, 549]
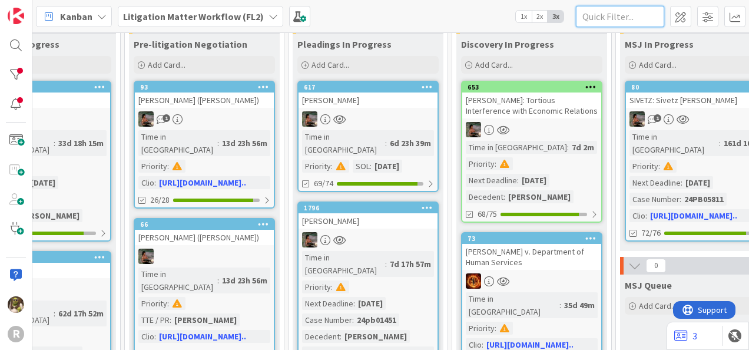
click at [612, 18] on input "text" at bounding box center [620, 16] width 88 height 21
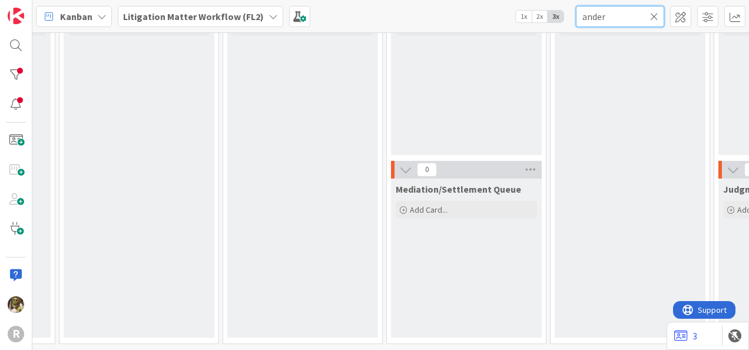
scroll to position [289, 942]
type input "ander"
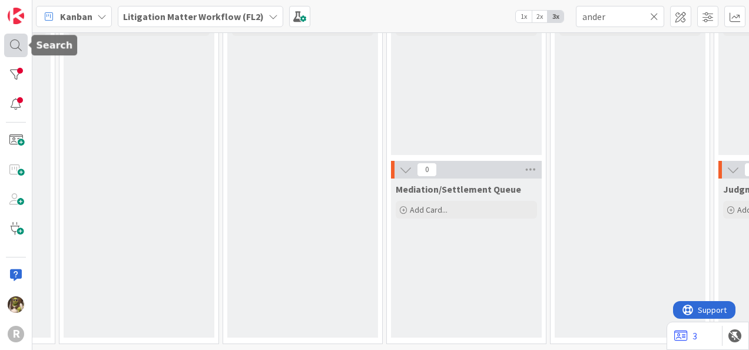
click at [18, 42] on div at bounding box center [16, 46] width 24 height 24
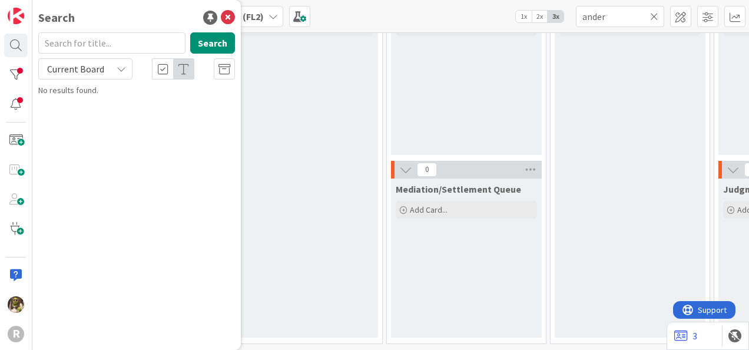
click at [108, 47] on input "text" at bounding box center [111, 42] width 147 height 21
type input "anderson"
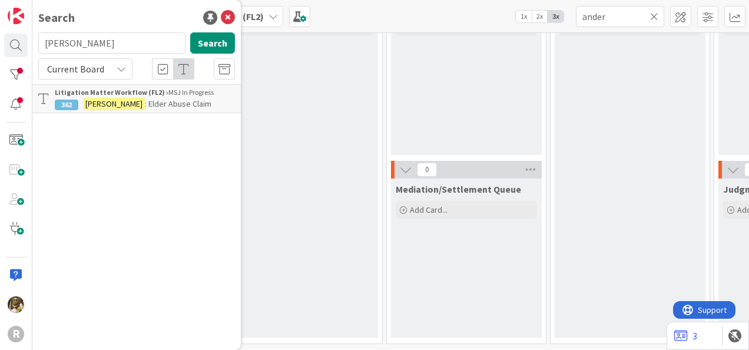
click at [114, 99] on mark "ANDERSON" at bounding box center [114, 104] width 62 height 12
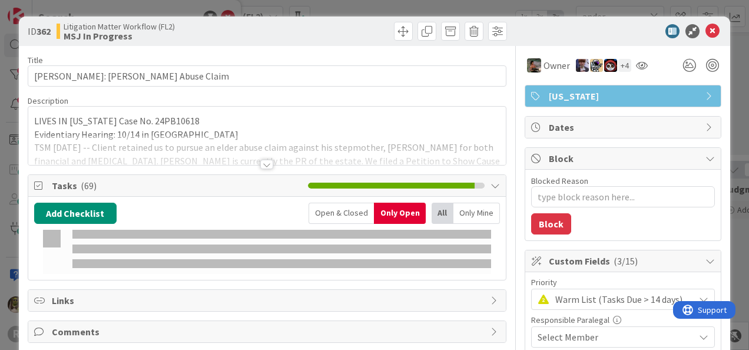
type textarea "x"
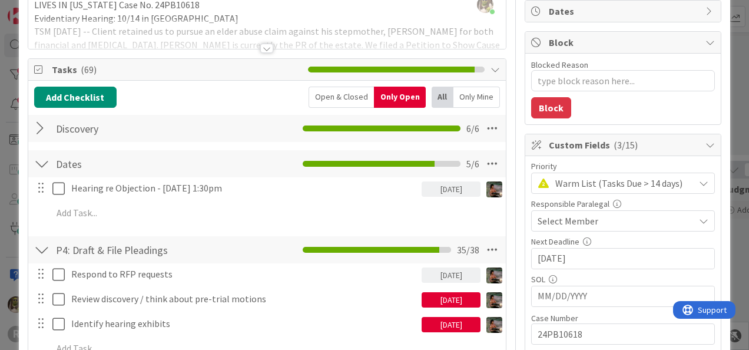
scroll to position [118, 0]
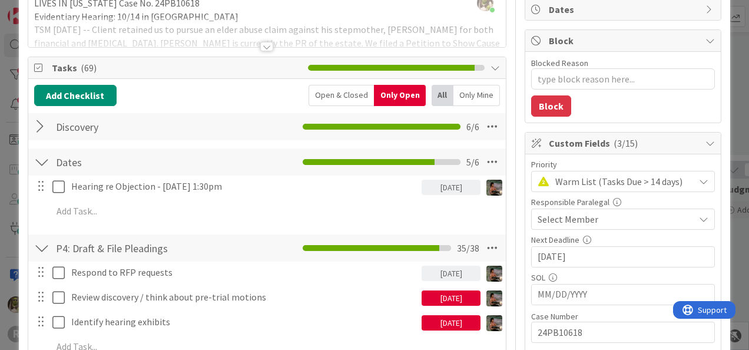
click at [45, 119] on div at bounding box center [41, 126] width 15 height 21
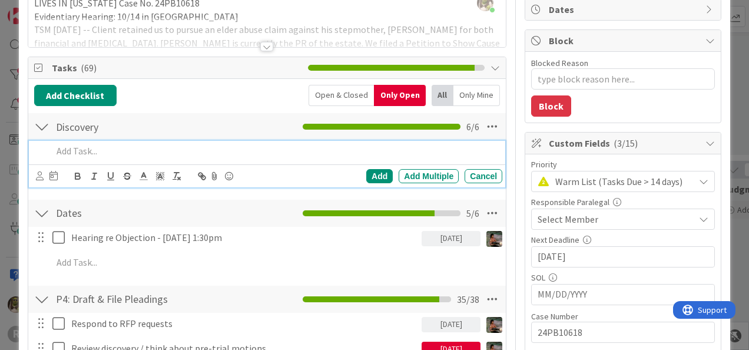
click at [117, 159] on div at bounding box center [275, 151] width 455 height 21
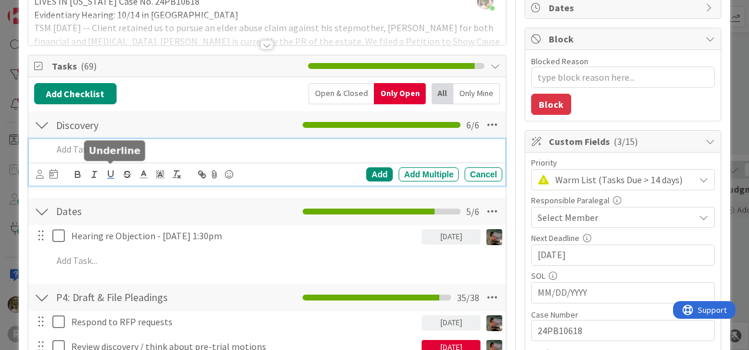
scroll to position [119, 0]
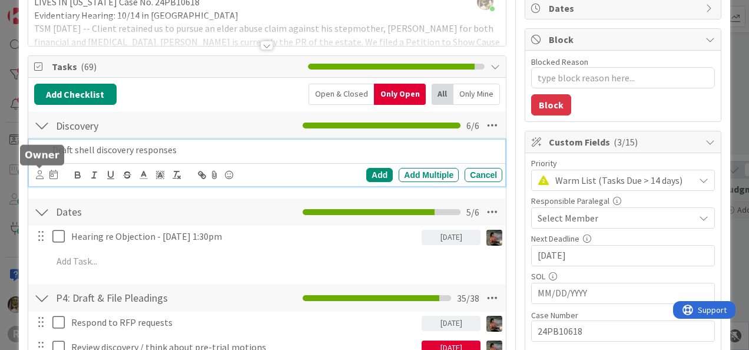
click at [42, 172] on icon at bounding box center [40, 174] width 8 height 9
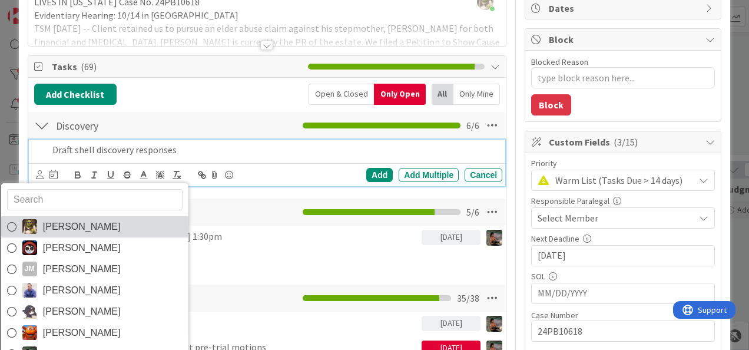
click at [79, 227] on span "[PERSON_NAME]" at bounding box center [81, 227] width 78 height 18
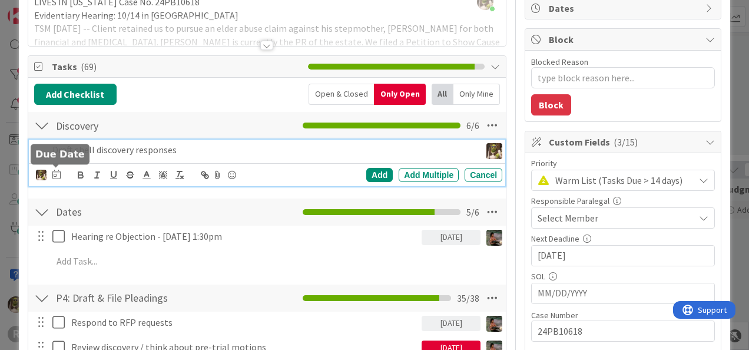
click at [53, 172] on icon at bounding box center [56, 174] width 8 height 9
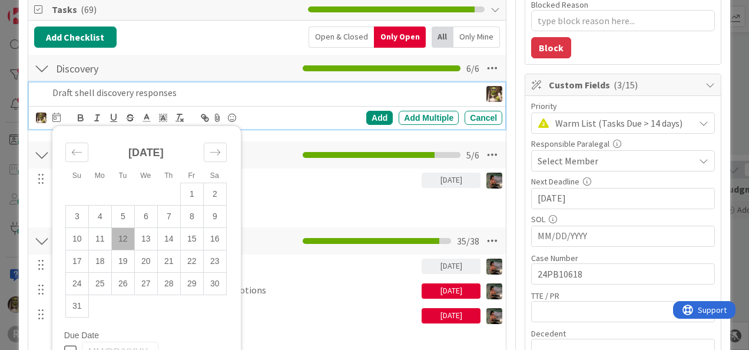
click at [128, 233] on td "12" at bounding box center [122, 238] width 23 height 22
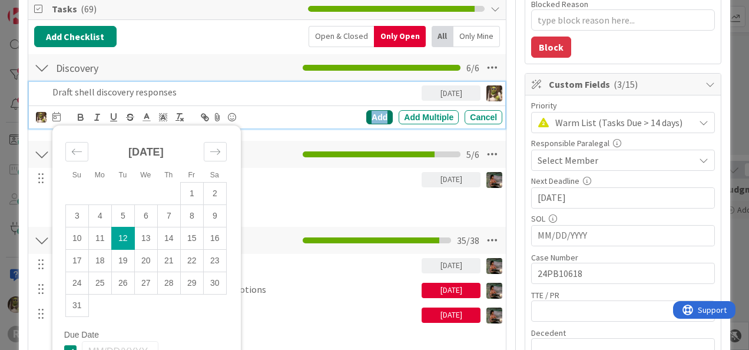
click at [371, 117] on div "Add" at bounding box center [379, 117] width 27 height 14
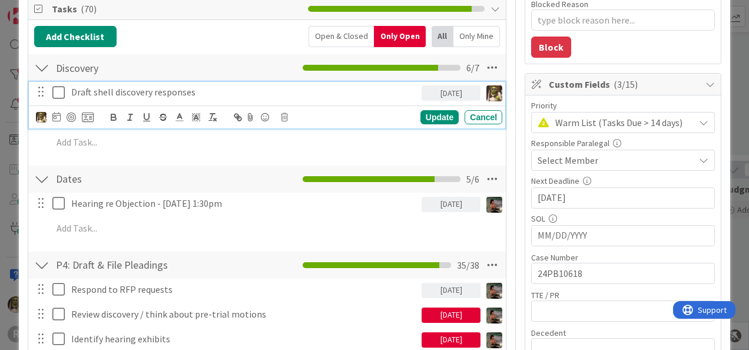
click at [149, 88] on p "Draft shell discovery responses" at bounding box center [244, 92] width 346 height 14
click at [71, 113] on div at bounding box center [71, 117] width 9 height 9
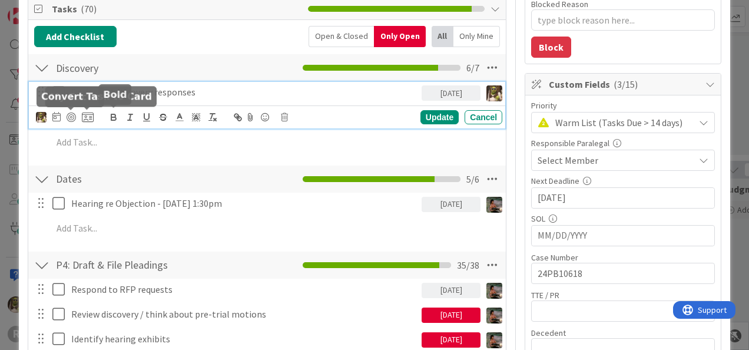
type textarea "x"
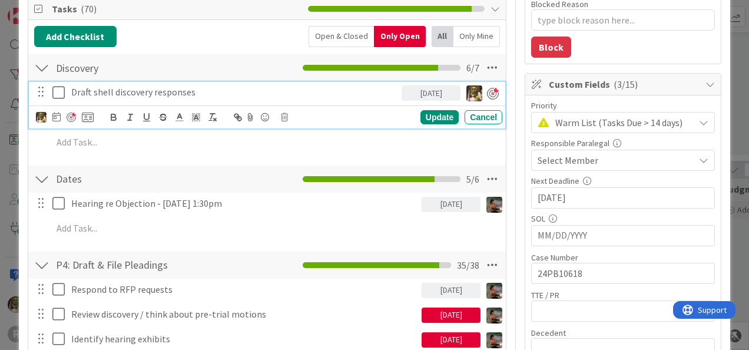
click at [203, 93] on p "Draft shell discovery responses" at bounding box center [234, 92] width 326 height 14
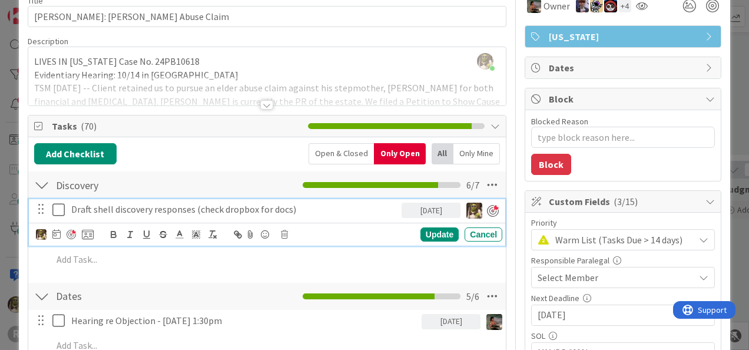
scroll to position [59, 0]
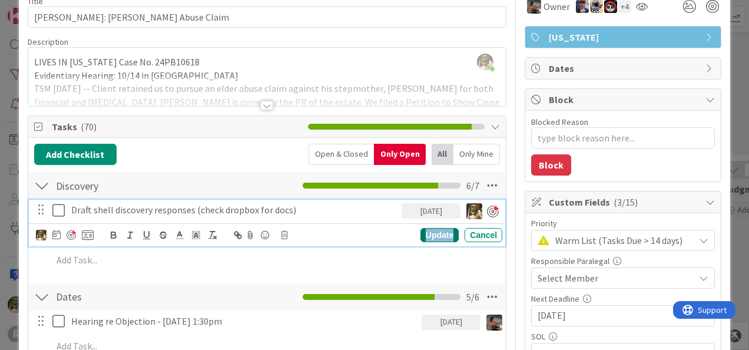
click at [436, 233] on div "Update" at bounding box center [440, 235] width 38 height 14
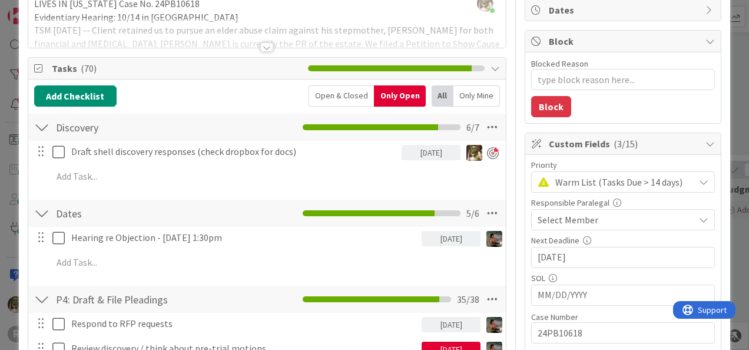
scroll to position [118, 0]
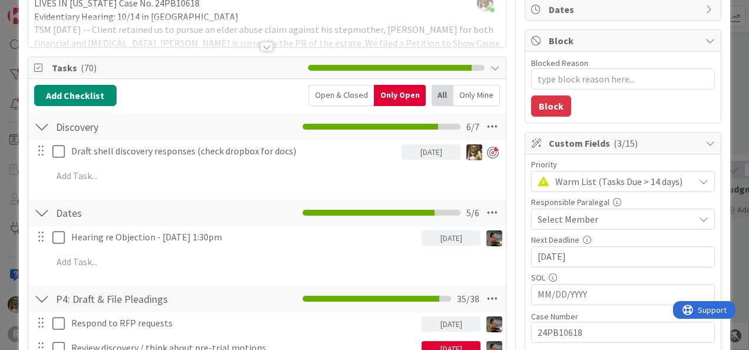
click at [583, 181] on span "Warm List (Tasks Due > 14 days)" at bounding box center [622, 181] width 133 height 16
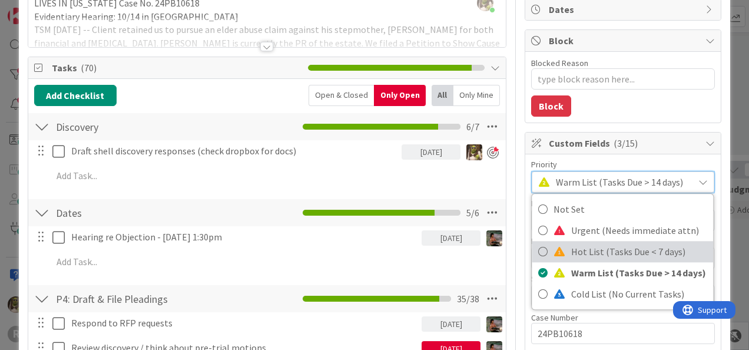
click at [572, 250] on span "Hot List (Tasks Due < 7 days)" at bounding box center [640, 252] width 137 height 18
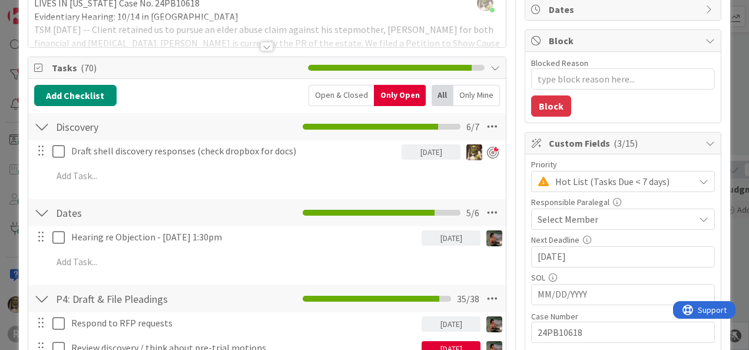
type textarea "x"
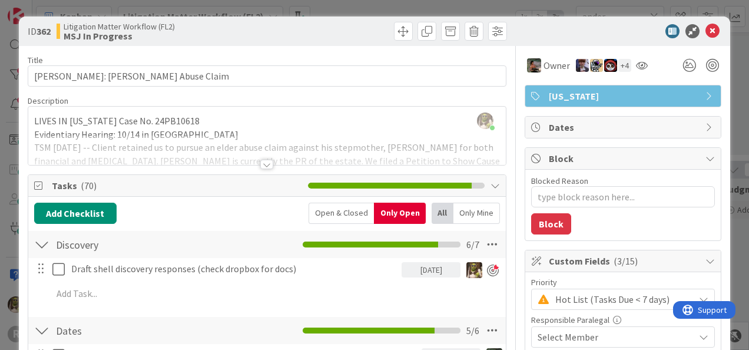
scroll to position [0, 0]
click at [706, 29] on icon at bounding box center [713, 31] width 14 height 14
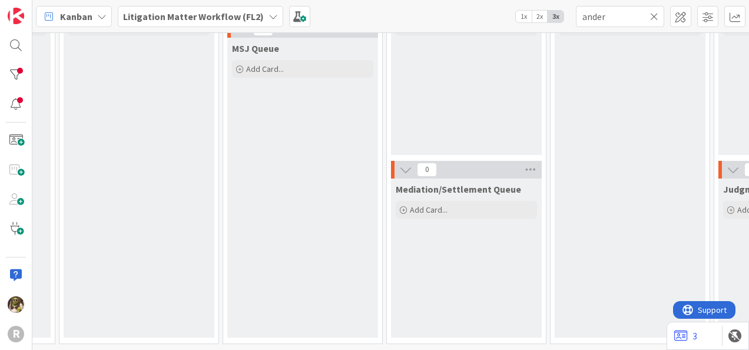
click at [654, 11] on icon at bounding box center [654, 16] width 8 height 11
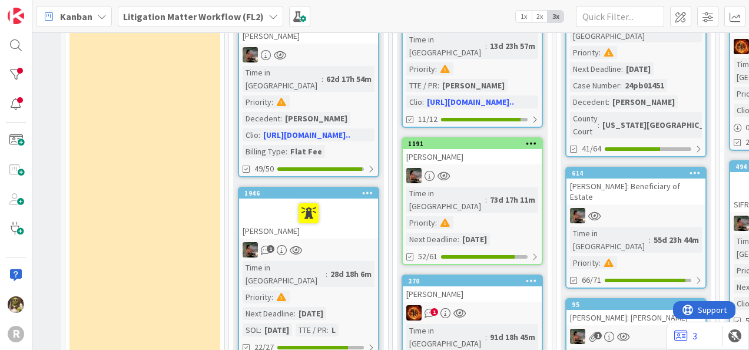
scroll to position [295, 280]
click at [500, 168] on div at bounding box center [472, 175] width 139 height 15
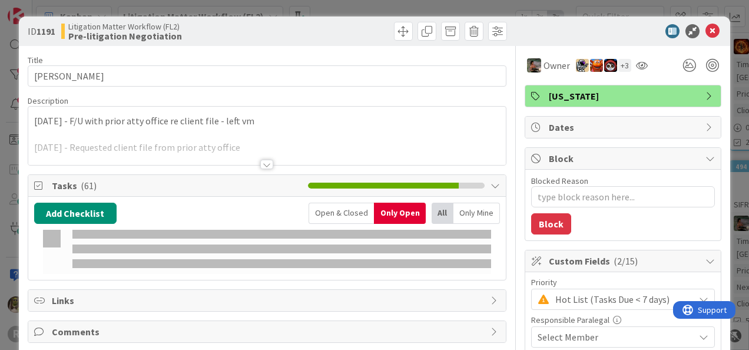
type textarea "x"
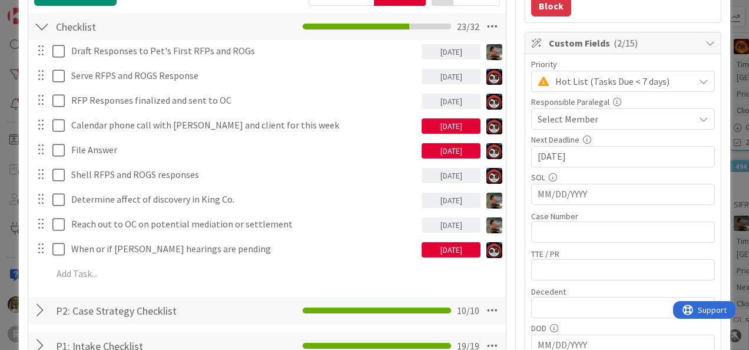
scroll to position [218, 0]
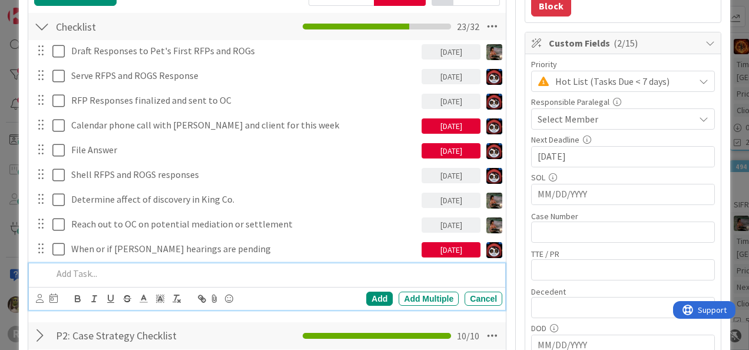
click at [74, 271] on p at bounding box center [274, 274] width 445 height 14
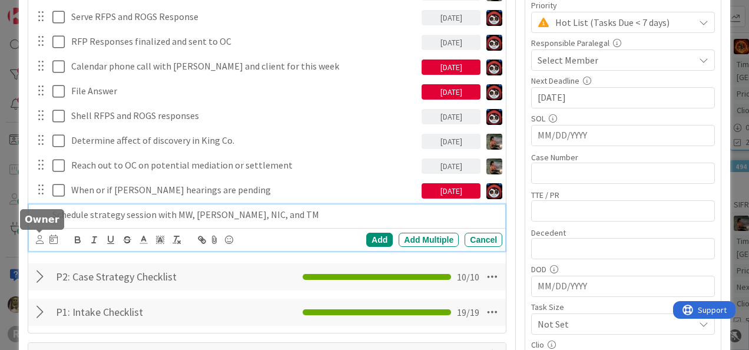
scroll to position [277, 0]
click at [40, 236] on icon at bounding box center [40, 239] width 8 height 9
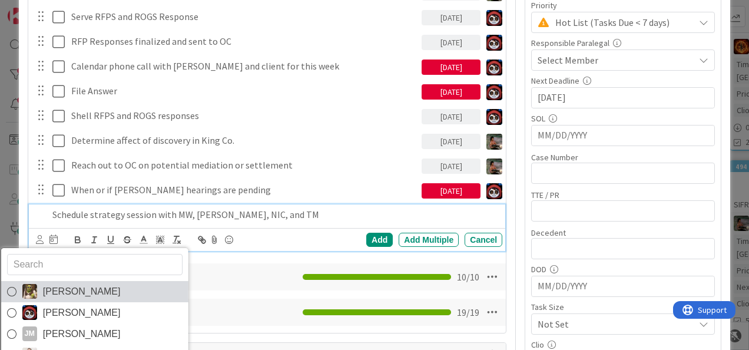
click at [58, 283] on span "[PERSON_NAME]" at bounding box center [81, 292] width 78 height 18
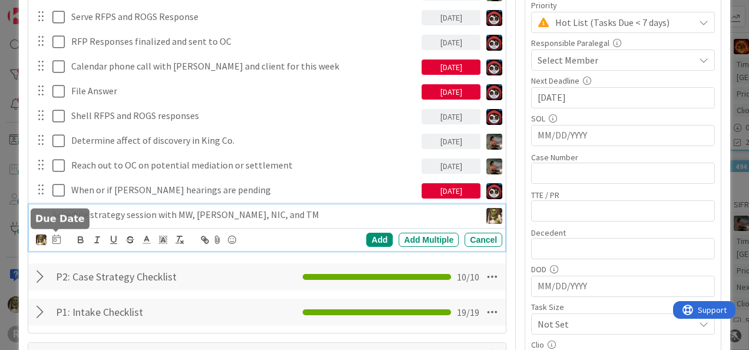
click at [59, 237] on icon at bounding box center [56, 238] width 8 height 9
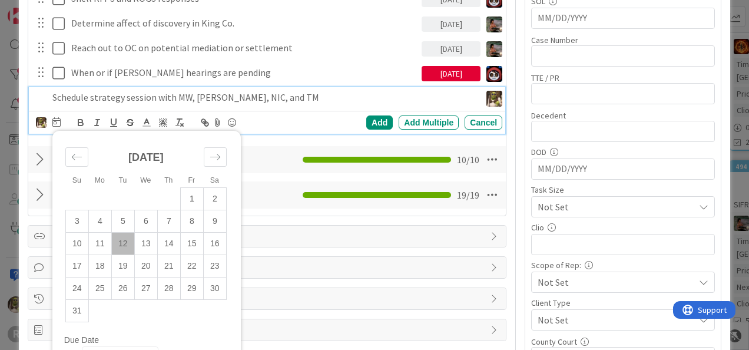
scroll to position [395, 0]
click at [122, 236] on td "12" at bounding box center [122, 243] width 23 height 22
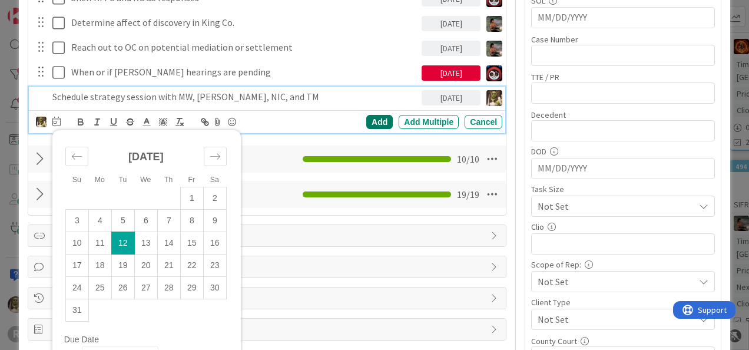
click at [369, 117] on div "Add" at bounding box center [379, 122] width 27 height 14
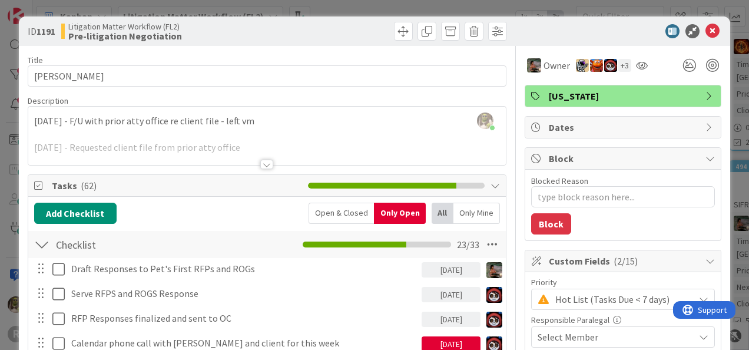
scroll to position [0, 0]
click at [708, 32] on icon at bounding box center [713, 31] width 14 height 14
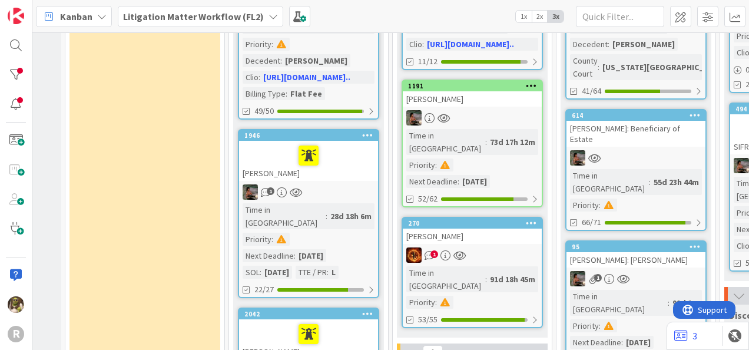
scroll to position [352, 280]
click at [501, 247] on div "1" at bounding box center [472, 254] width 139 height 15
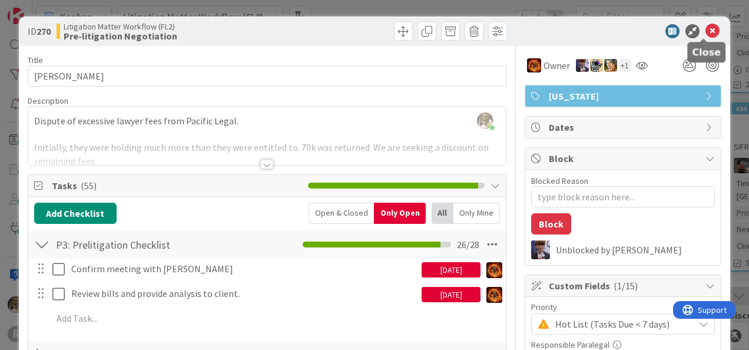
click at [706, 25] on icon at bounding box center [713, 31] width 14 height 14
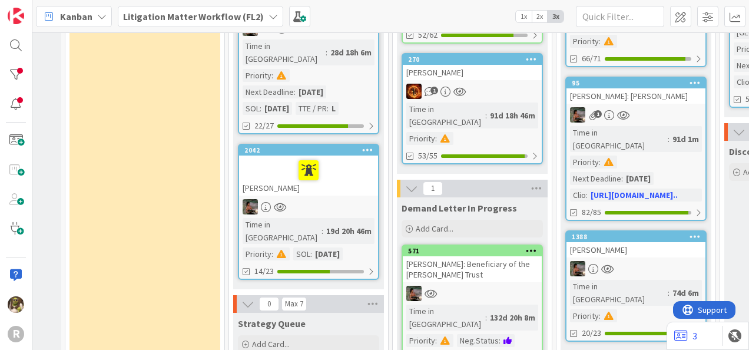
scroll to position [517, 280]
click at [476, 256] on div "[PERSON_NAME]: Beneficiary of the [PERSON_NAME] Trust" at bounding box center [472, 269] width 139 height 26
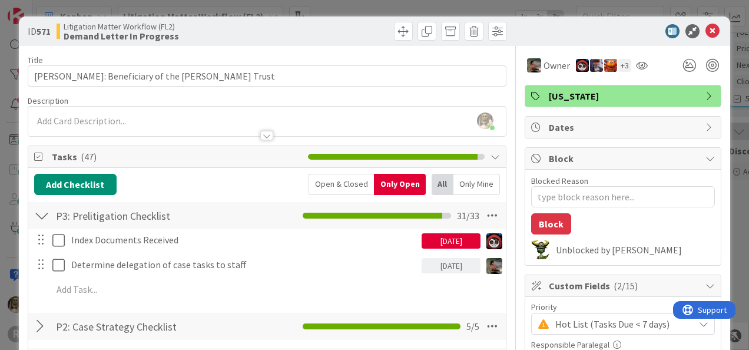
drag, startPoint x: 474, startPoint y: 216, endPoint x: 475, endPoint y: 181, distance: 34.2
drag, startPoint x: 475, startPoint y: 181, endPoint x: 174, endPoint y: 158, distance: 301.9
click at [174, 158] on span "Tasks ( 47 )" at bounding box center [177, 157] width 250 height 14
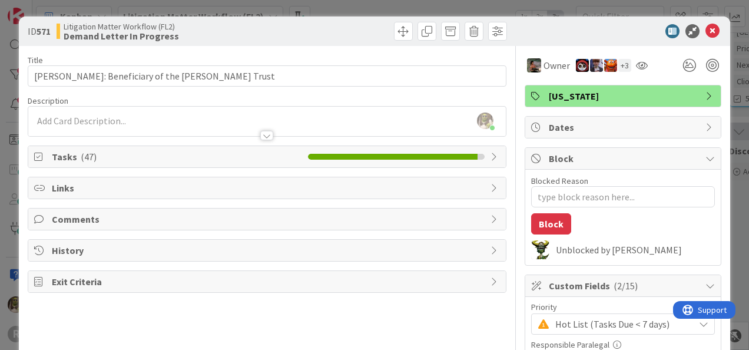
click at [186, 159] on span "Tasks ( 47 )" at bounding box center [177, 157] width 250 height 14
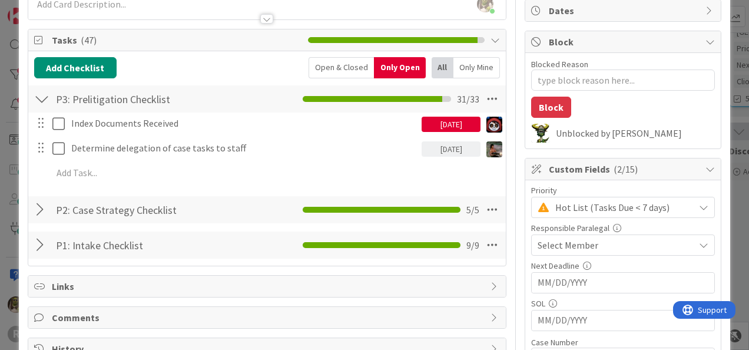
scroll to position [117, 0]
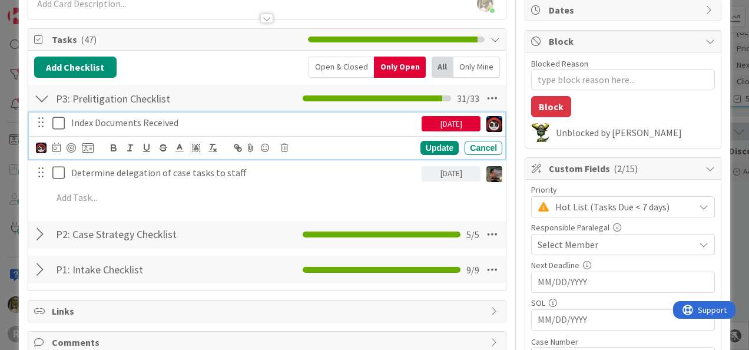
click at [328, 119] on p "Index Documents Received" at bounding box center [244, 123] width 346 height 14
click at [41, 145] on img at bounding box center [41, 148] width 11 height 11
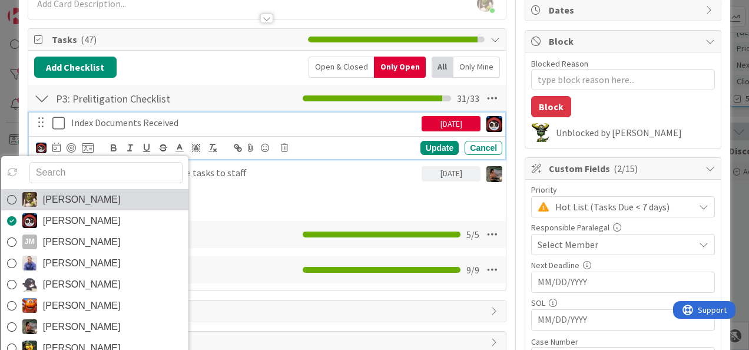
click at [38, 189] on link "[PERSON_NAME]" at bounding box center [94, 199] width 187 height 21
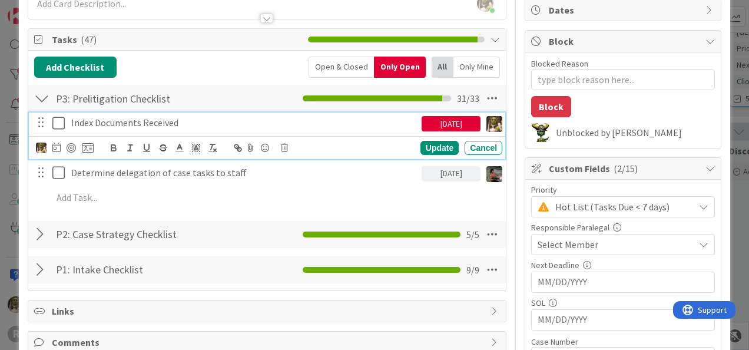
type textarea "x"
click at [58, 143] on icon at bounding box center [56, 147] width 8 height 9
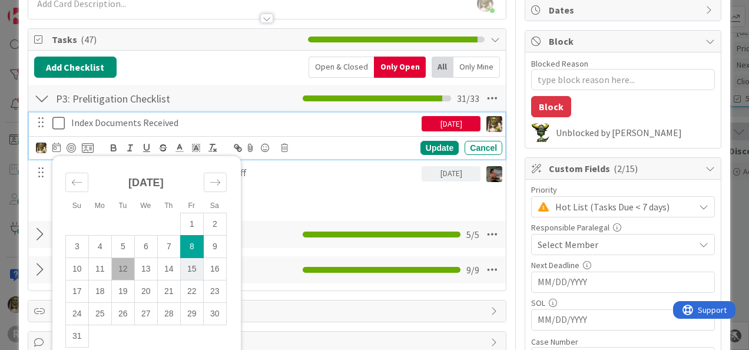
click at [196, 269] on td "15" at bounding box center [191, 268] width 23 height 22
type input "[DATE]"
type textarea "x"
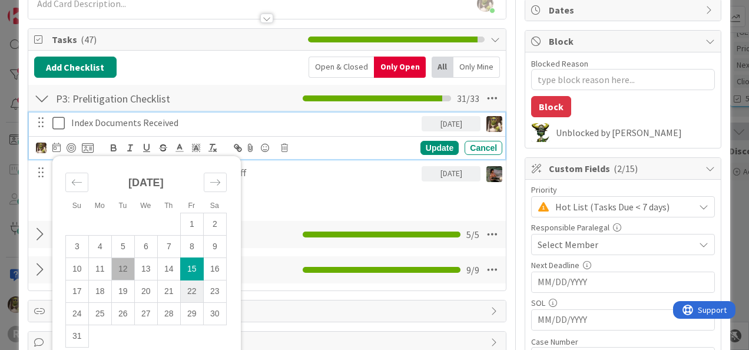
click at [198, 288] on td "22" at bounding box center [191, 291] width 23 height 22
type input "[DATE]"
type textarea "x"
click at [192, 314] on td "29" at bounding box center [191, 313] width 23 height 22
type input "[DATE]"
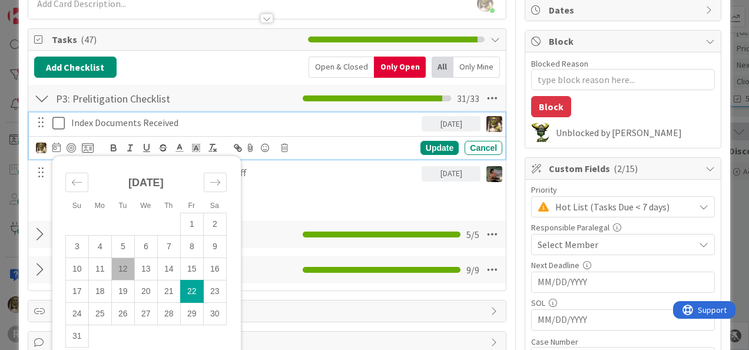
type textarea "x"
click at [437, 142] on div "Update" at bounding box center [440, 148] width 38 height 14
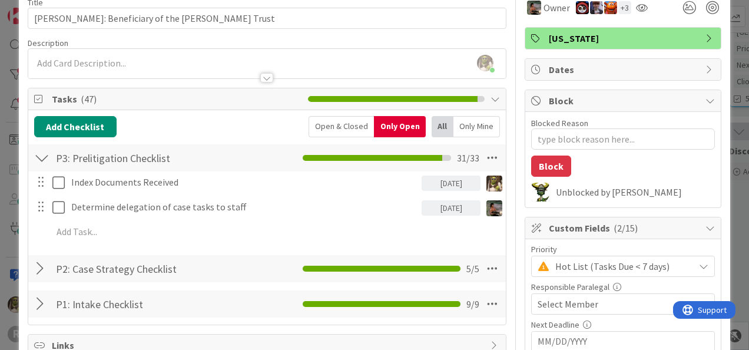
scroll to position [58, 0]
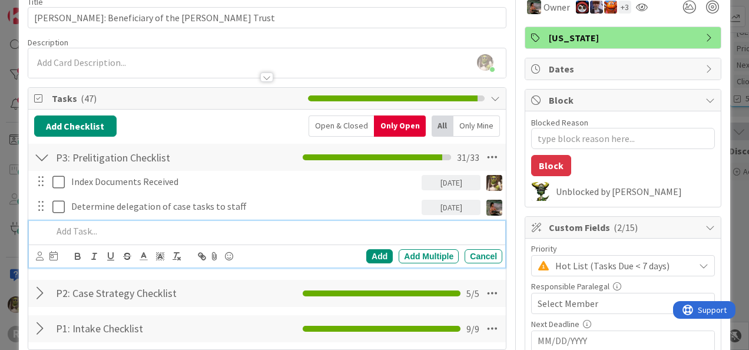
click at [98, 233] on p at bounding box center [274, 231] width 445 height 14
click at [467, 255] on div "Cancel" at bounding box center [484, 256] width 38 height 14
click at [111, 228] on p at bounding box center [274, 231] width 445 height 14
click at [39, 252] on icon at bounding box center [40, 256] width 8 height 9
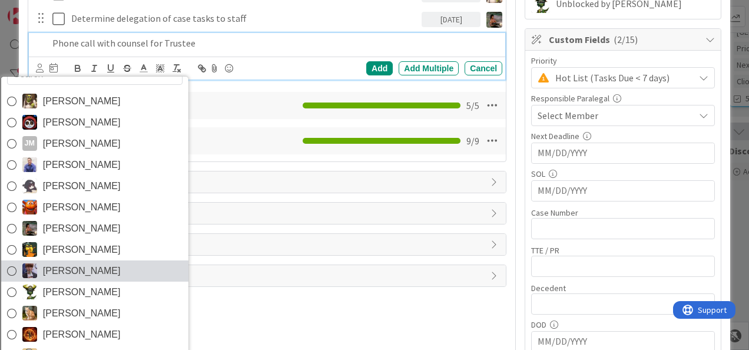
scroll to position [246, 0]
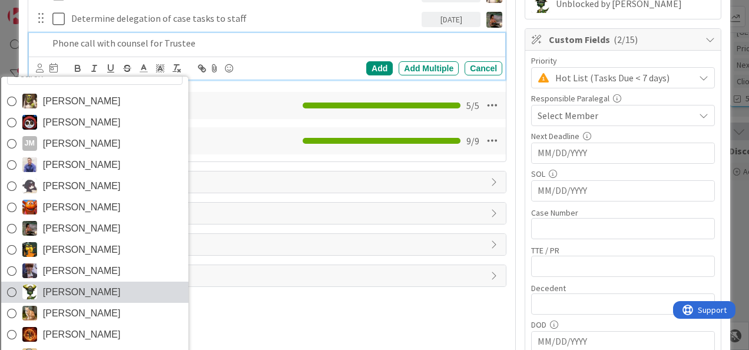
click at [68, 293] on span "[PERSON_NAME]" at bounding box center [81, 292] width 78 height 18
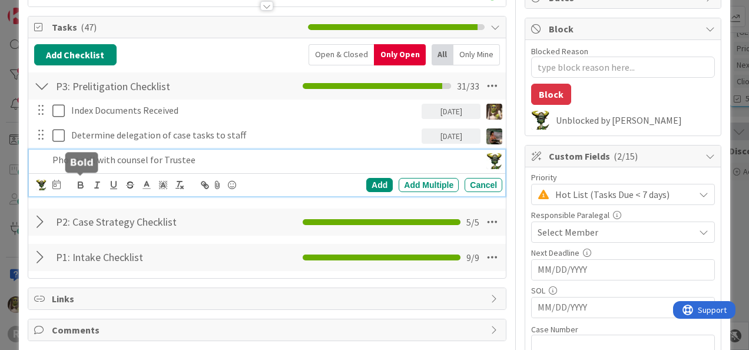
scroll to position [129, 0]
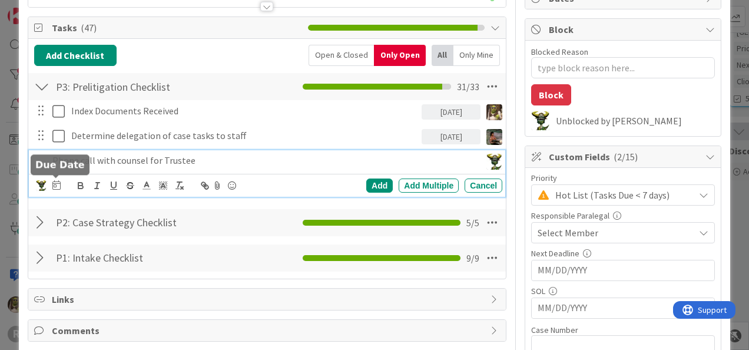
click at [57, 185] on icon at bounding box center [56, 184] width 8 height 9
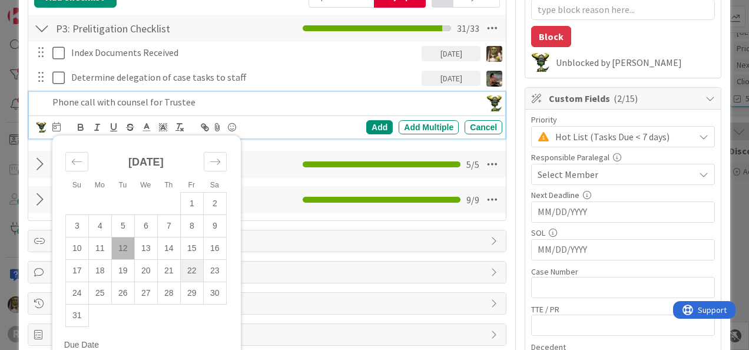
scroll to position [187, 0]
click at [175, 265] on td "21" at bounding box center [168, 270] width 23 height 22
click at [372, 125] on div "Add" at bounding box center [379, 127] width 27 height 14
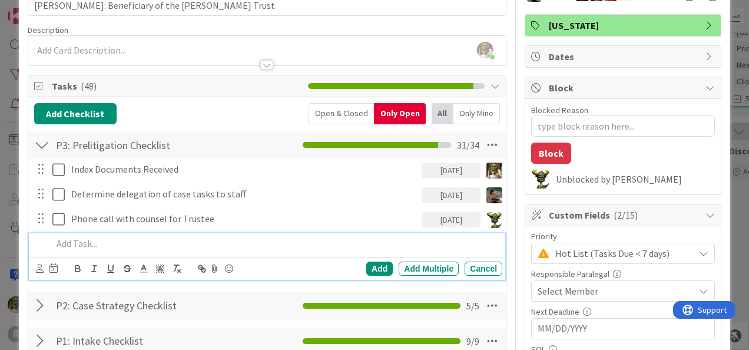
click at [75, 241] on p at bounding box center [274, 244] width 445 height 14
click at [38, 267] on icon at bounding box center [40, 268] width 8 height 9
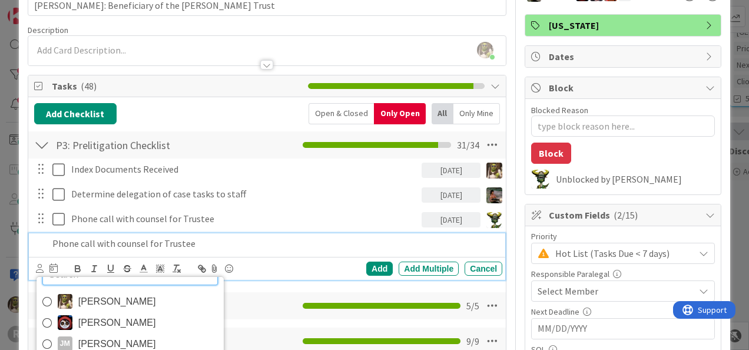
scroll to position [441, 0]
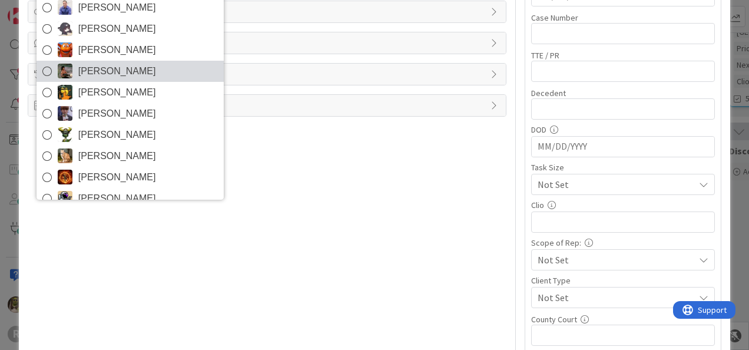
click at [105, 64] on span "[PERSON_NAME]" at bounding box center [117, 71] width 78 height 18
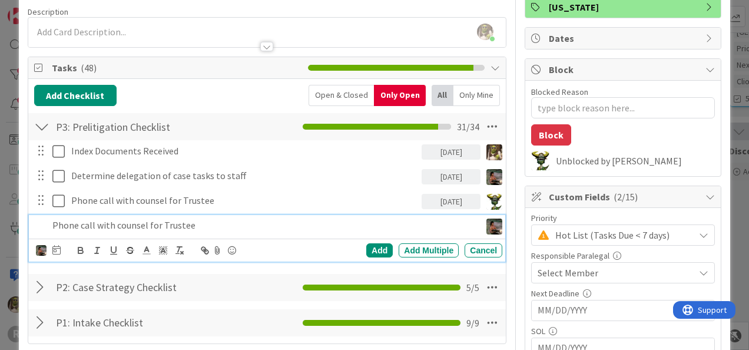
scroll to position [88, 0]
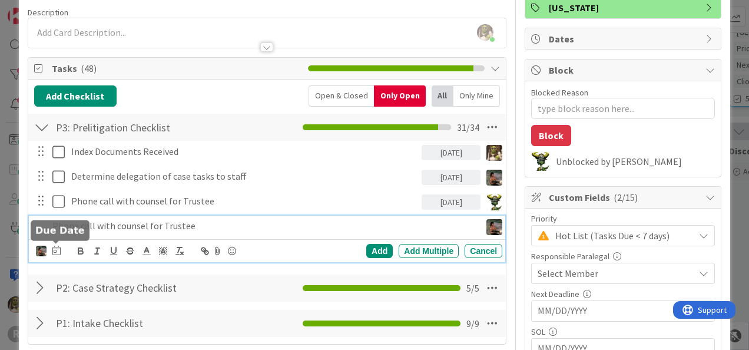
click at [59, 249] on icon at bounding box center [56, 250] width 8 height 9
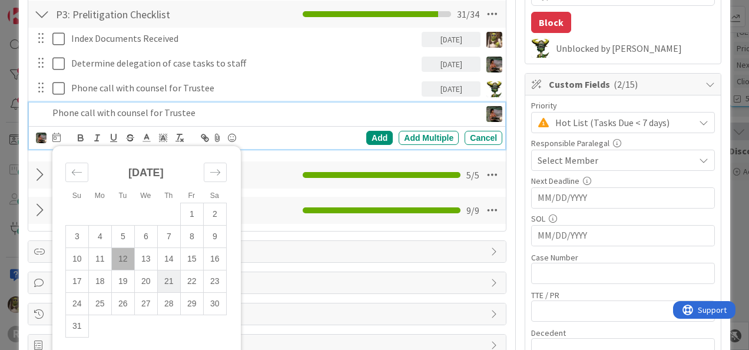
click at [174, 285] on td "21" at bounding box center [168, 281] width 23 height 22
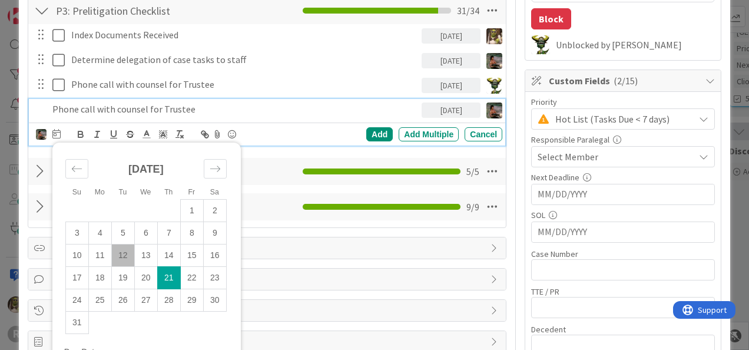
scroll to position [205, 0]
click at [374, 131] on div "Add" at bounding box center [379, 134] width 27 height 14
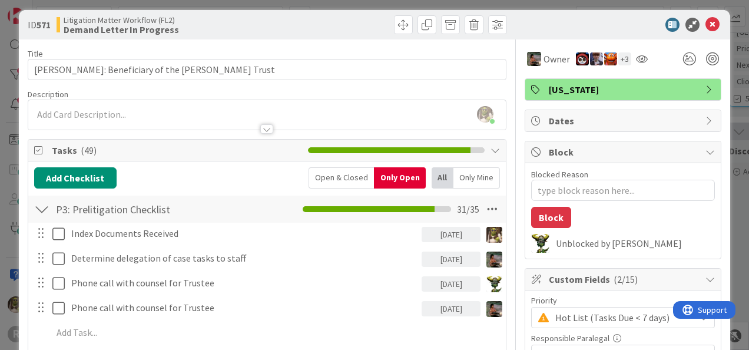
scroll to position [0, 0]
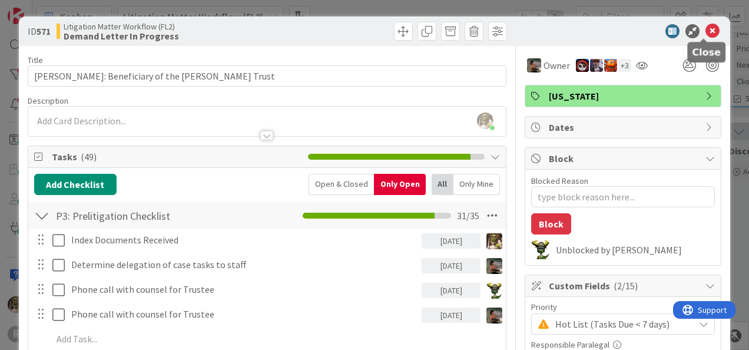
click at [706, 32] on icon at bounding box center [713, 31] width 14 height 14
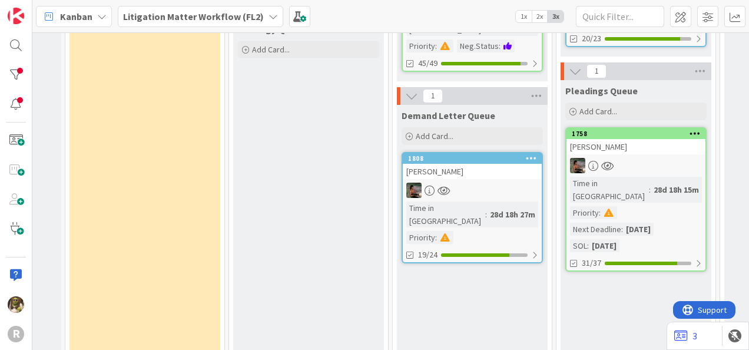
scroll to position [811, 280]
click at [517, 152] on link "1808 ANDREWS, MICHAEL Time in Column : 28d 18h 27m Priority : 19/24" at bounding box center [472, 207] width 141 height 111
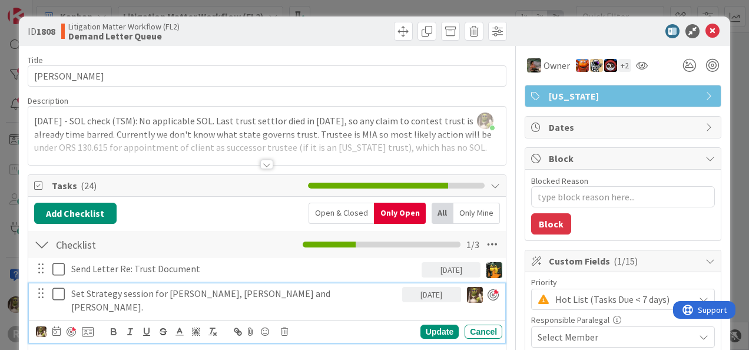
click at [58, 297] on icon at bounding box center [61, 294] width 18 height 14
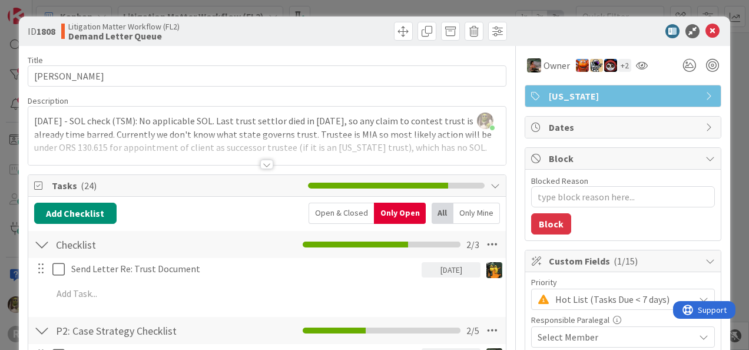
type textarea "x"
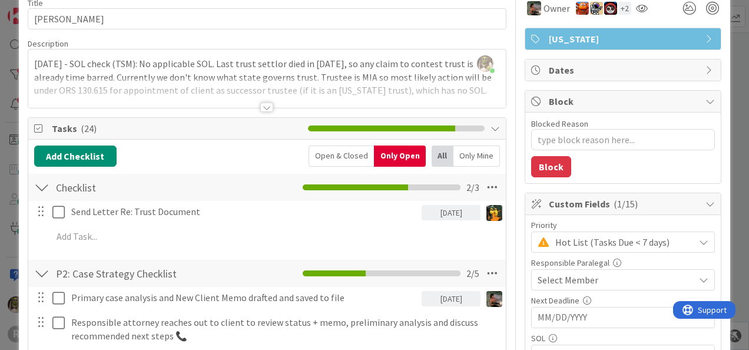
click at [260, 109] on div at bounding box center [266, 107] width 13 height 9
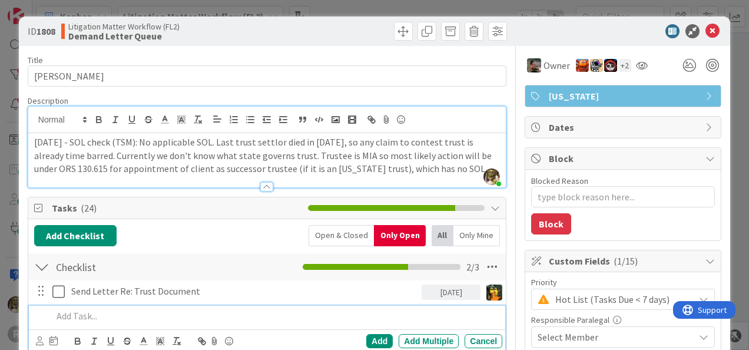
click at [96, 316] on p at bounding box center [274, 316] width 445 height 14
click at [457, 290] on div "[DATE]" at bounding box center [451, 292] width 59 height 15
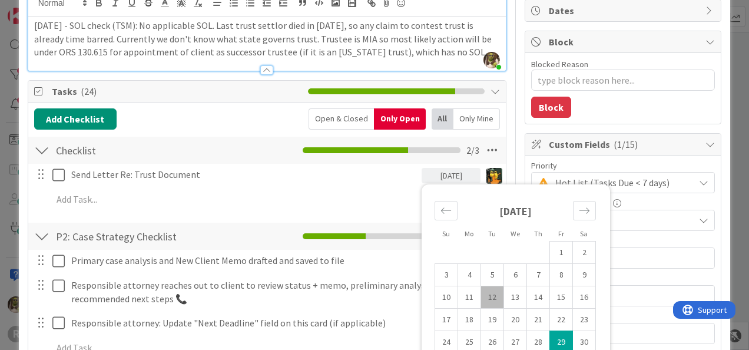
scroll to position [117, 0]
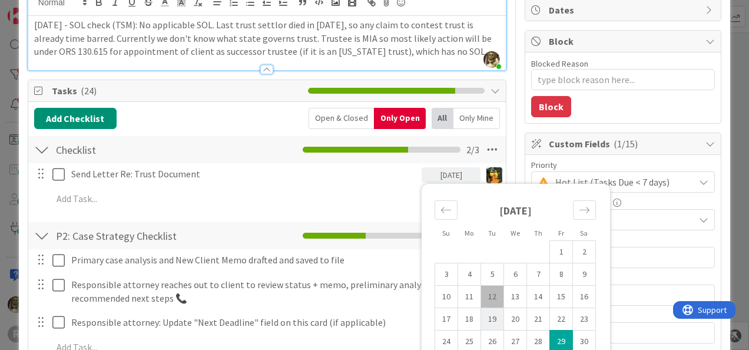
click at [487, 317] on td "19" at bounding box center [492, 319] width 23 height 22
type input "[DATE]"
type textarea "x"
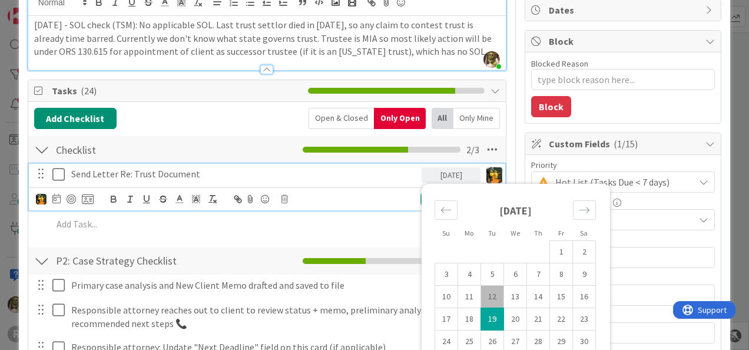
click at [324, 180] on div "Send Letter Re: Trust Document" at bounding box center [244, 174] width 355 height 21
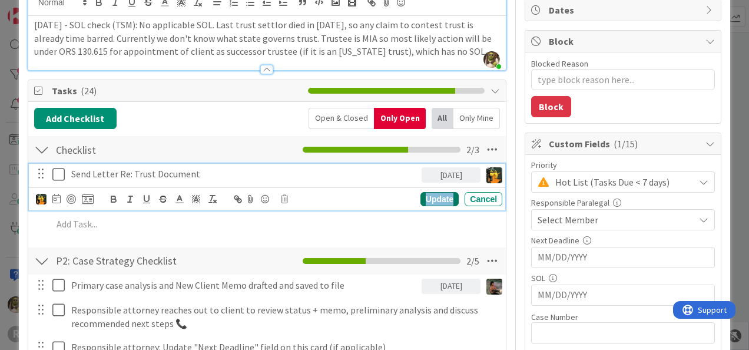
click at [427, 197] on div "Update" at bounding box center [440, 199] width 38 height 14
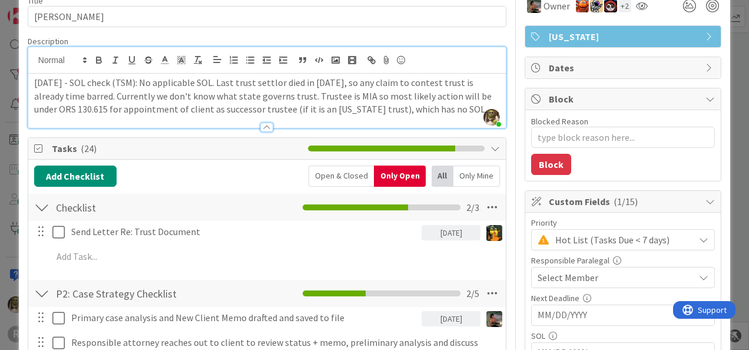
scroll to position [59, 0]
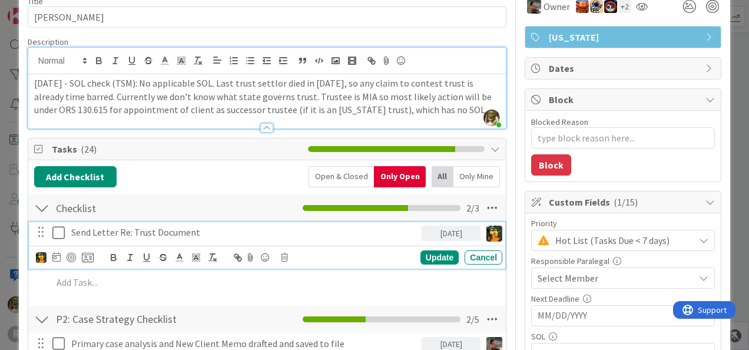
click at [230, 233] on p "Send Letter Re: Trust Document" at bounding box center [244, 233] width 346 height 14
click at [115, 229] on p "Send Letter Re: Trust Document" at bounding box center [244, 233] width 346 height 14
click at [444, 259] on div "Update" at bounding box center [440, 257] width 38 height 14
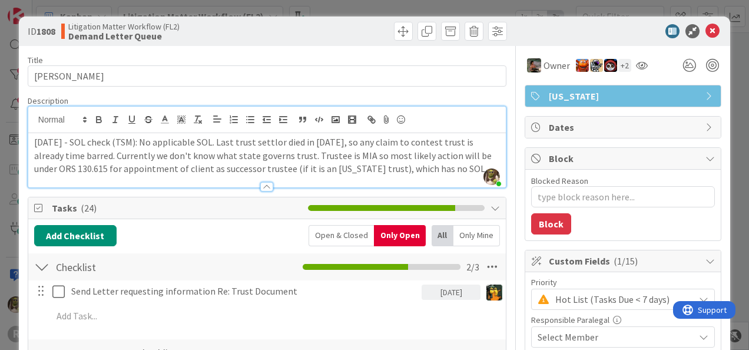
scroll to position [0, 0]
click at [706, 26] on icon at bounding box center [713, 31] width 14 height 14
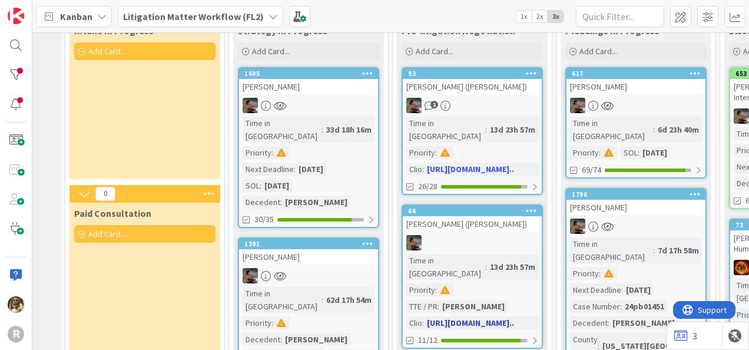
scroll to position [0, 280]
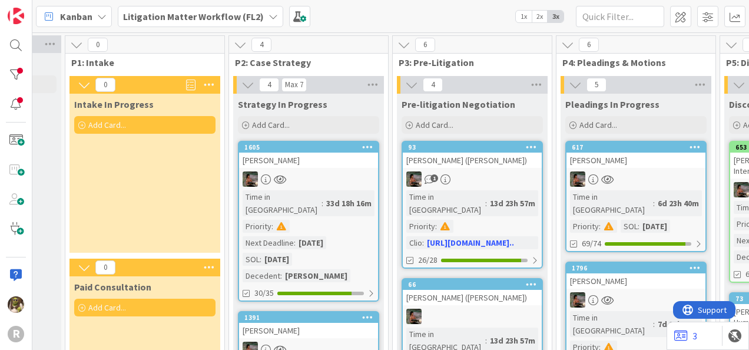
click at [316, 161] on div "[PERSON_NAME]" at bounding box center [308, 160] width 139 height 15
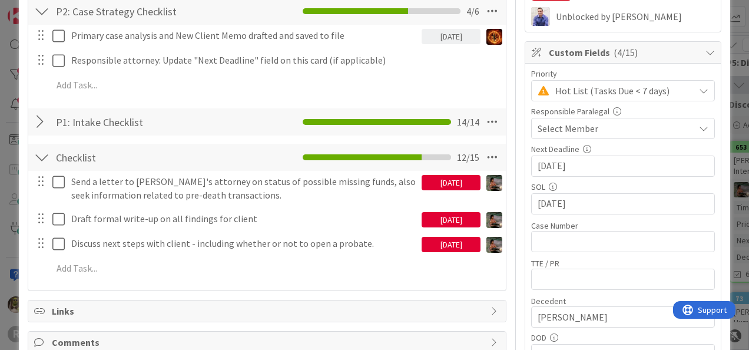
scroll to position [234, 0]
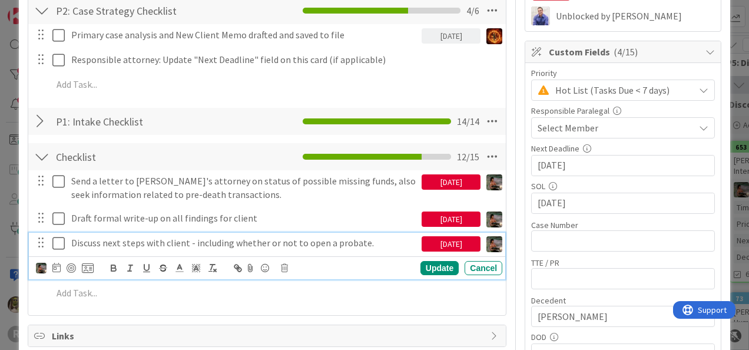
click at [58, 242] on icon at bounding box center [61, 243] width 18 height 14
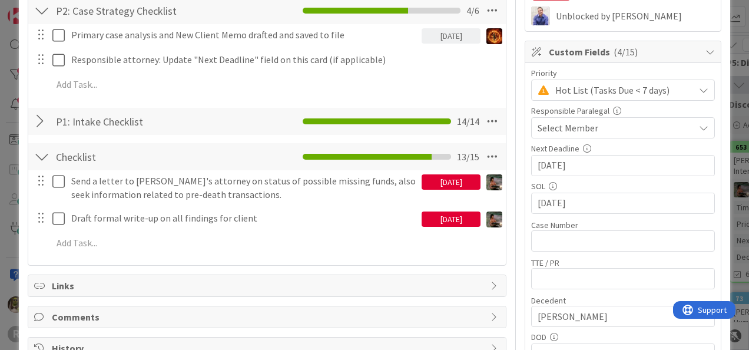
type textarea "x"
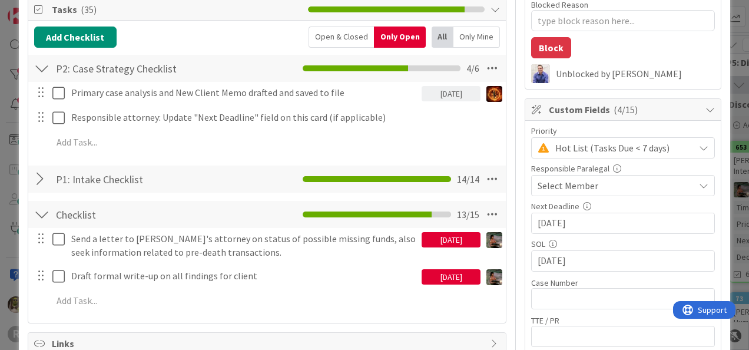
scroll to position [176, 0]
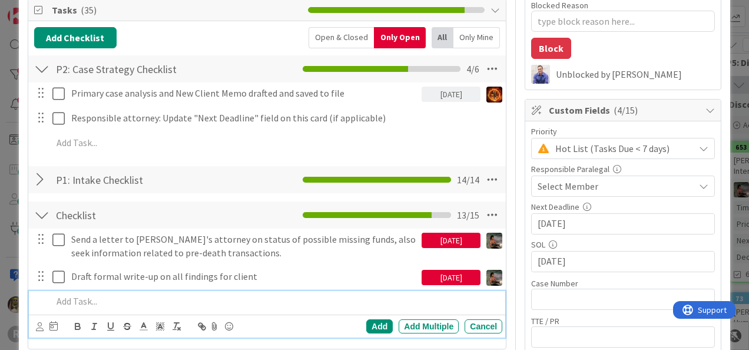
click at [87, 304] on p at bounding box center [274, 302] width 445 height 14
click at [39, 328] on icon at bounding box center [40, 326] width 8 height 9
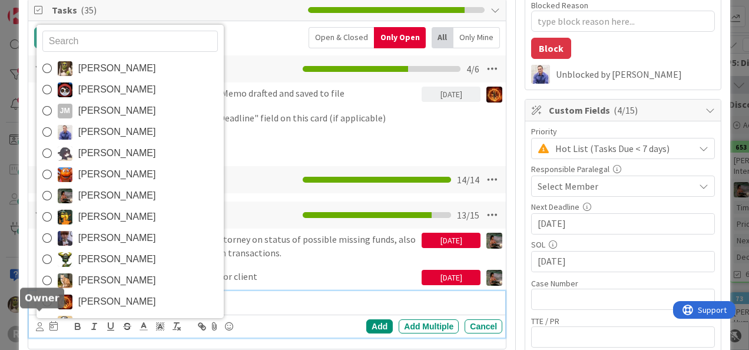
scroll to position [184, 0]
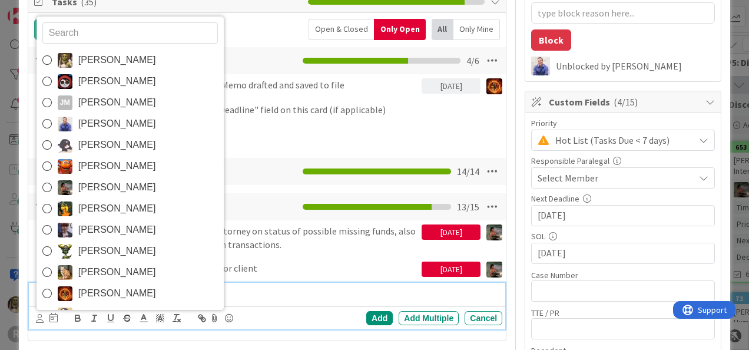
click at [107, 211] on span "[PERSON_NAME]" at bounding box center [117, 209] width 78 height 18
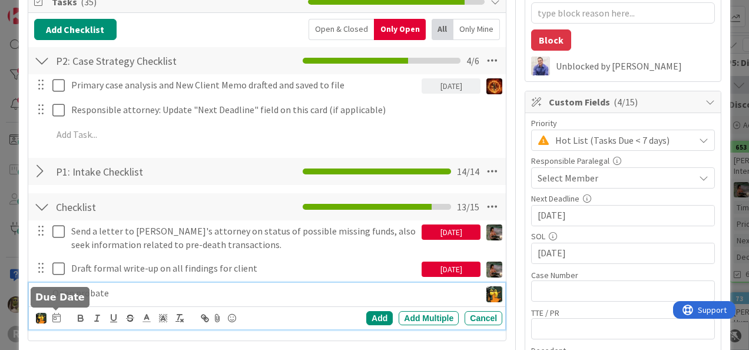
click at [54, 313] on icon at bounding box center [56, 317] width 8 height 9
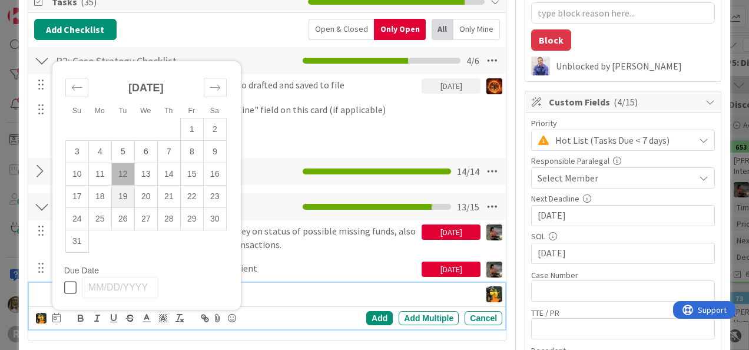
click at [127, 199] on td "19" at bounding box center [122, 197] width 23 height 22
click at [375, 316] on div "Add" at bounding box center [379, 318] width 27 height 14
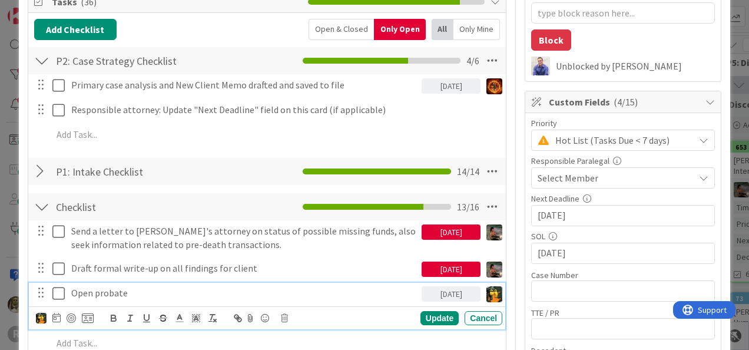
click at [153, 293] on p "Open probate" at bounding box center [244, 293] width 346 height 14
click at [428, 316] on div "Update" at bounding box center [440, 318] width 38 height 14
click at [201, 292] on p "Open probate" at bounding box center [244, 293] width 346 height 14
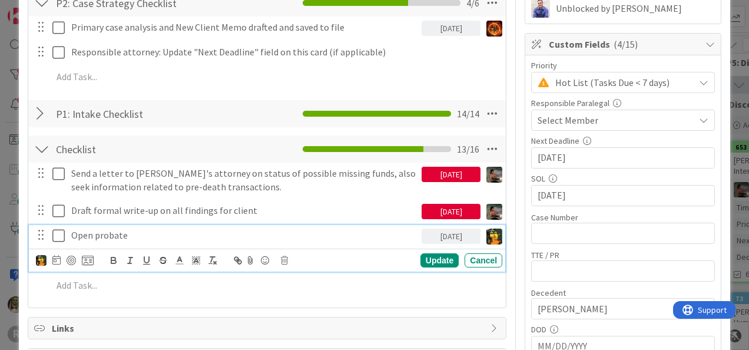
scroll to position [242, 0]
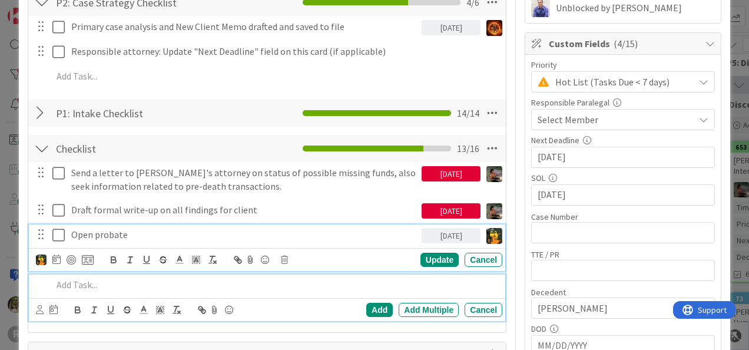
click at [84, 286] on p at bounding box center [274, 285] width 445 height 14
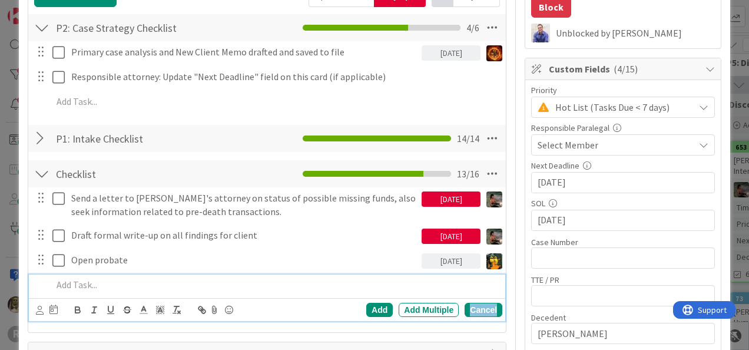
click at [485, 314] on div "Cancel" at bounding box center [484, 310] width 38 height 14
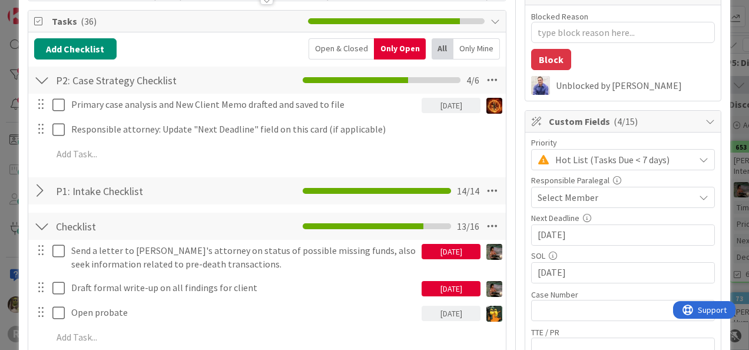
scroll to position [165, 0]
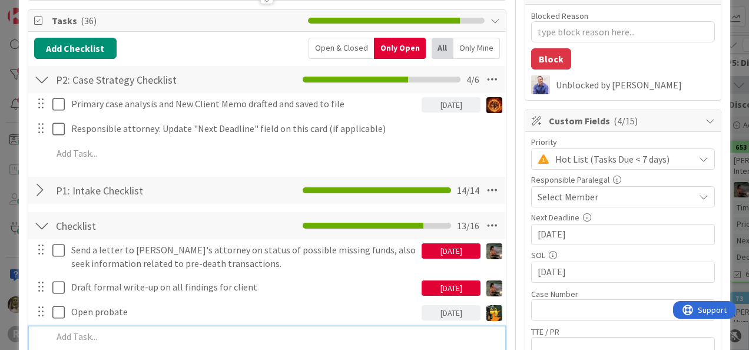
click at [73, 338] on p at bounding box center [274, 337] width 445 height 14
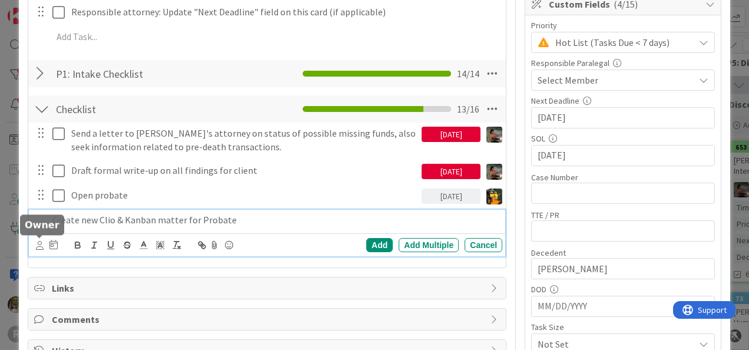
click at [40, 244] on icon at bounding box center [40, 245] width 8 height 9
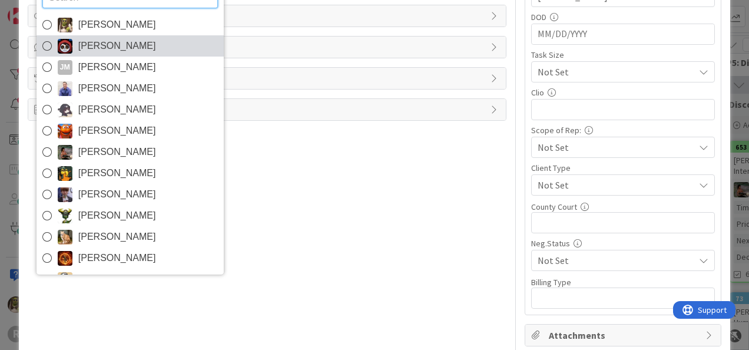
scroll to position [554, 0]
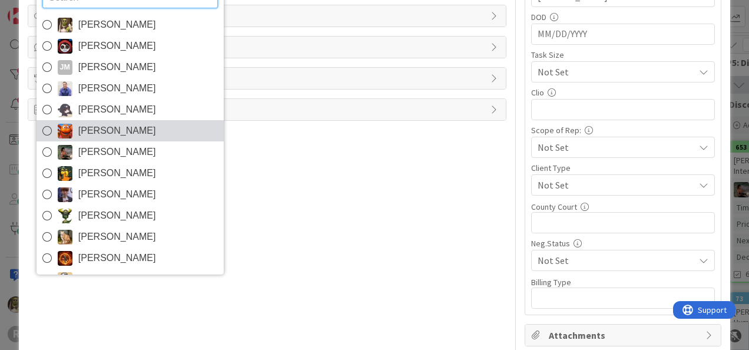
click at [42, 130] on icon at bounding box center [46, 131] width 9 height 18
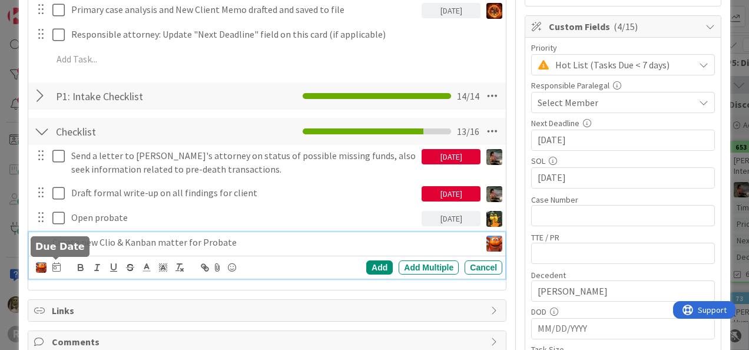
click at [52, 266] on icon at bounding box center [56, 266] width 8 height 9
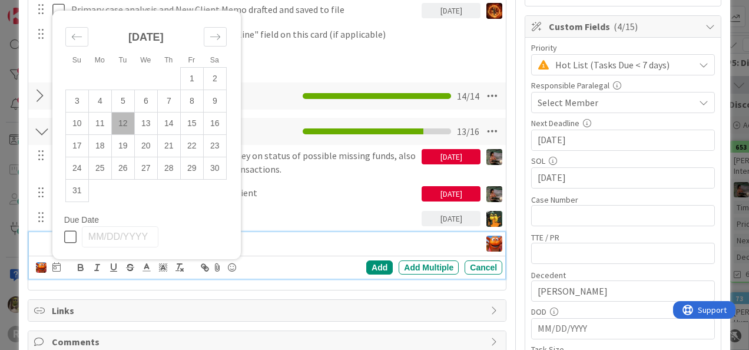
click at [124, 123] on td "12" at bounding box center [122, 124] width 23 height 22
click at [374, 265] on div "Add" at bounding box center [379, 267] width 27 height 14
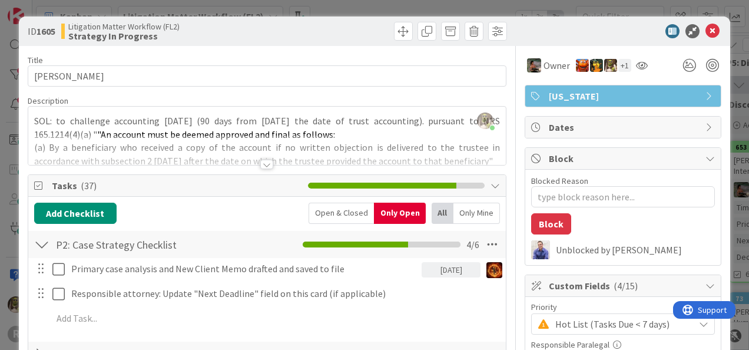
scroll to position [0, 0]
click at [706, 32] on icon at bounding box center [713, 31] width 14 height 14
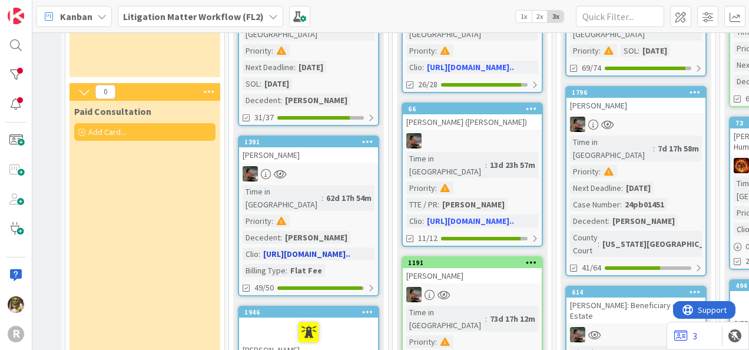
scroll to position [176, 280]
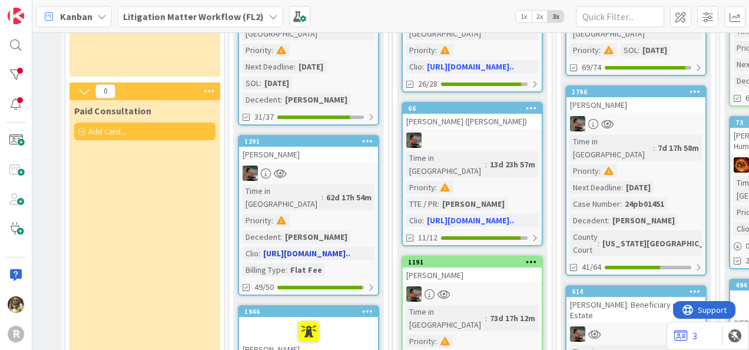
click at [298, 151] on link "1391 FINAU, Crystal Time in Column : 62d 17h 54m Priority : Decedent : Nettie P…" at bounding box center [308, 215] width 141 height 161
type textarea "x"
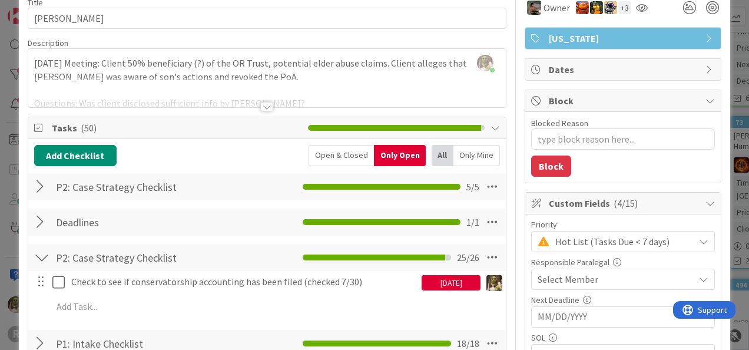
scroll to position [58, 0]
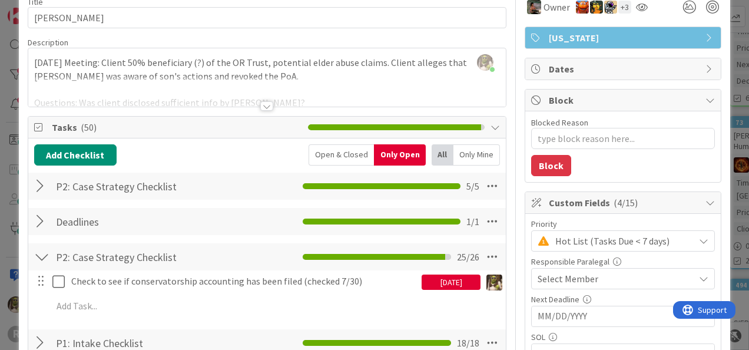
click at [451, 276] on div "[DATE]" at bounding box center [451, 282] width 59 height 15
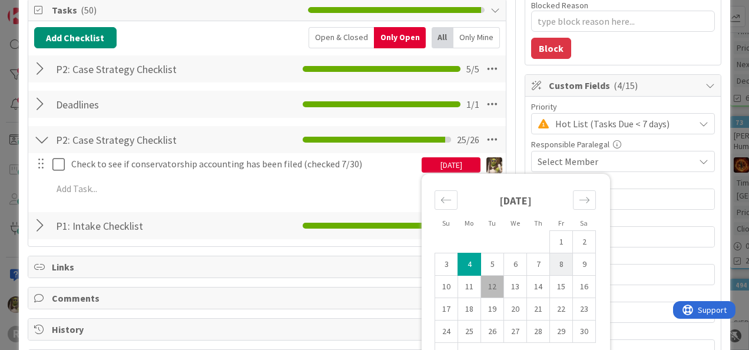
scroll to position [176, 0]
click at [553, 284] on td "15" at bounding box center [561, 287] width 23 height 22
type input "[DATE]"
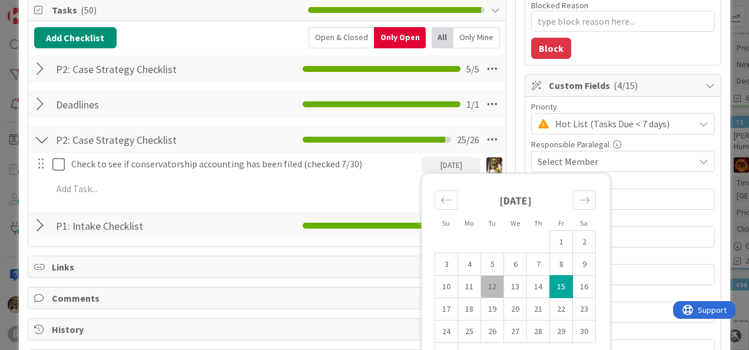
type textarea "x"
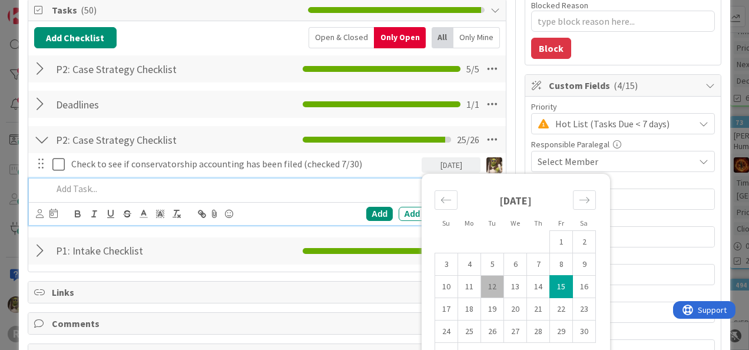
click at [268, 194] on div at bounding box center [275, 189] width 455 height 21
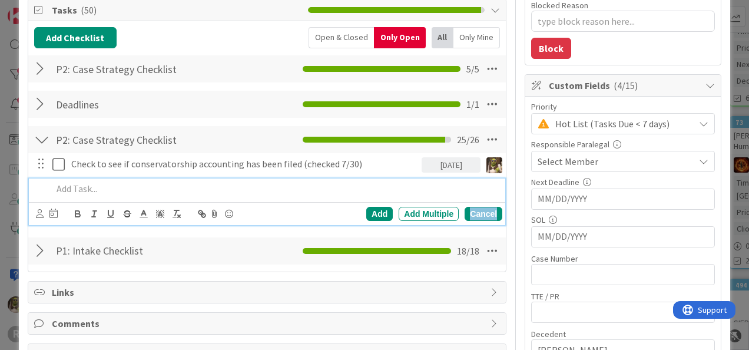
click at [471, 212] on div "Cancel" at bounding box center [484, 214] width 38 height 14
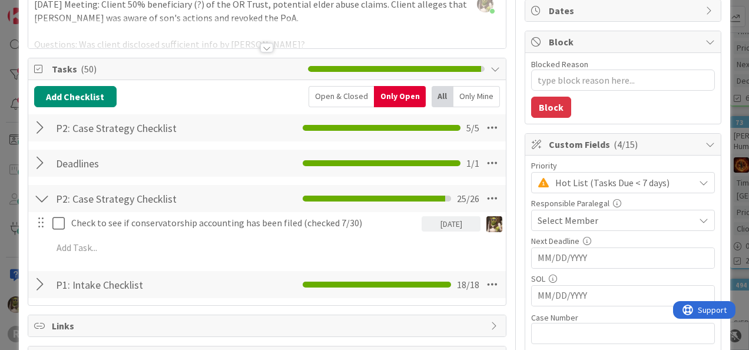
scroll to position [117, 0]
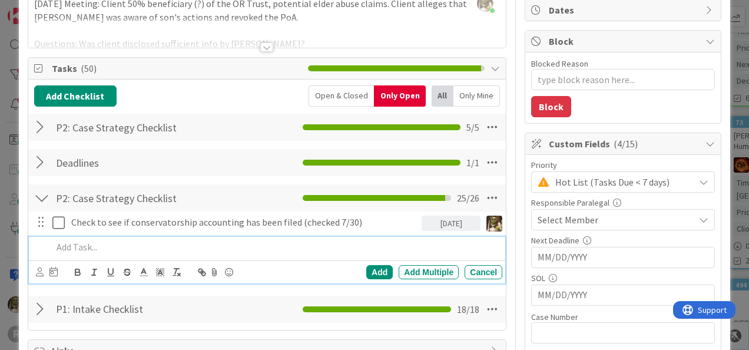
click at [105, 247] on p at bounding box center [274, 247] width 445 height 14
click at [41, 272] on icon at bounding box center [40, 271] width 8 height 9
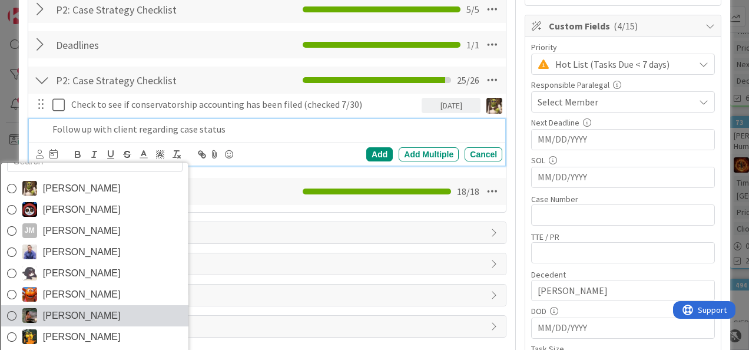
scroll to position [19, 0]
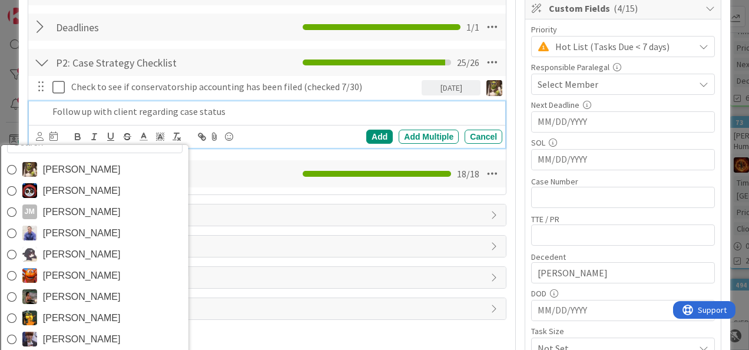
click at [44, 295] on span "[PERSON_NAME]" at bounding box center [81, 297] width 78 height 18
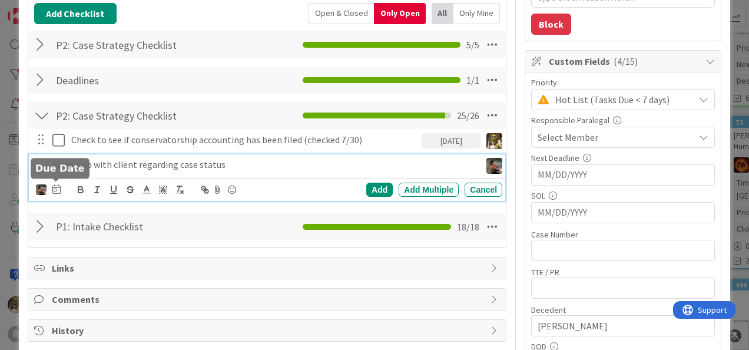
click at [57, 187] on icon at bounding box center [56, 188] width 8 height 9
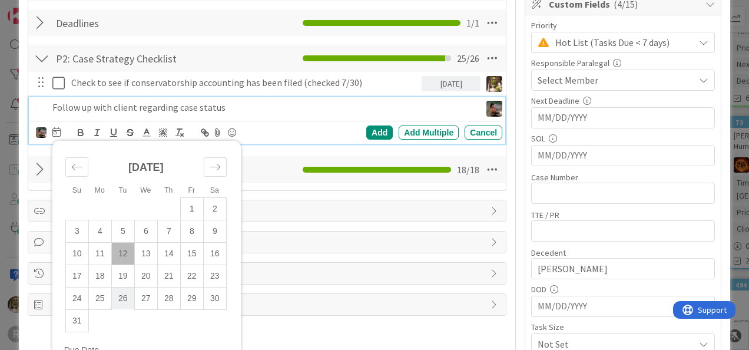
scroll to position [257, 0]
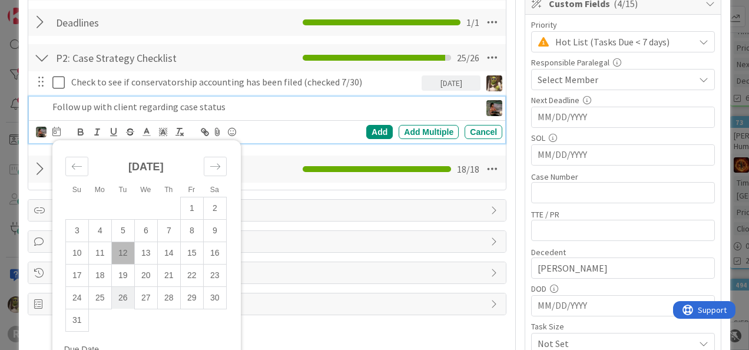
click at [122, 298] on td "26" at bounding box center [122, 297] width 23 height 22
click at [368, 128] on div "Add" at bounding box center [379, 132] width 27 height 14
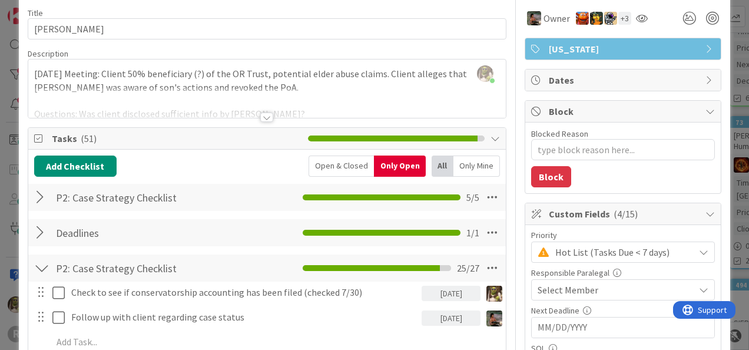
scroll to position [0, 0]
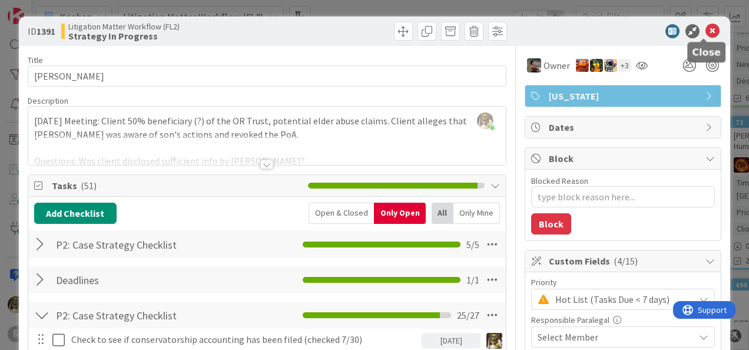
click at [707, 31] on icon at bounding box center [713, 31] width 14 height 14
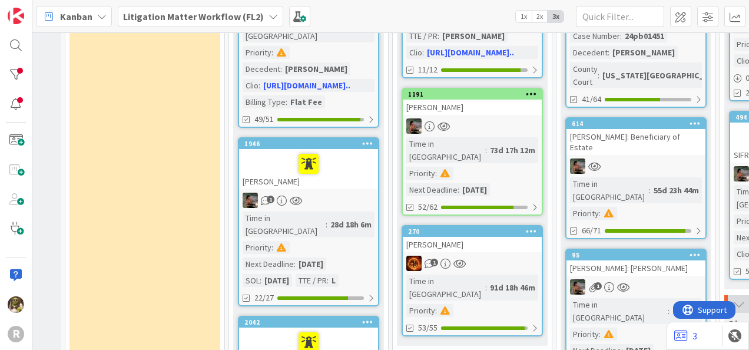
click at [338, 158] on div "[PERSON_NAME]" at bounding box center [308, 169] width 139 height 40
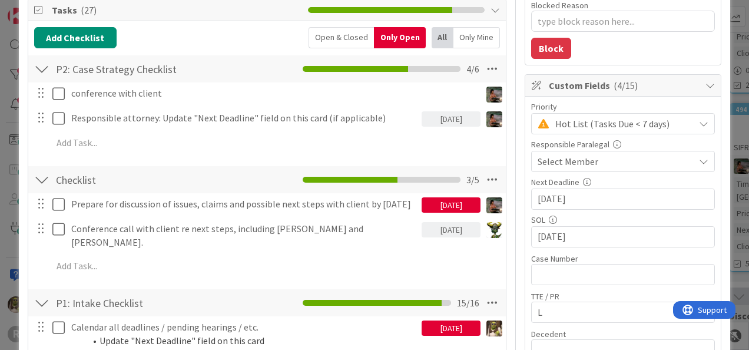
scroll to position [176, 0]
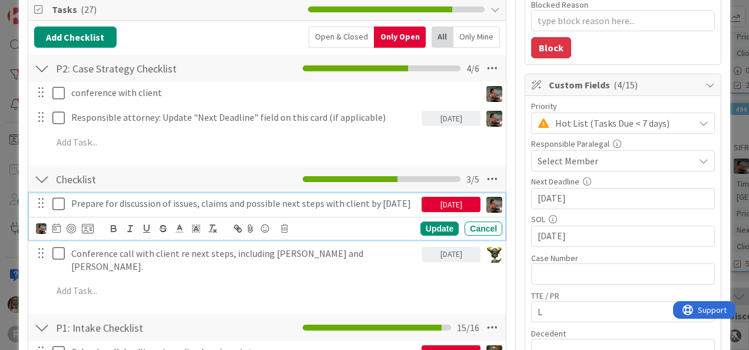
click at [60, 203] on icon at bounding box center [61, 204] width 18 height 14
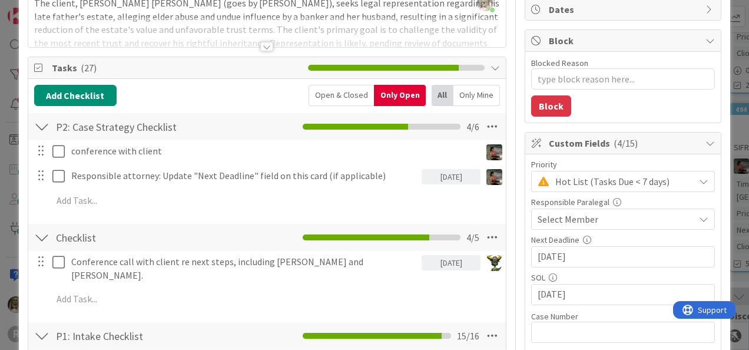
scroll to position [118, 0]
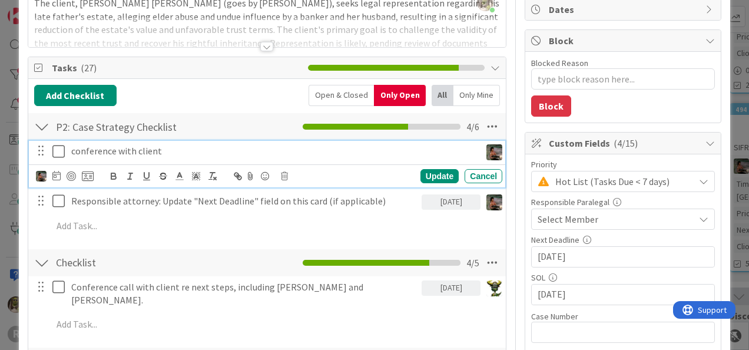
click at [62, 150] on icon at bounding box center [61, 151] width 18 height 14
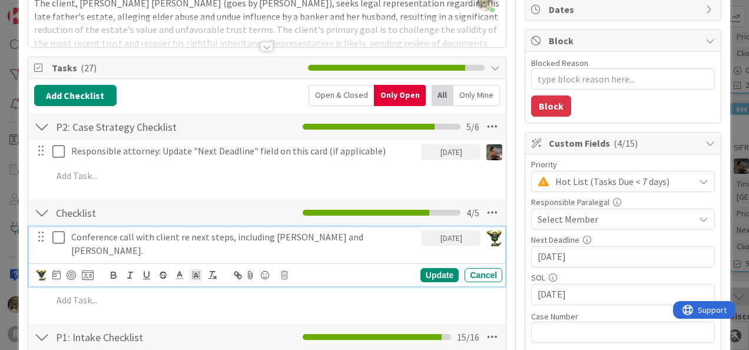
click at [57, 235] on icon at bounding box center [61, 237] width 18 height 14
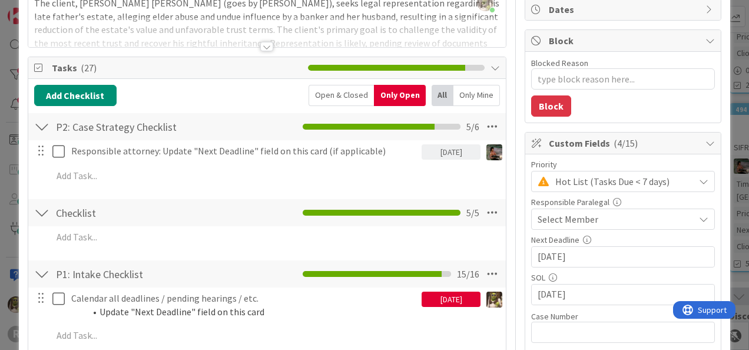
type textarea "x"
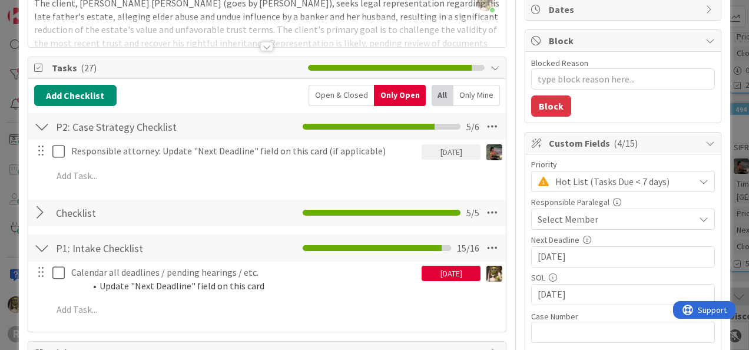
click at [39, 214] on div at bounding box center [41, 212] width 15 height 21
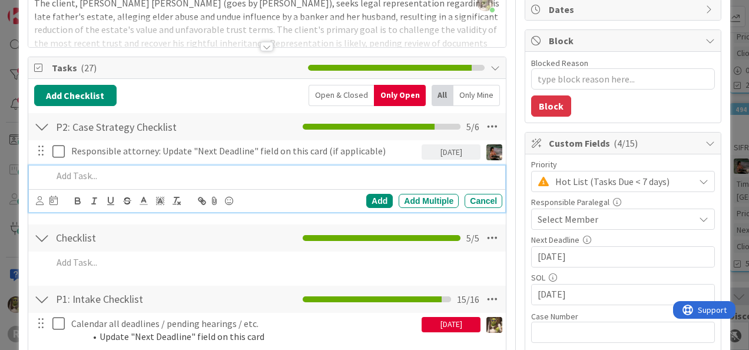
click at [103, 172] on p at bounding box center [274, 176] width 445 height 14
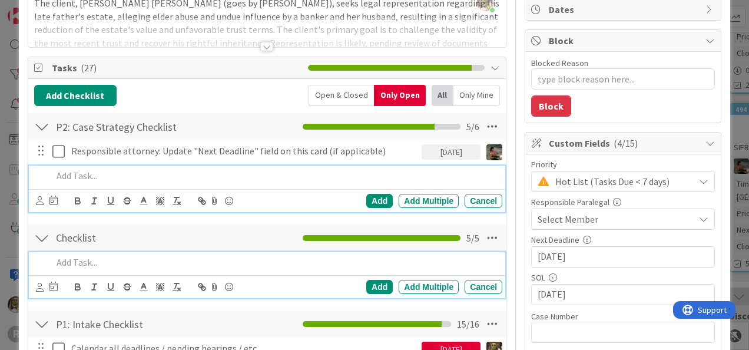
click at [101, 259] on p at bounding box center [274, 263] width 445 height 14
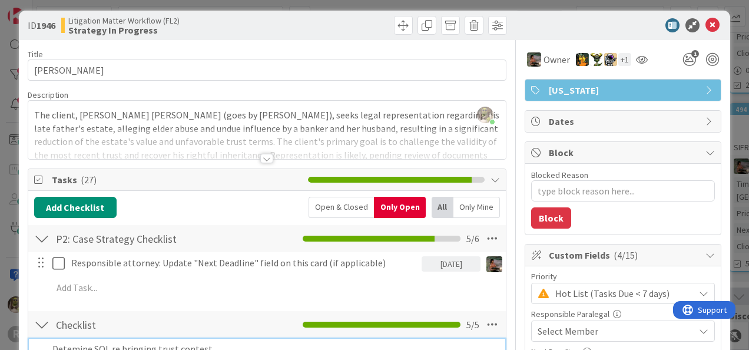
scroll to position [0, 0]
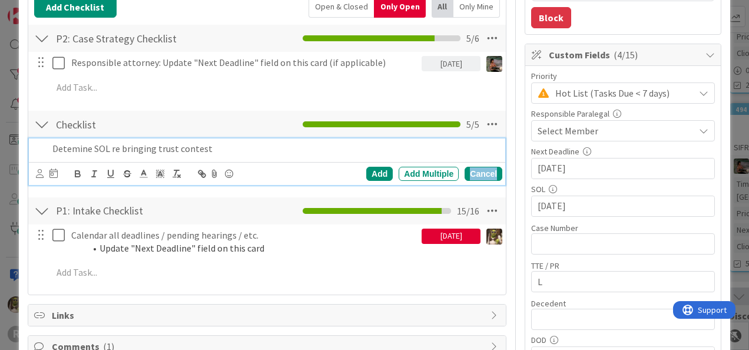
click at [474, 169] on div "Cancel" at bounding box center [484, 174] width 38 height 14
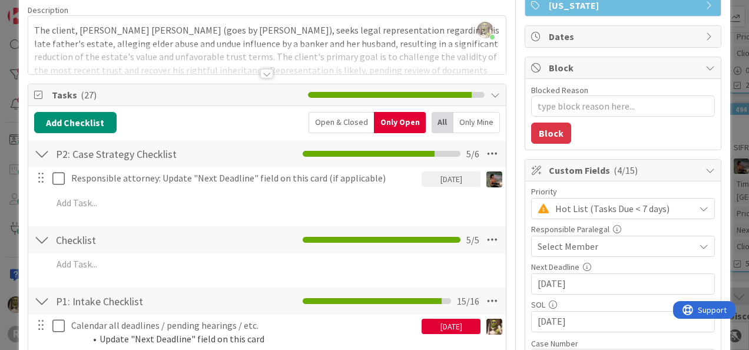
scroll to position [90, 0]
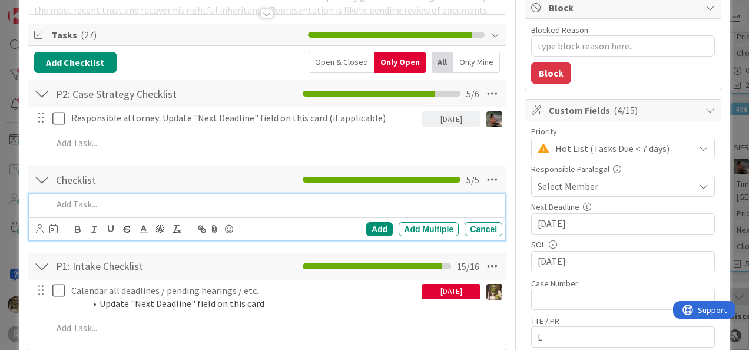
click at [197, 201] on p at bounding box center [274, 204] width 445 height 14
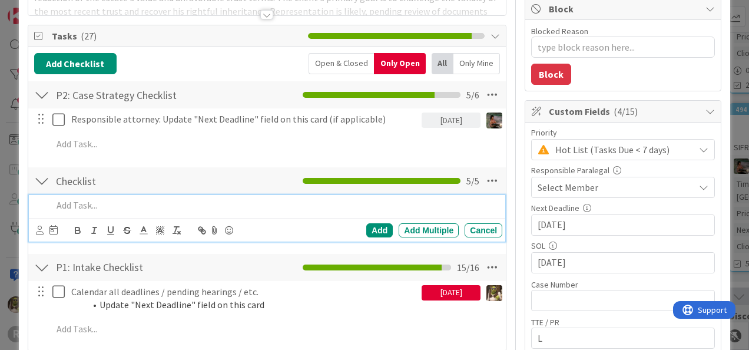
scroll to position [149, 0]
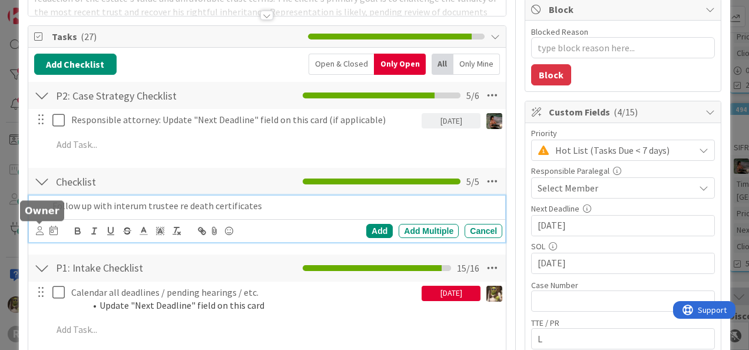
click at [42, 227] on icon at bounding box center [40, 230] width 8 height 9
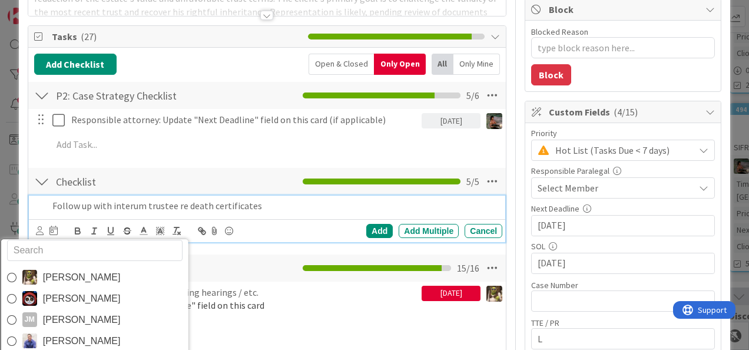
scroll to position [19, 0]
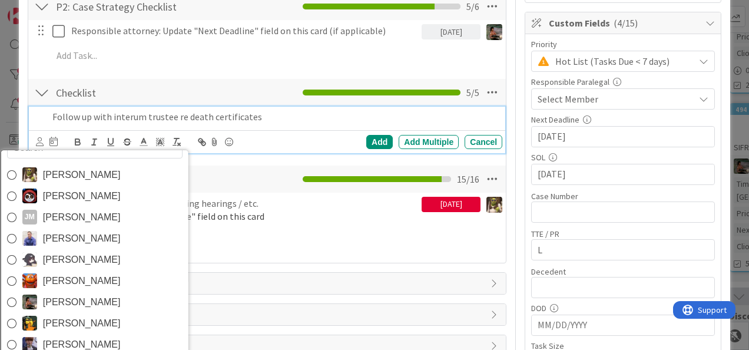
click at [61, 302] on span "[PERSON_NAME]" at bounding box center [81, 302] width 78 height 18
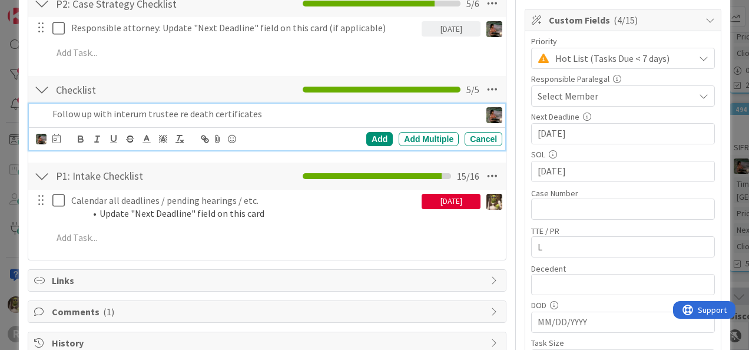
scroll to position [242, 0]
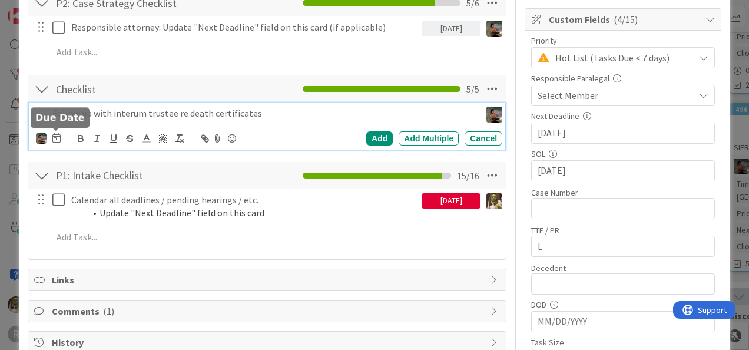
click at [52, 136] on icon at bounding box center [56, 137] width 8 height 9
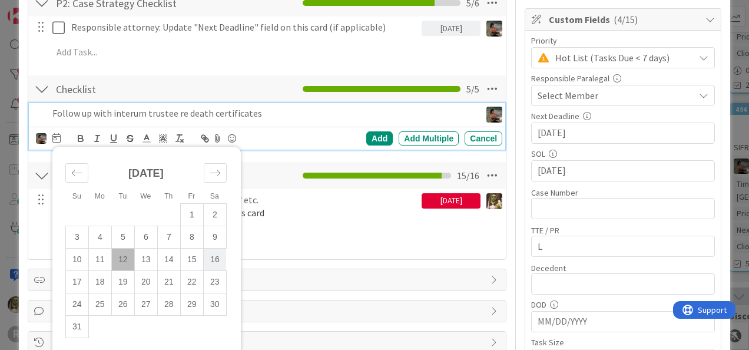
drag, startPoint x: 194, startPoint y: 263, endPoint x: 219, endPoint y: 255, distance: 26.1
click at [194, 263] on td "15" at bounding box center [191, 259] width 23 height 22
click at [366, 138] on div "Add" at bounding box center [379, 138] width 27 height 14
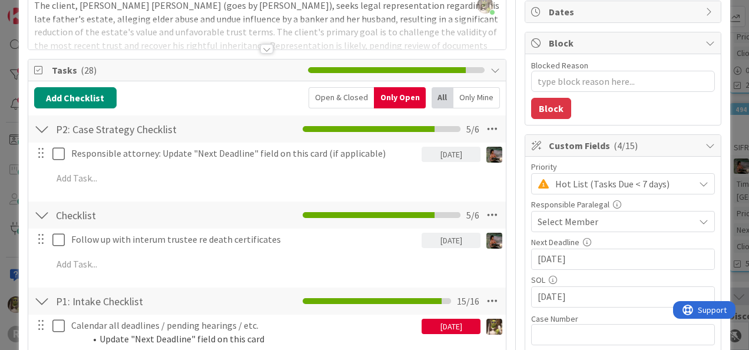
scroll to position [116, 0]
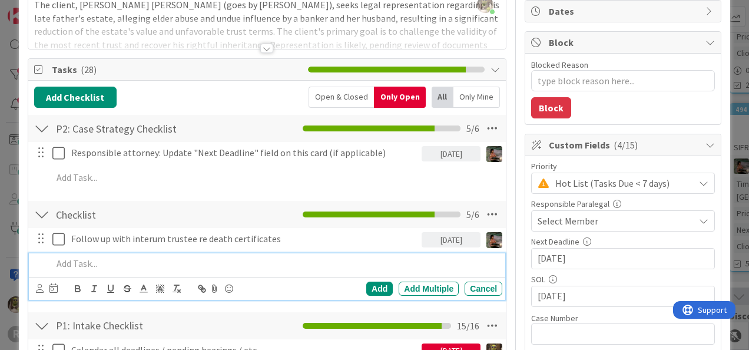
click at [172, 258] on p at bounding box center [274, 264] width 445 height 14
click at [40, 288] on icon at bounding box center [40, 288] width 8 height 9
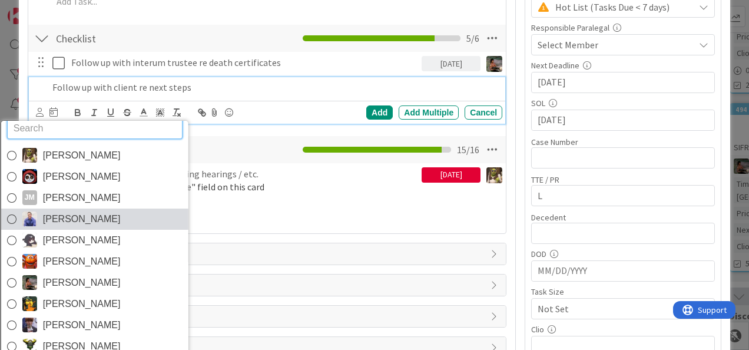
scroll to position [19, 0]
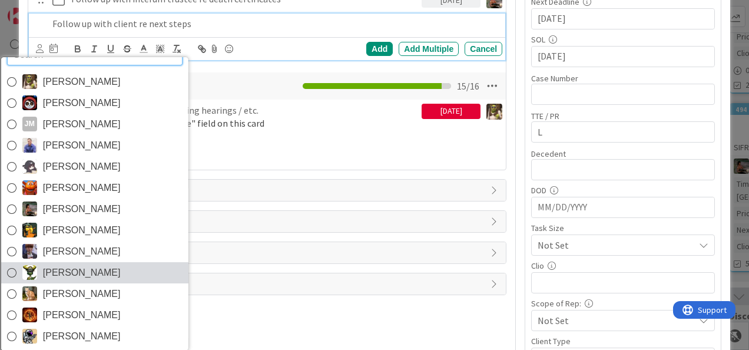
click at [16, 269] on icon at bounding box center [10, 273] width 9 height 18
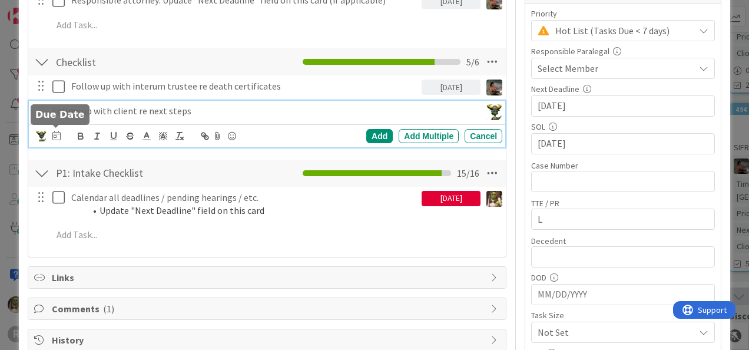
click at [55, 131] on icon at bounding box center [56, 135] width 8 height 9
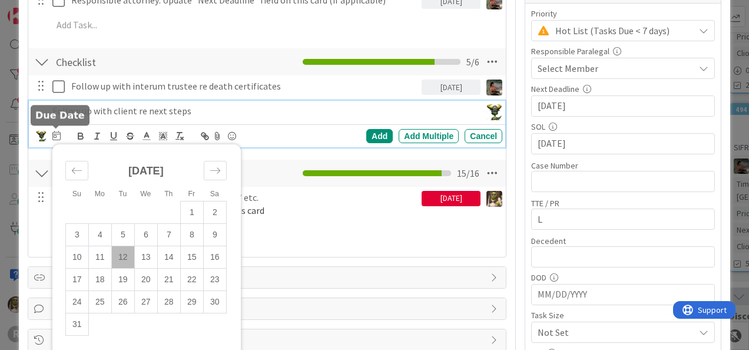
scroll to position [268, 0]
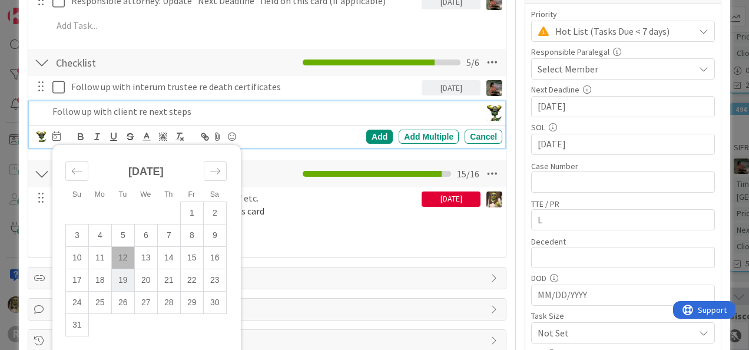
click at [118, 276] on td "19" at bounding box center [122, 280] width 23 height 22
click at [366, 133] on div "Add" at bounding box center [379, 137] width 27 height 14
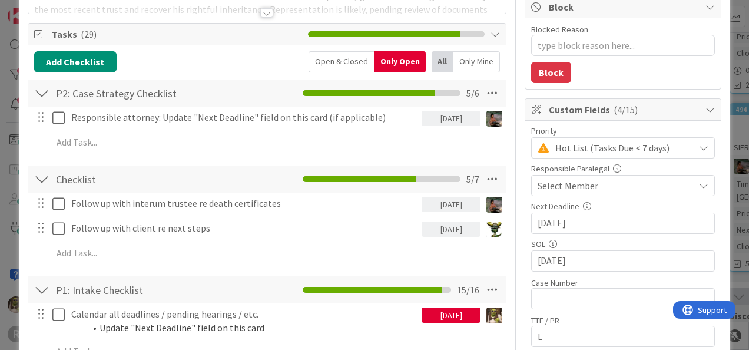
scroll to position [151, 0]
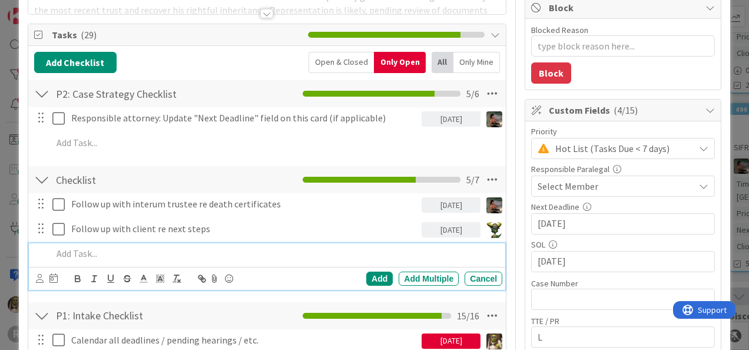
click at [137, 250] on p at bounding box center [274, 254] width 445 height 14
click at [477, 277] on div "Cancel" at bounding box center [484, 279] width 38 height 14
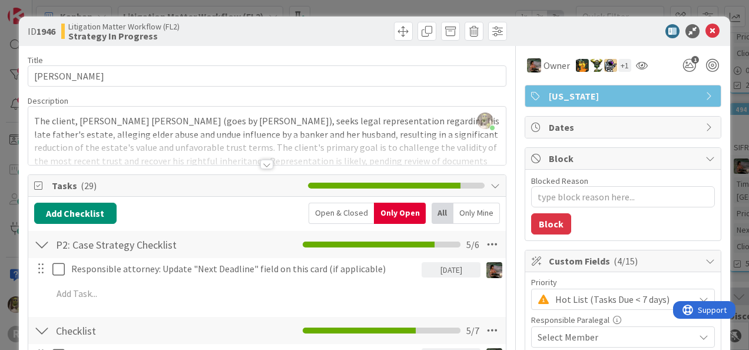
scroll to position [0, 0]
click at [706, 35] on icon at bounding box center [713, 31] width 14 height 14
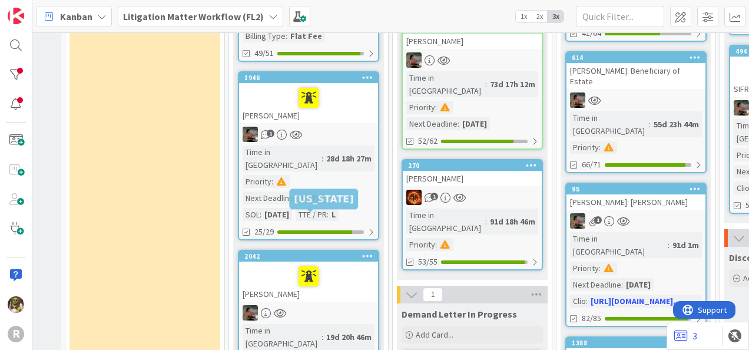
scroll to position [410, 280]
click at [370, 262] on div "[PERSON_NAME]" at bounding box center [308, 282] width 139 height 40
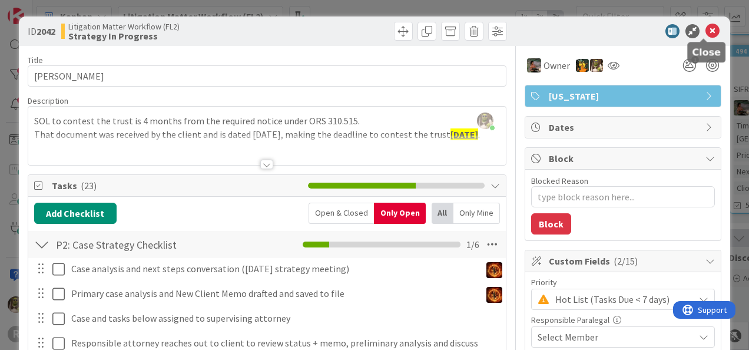
click at [706, 33] on icon at bounding box center [713, 31] width 14 height 14
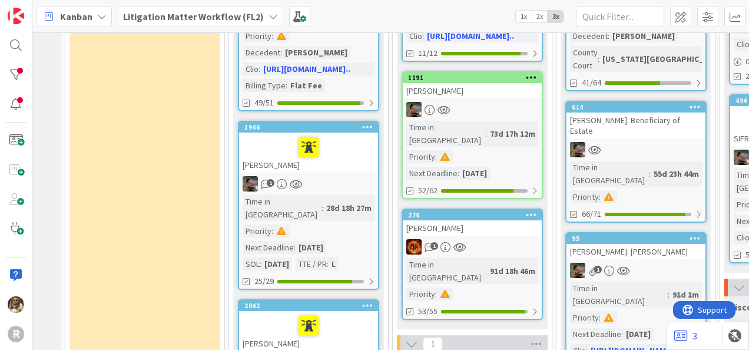
click at [345, 135] on div at bounding box center [309, 147] width 132 height 25
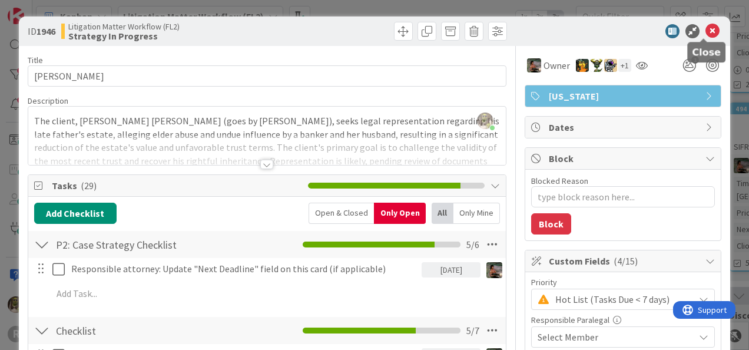
click at [707, 34] on icon at bounding box center [713, 31] width 14 height 14
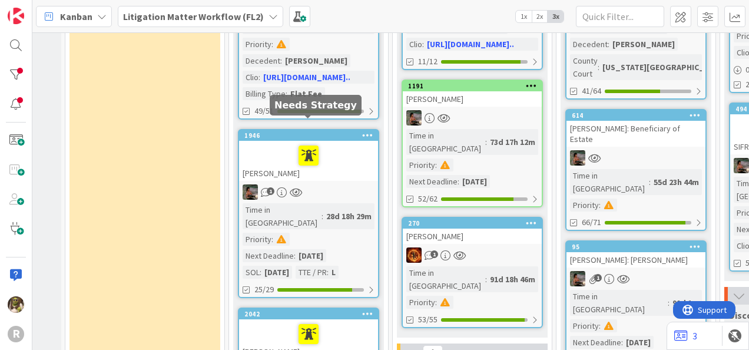
click at [0, 0] on icon at bounding box center [0, 0] width 0 height 0
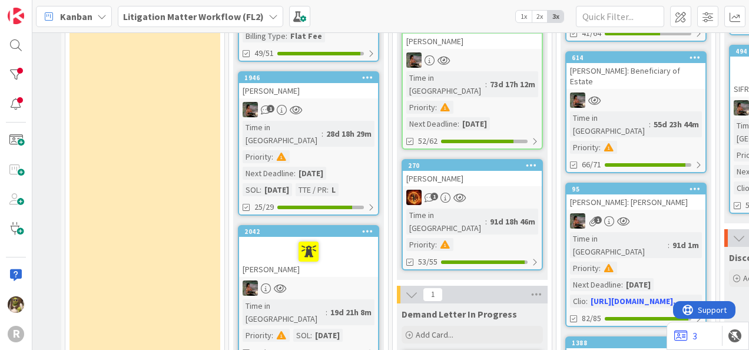
scroll to position [411, 280]
click at [359, 239] on div at bounding box center [309, 251] width 132 height 25
type textarea "x"
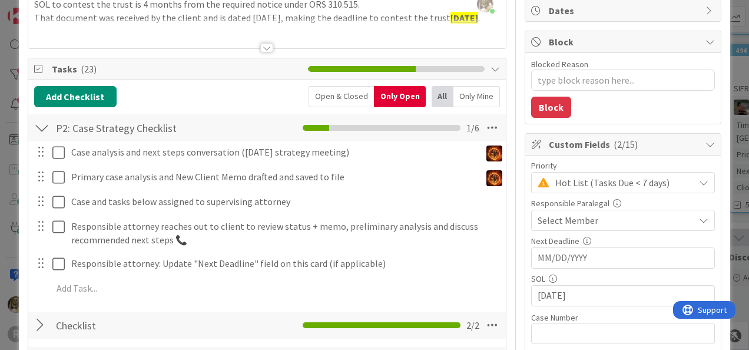
scroll to position [117, 0]
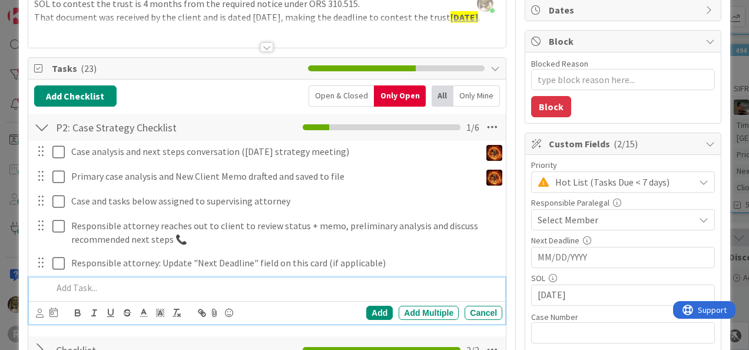
click at [125, 285] on p at bounding box center [274, 288] width 445 height 14
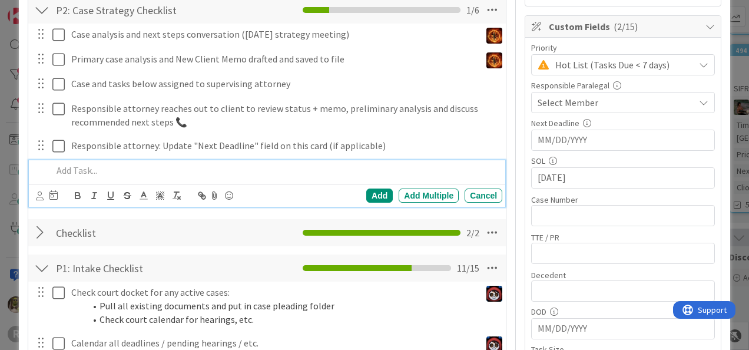
scroll to position [234, 0]
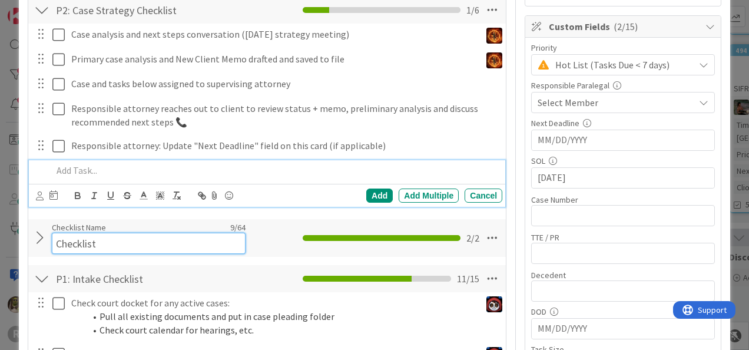
click at [68, 233] on input "Checklist" at bounding box center [149, 243] width 194 height 21
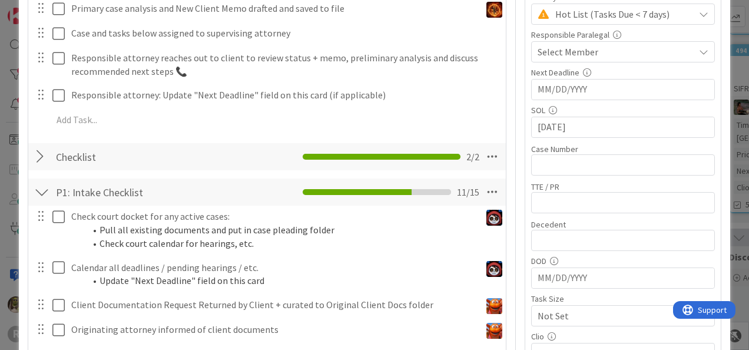
drag, startPoint x: 42, startPoint y: 176, endPoint x: 40, endPoint y: 167, distance: 9.7
click at [42, 174] on div "Add Checklist Open & Closed Only Open All Only Mine P2: Case Strategy Checklist…" at bounding box center [267, 144] width 466 height 453
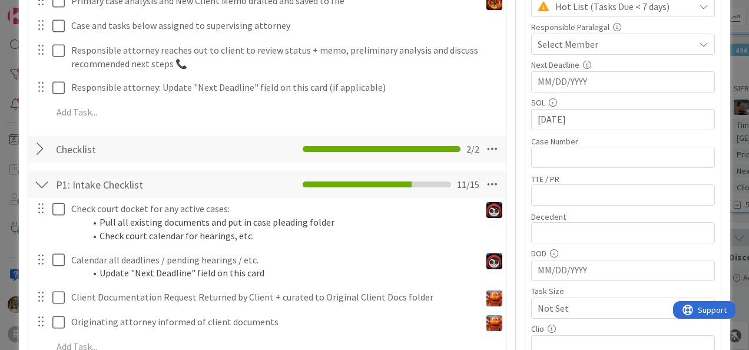
click at [44, 148] on div at bounding box center [41, 148] width 15 height 21
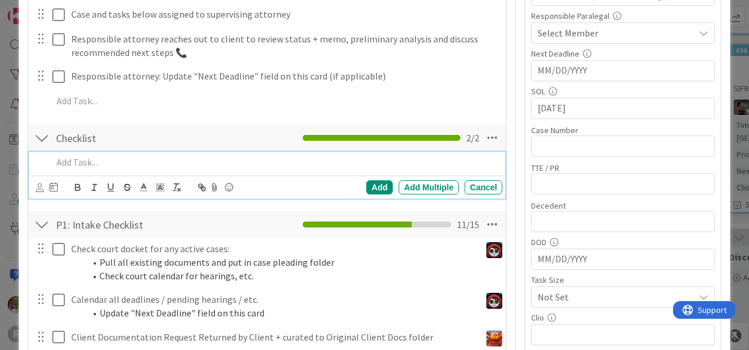
click at [107, 164] on p at bounding box center [274, 163] width 445 height 14
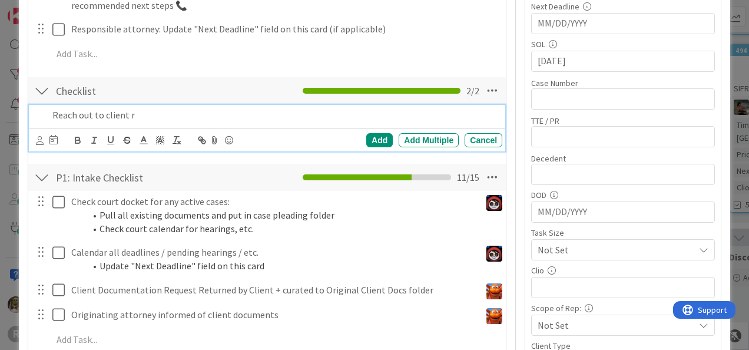
scroll to position [351, 0]
click at [41, 143] on div at bounding box center [40, 140] width 8 height 13
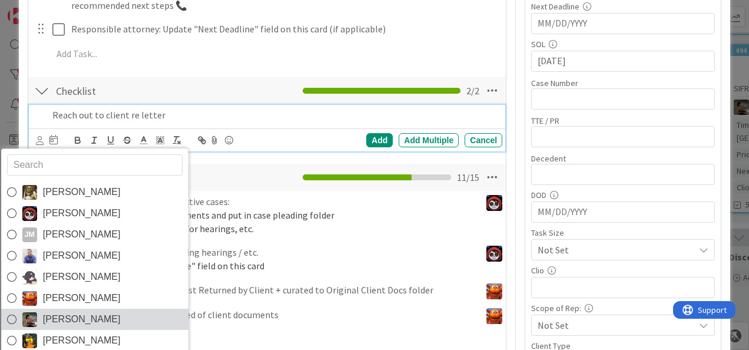
click at [83, 321] on span "[PERSON_NAME]" at bounding box center [81, 319] width 78 height 18
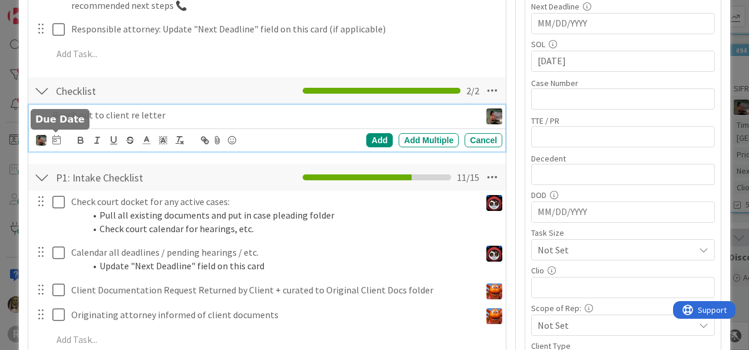
click at [54, 136] on icon at bounding box center [56, 139] width 8 height 9
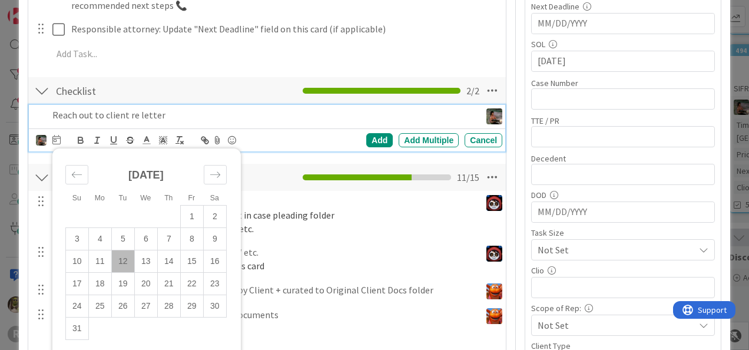
click at [128, 256] on td "12" at bounding box center [122, 261] width 23 height 22
click at [375, 136] on div "Add" at bounding box center [379, 140] width 27 height 14
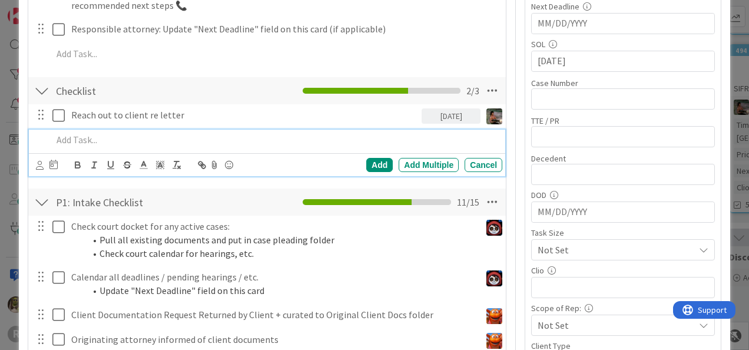
click at [114, 146] on div at bounding box center [275, 140] width 455 height 21
click at [39, 164] on icon at bounding box center [40, 165] width 8 height 9
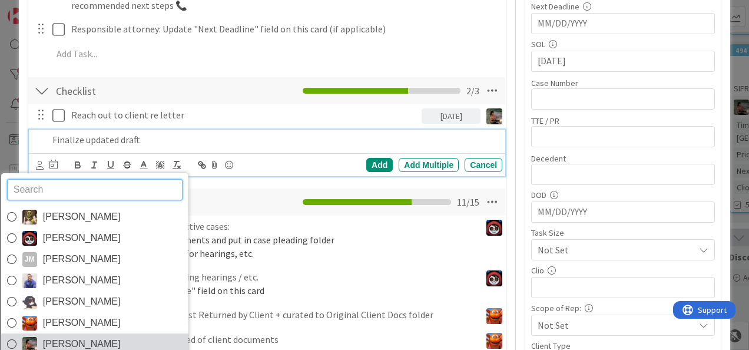
click at [54, 336] on span "[PERSON_NAME]" at bounding box center [81, 344] width 78 height 18
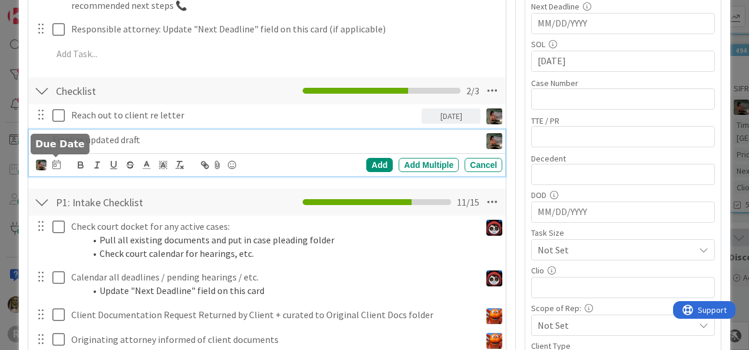
click at [52, 160] on icon at bounding box center [56, 164] width 8 height 9
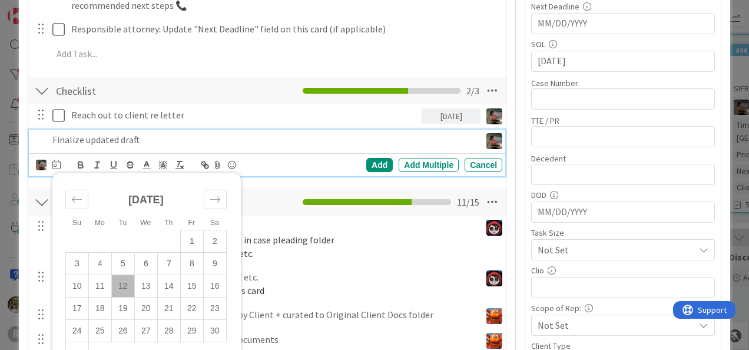
click at [126, 283] on td "12" at bounding box center [122, 286] width 23 height 22
click at [379, 164] on div "Add" at bounding box center [379, 165] width 27 height 14
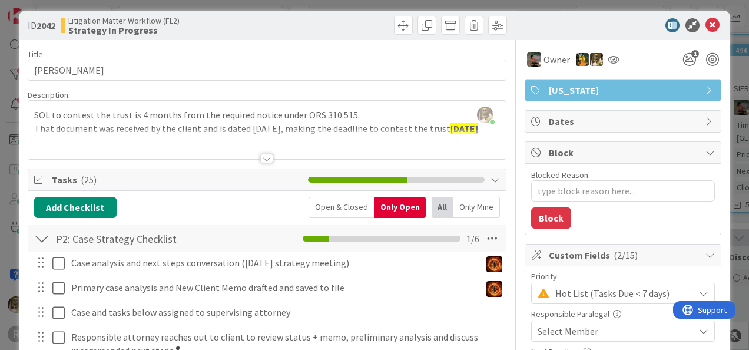
scroll to position [0, 0]
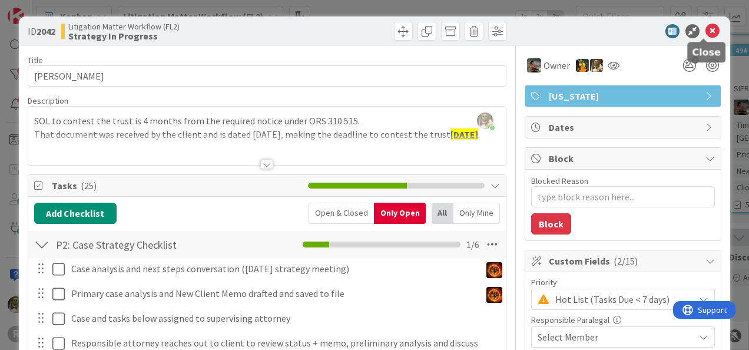
click at [707, 31] on icon at bounding box center [713, 31] width 14 height 14
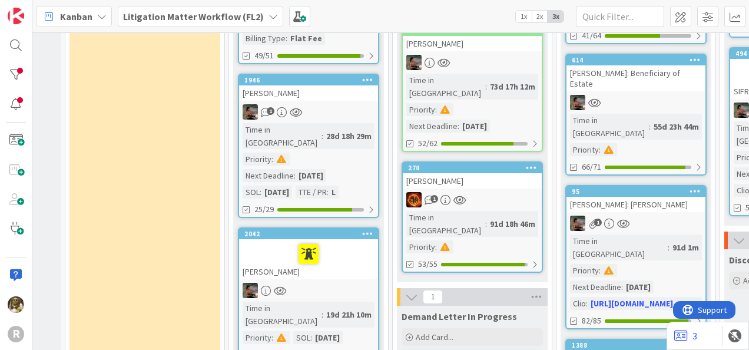
scroll to position [408, 280]
click at [336, 242] on div at bounding box center [309, 254] width 132 height 25
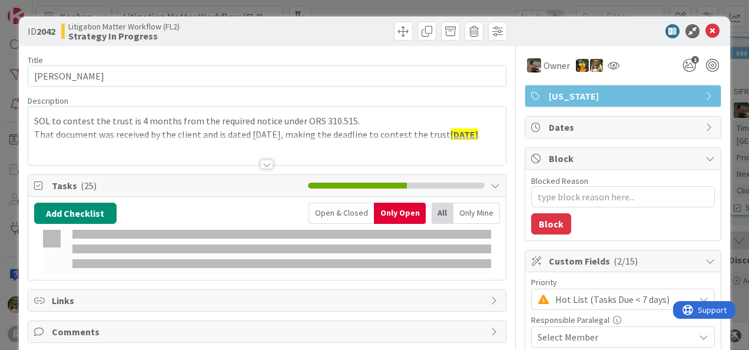
type textarea "x"
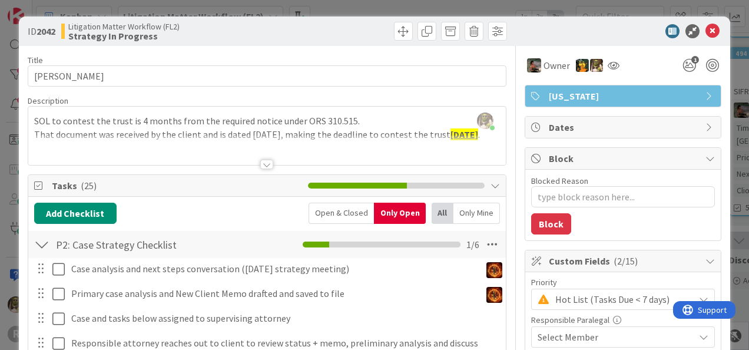
click at [264, 167] on div at bounding box center [266, 164] width 13 height 9
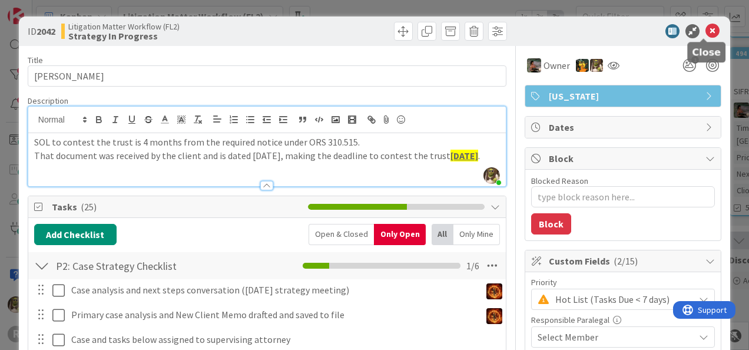
click at [706, 28] on icon at bounding box center [713, 31] width 14 height 14
